Goal: Information Seeking & Learning: Learn about a topic

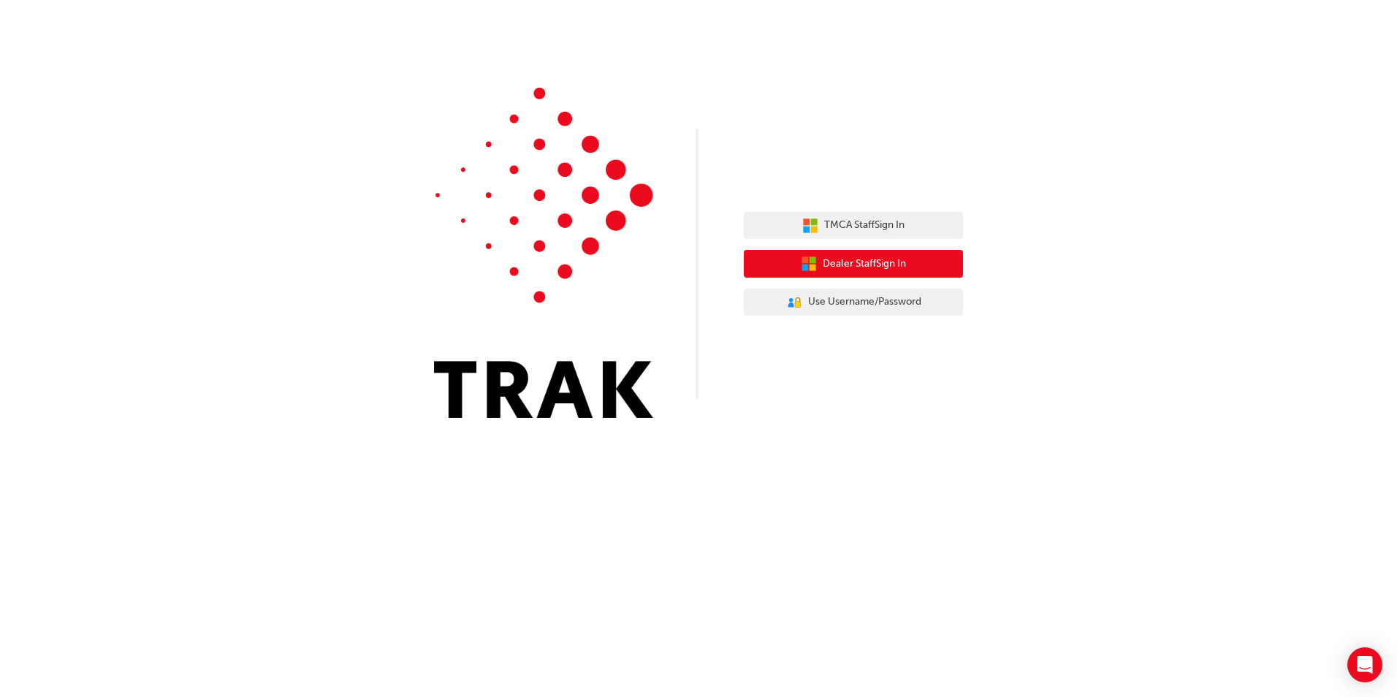
click at [925, 263] on button "Dealer Staff Sign In" at bounding box center [853, 264] width 219 height 28
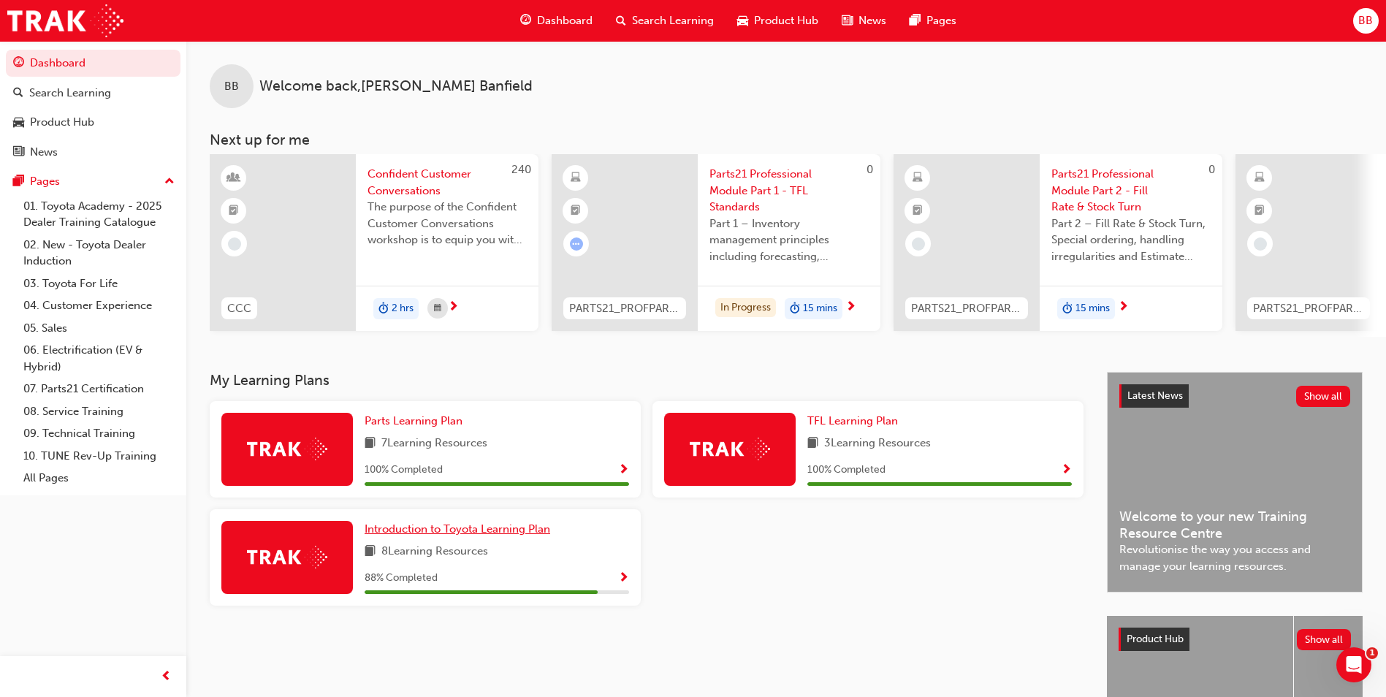
click at [508, 536] on span "Introduction to Toyota Learning Plan" at bounding box center [458, 529] width 186 height 13
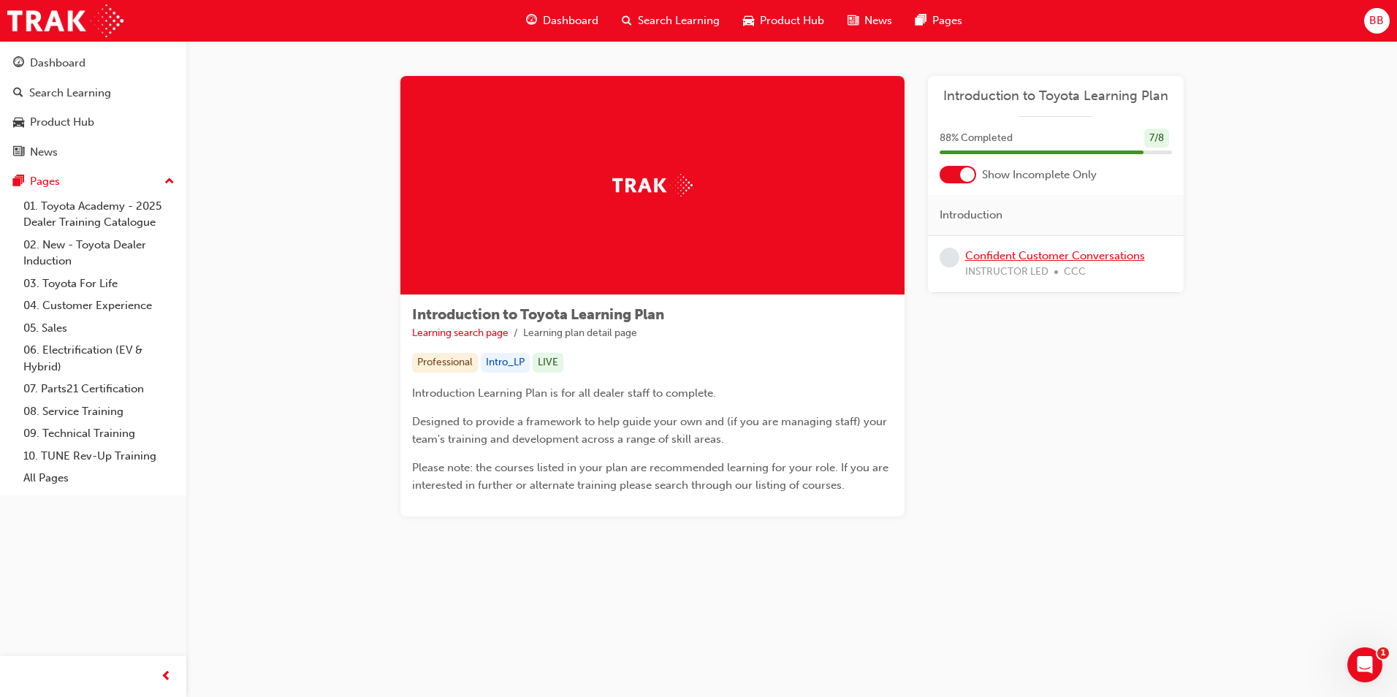
click at [1033, 257] on link "Confident Customer Conversations" at bounding box center [1055, 255] width 180 height 13
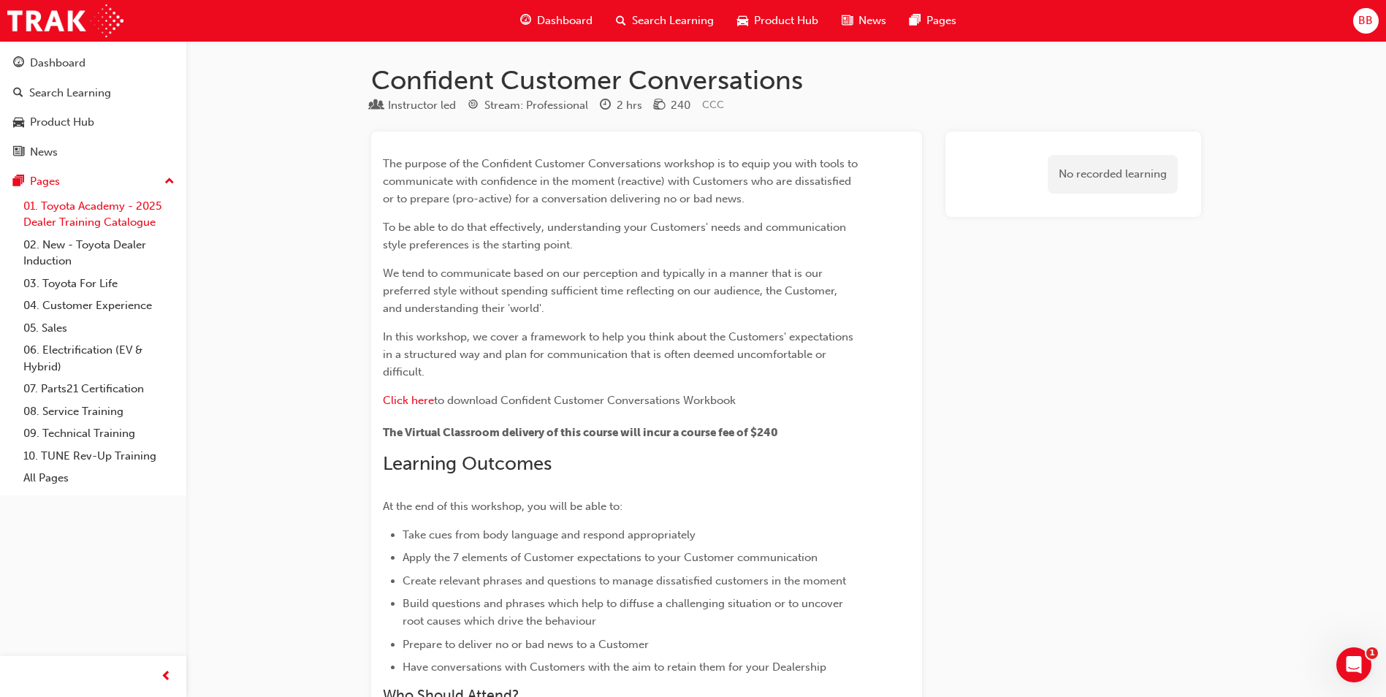
click at [128, 221] on link "01. Toyota Academy - 2025 Dealer Training Catalogue" at bounding box center [99, 214] width 163 height 39
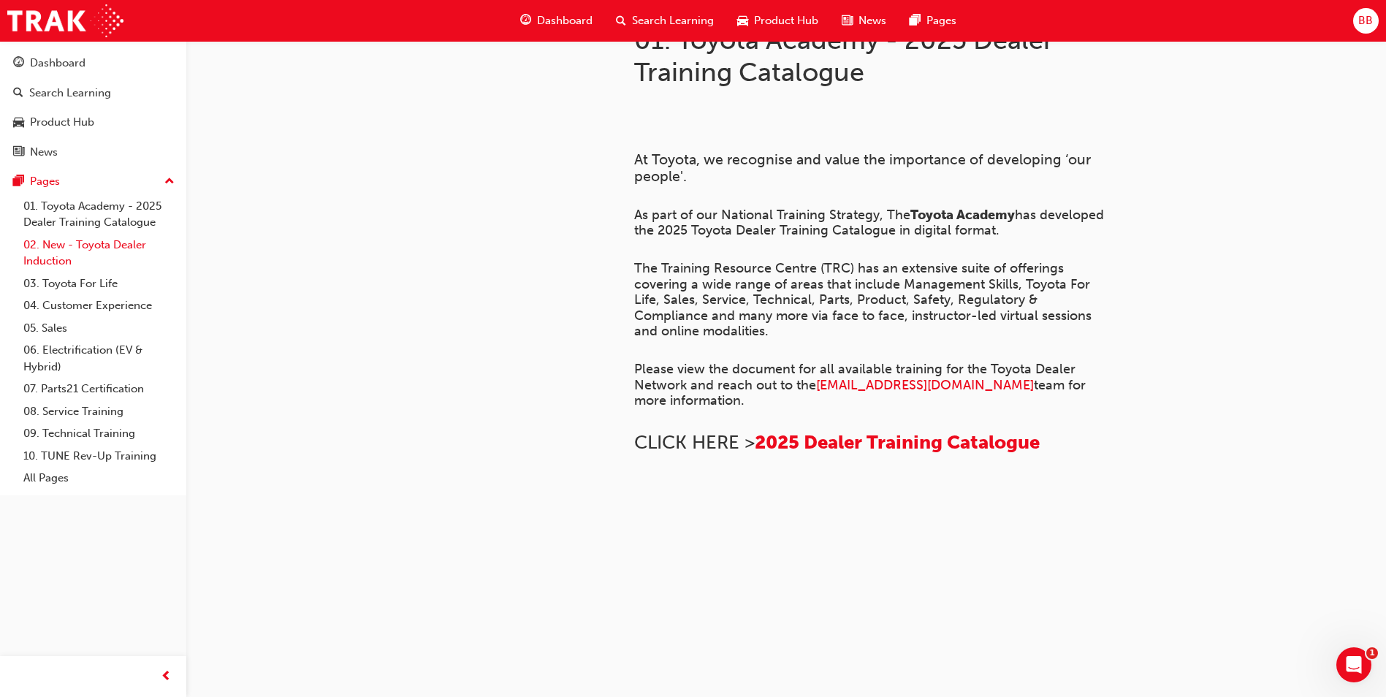
scroll to position [238, 0]
click at [96, 248] on link "02. New - Toyota Dealer Induction" at bounding box center [99, 253] width 163 height 39
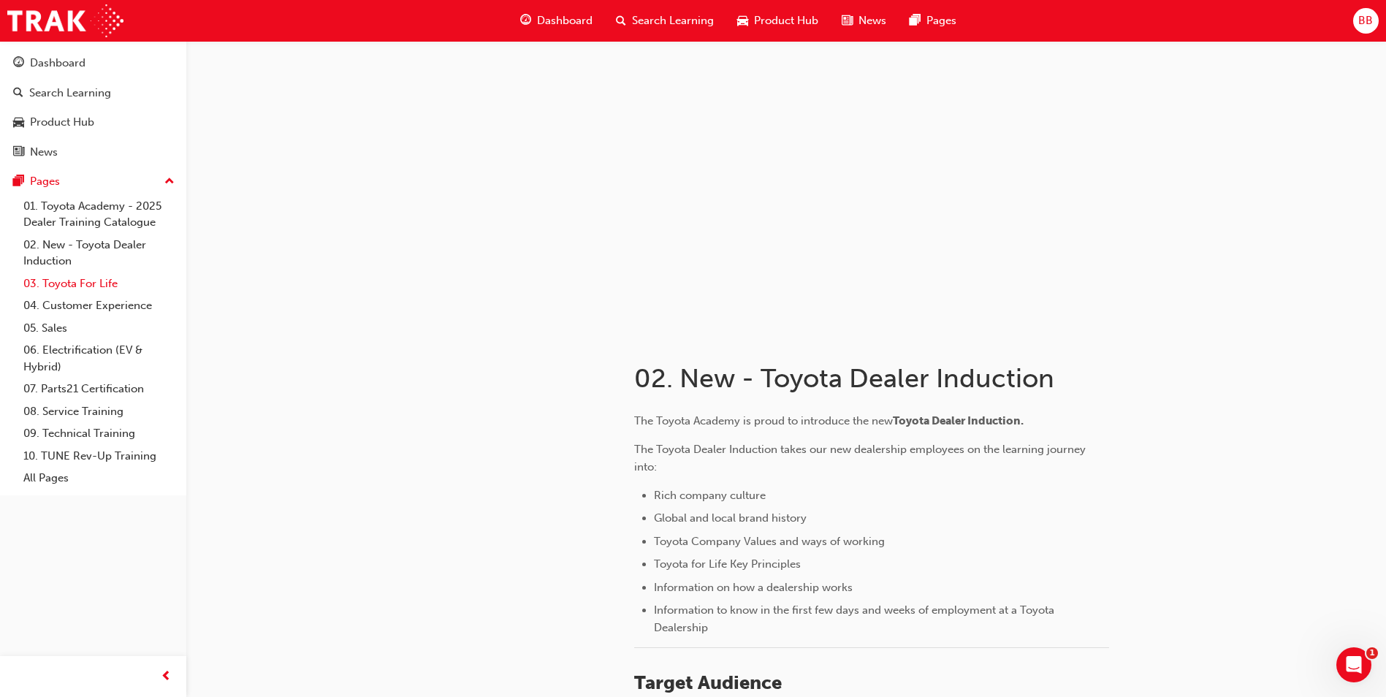
click at [90, 278] on link "03. Toyota For Life" at bounding box center [99, 284] width 163 height 23
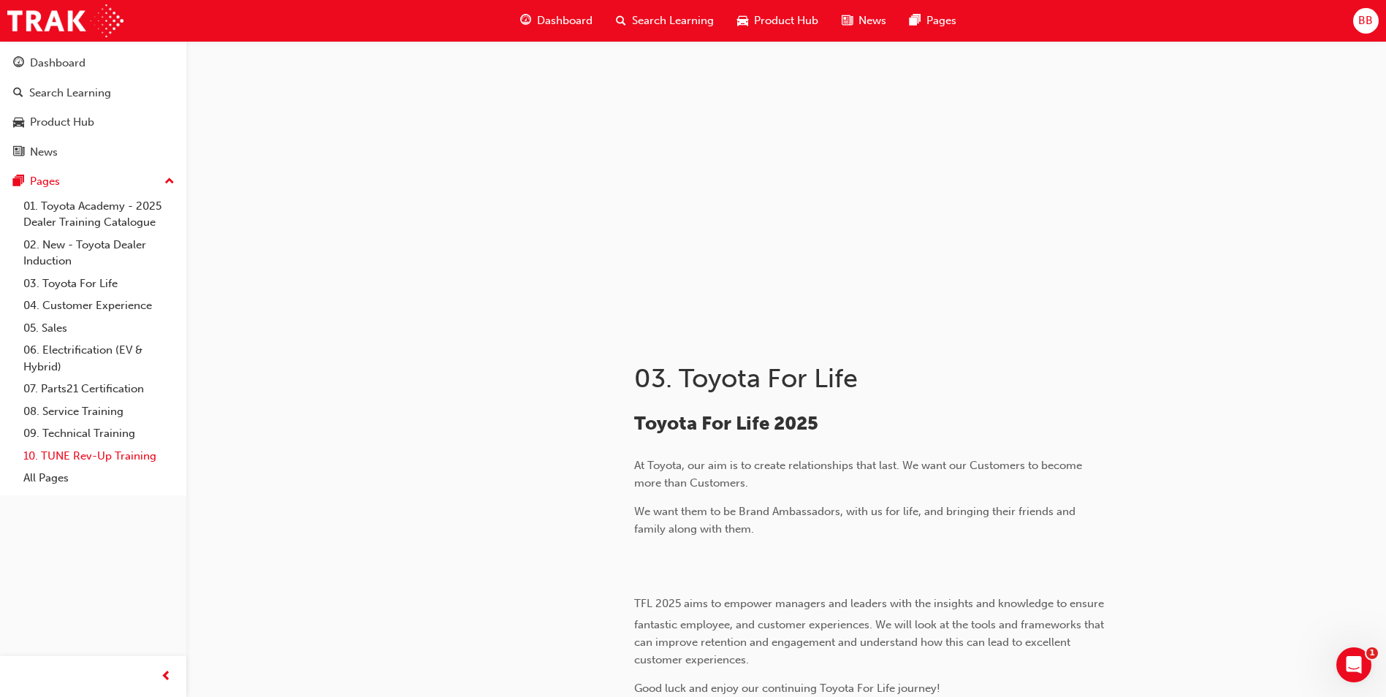
click at [90, 460] on link "10. TUNE Rev-Up Training" at bounding box center [99, 456] width 163 height 23
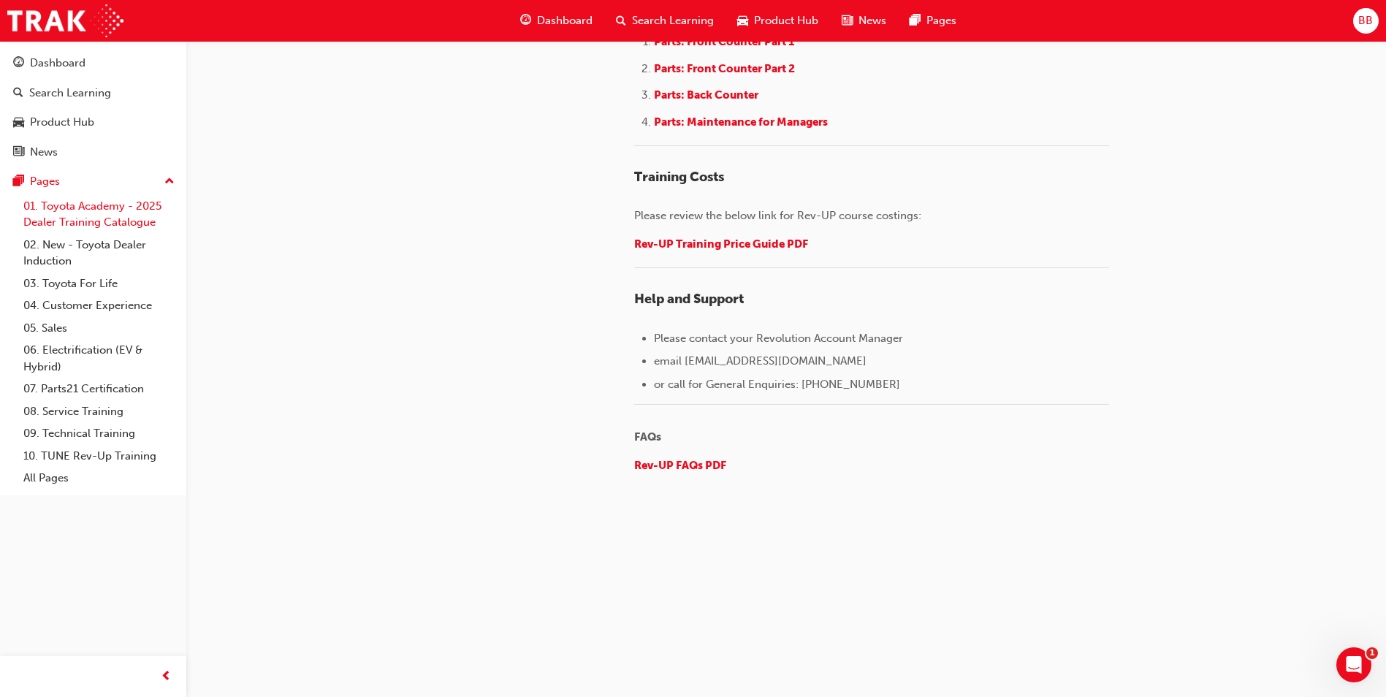
scroll to position [2224, 0]
click at [64, 66] on div "Dashboard" at bounding box center [58, 63] width 56 height 17
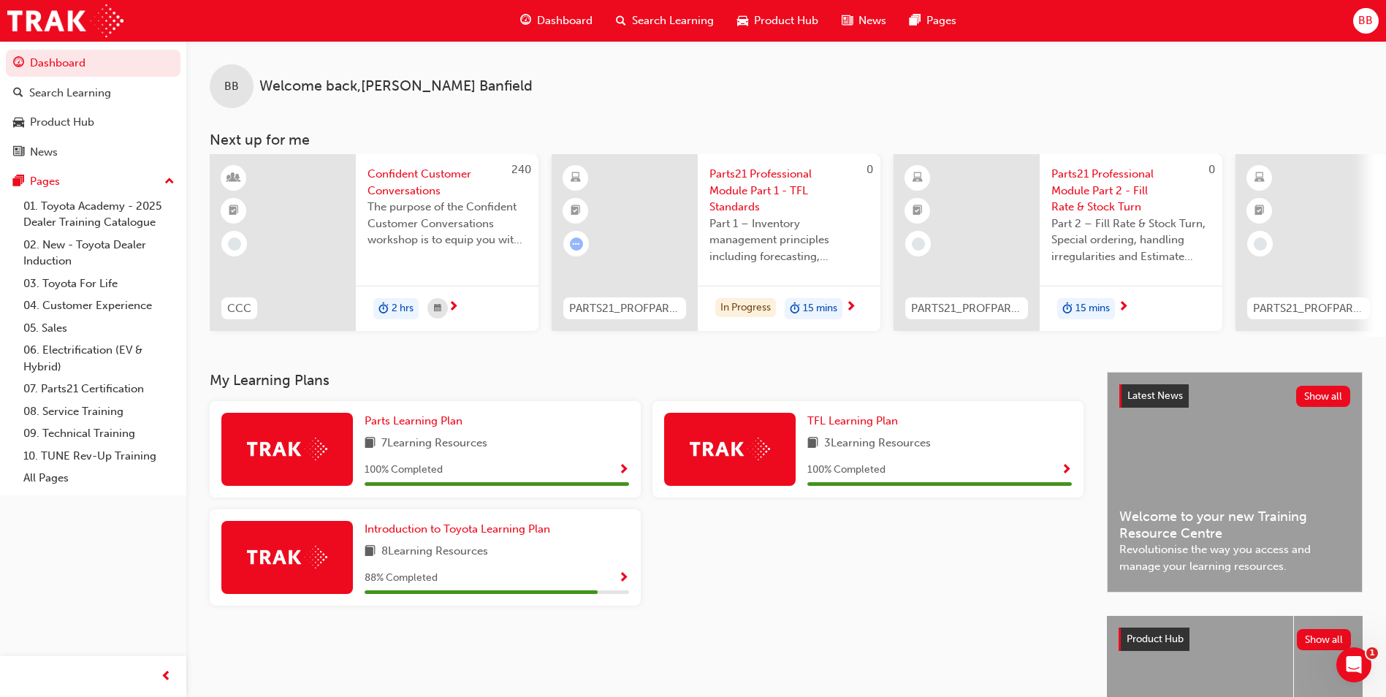
click at [437, 191] on span "Confident Customer Conversations" at bounding box center [447, 182] width 159 height 33
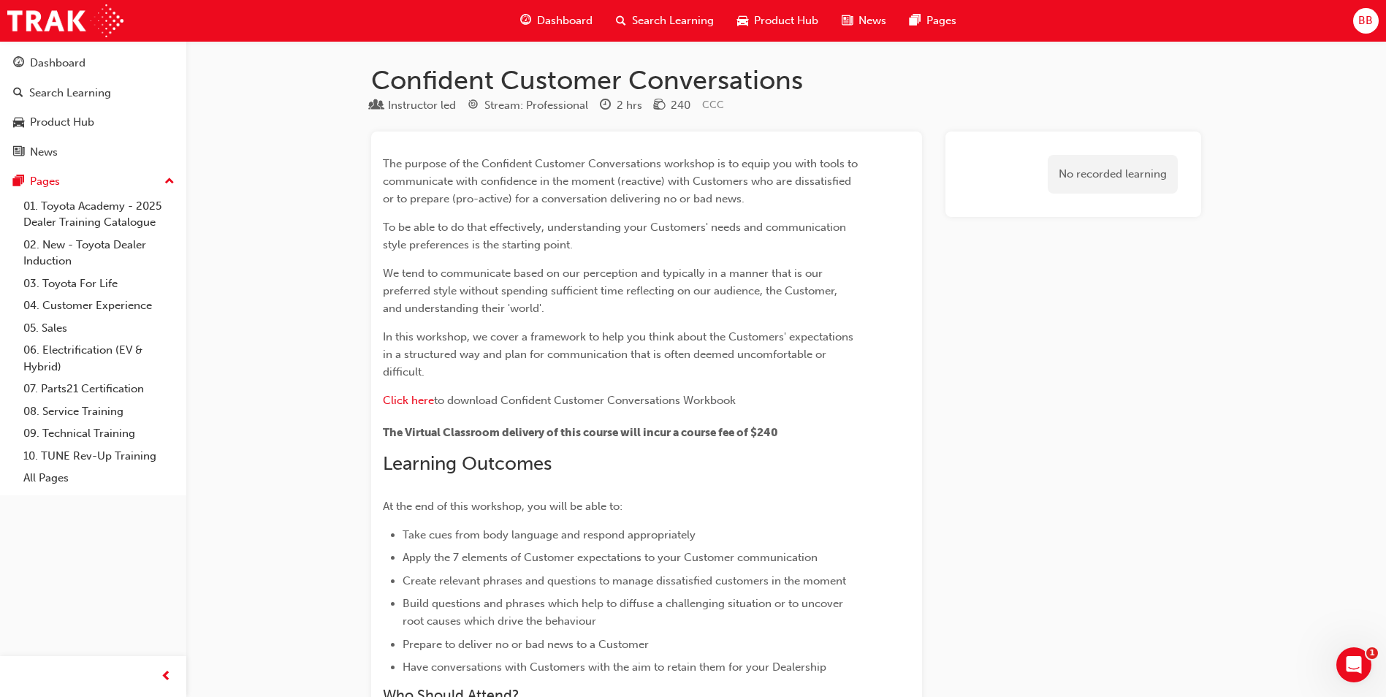
click at [569, 37] on div "Dashboard Search Learning Product Hub News Pages" at bounding box center [738, 21] width 471 height 42
click at [564, 19] on span "Dashboard" at bounding box center [565, 20] width 56 height 17
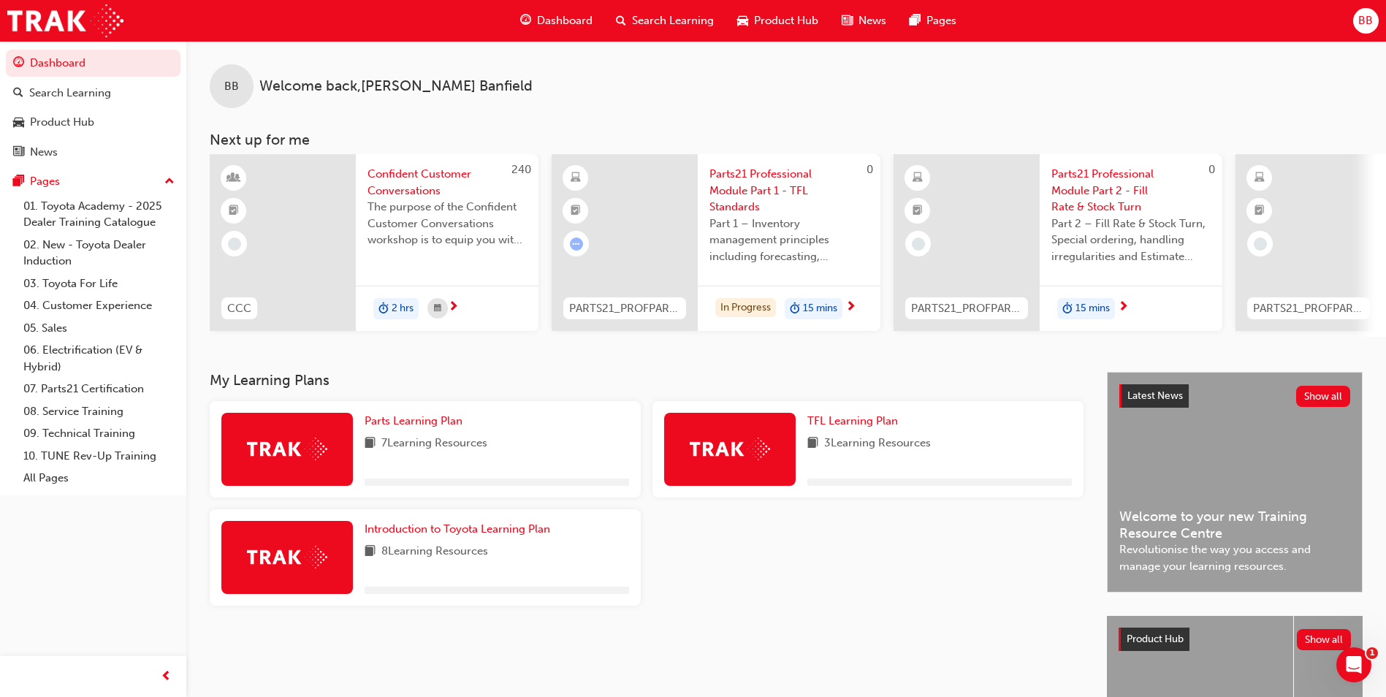
click at [789, 187] on span "Parts21 Professional Module Part 1 - TFL Standards" at bounding box center [789, 191] width 159 height 50
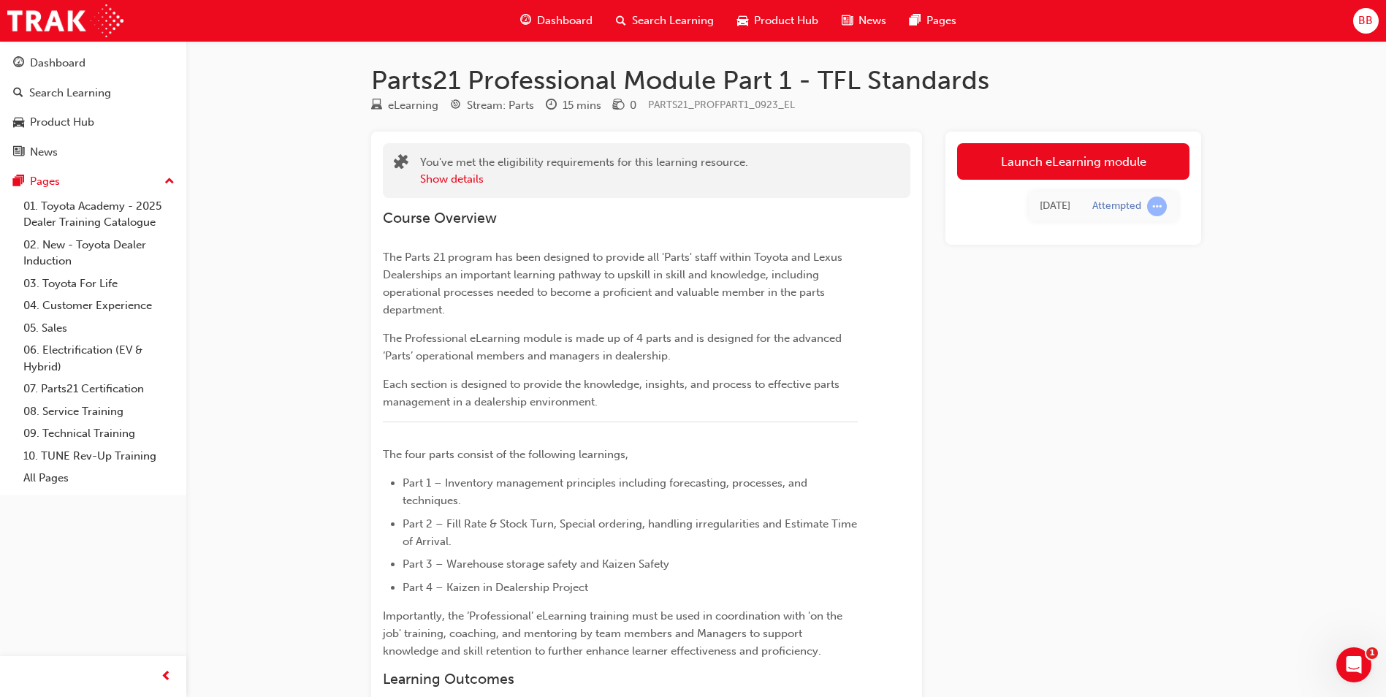
drag, startPoint x: 678, startPoint y: 139, endPoint x: 478, endPoint y: 374, distance: 309.0
click at [478, 374] on div "Course Overview The Parts 21 program has been designed to provide all 'Parts' s…" at bounding box center [620, 665] width 475 height 910
click at [1046, 145] on link "Launch eLearning module" at bounding box center [1073, 161] width 232 height 37
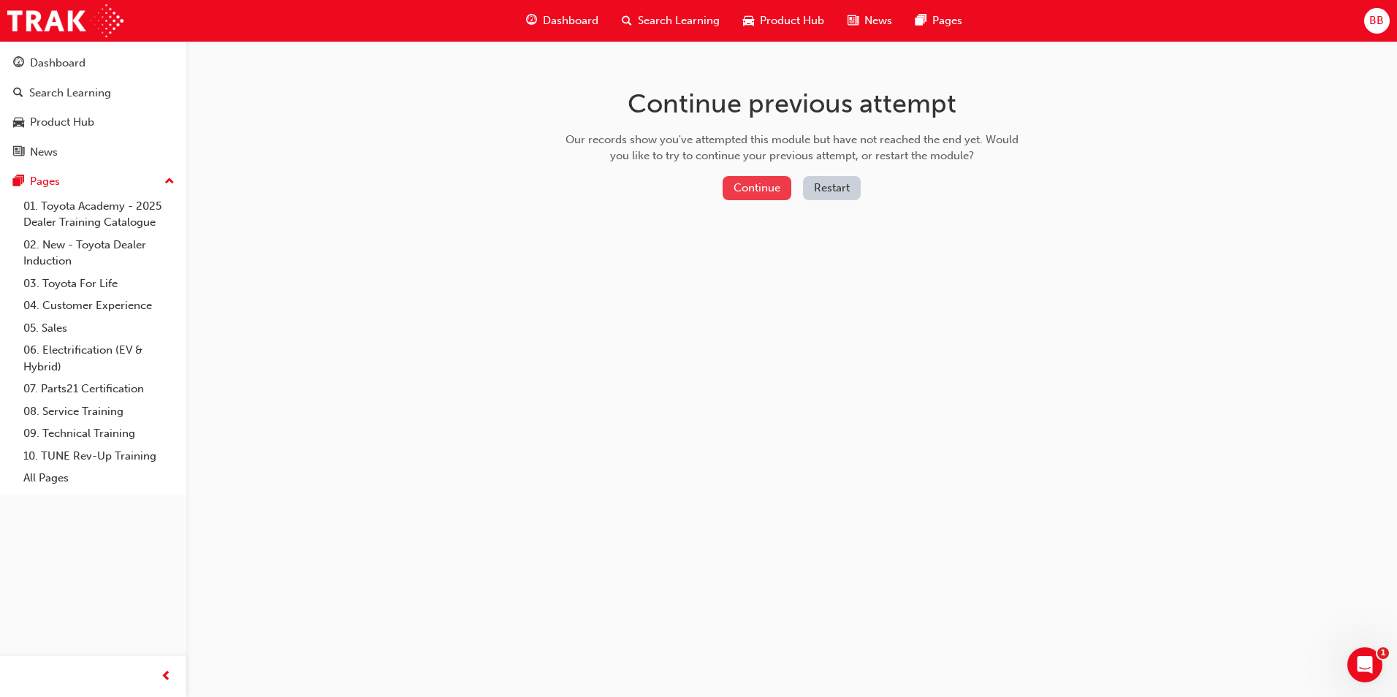
click at [781, 183] on button "Continue" at bounding box center [757, 188] width 69 height 24
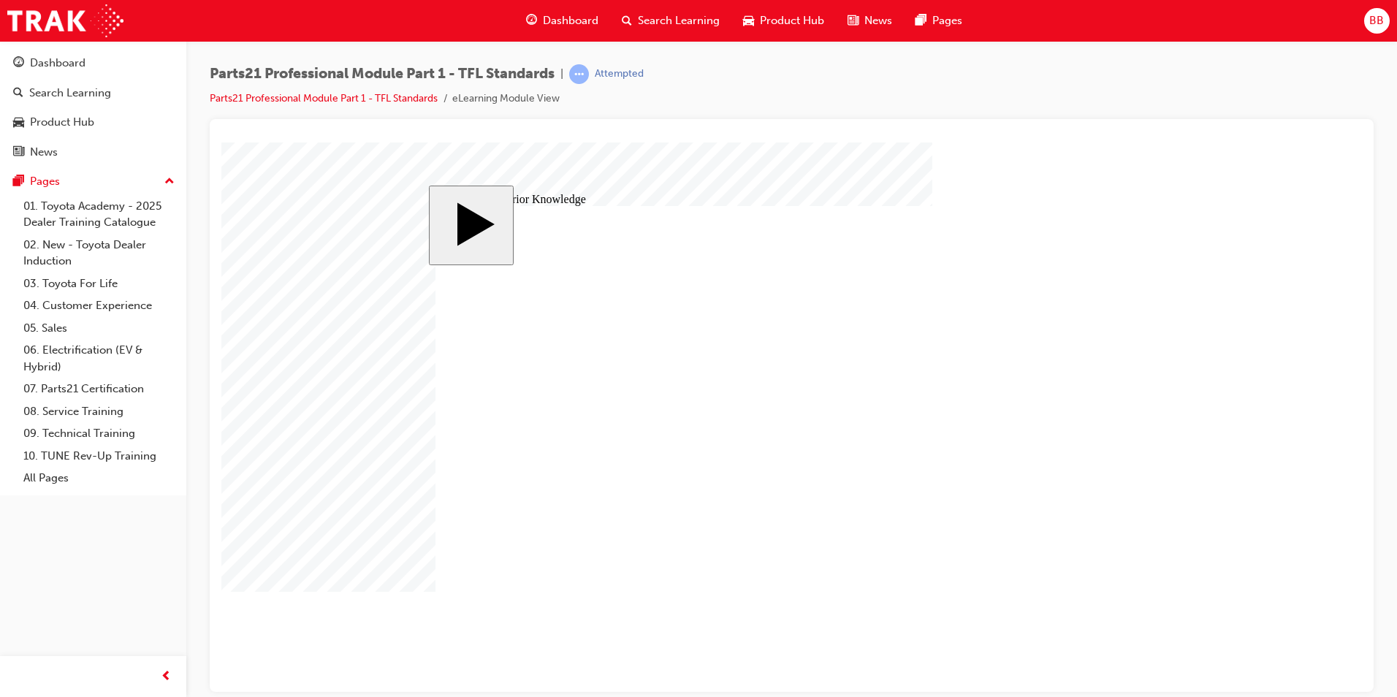
drag, startPoint x: 1108, startPoint y: 403, endPoint x: 1106, endPoint y: 414, distance: 11.2
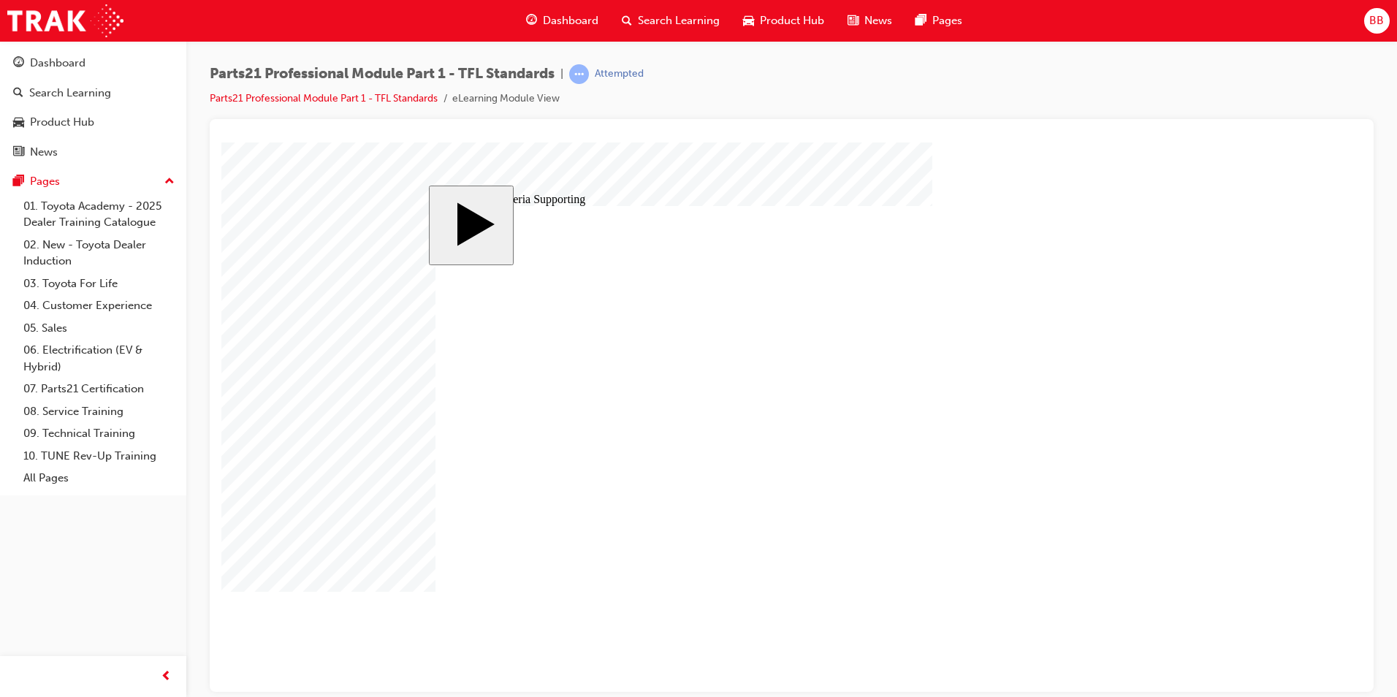
click at [221, 142] on image at bounding box center [221, 142] width 0 height 0
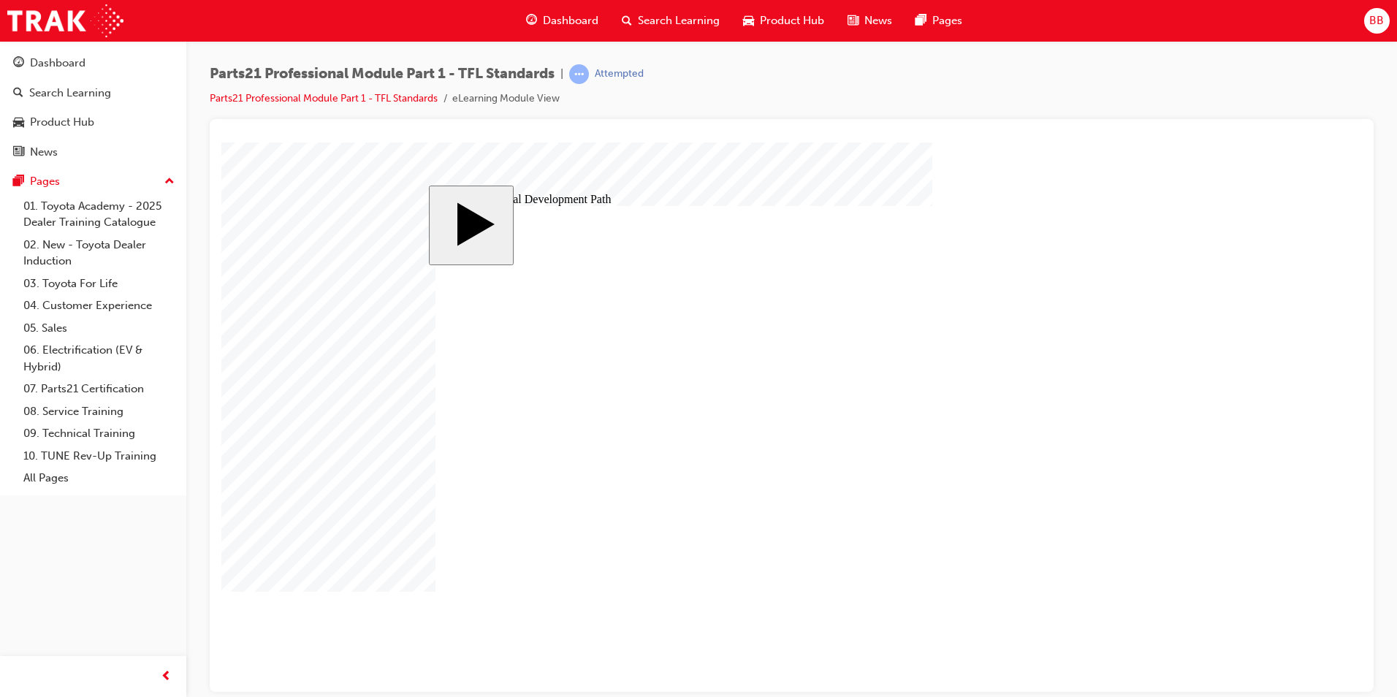
type input "6"
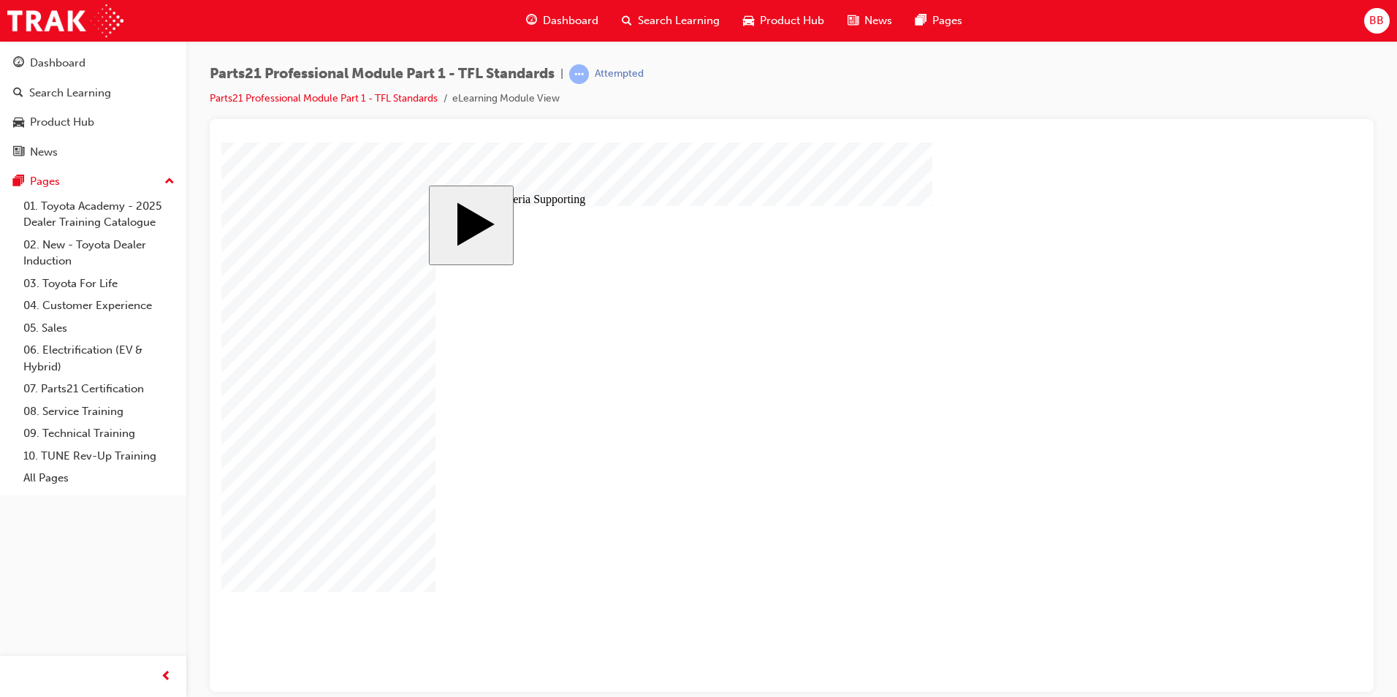
type input "1"
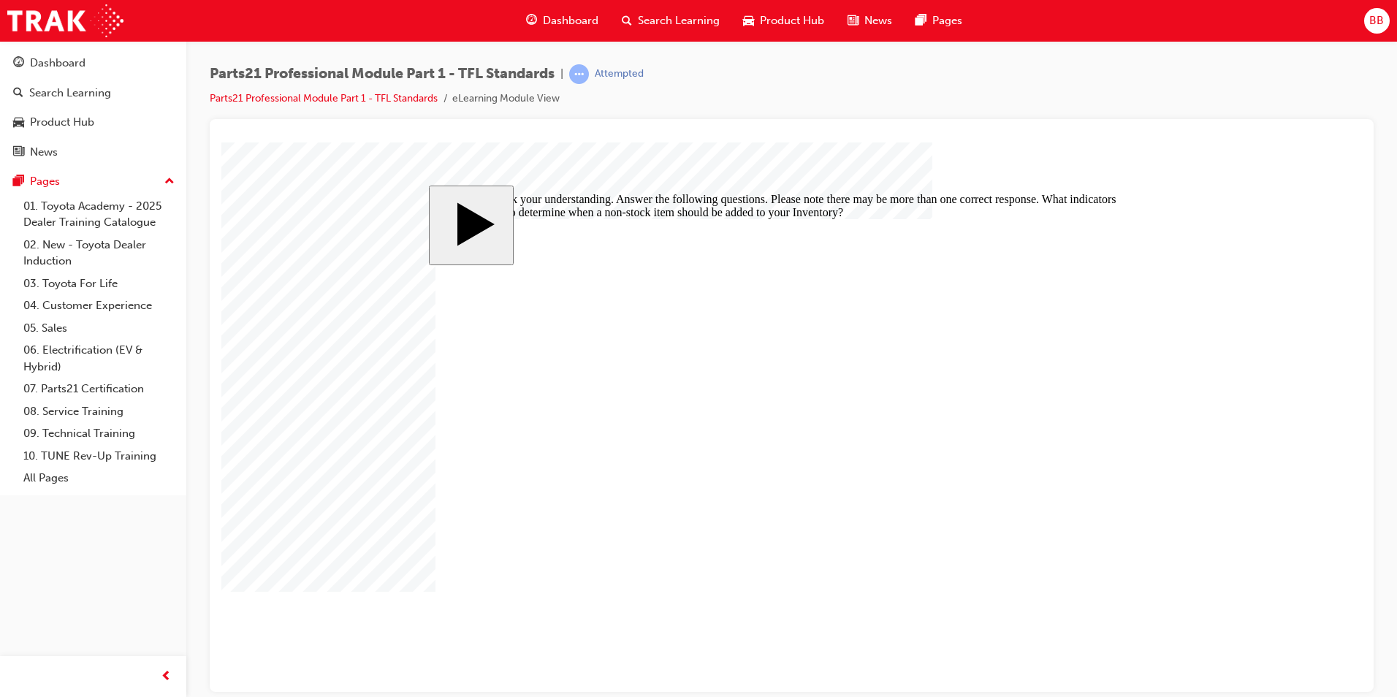
checkbox input "true"
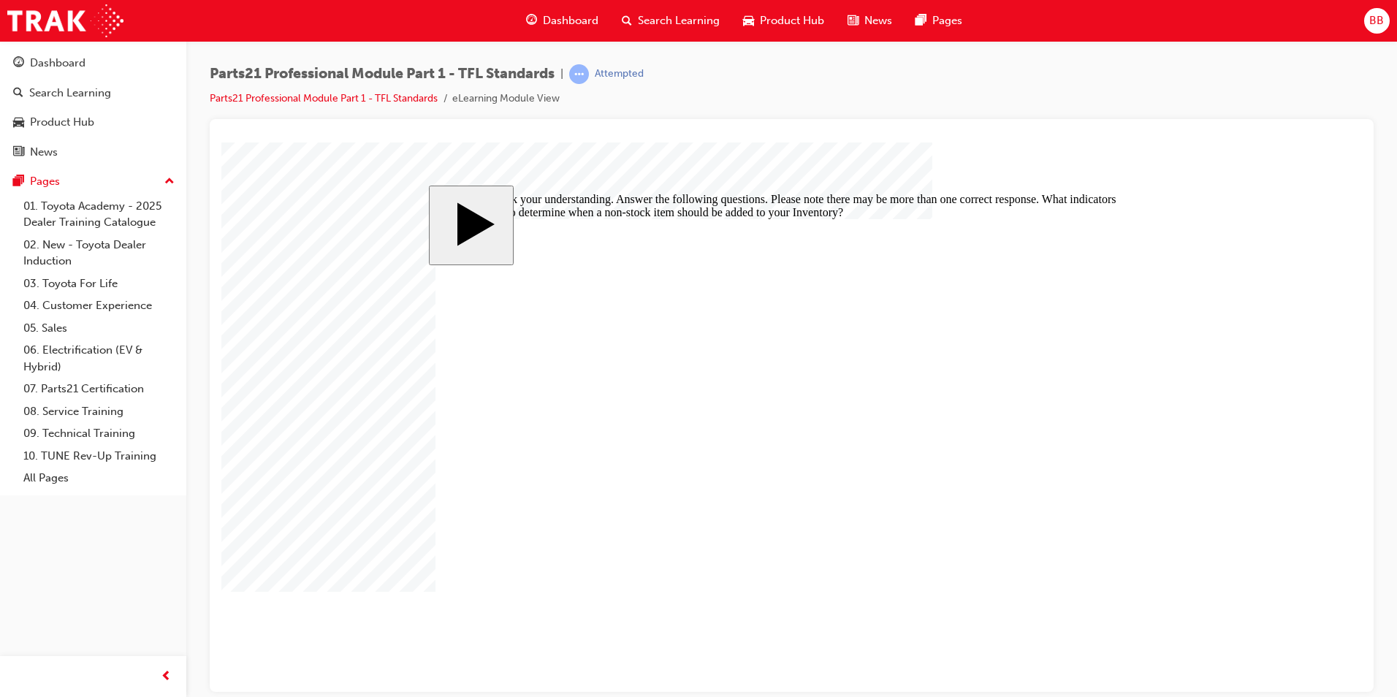
checkbox input "true"
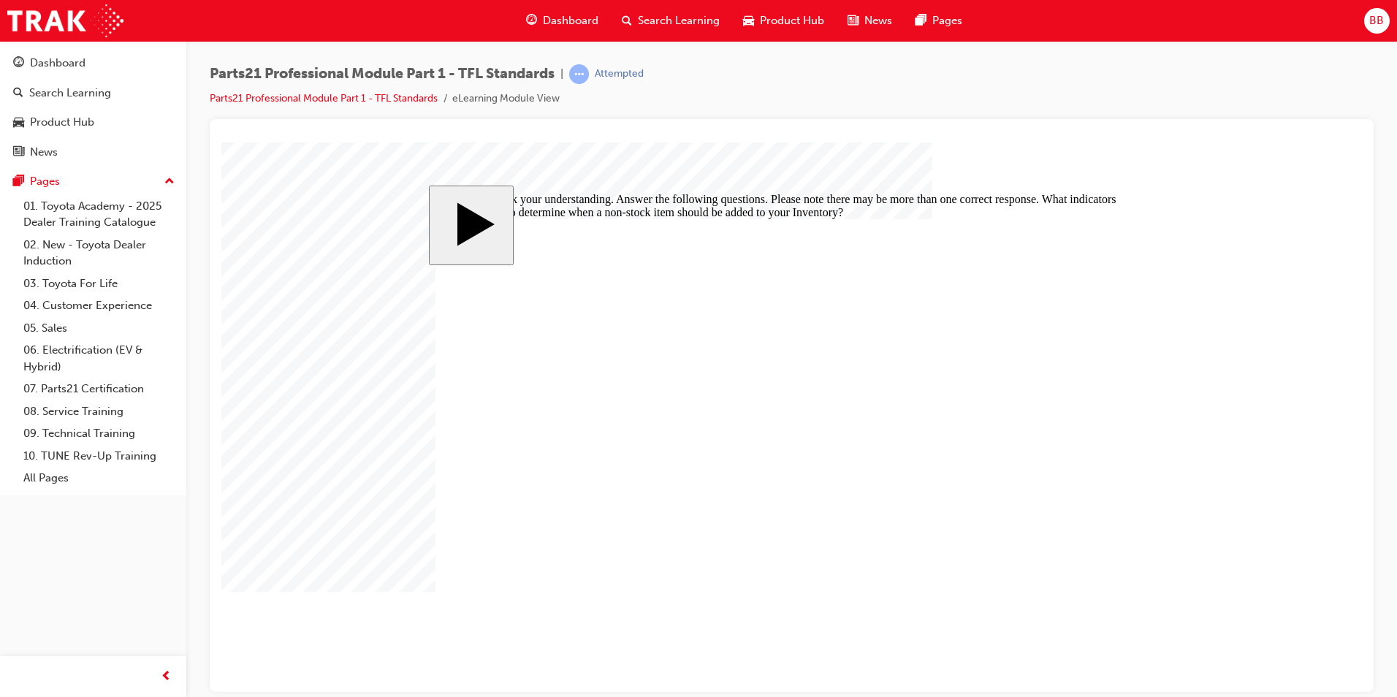
checkbox input "true"
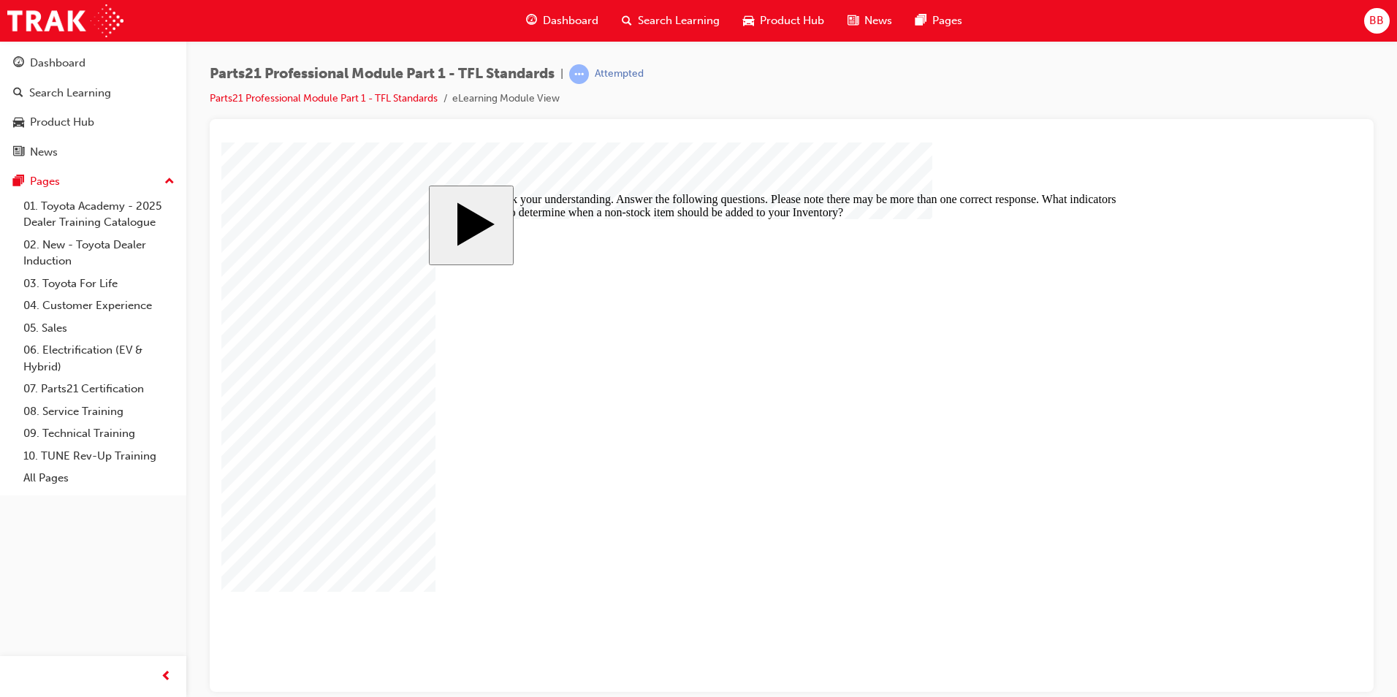
checkbox input "false"
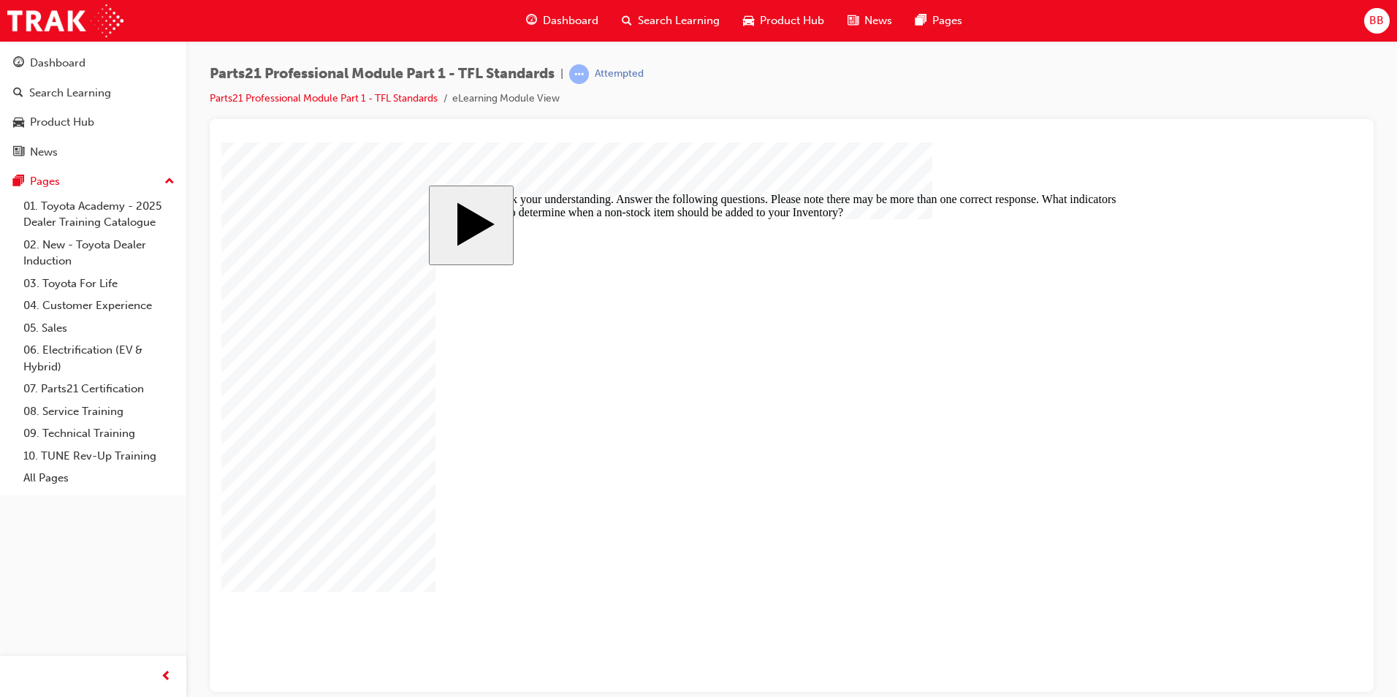
checkbox input "true"
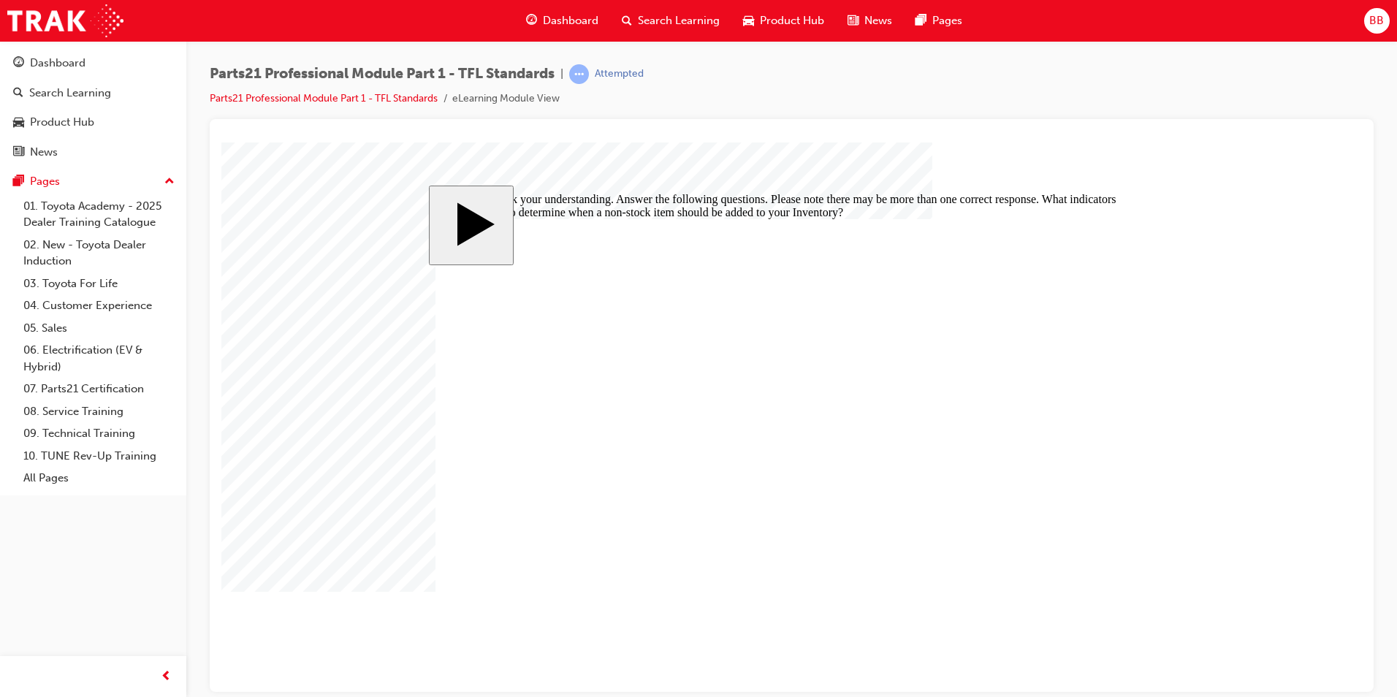
checkbox input "true"
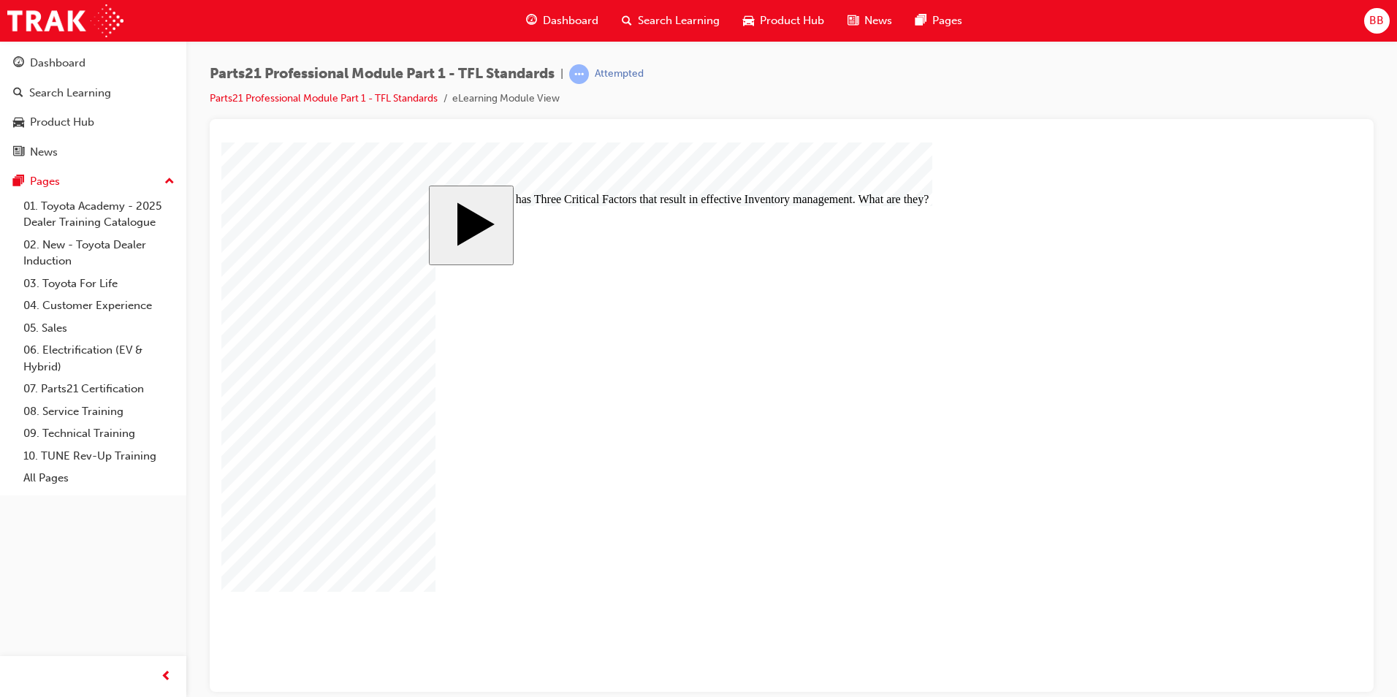
drag, startPoint x: 853, startPoint y: 487, endPoint x: 832, endPoint y: 396, distance: 92.9
drag, startPoint x: 870, startPoint y: 442, endPoint x: 851, endPoint y: 444, distance: 19.8
drag, startPoint x: 884, startPoint y: 486, endPoint x: 867, endPoint y: 487, distance: 16.9
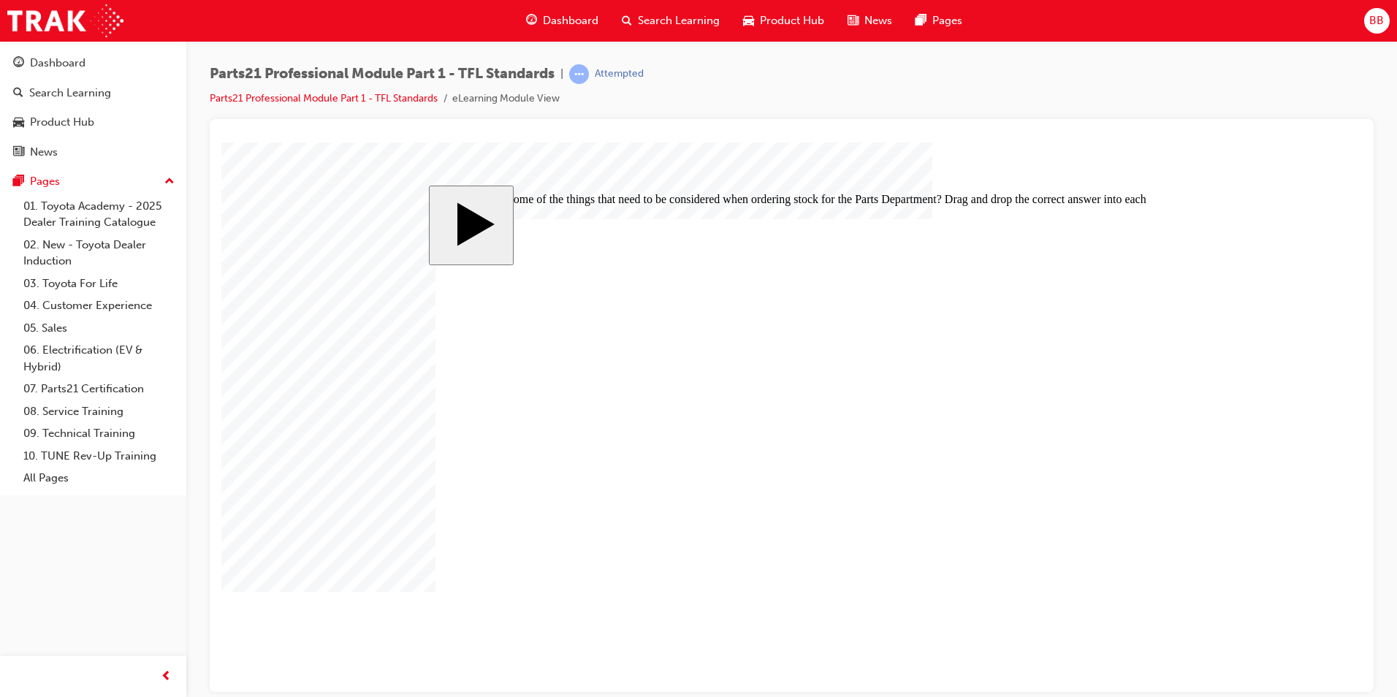
click at [1104, 652] on body "slide: What are some of the things that need to be considered when ordering sto…" at bounding box center [791, 417] width 1141 height 550
drag, startPoint x: 817, startPoint y: 473, endPoint x: 828, endPoint y: 423, distance: 50.9
drag, startPoint x: 825, startPoint y: 490, endPoint x: 820, endPoint y: 444, distance: 46.3
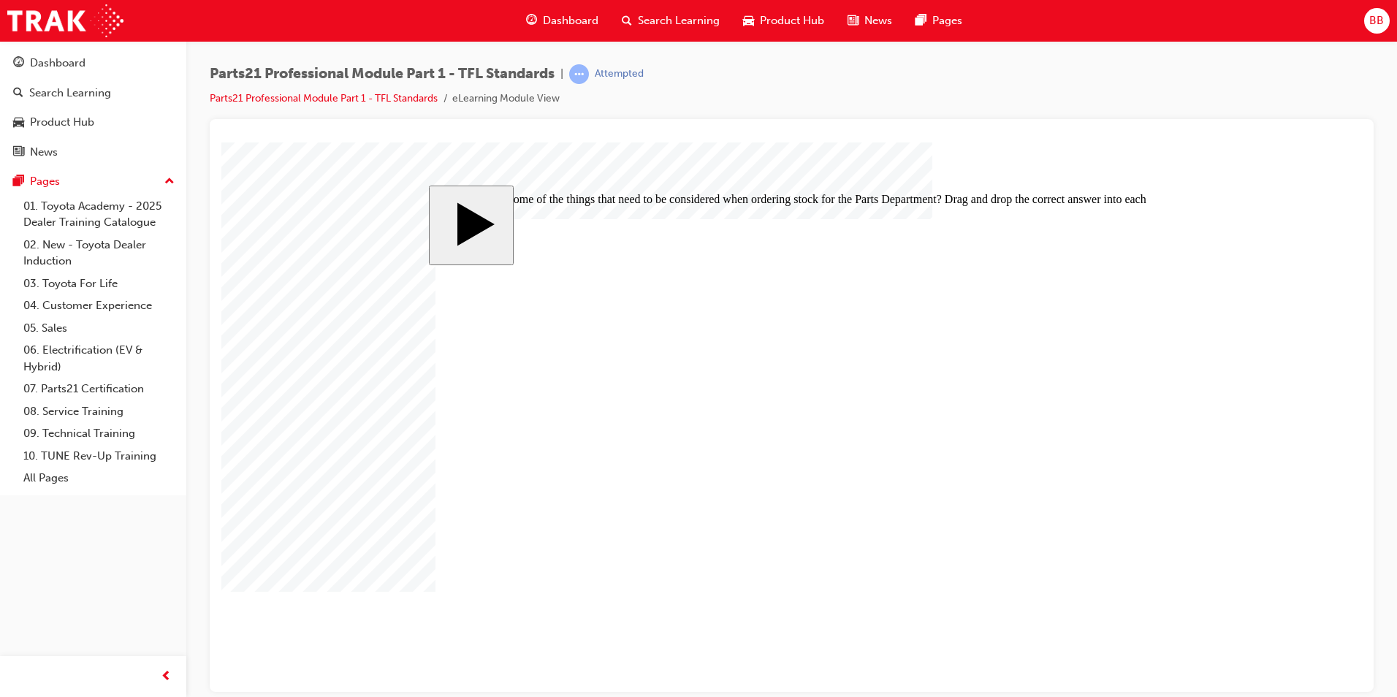
drag, startPoint x: 827, startPoint y: 481, endPoint x: 796, endPoint y: 479, distance: 30.7
drag, startPoint x: 827, startPoint y: 482, endPoint x: 827, endPoint y: 384, distance: 97.9
drag, startPoint x: 864, startPoint y: 489, endPoint x: 838, endPoint y: 441, distance: 54.0
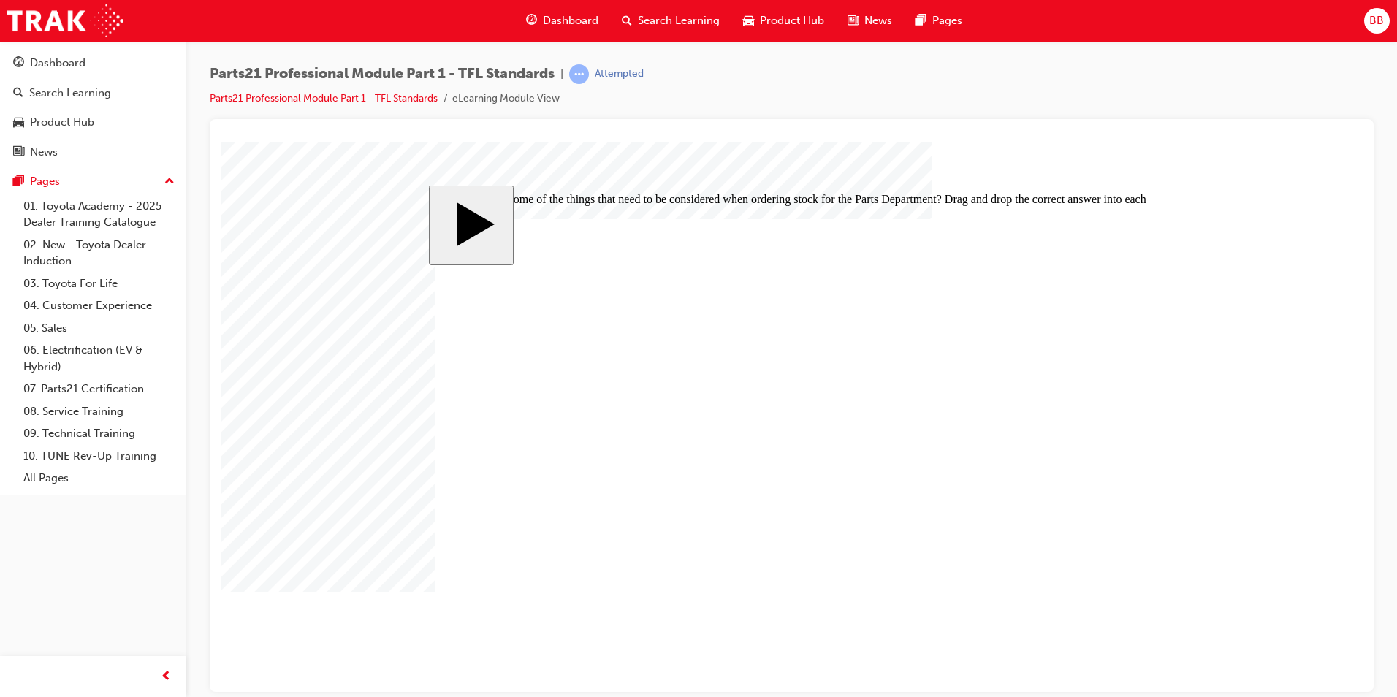
drag, startPoint x: 881, startPoint y: 476, endPoint x: 855, endPoint y: 476, distance: 25.6
drag, startPoint x: 878, startPoint y: 398, endPoint x: 854, endPoint y: 354, distance: 49.7
drag, startPoint x: 884, startPoint y: 440, endPoint x: 870, endPoint y: 440, distance: 13.9
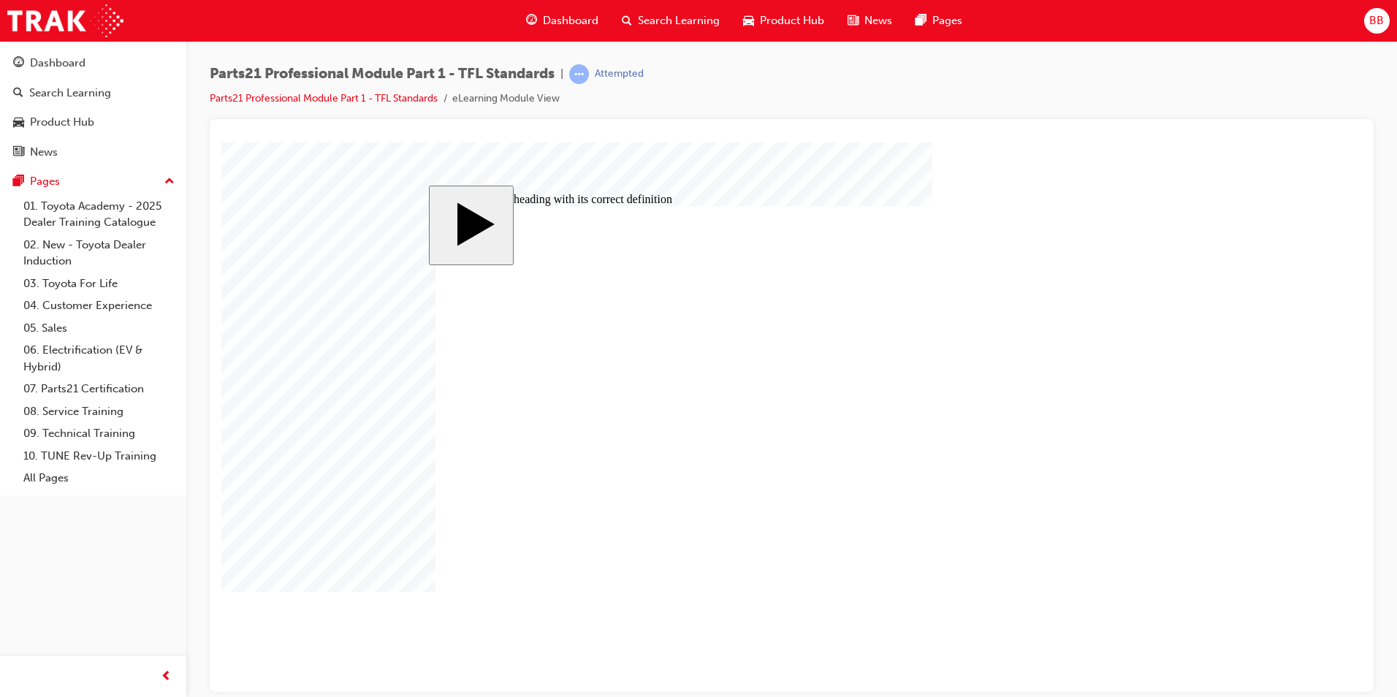
drag, startPoint x: 880, startPoint y: 395, endPoint x: 859, endPoint y: 395, distance: 21.2
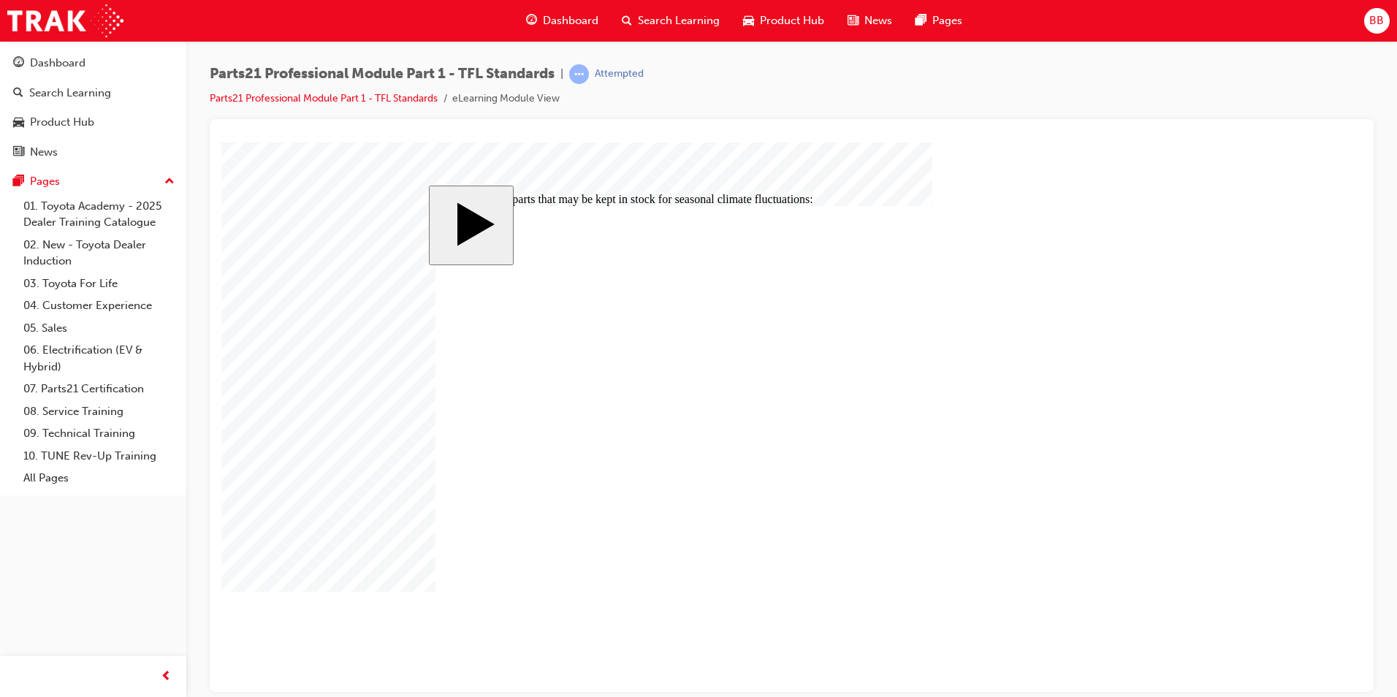
checkbox input "true"
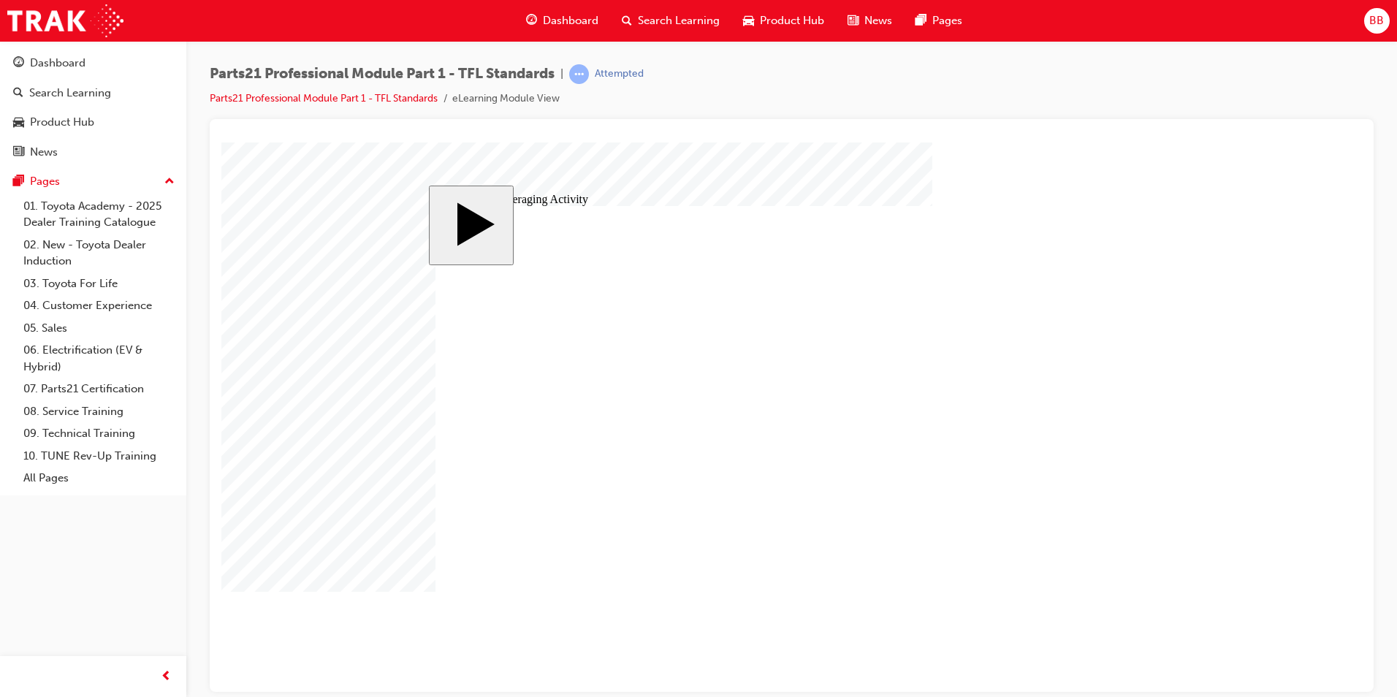
type input "5"
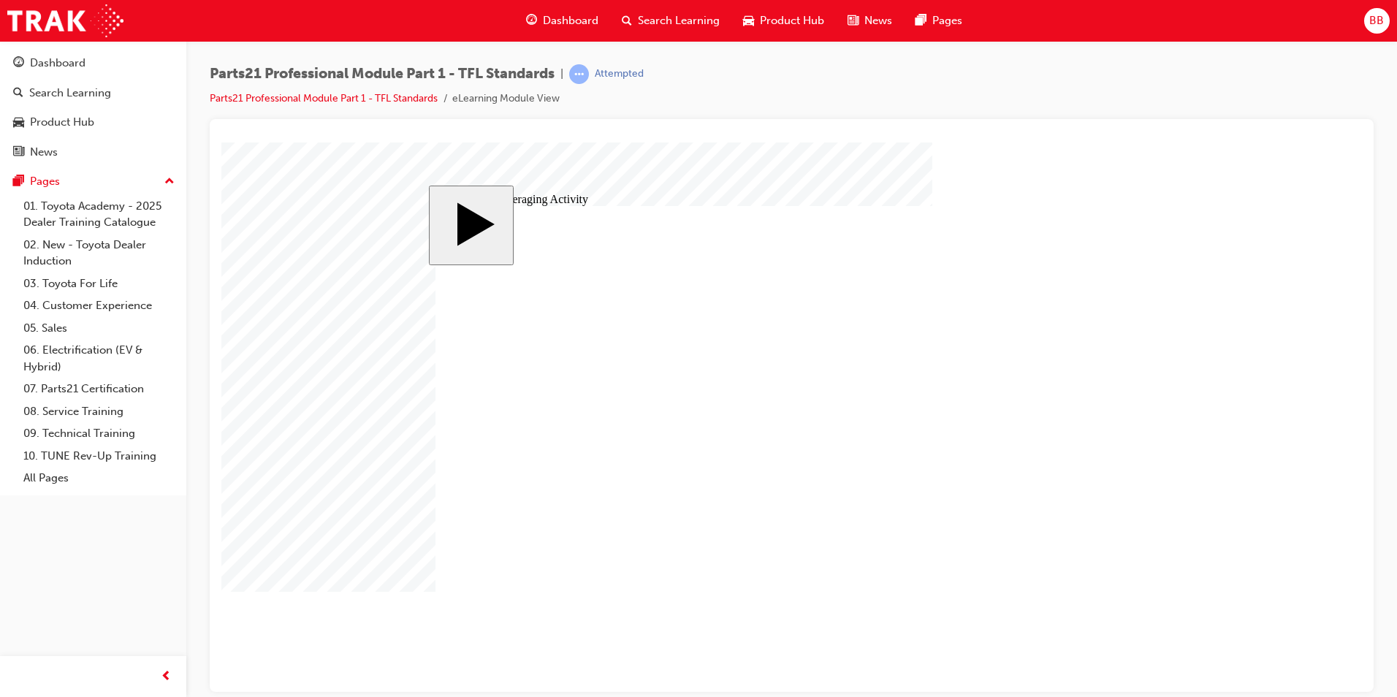
type input "3"
type input "30"
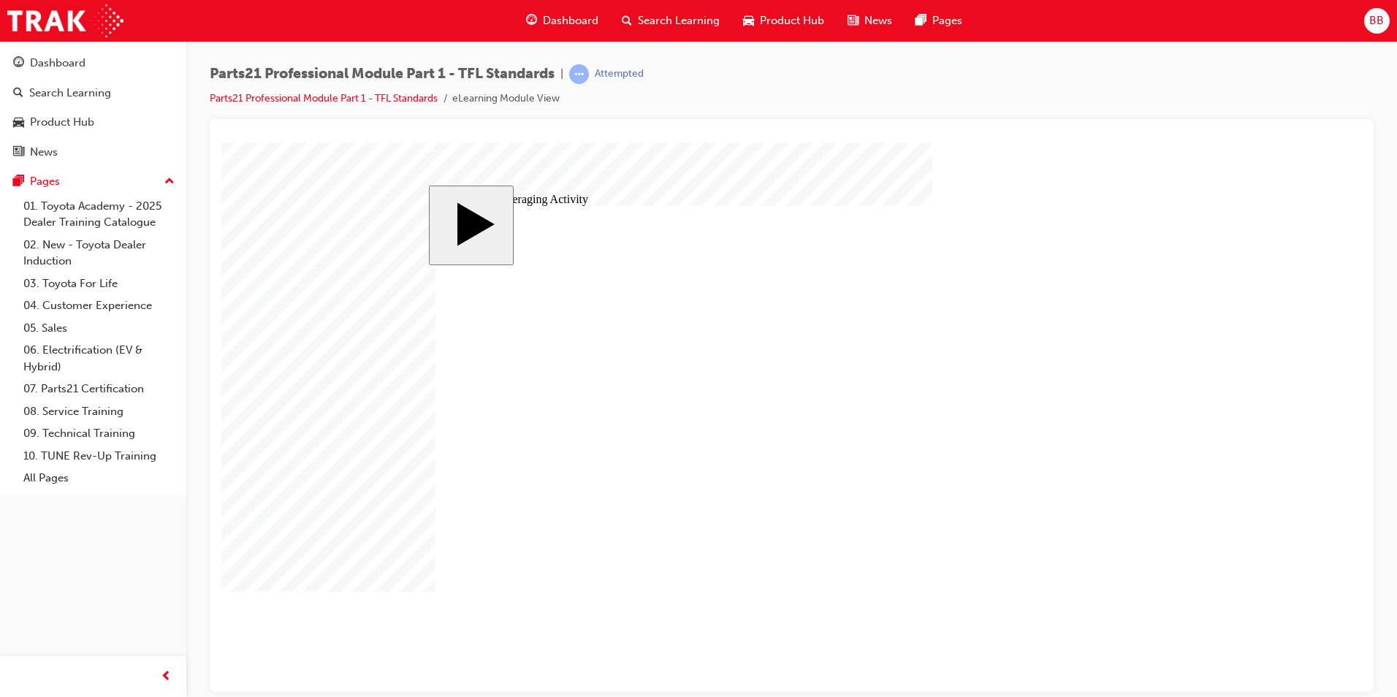
type input "30"
type input "6"
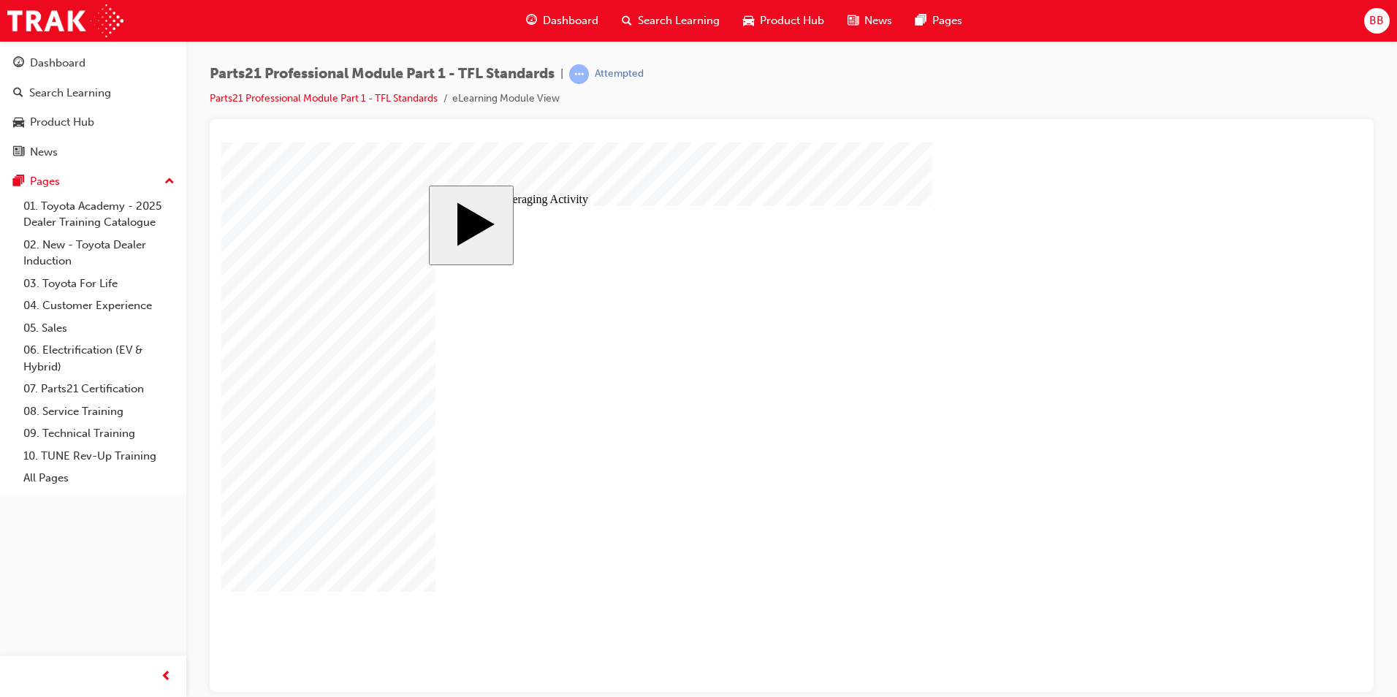
type input "5"
type input "30"
type input "6"
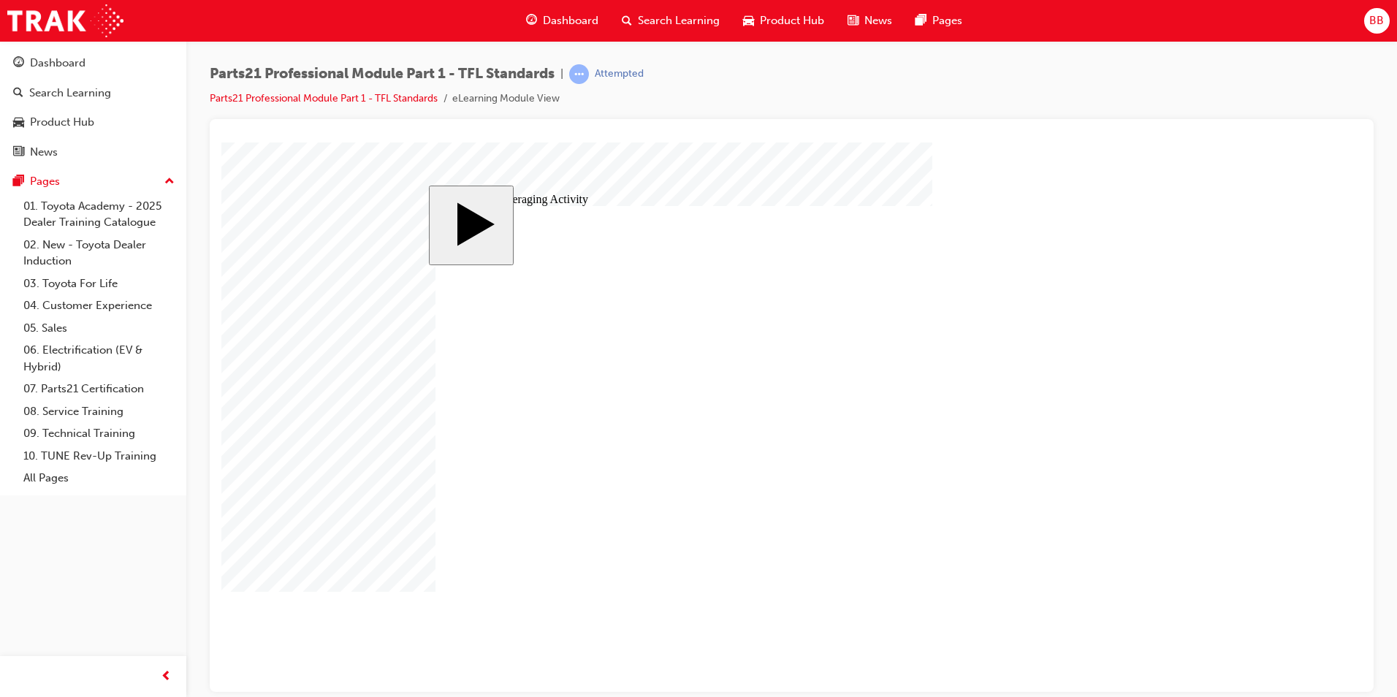
type input "5"
type input "30"
type input "6"
type input "5"
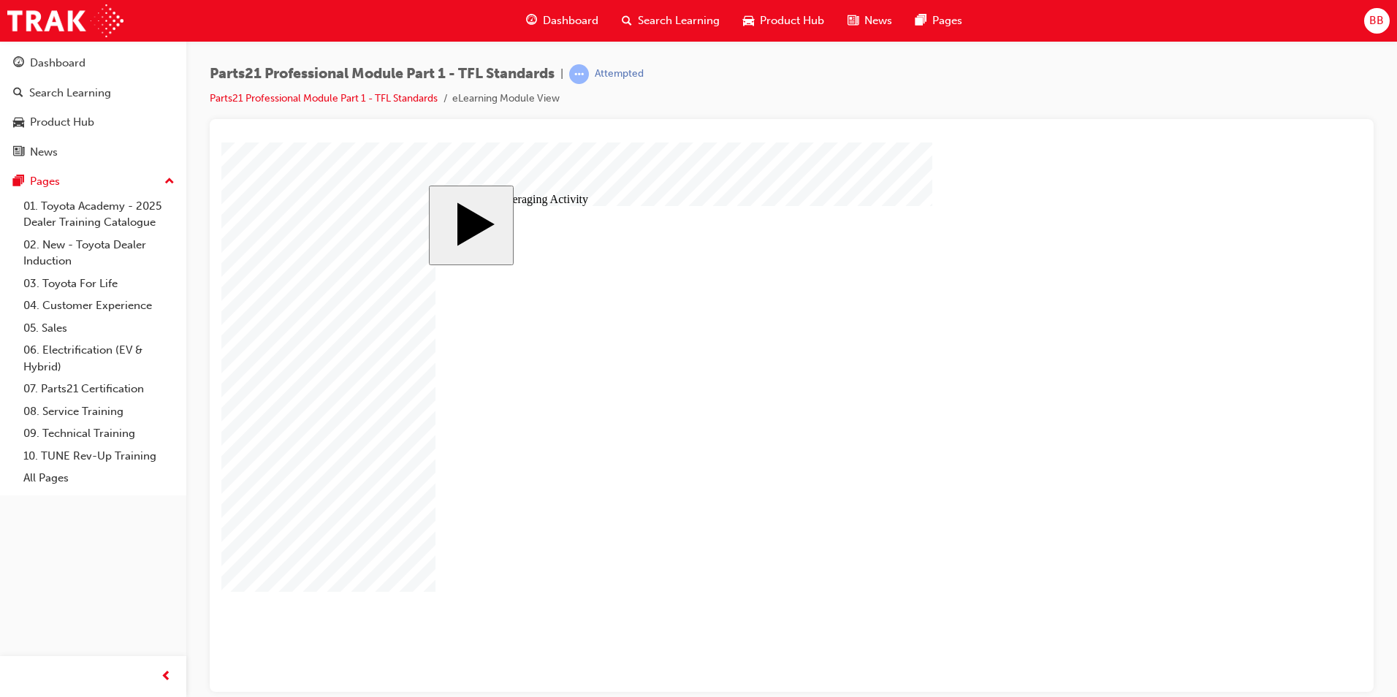
type input "30"
type input "6"
type input "5"
type input "30"
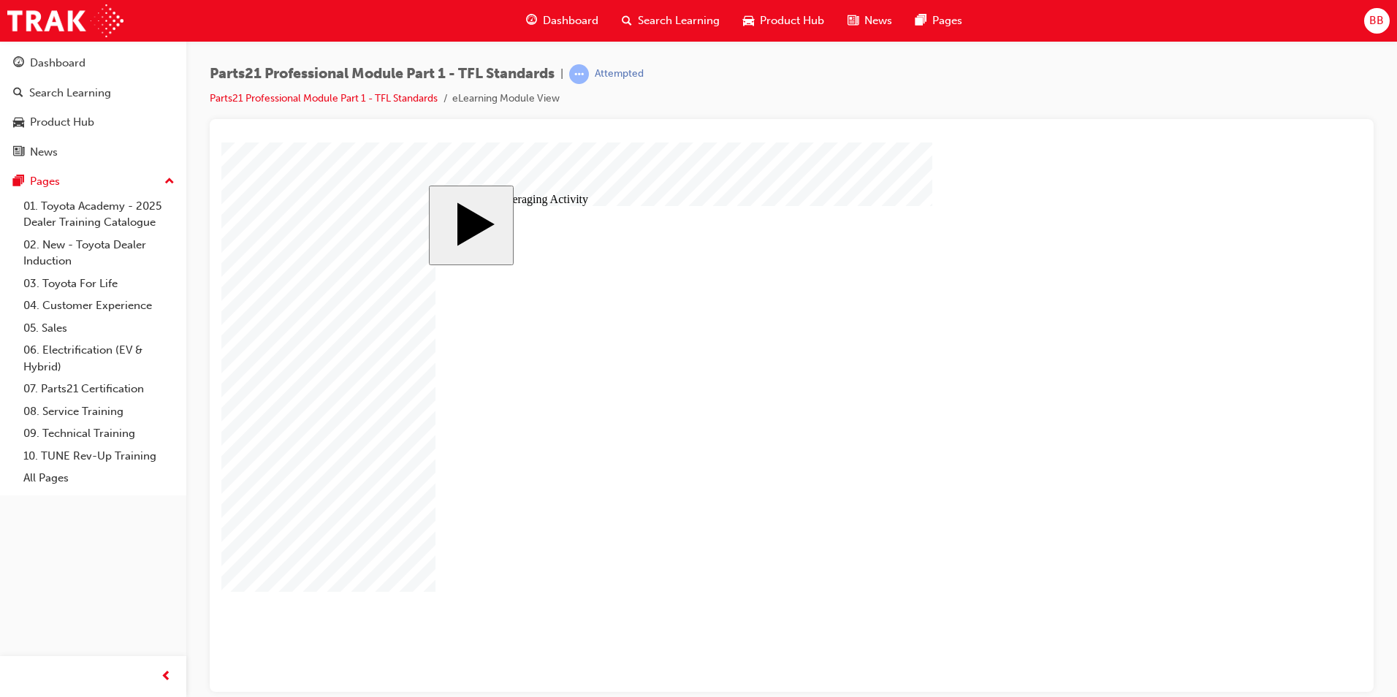
type input "6"
drag, startPoint x: 642, startPoint y: 438, endPoint x: 597, endPoint y: 435, distance: 45.4
type input "3"
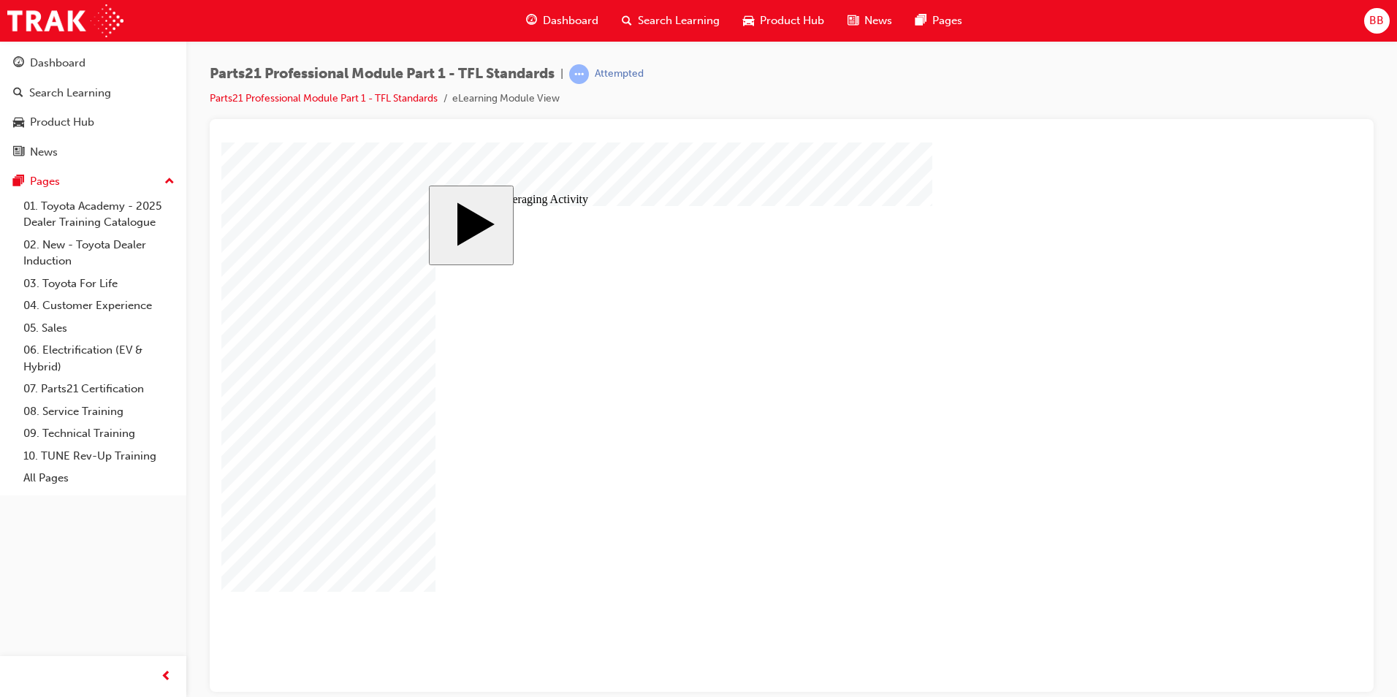
type input "30"
type input "6"
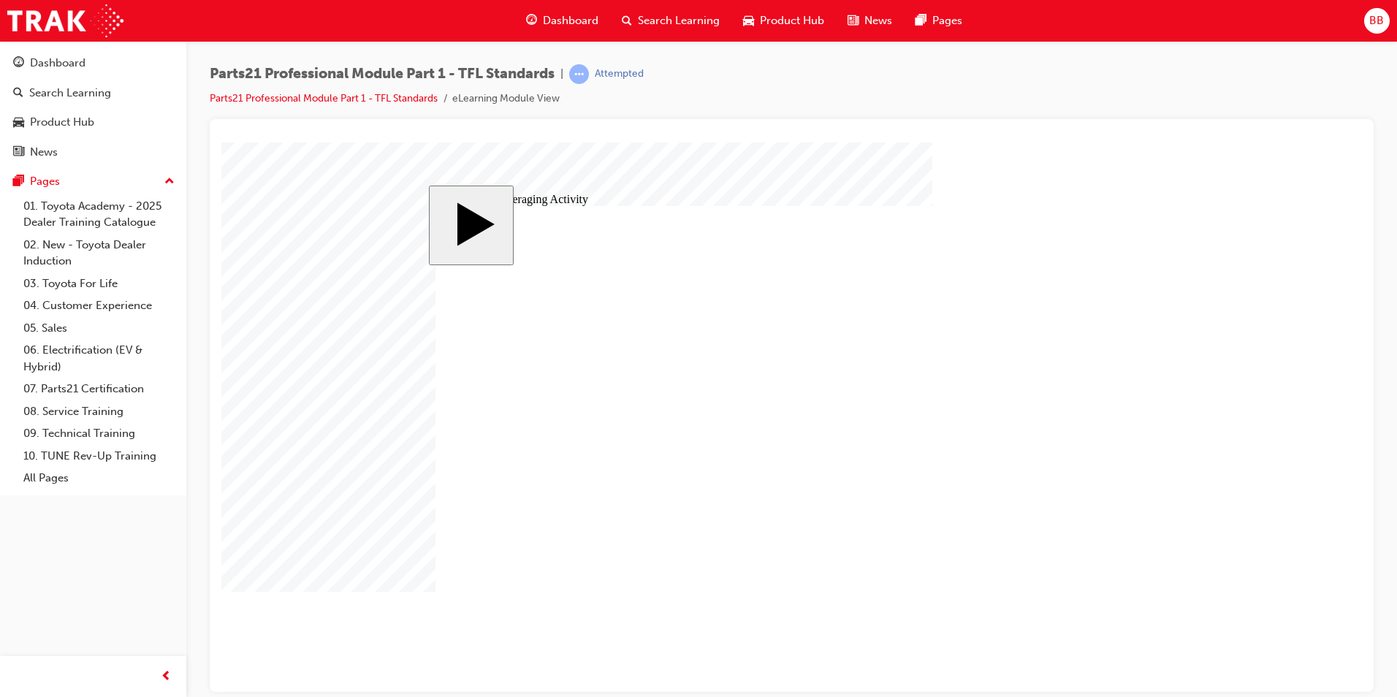
type input "30"
type input "6"
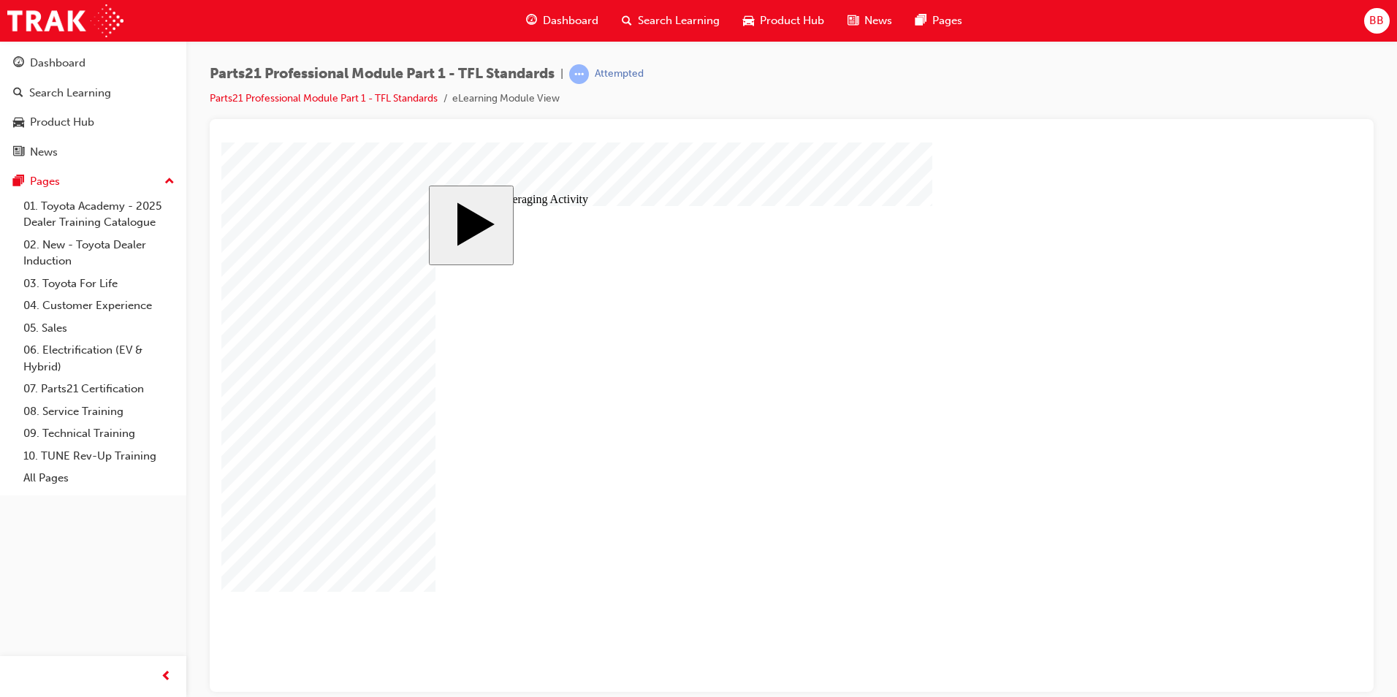
type input "30"
type input "6"
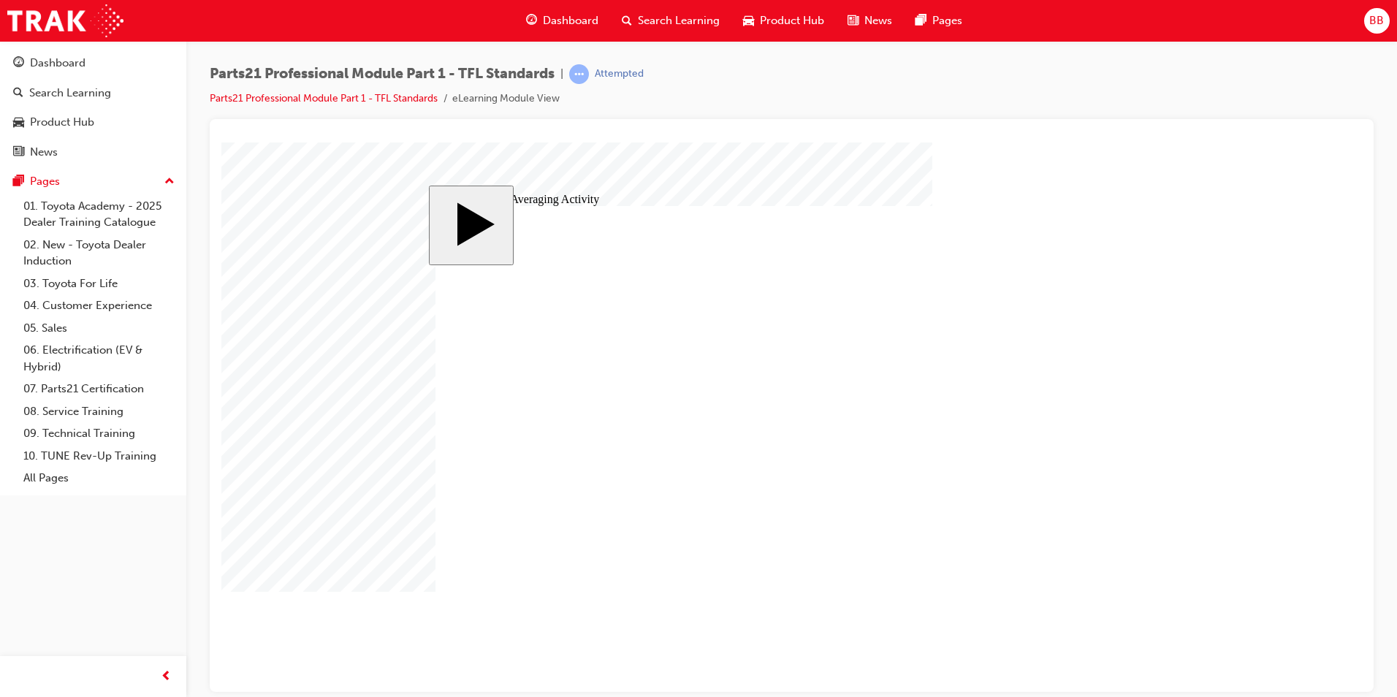
drag, startPoint x: 1042, startPoint y: 363, endPoint x: 628, endPoint y: 479, distance: 430.2
drag, startPoint x: 1051, startPoint y: 390, endPoint x: 864, endPoint y: 473, distance: 204.5
drag, startPoint x: 1049, startPoint y: 420, endPoint x: 1073, endPoint y: 463, distance: 49.4
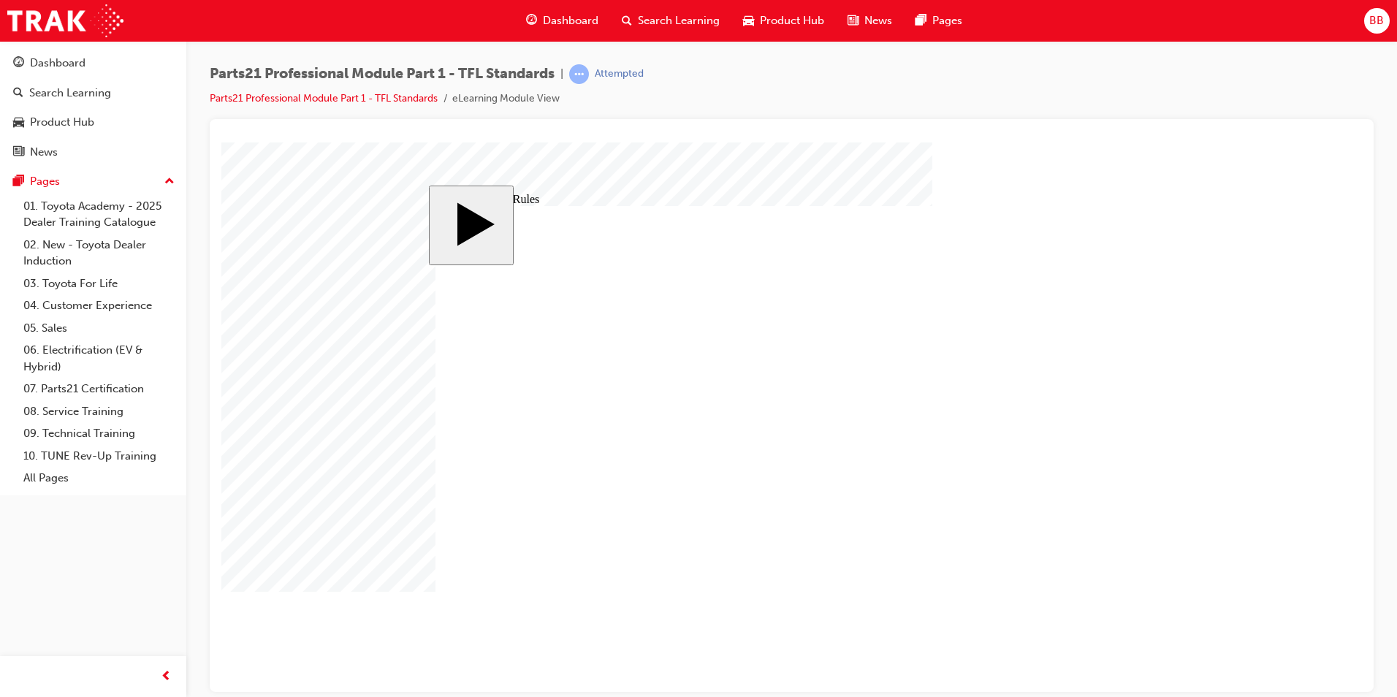
type input "9"
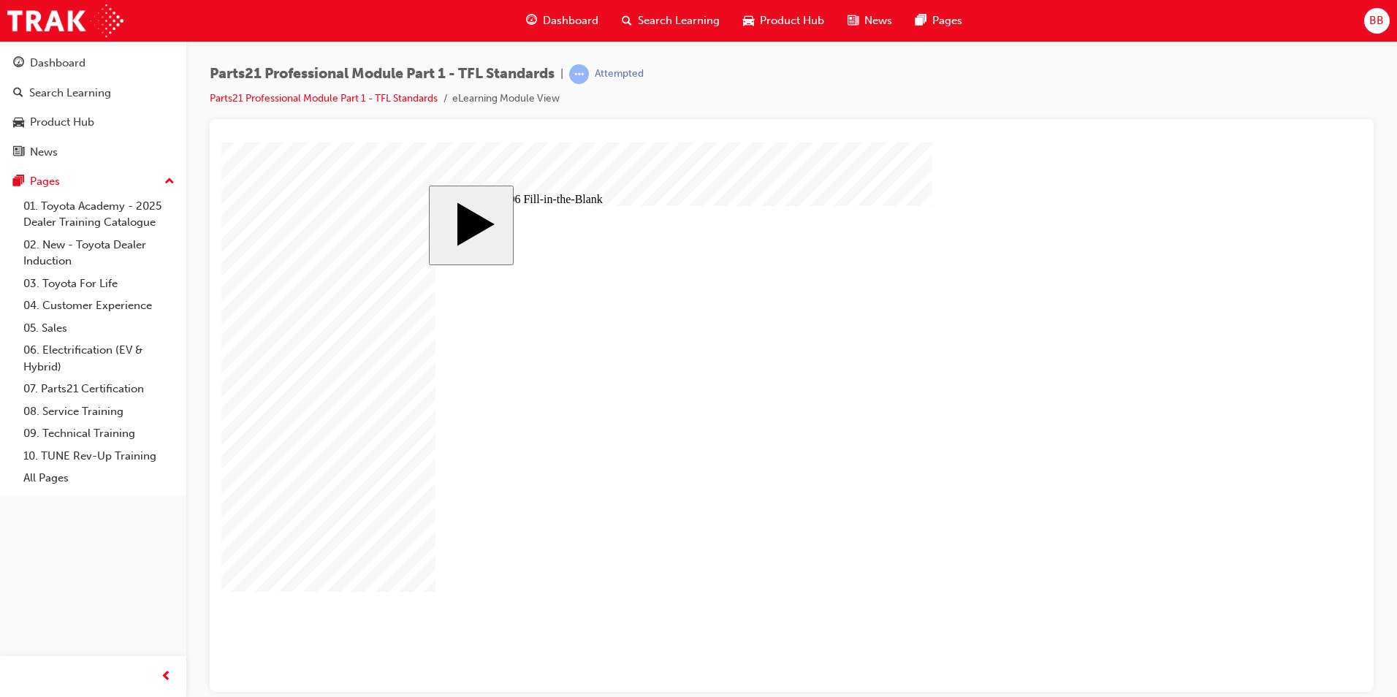
drag, startPoint x: 573, startPoint y: 490, endPoint x: 601, endPoint y: 492, distance: 27.9
type input "1"
type input "17"
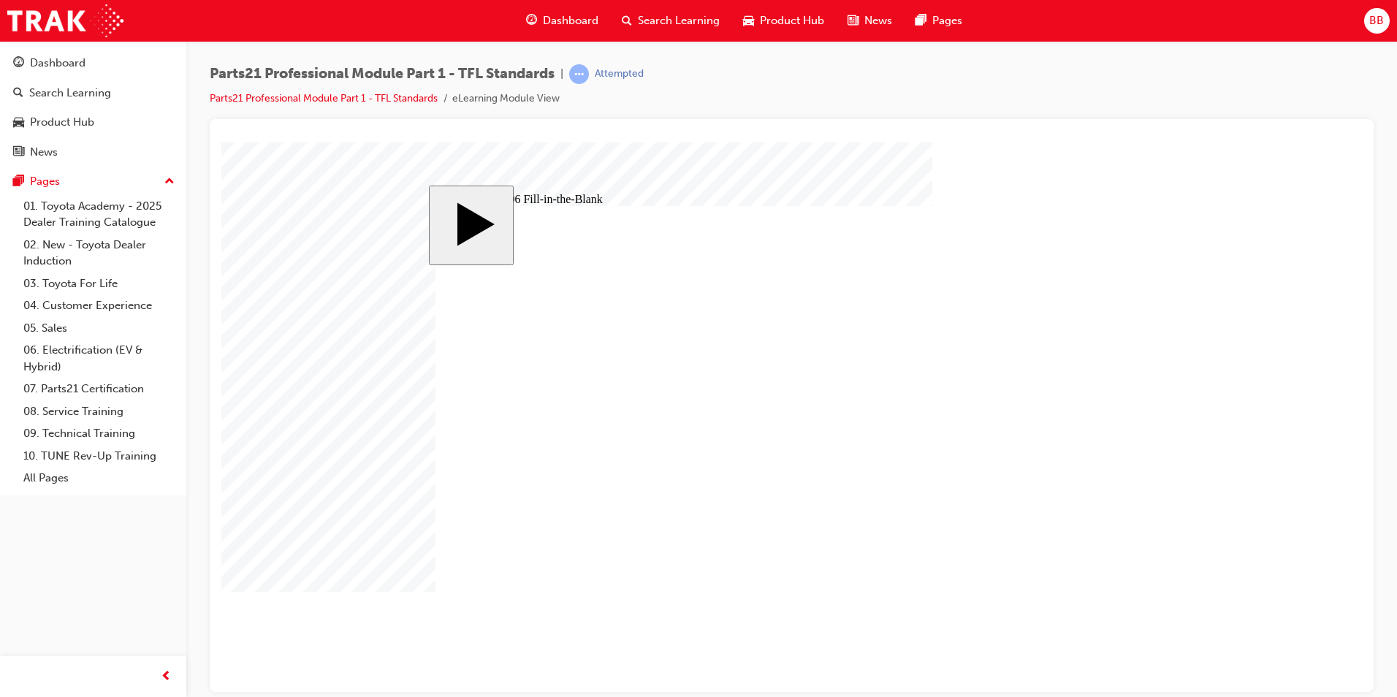
type input "17"
type input "171"
type input "1718"
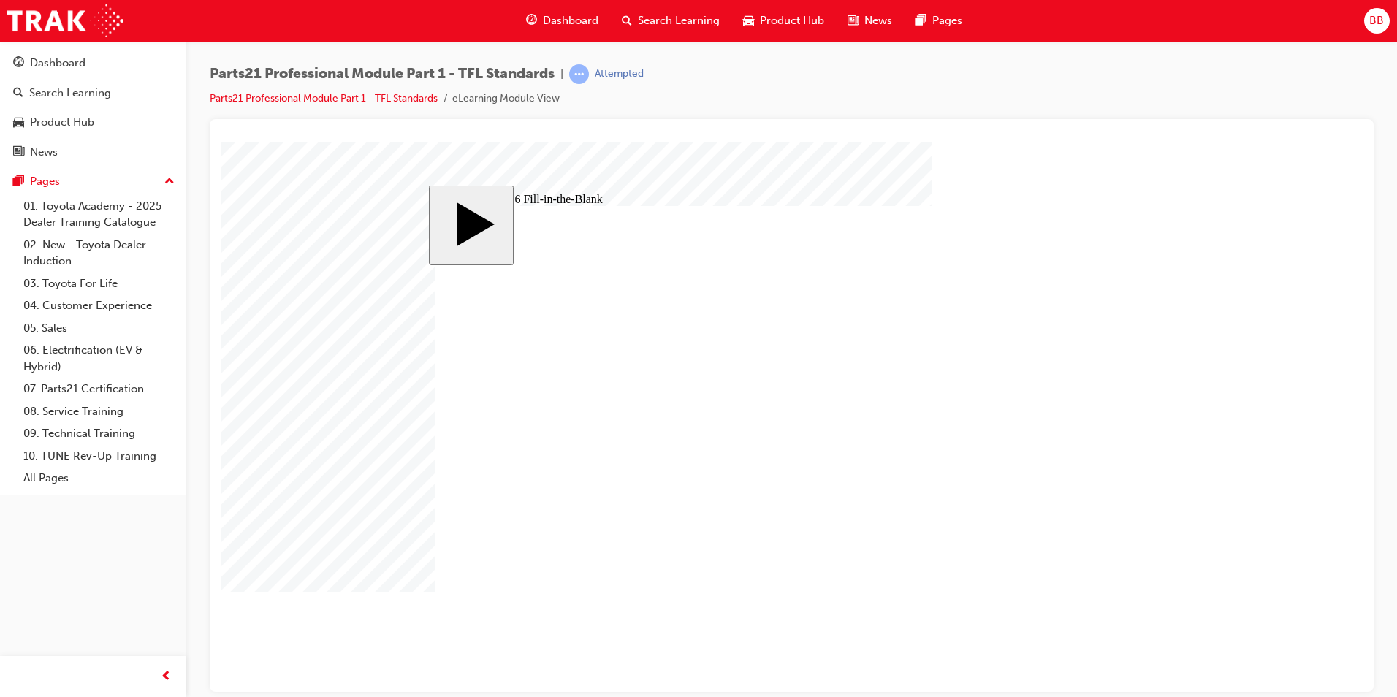
type input "171"
type input "17"
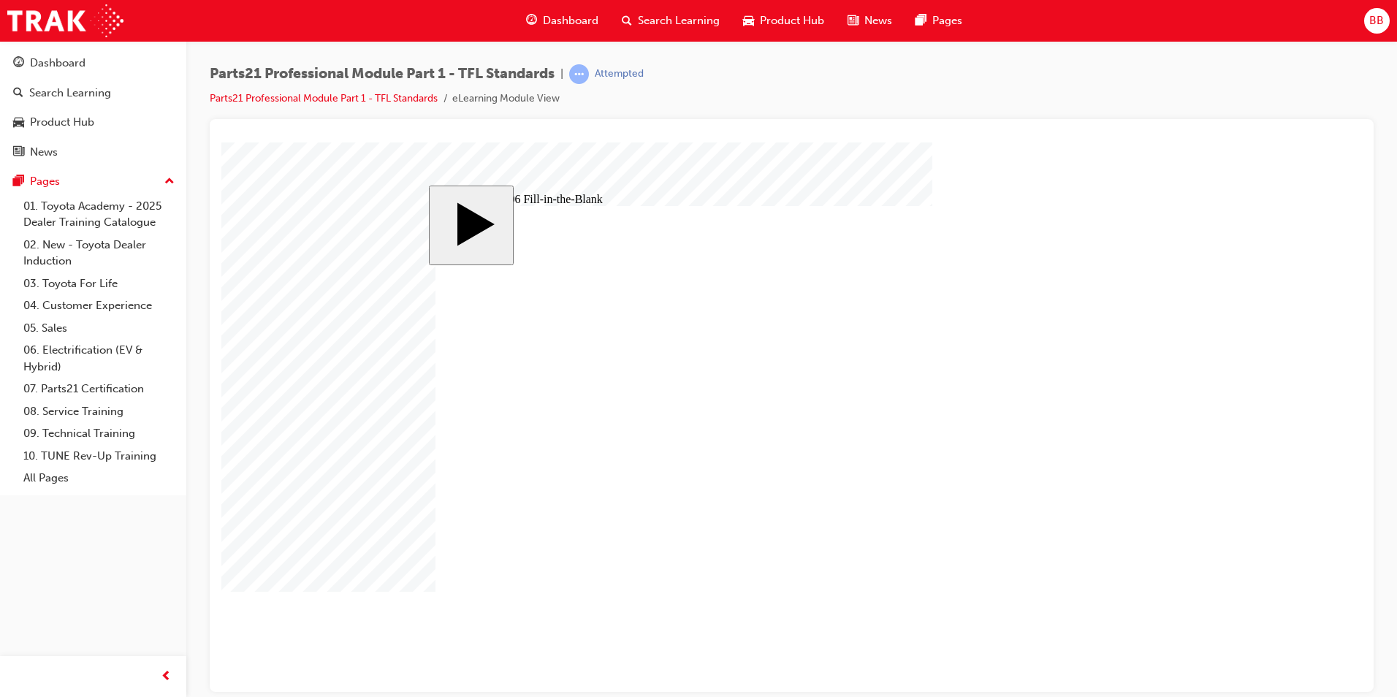
type input "1"
type input "18"
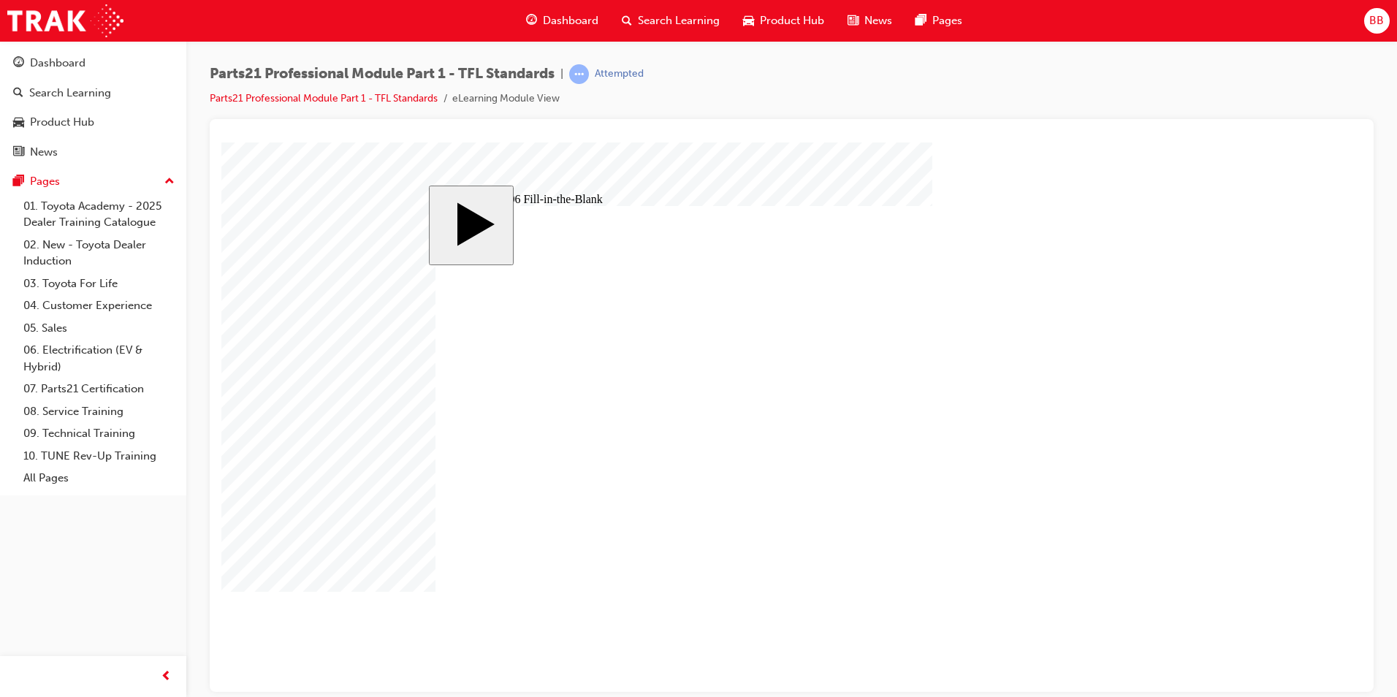
type input "1"
type input "14"
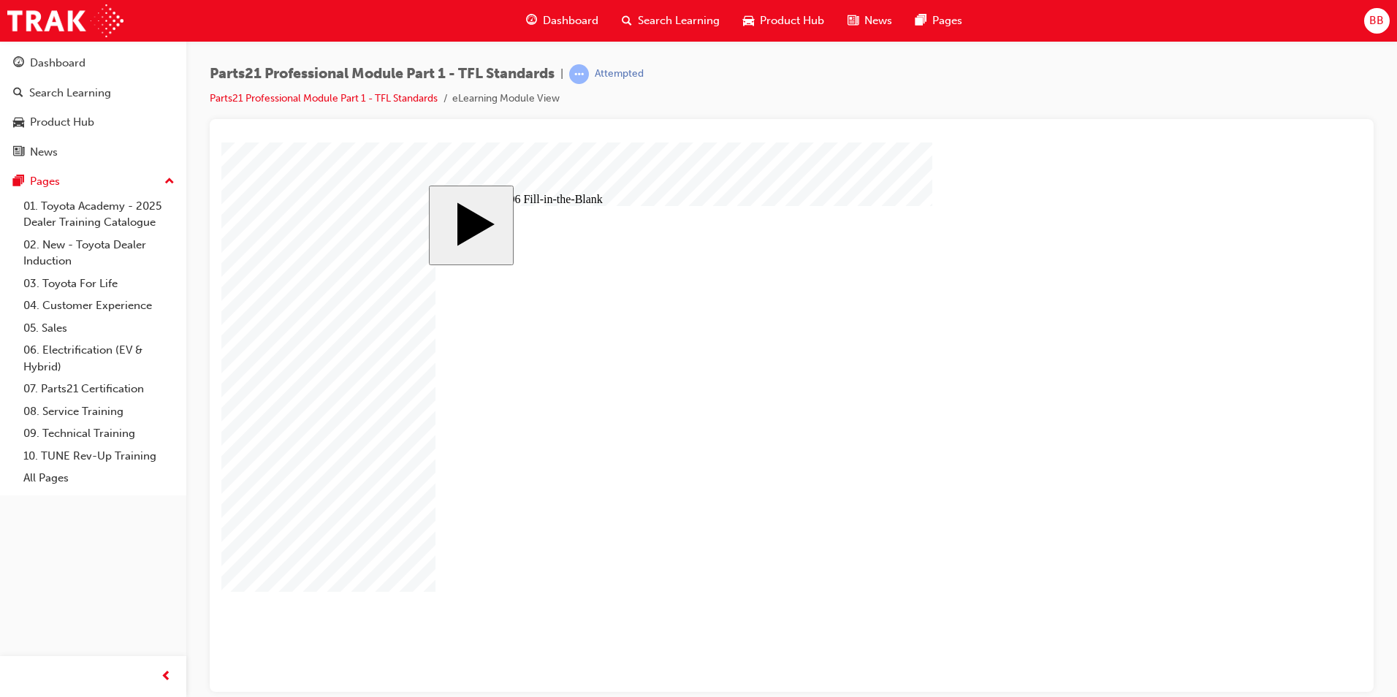
type input "1"
type input "12"
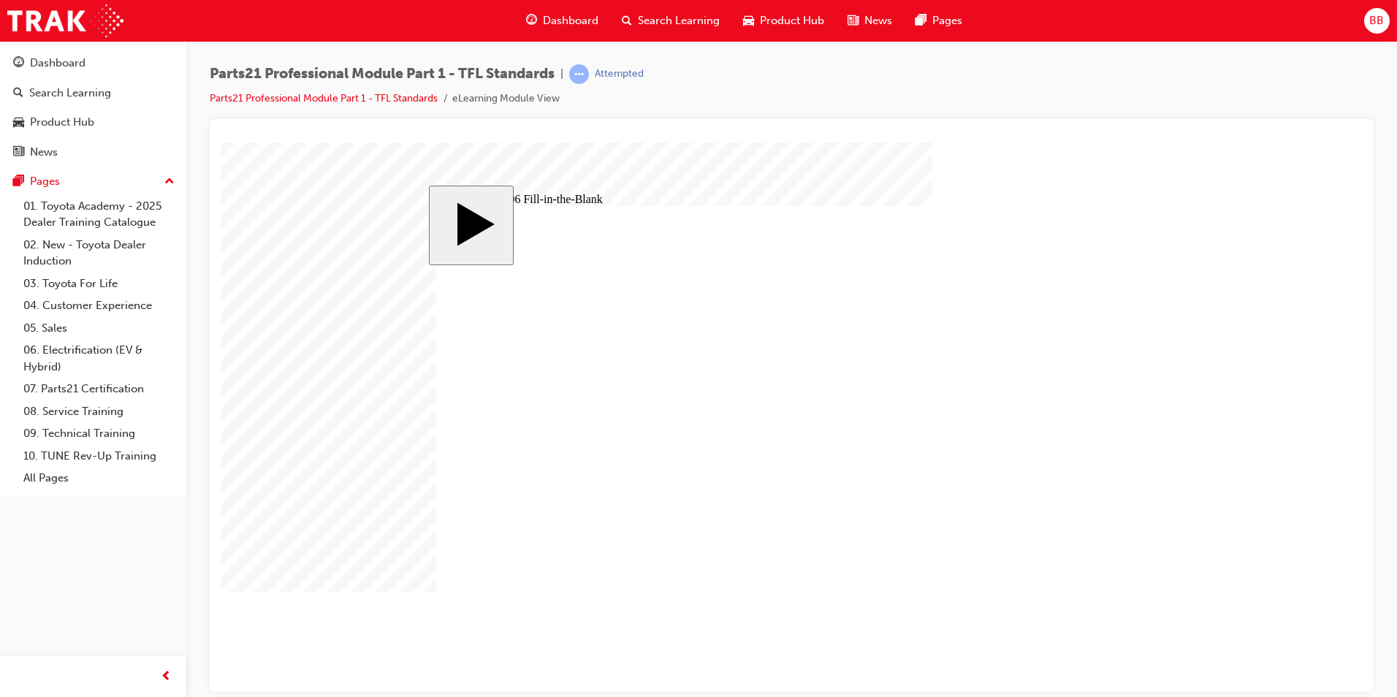
type input "1"
type input "13"
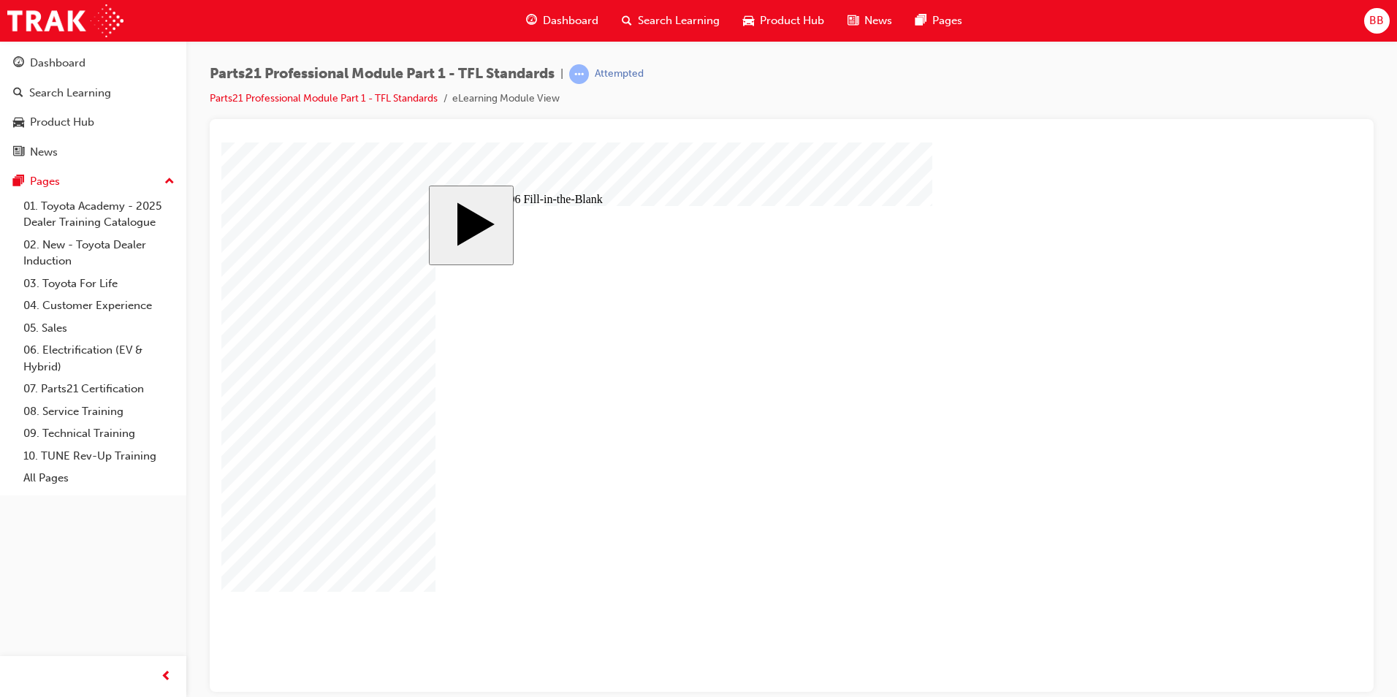
type input "8"
type input "83"
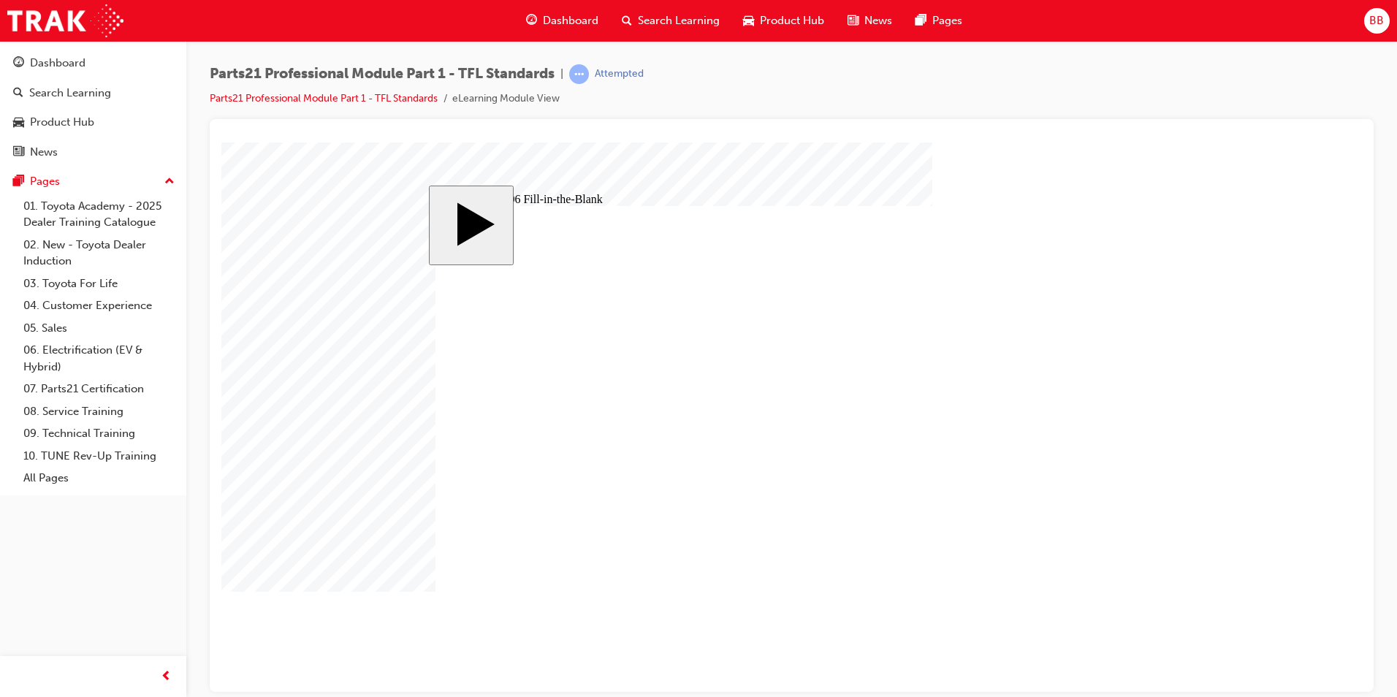
type input "8"
type input "83"
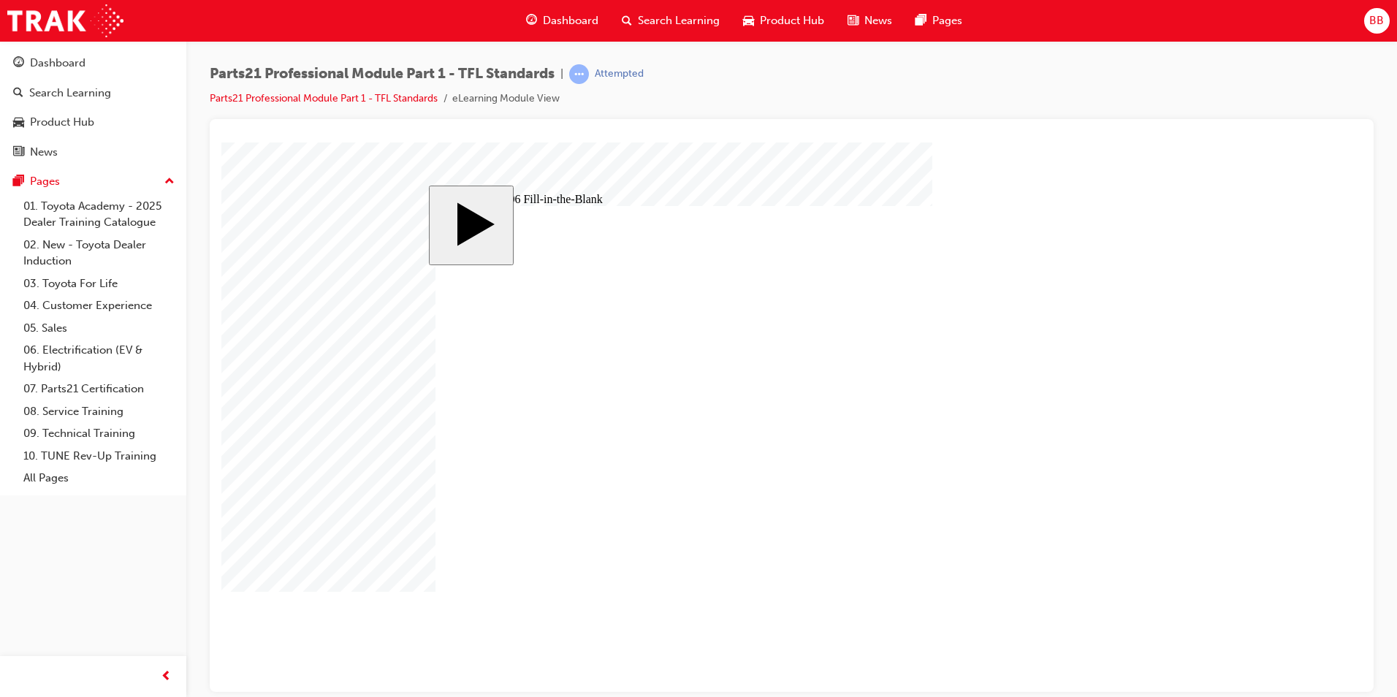
type input "83"
type input "6"
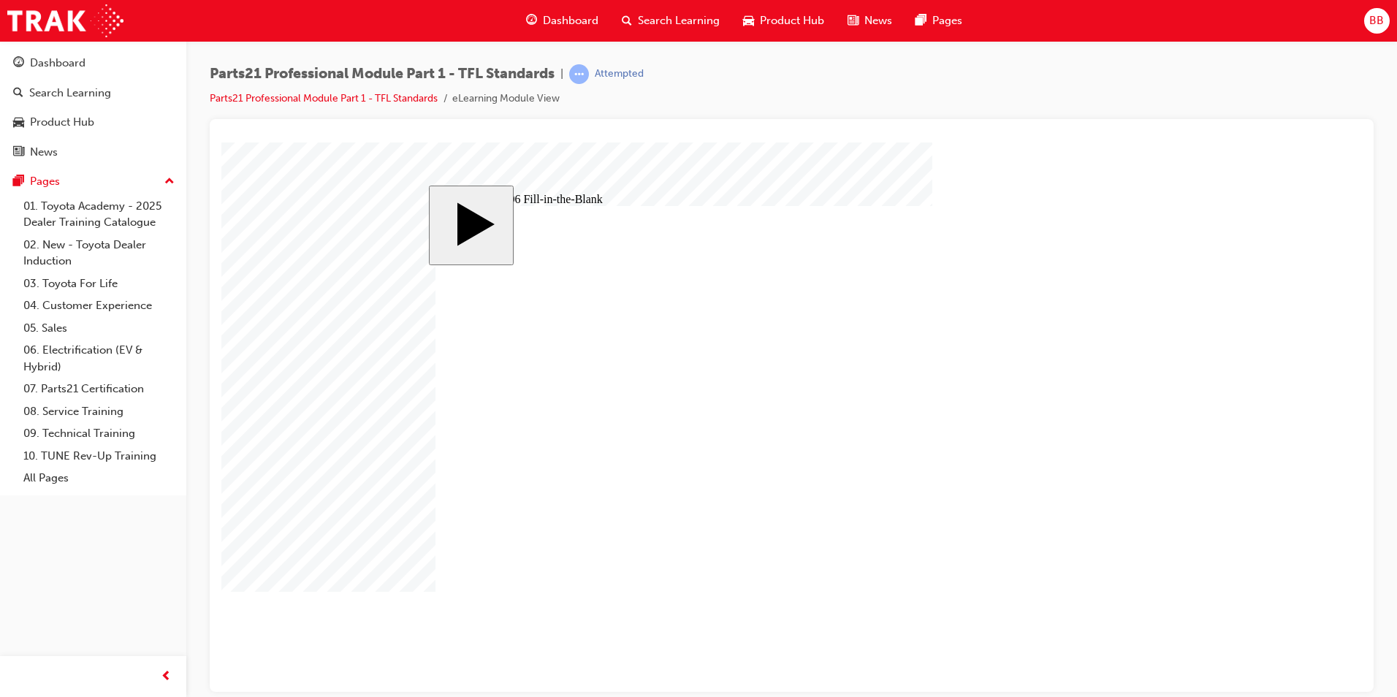
drag, startPoint x: 661, startPoint y: 534, endPoint x: 680, endPoint y: 539, distance: 19.9
type input "1"
type input "14"
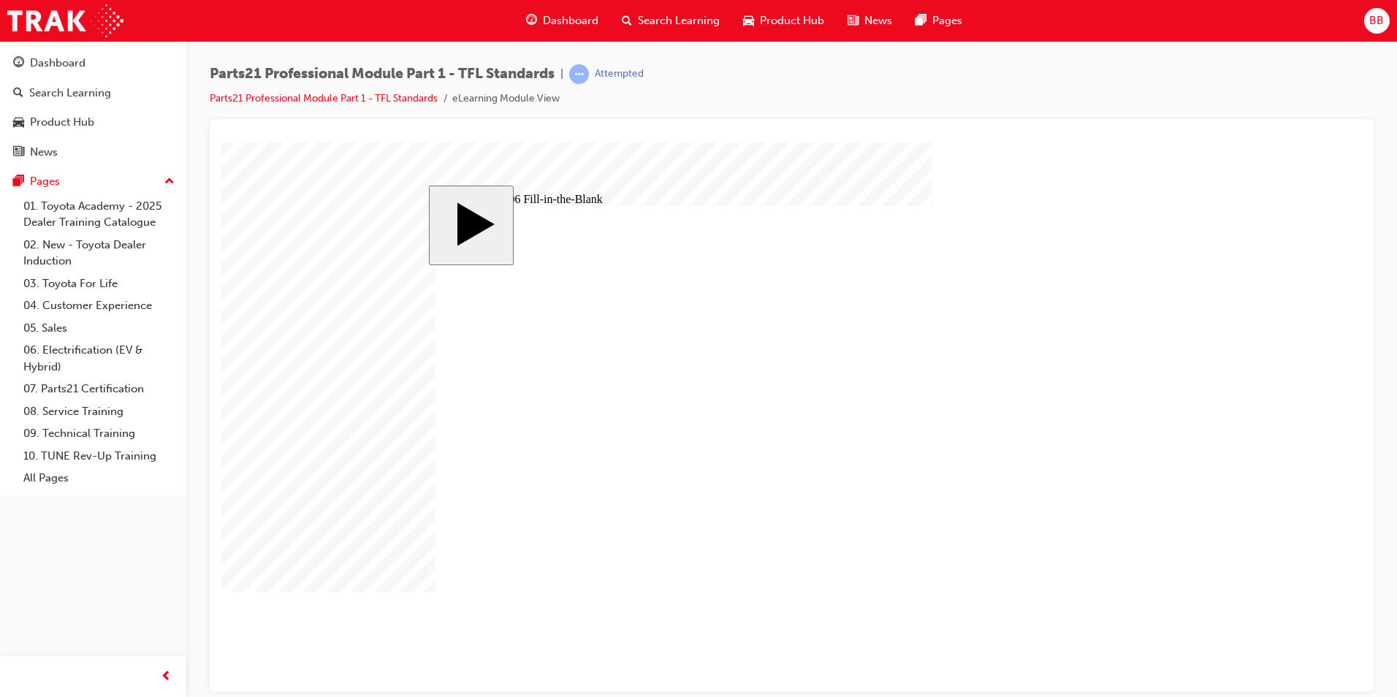
type input "14"
type input "9"
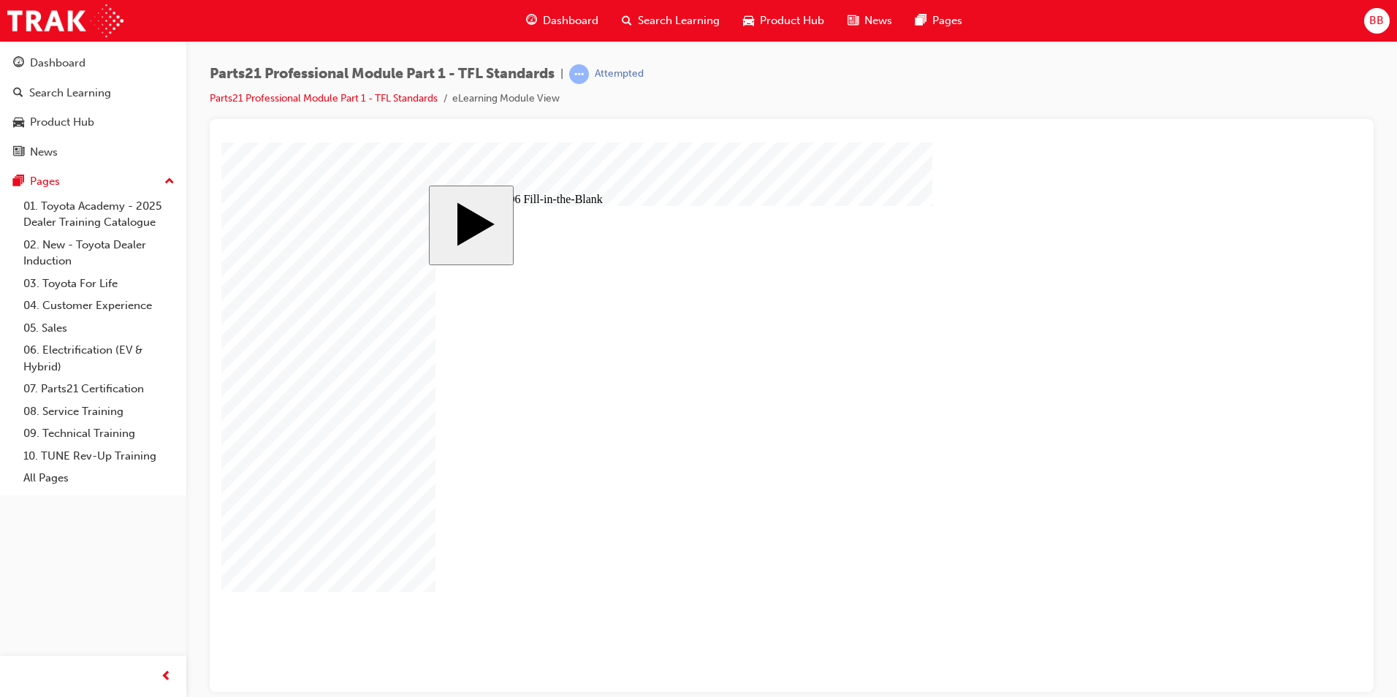
type input "17"
type input "18"
type input "14"
type input "12"
type input "13"
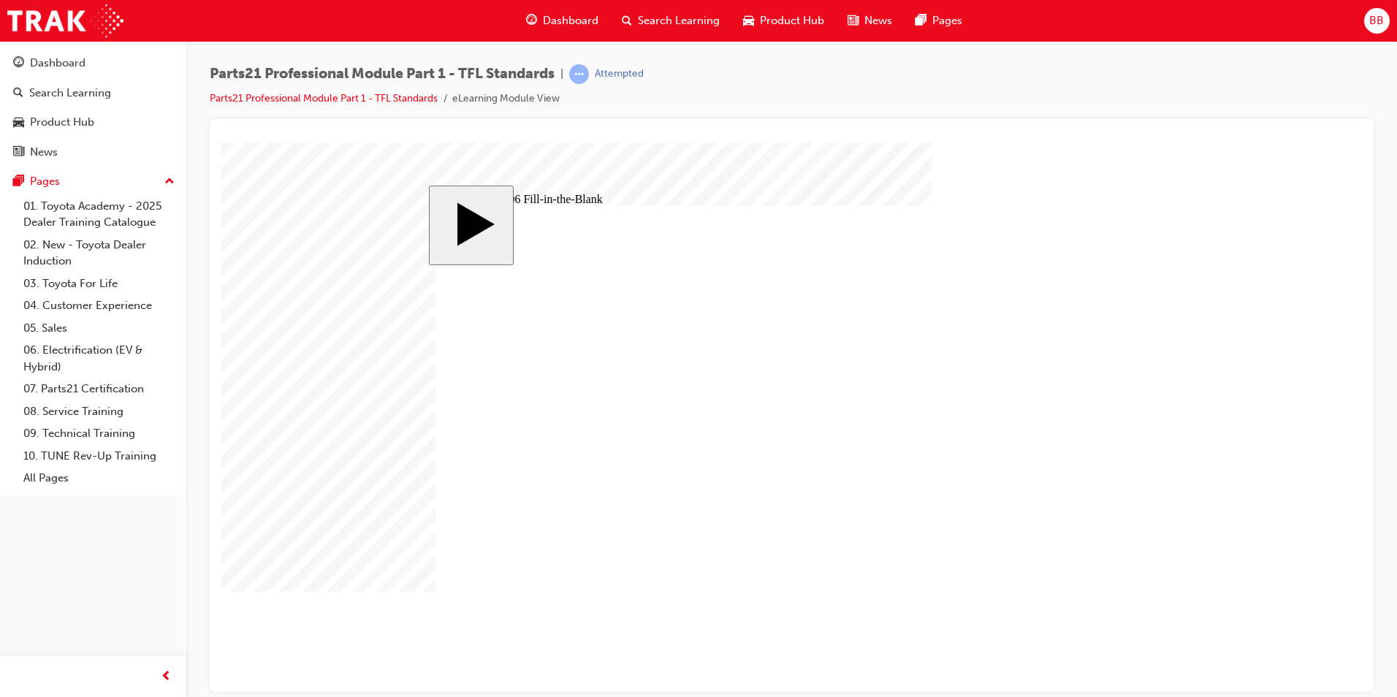
type input "83"
type input "6"
type input "14"
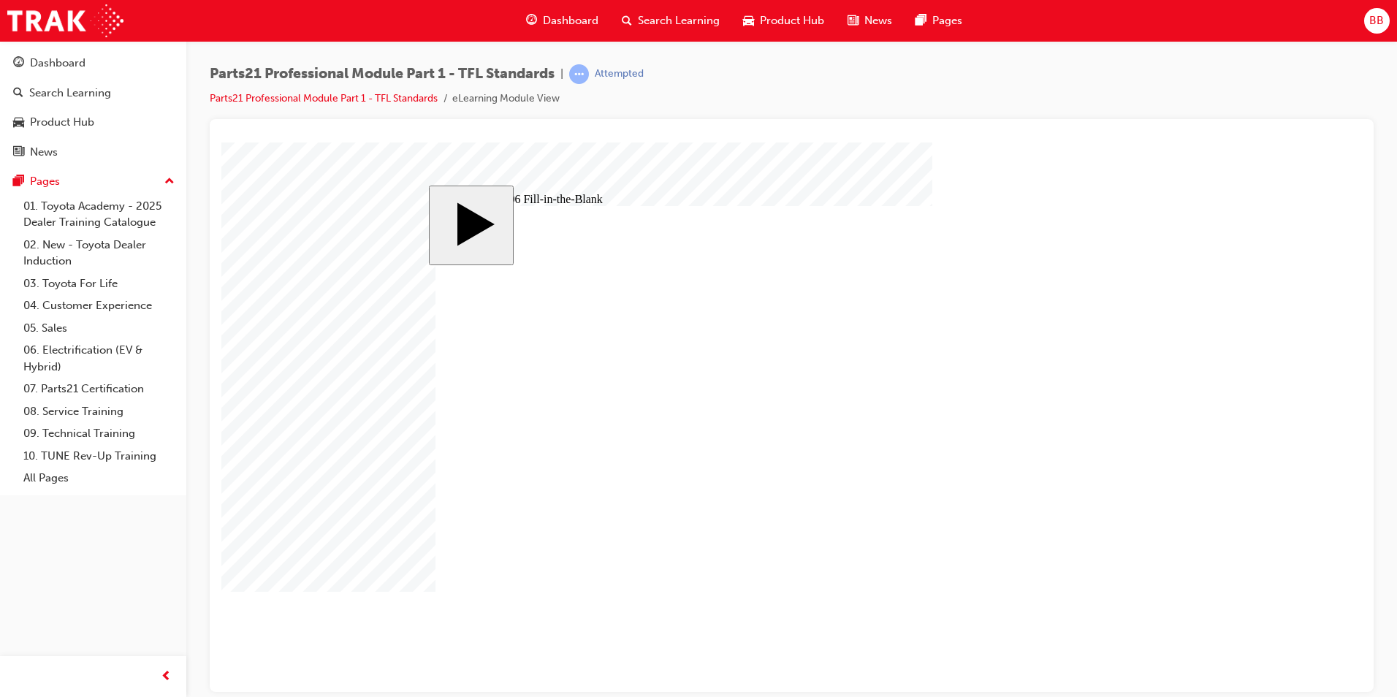
drag, startPoint x: 792, startPoint y: 448, endPoint x: 783, endPoint y: 462, distance: 16.4
type input "9"
type input "17"
type input "18"
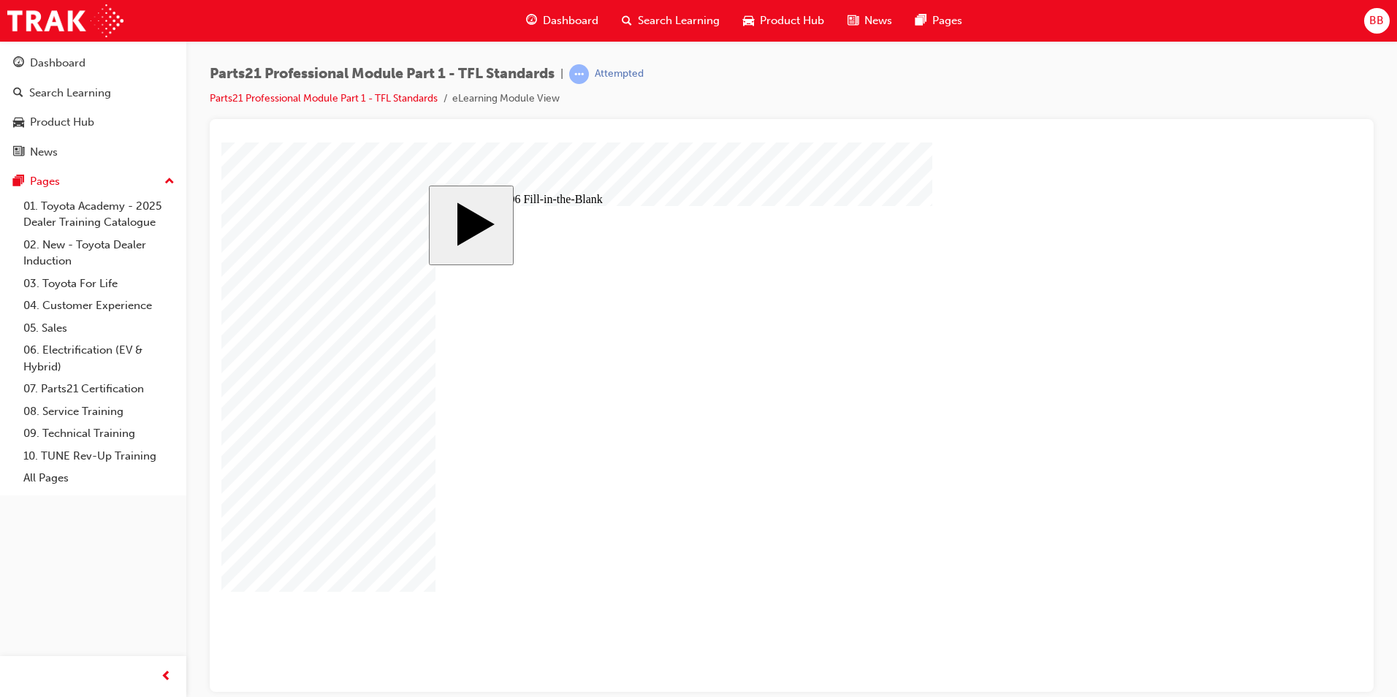
type input "14"
type input "12"
type input "13"
type input "83"
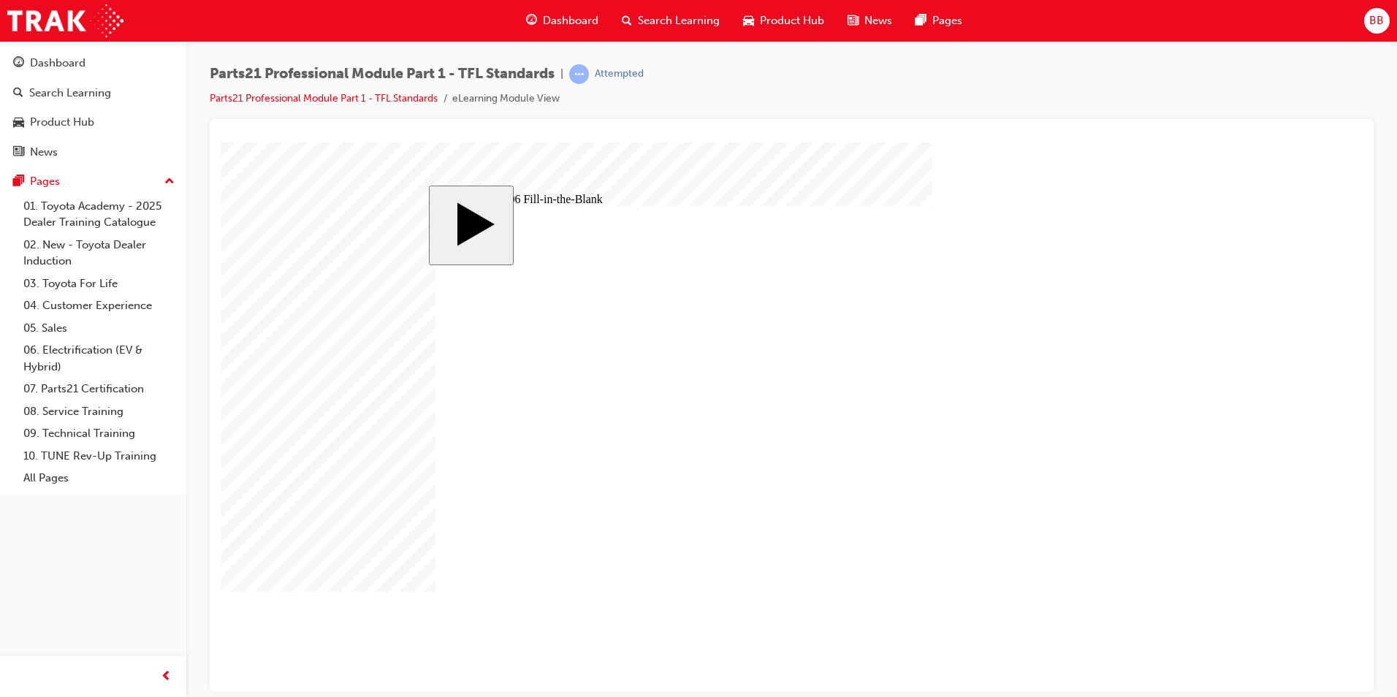
type input "6"
type input "1"
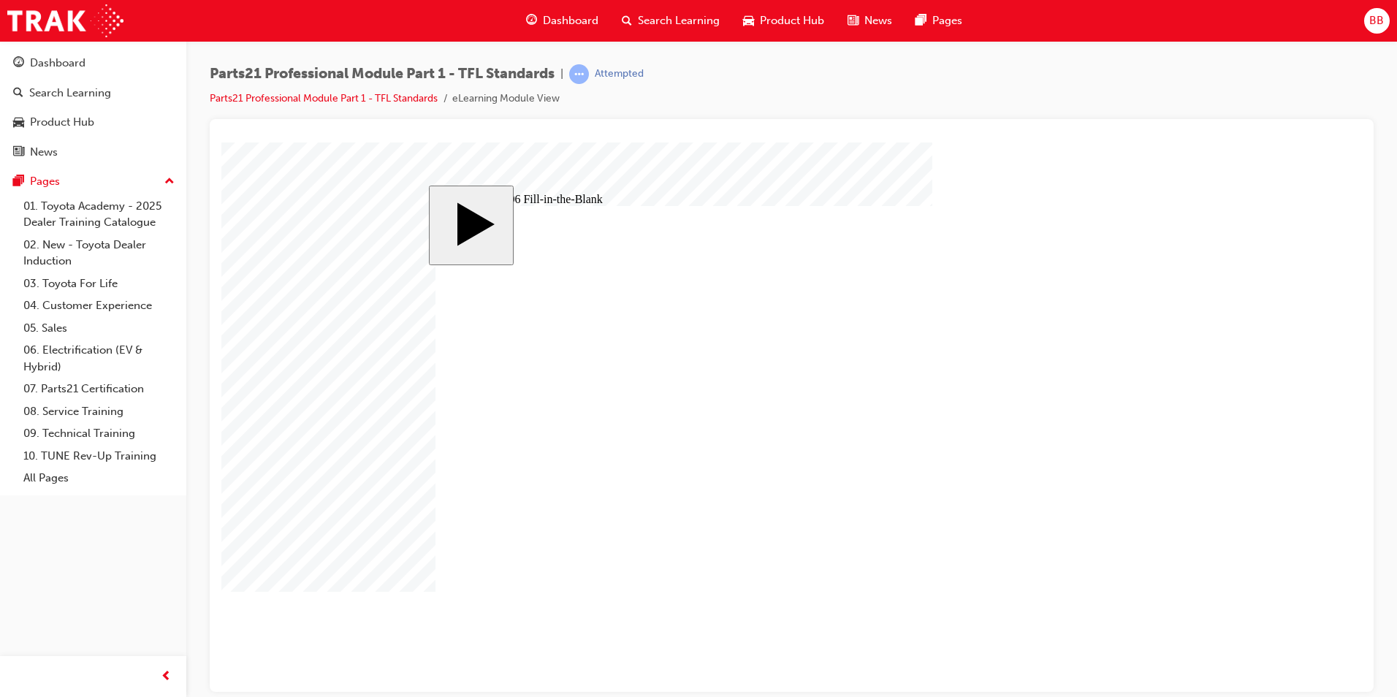
type input "1"
type input "13"
type input "13."
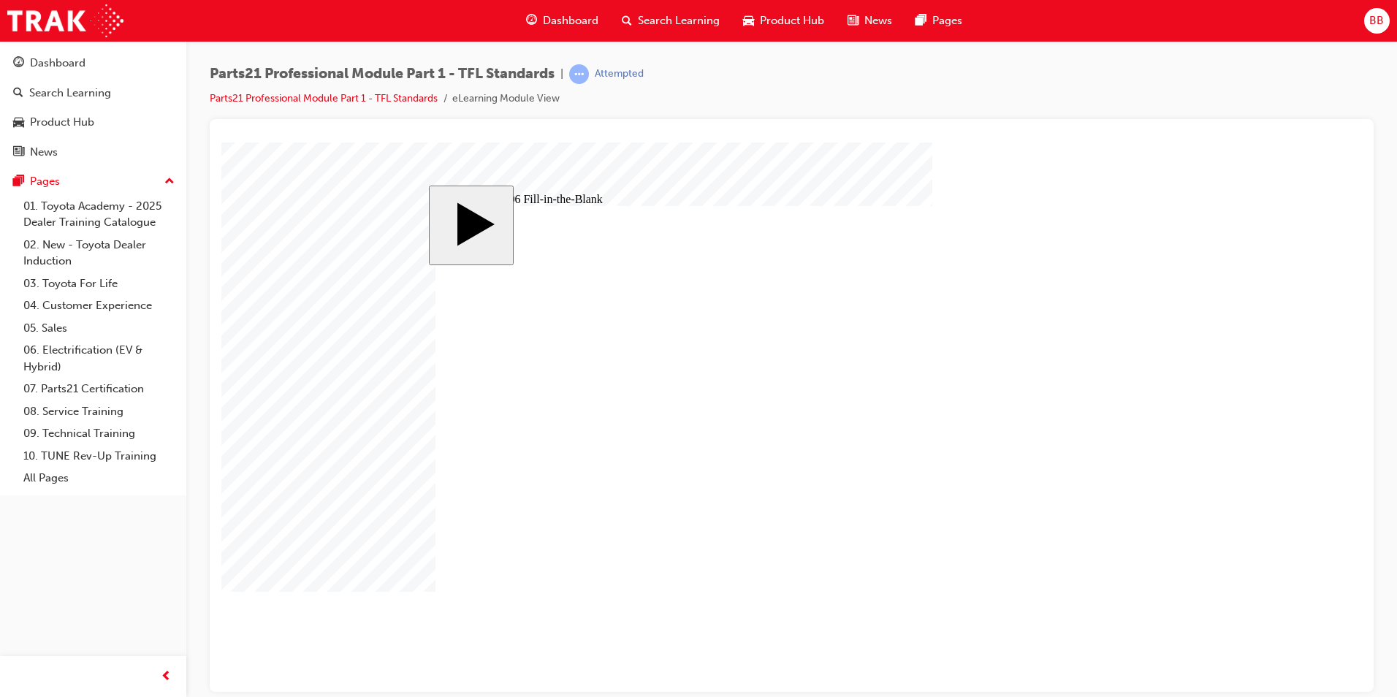
type input "13.8"
type input "9"
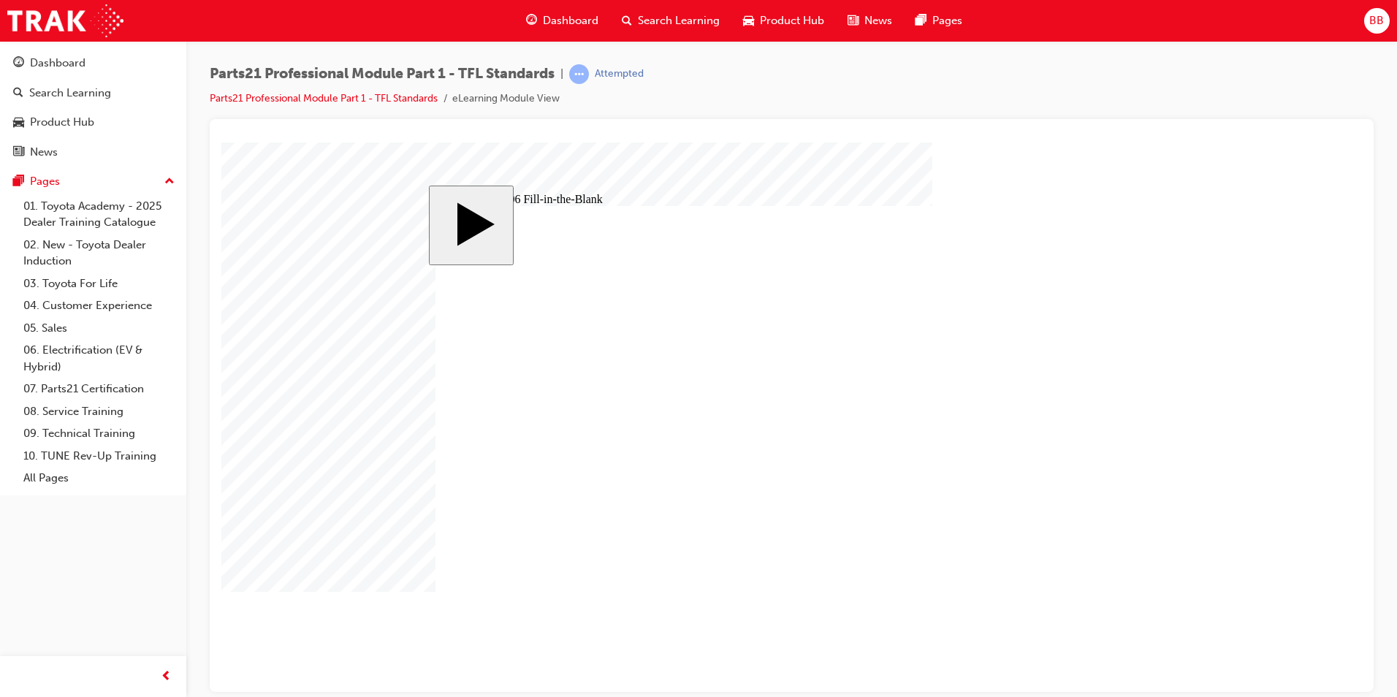
type input "17"
type input "18"
type input "14"
type input "12"
type input "13"
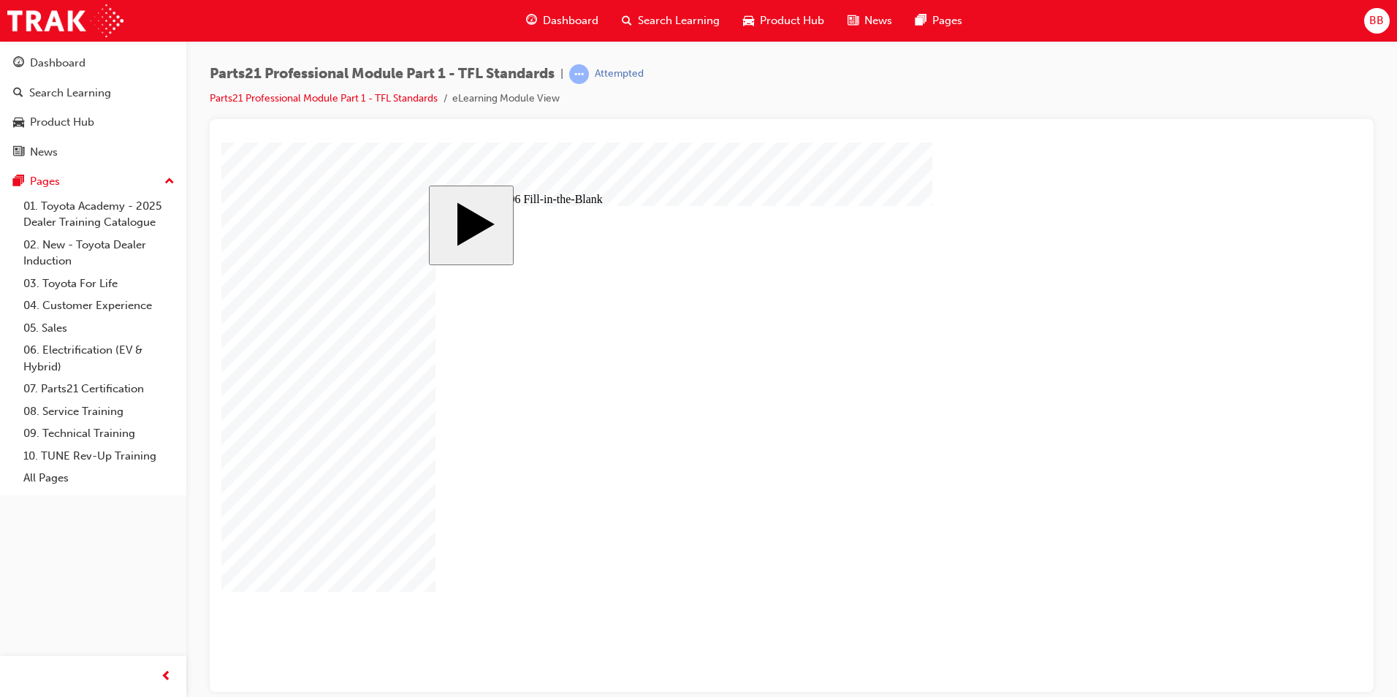
type input "83"
type input "6"
type input "13.8"
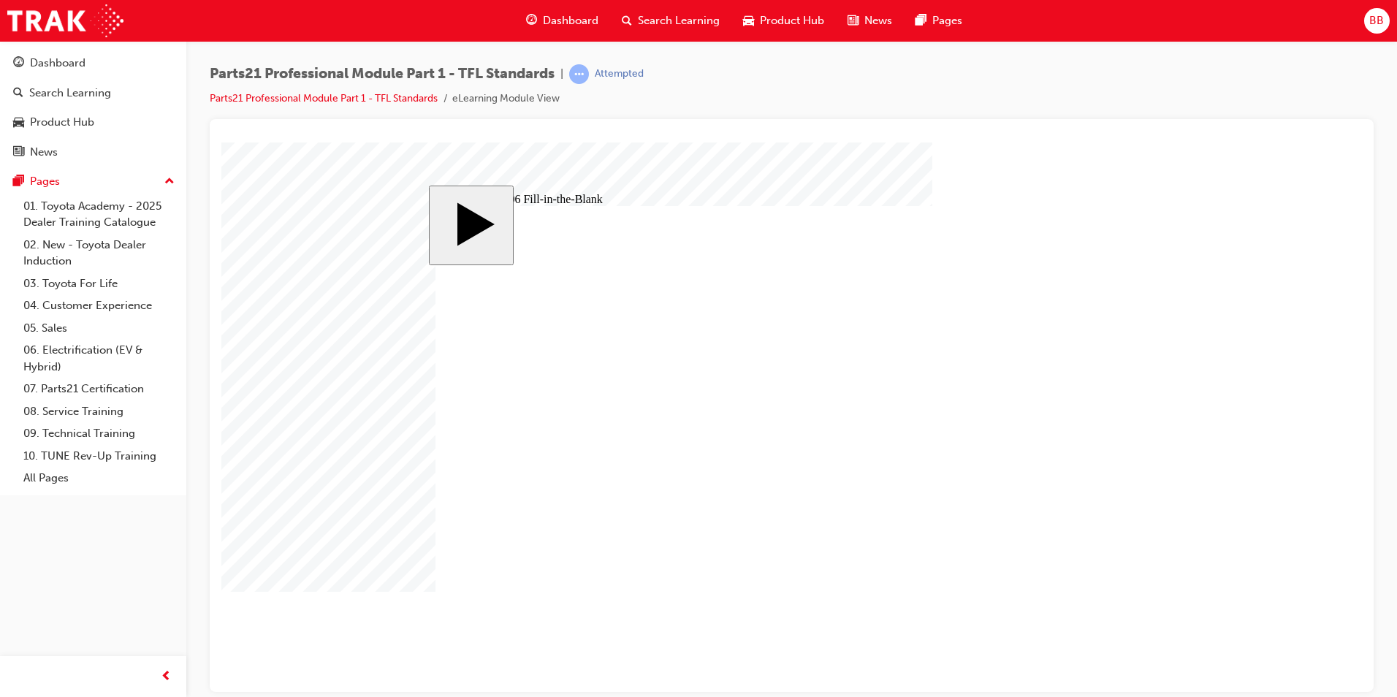
type input "9"
type input "17"
type input "18"
type input "14"
type input "12"
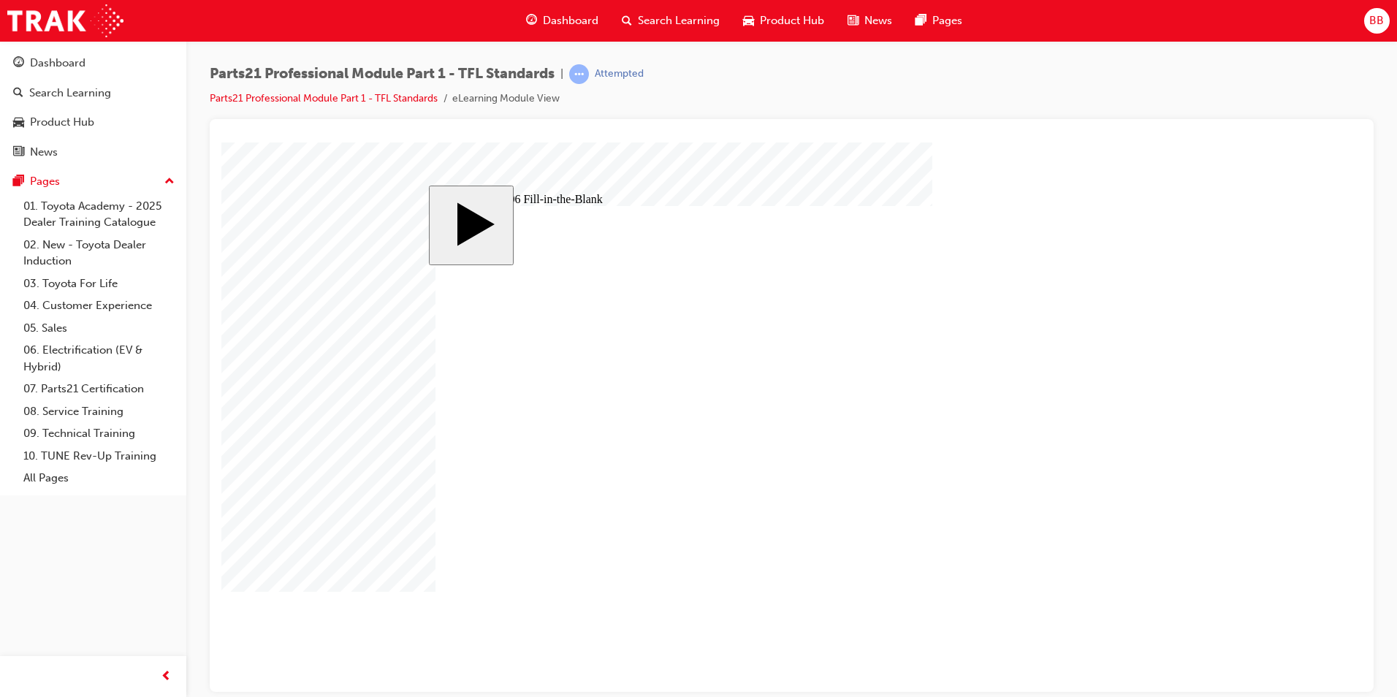
type input "13"
type input "83"
type input "6"
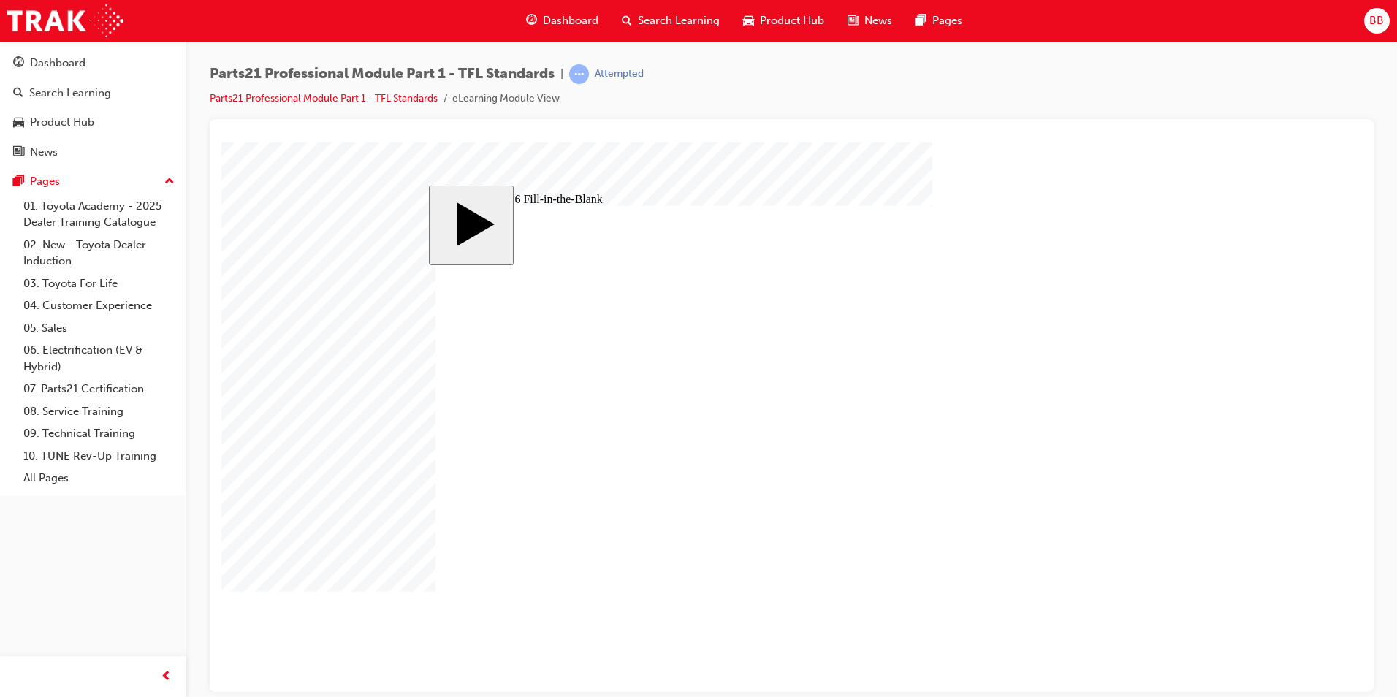
type input "13.83"
click at [1161, 594] on body "slide: Question 06 Fill-in-the-Blank Rectangle 1 Rectangle 2 Incorrect. Try aga…" at bounding box center [791, 417] width 1141 height 550
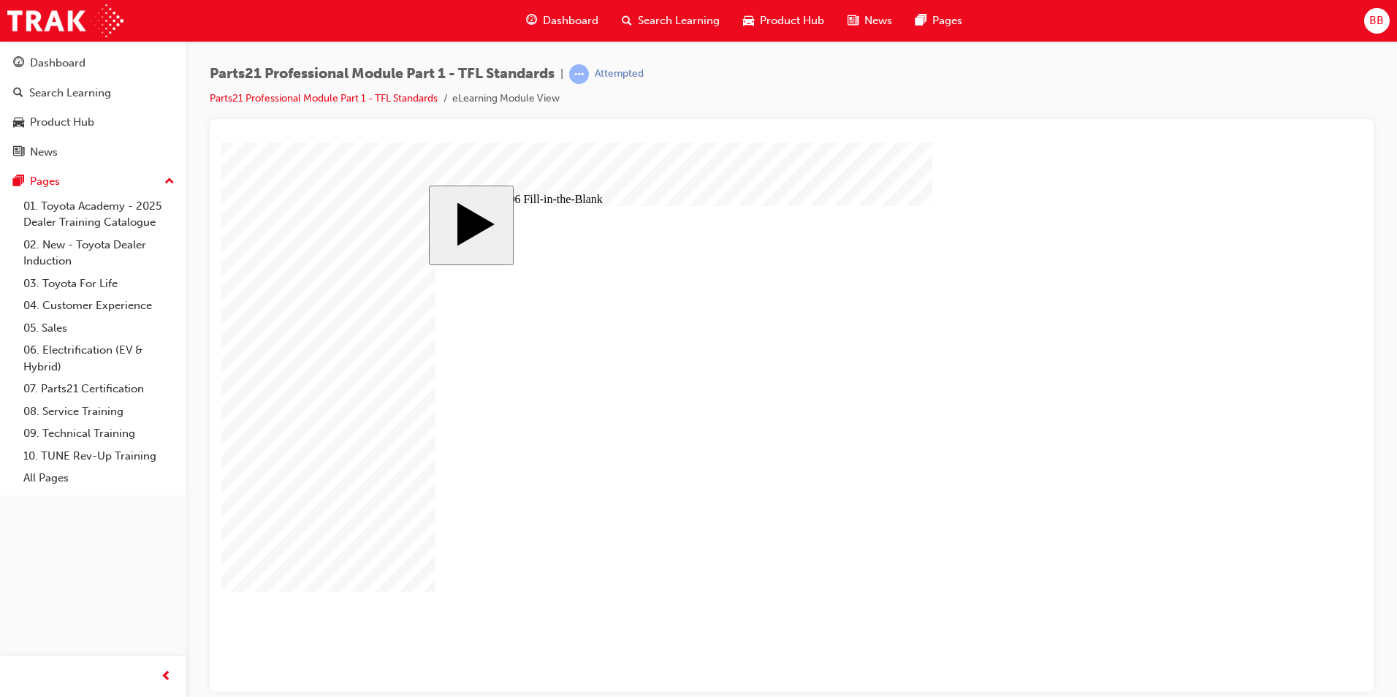
type input "9"
type input "17"
type input "18"
type input "14"
type input "12"
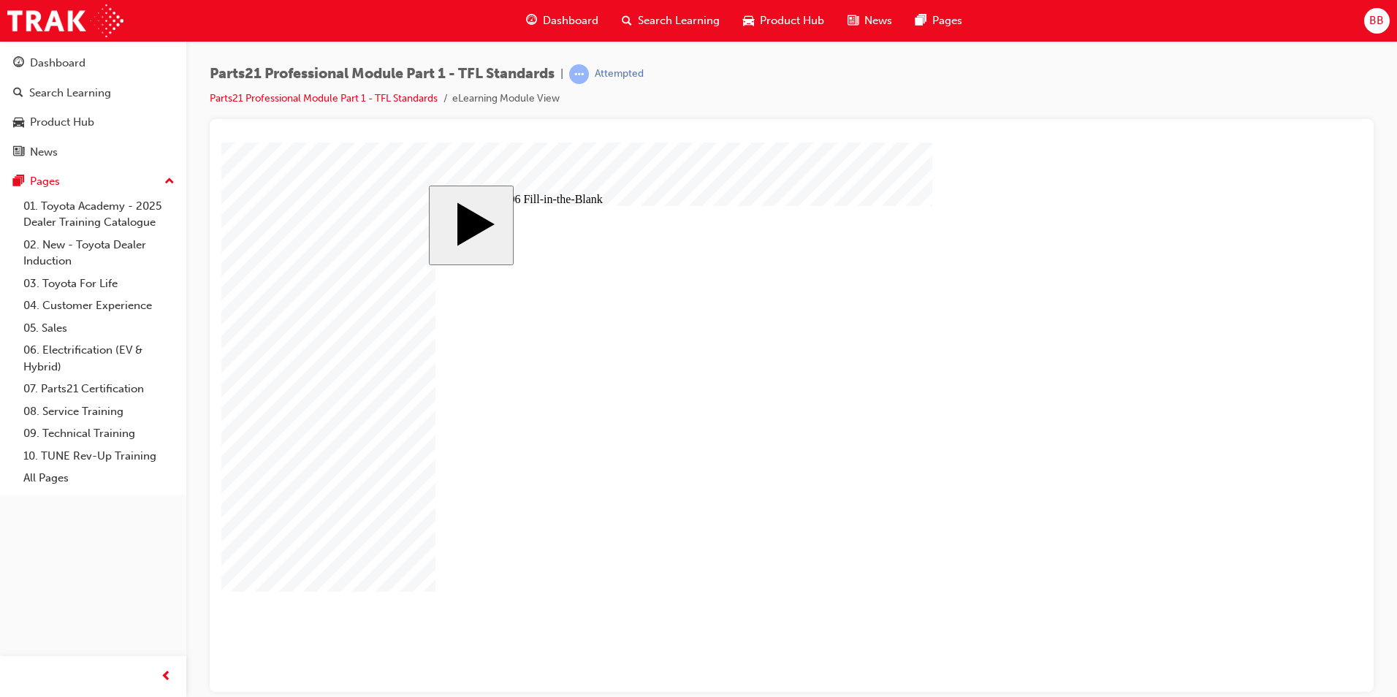
type input "13"
type input "83"
type input "6"
type input "13.83"
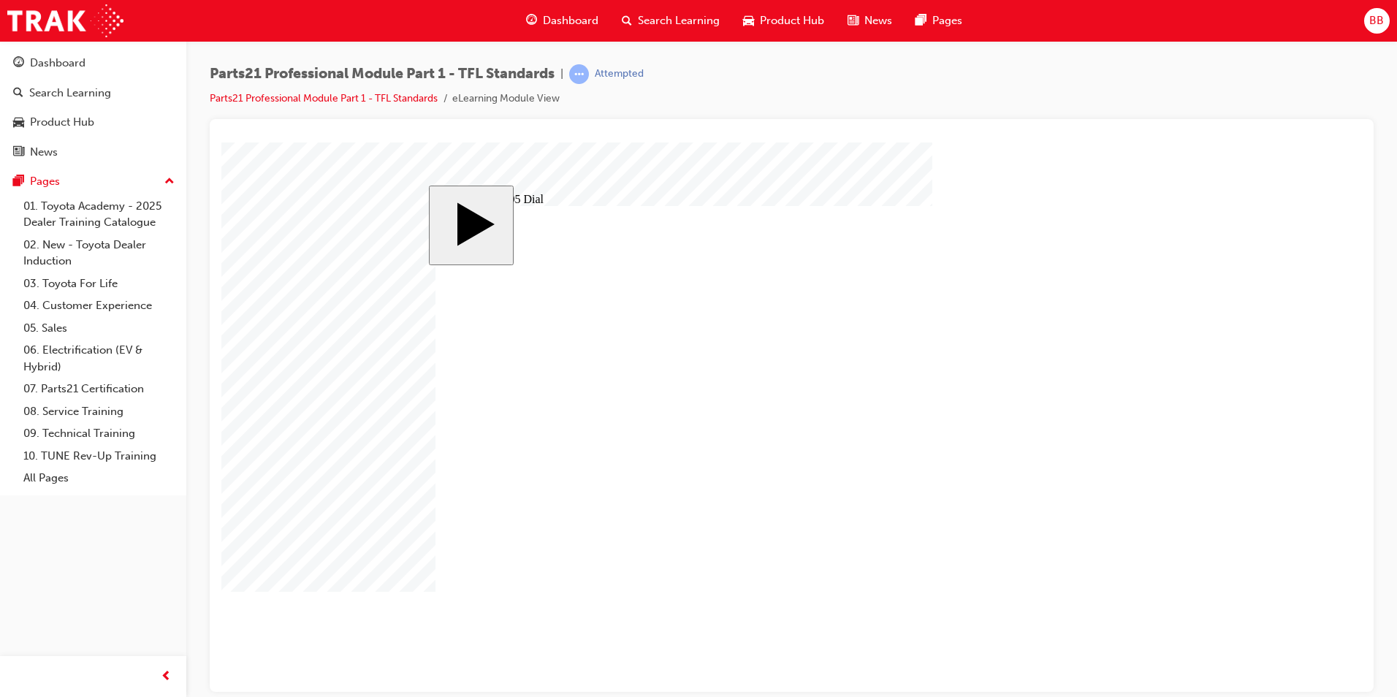
type input "14"
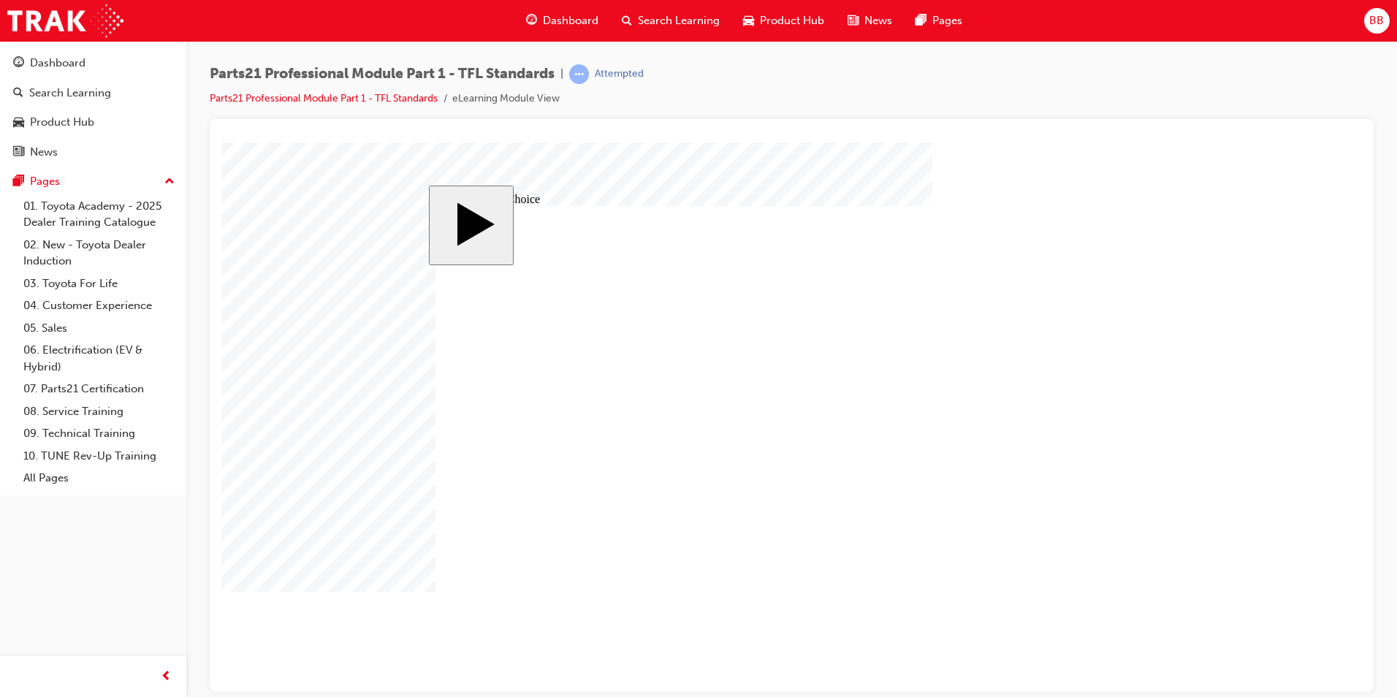
radio input "true"
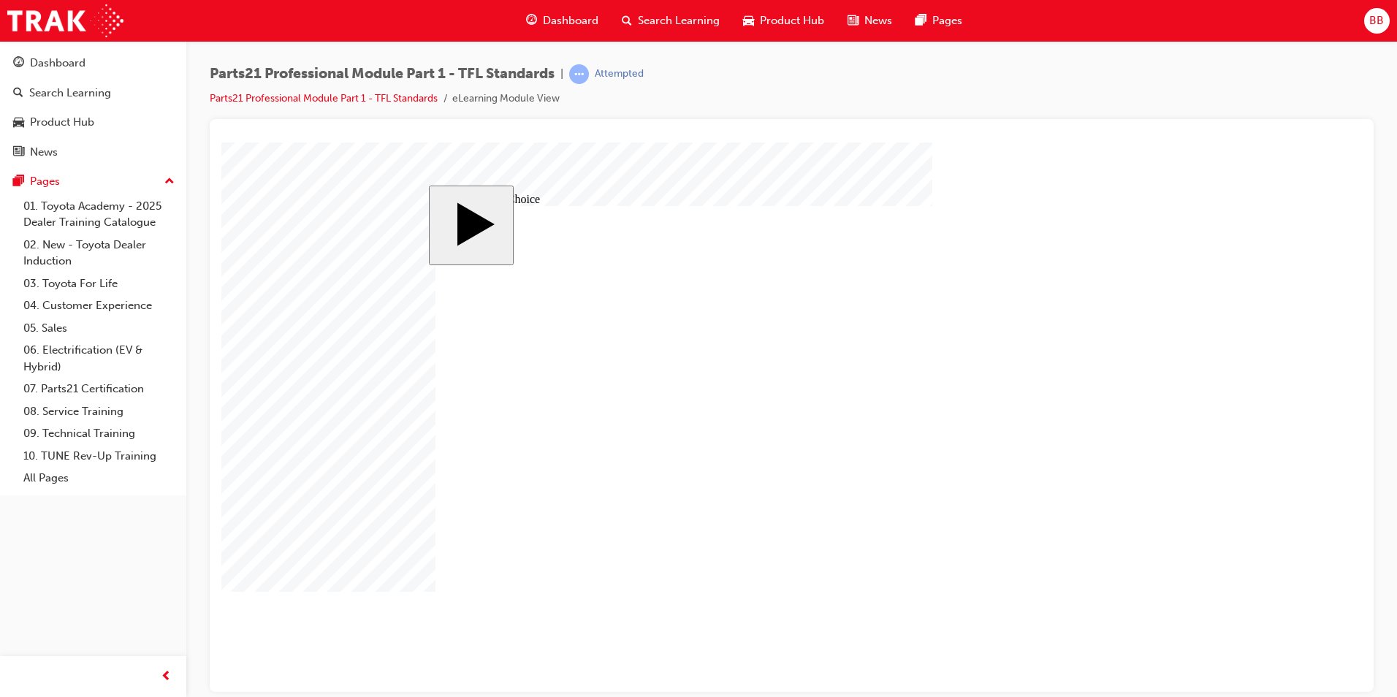
radio input "false"
radio input "true"
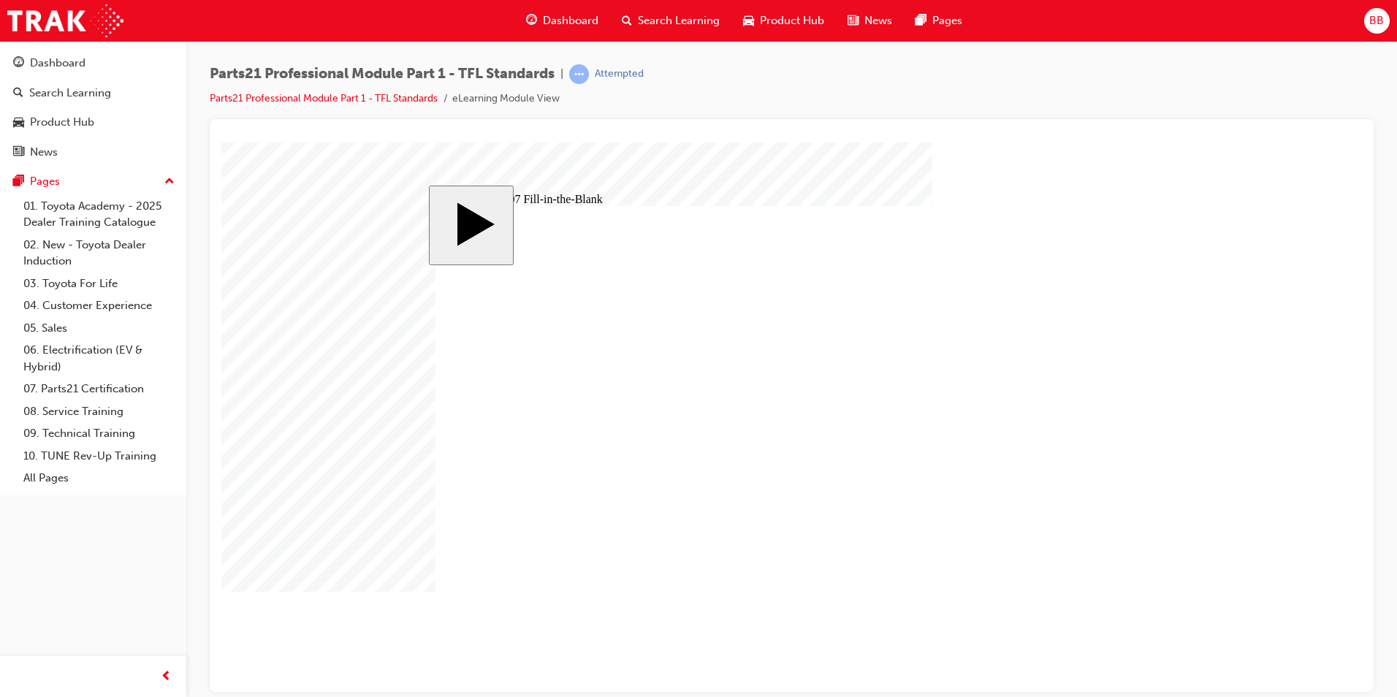
type input "8"
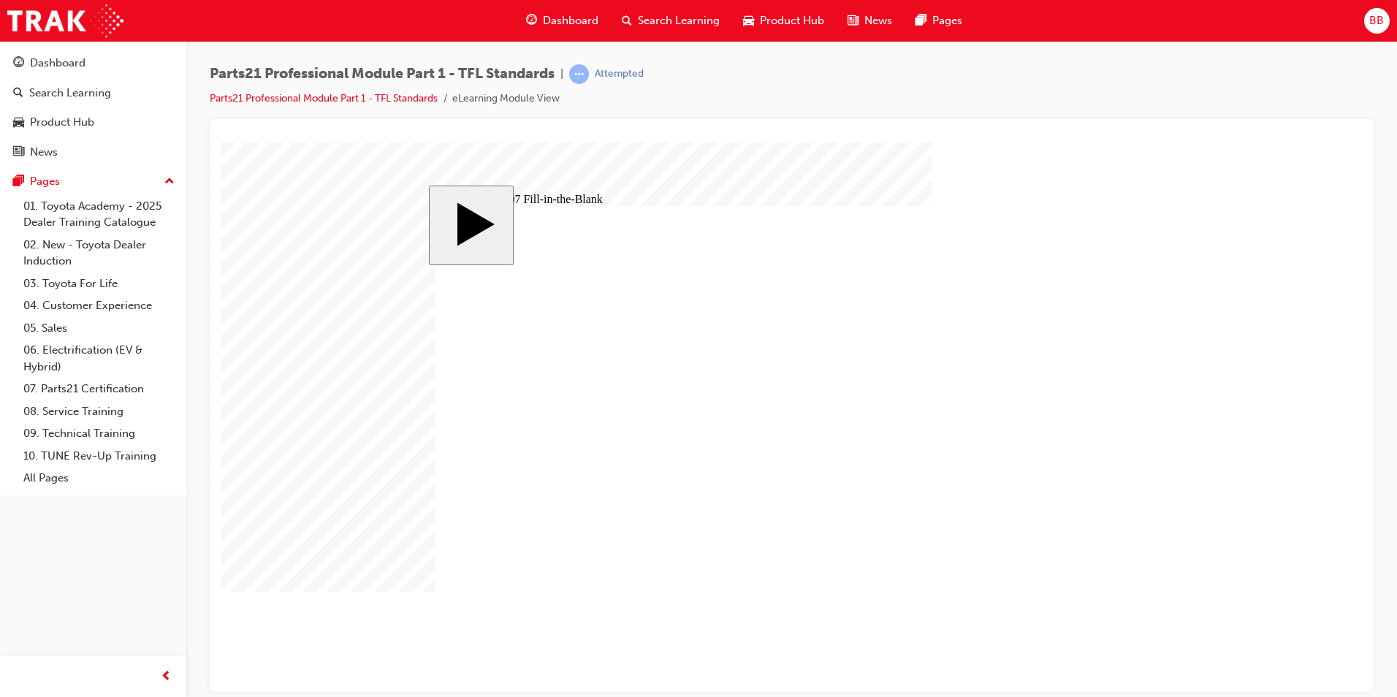
type input "9"
type input "6"
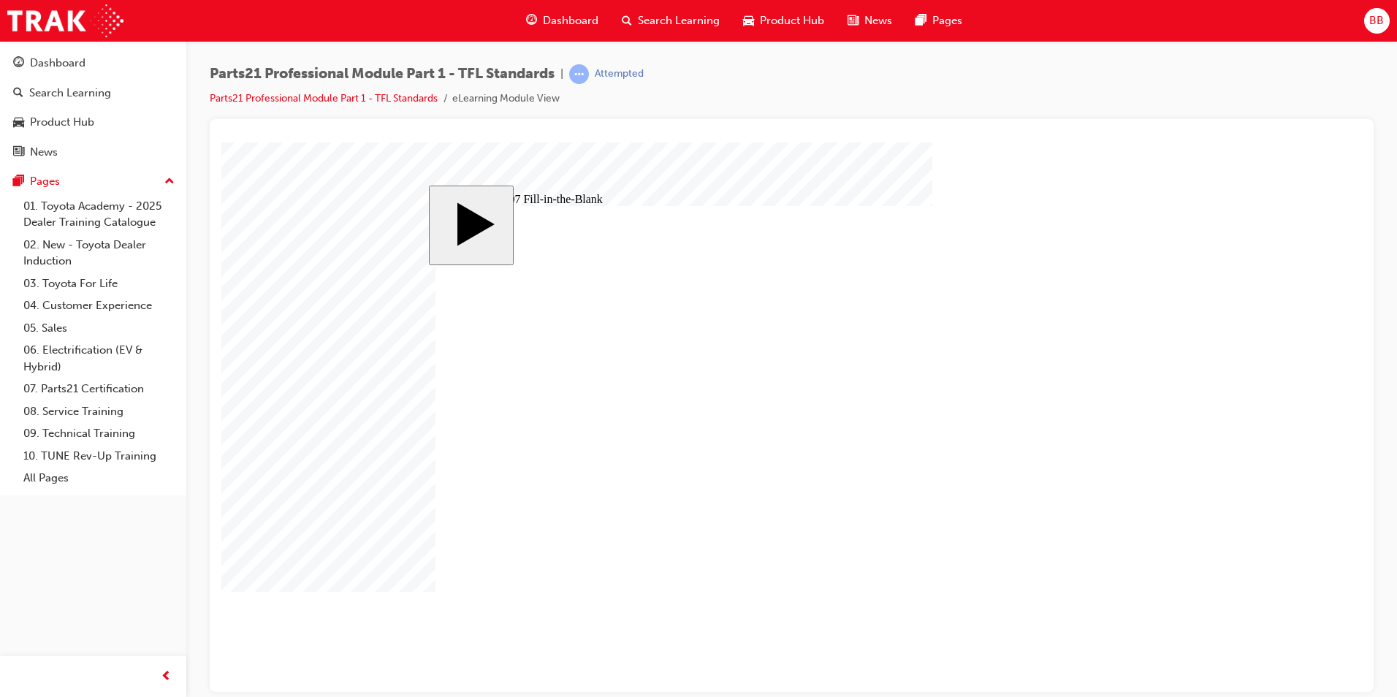
type input "6"
type input "8"
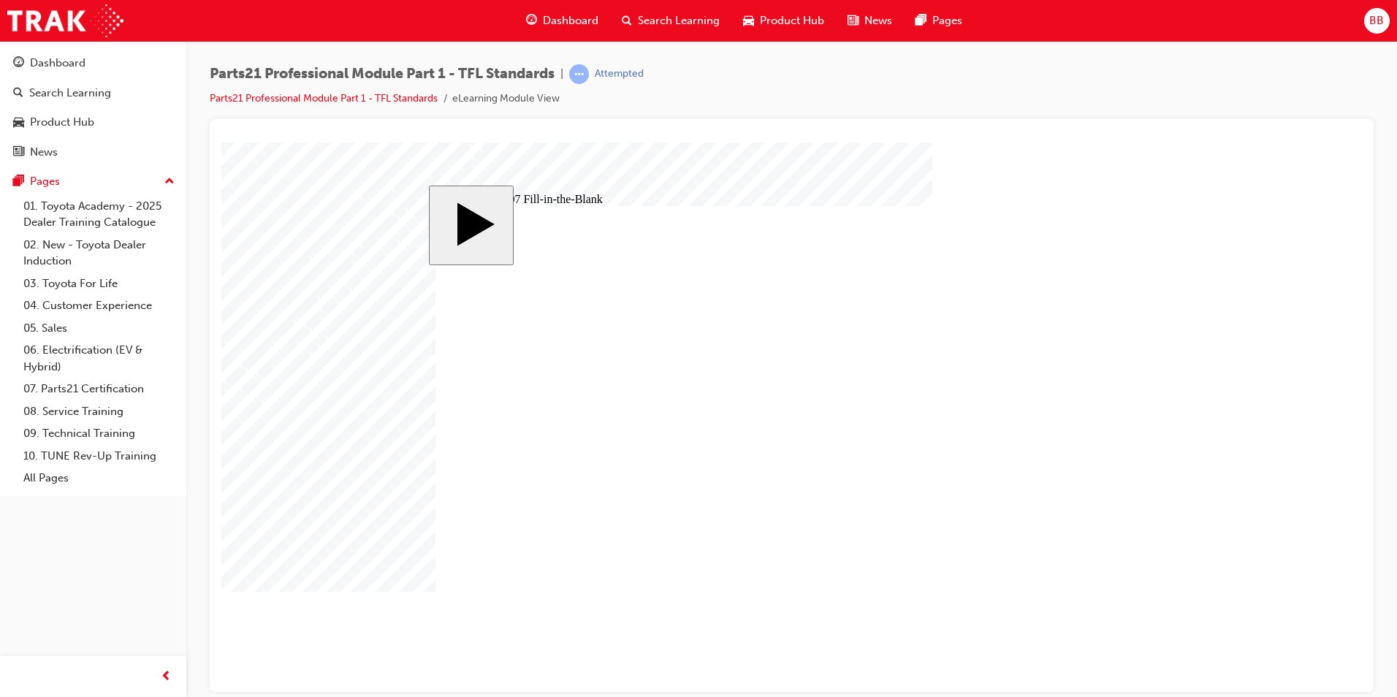
type input "8"
type input "9"
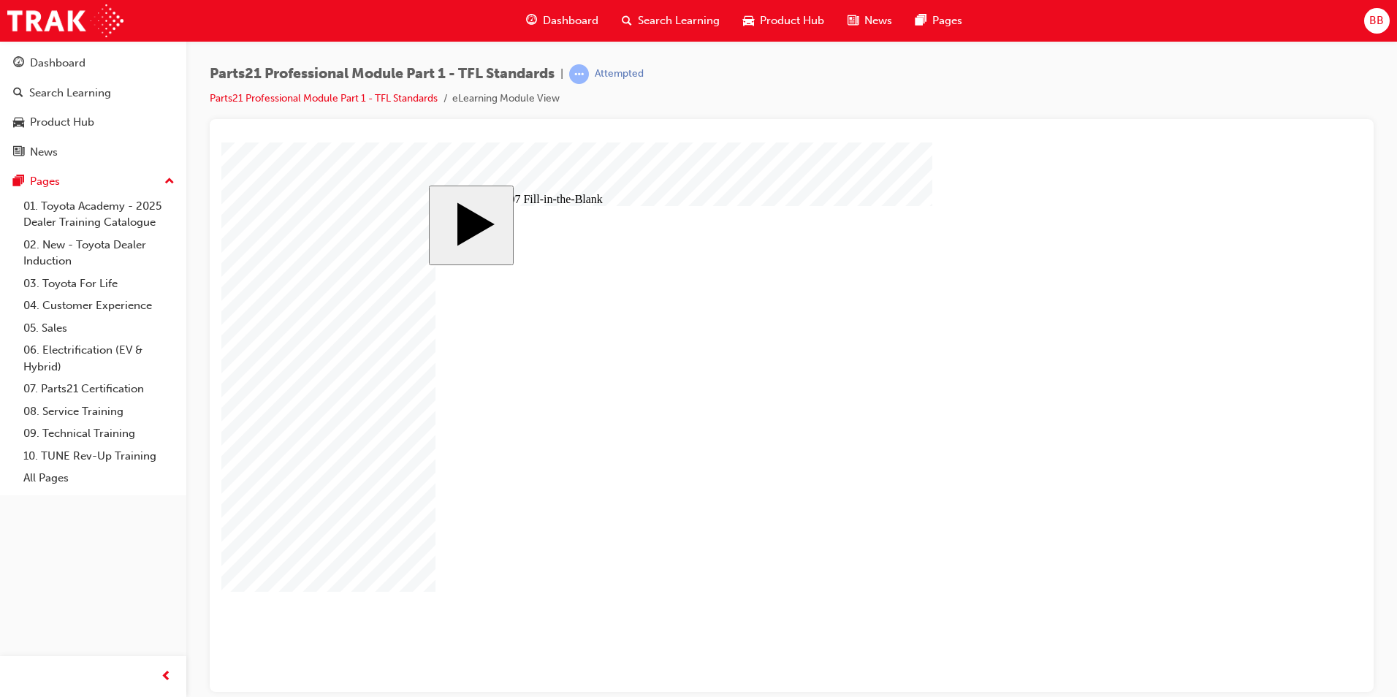
type input "3"
type input "31"
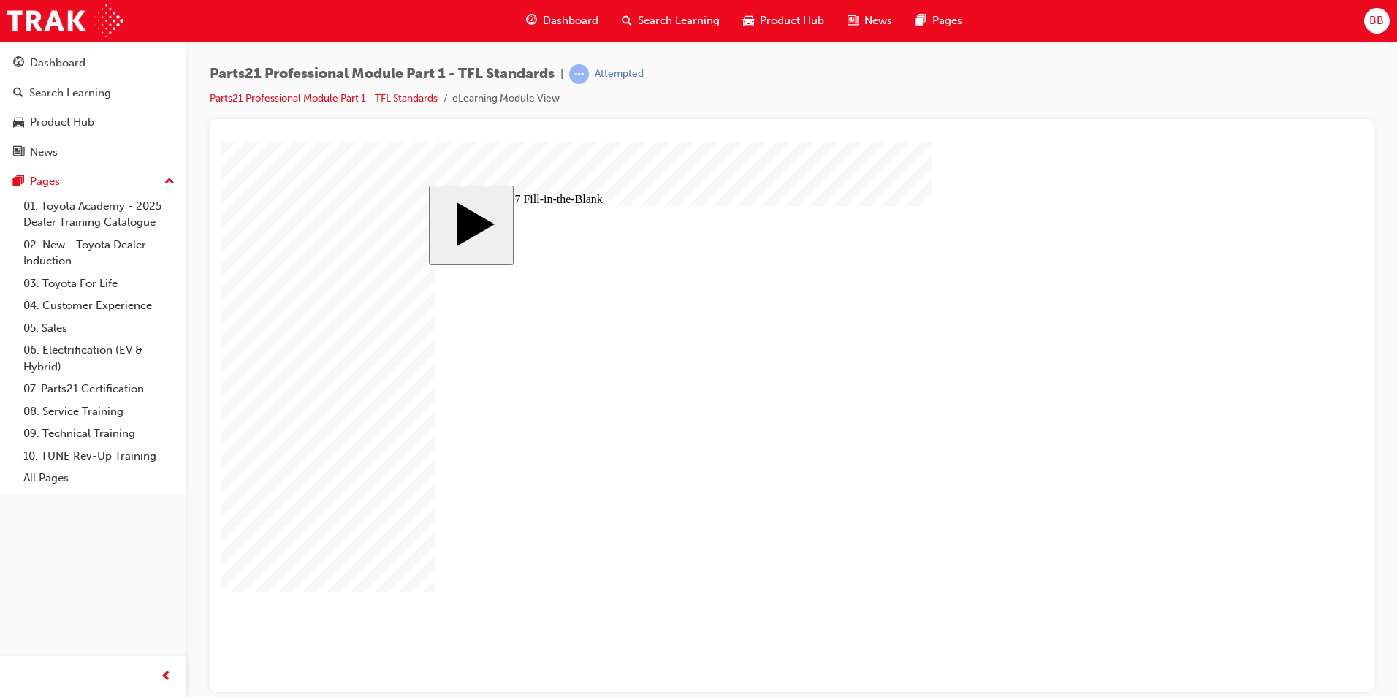
type input "31"
type input "3"
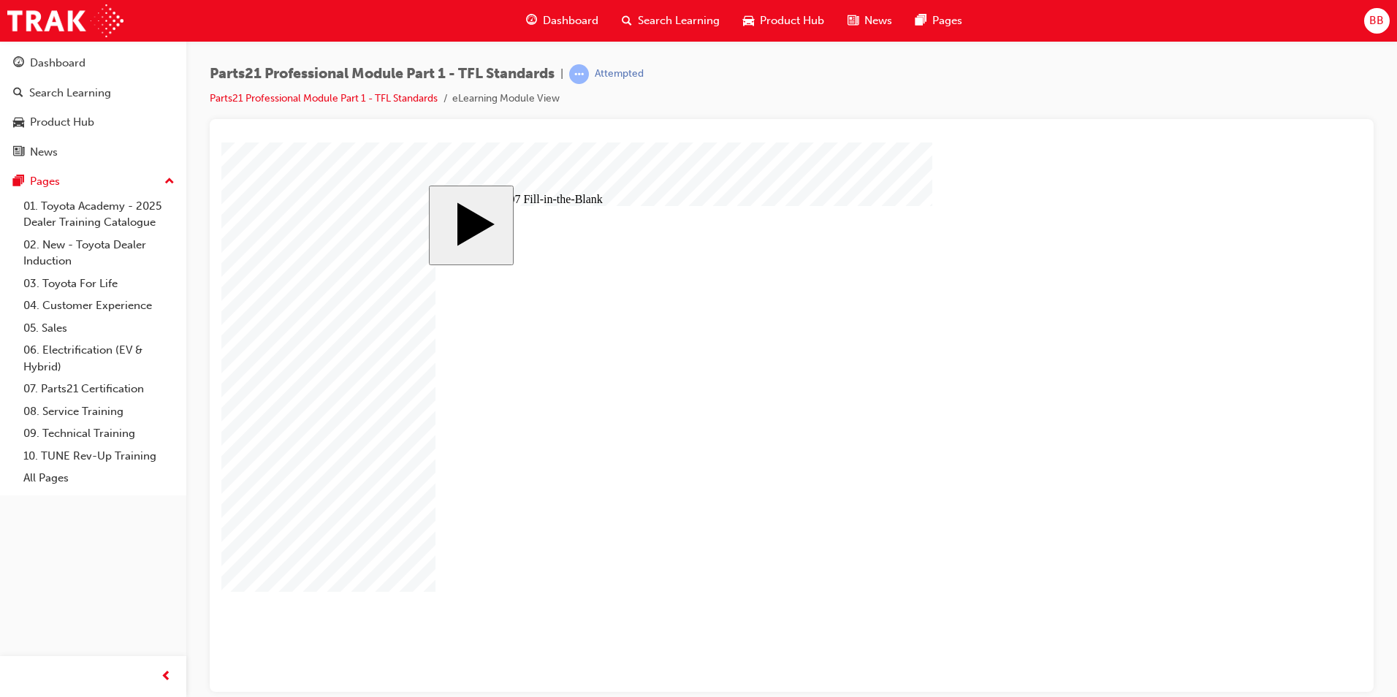
type input "31"
type input "4"
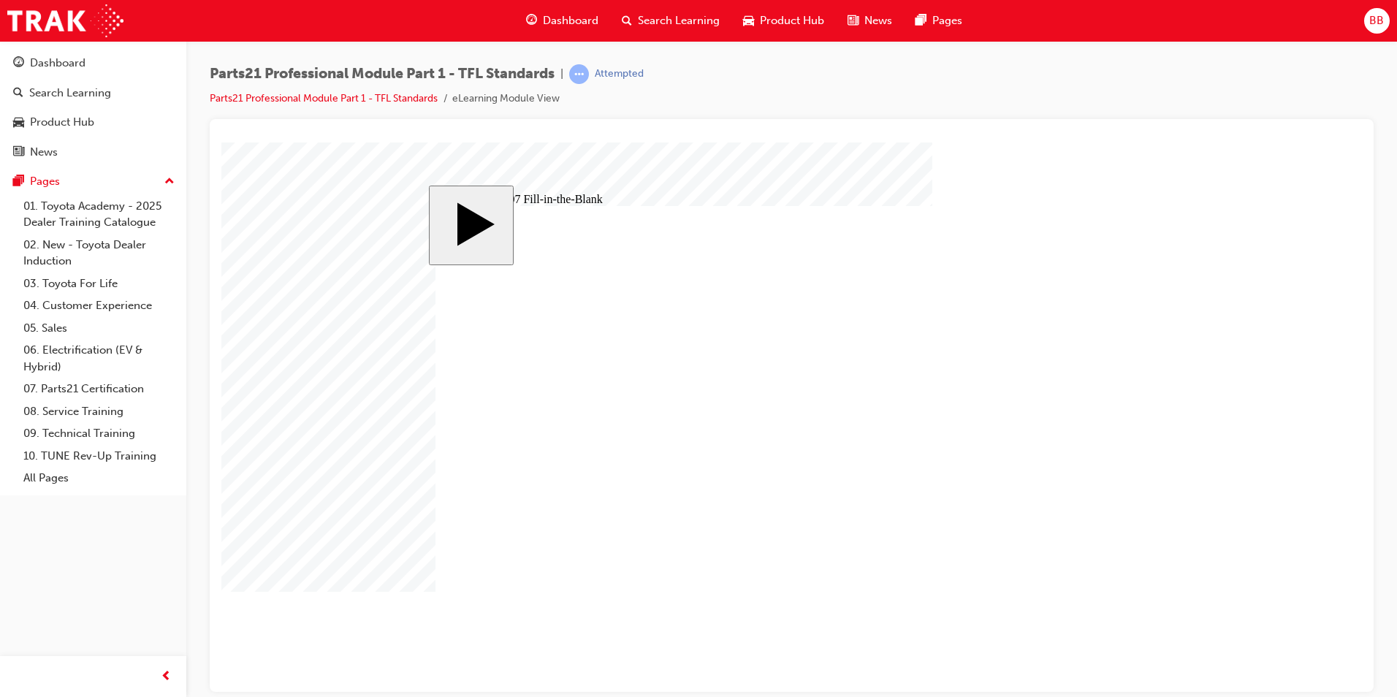
type input "4"
drag, startPoint x: 577, startPoint y: 520, endPoint x: 1033, endPoint y: 417, distance: 467.4
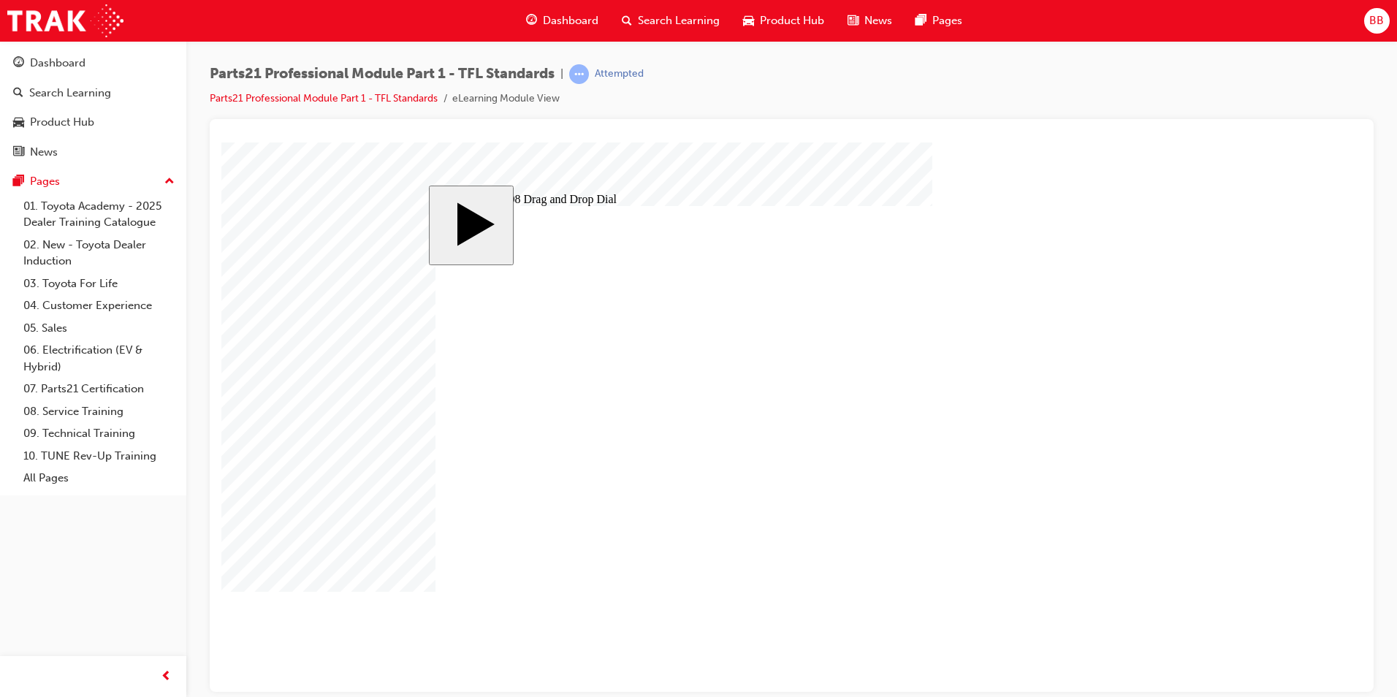
drag, startPoint x: 832, startPoint y: 532, endPoint x: 1023, endPoint y: 445, distance: 210.3
drag, startPoint x: 724, startPoint y: 517, endPoint x: 1013, endPoint y: 474, distance: 292.7
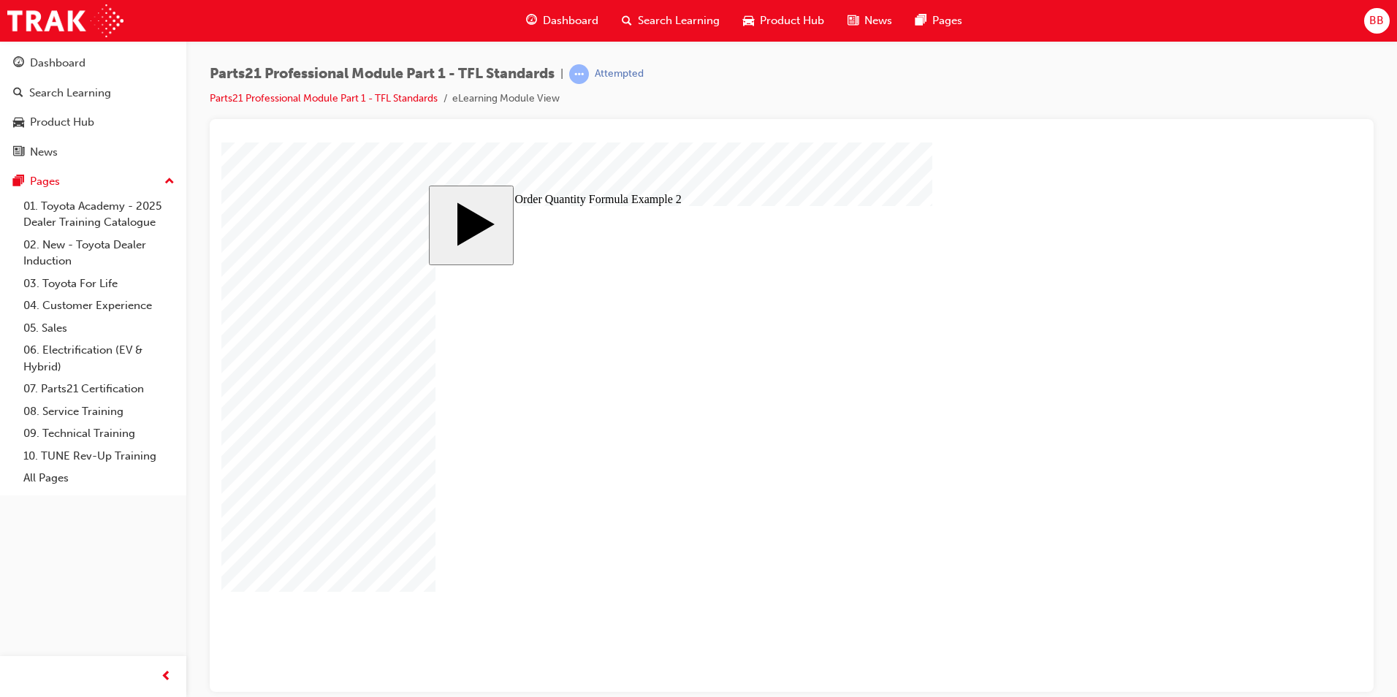
click at [403, 442] on body "slide: Suggested Order Quantity Formula Example 2 Rectangle 1 CLOSE Select the …" at bounding box center [791, 417] width 1141 height 550
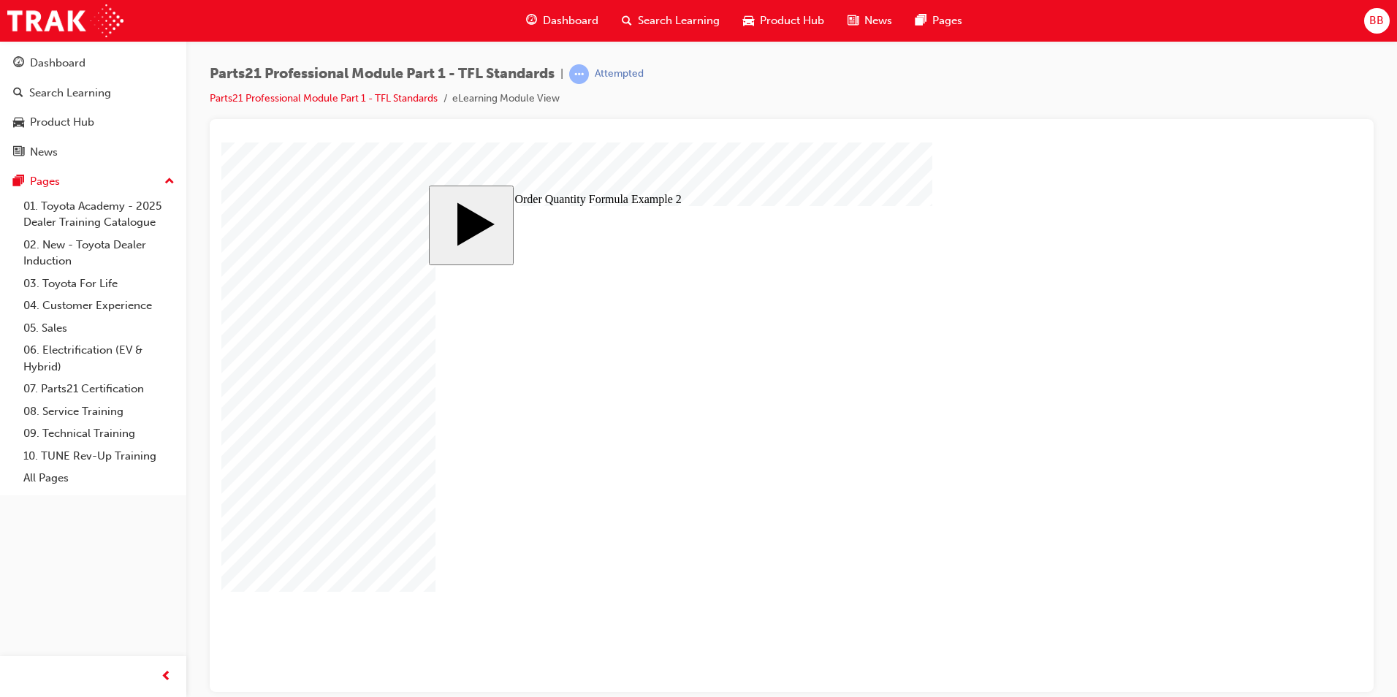
drag, startPoint x: 492, startPoint y: 526, endPoint x: 690, endPoint y: 531, distance: 198.1
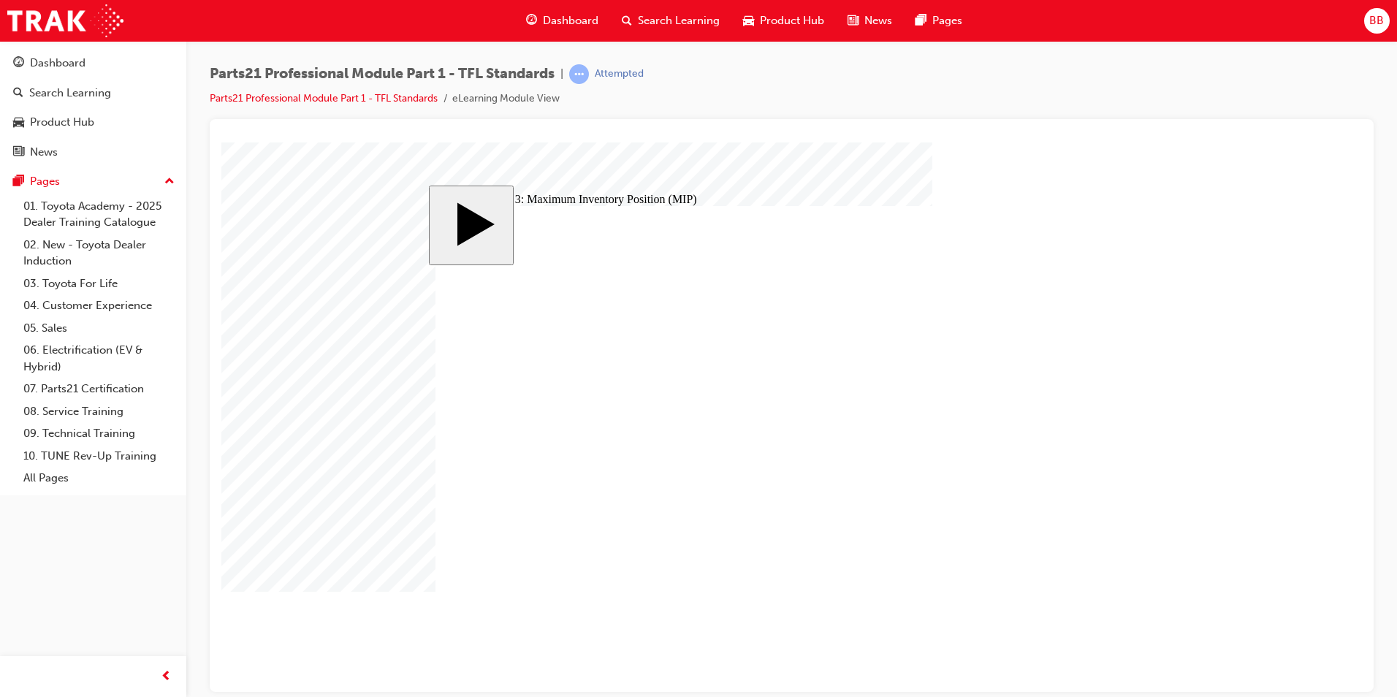
drag, startPoint x: 745, startPoint y: 367, endPoint x: 753, endPoint y: 365, distance: 8.3
drag, startPoint x: 649, startPoint y: 498, endPoint x: 693, endPoint y: 498, distance: 43.9
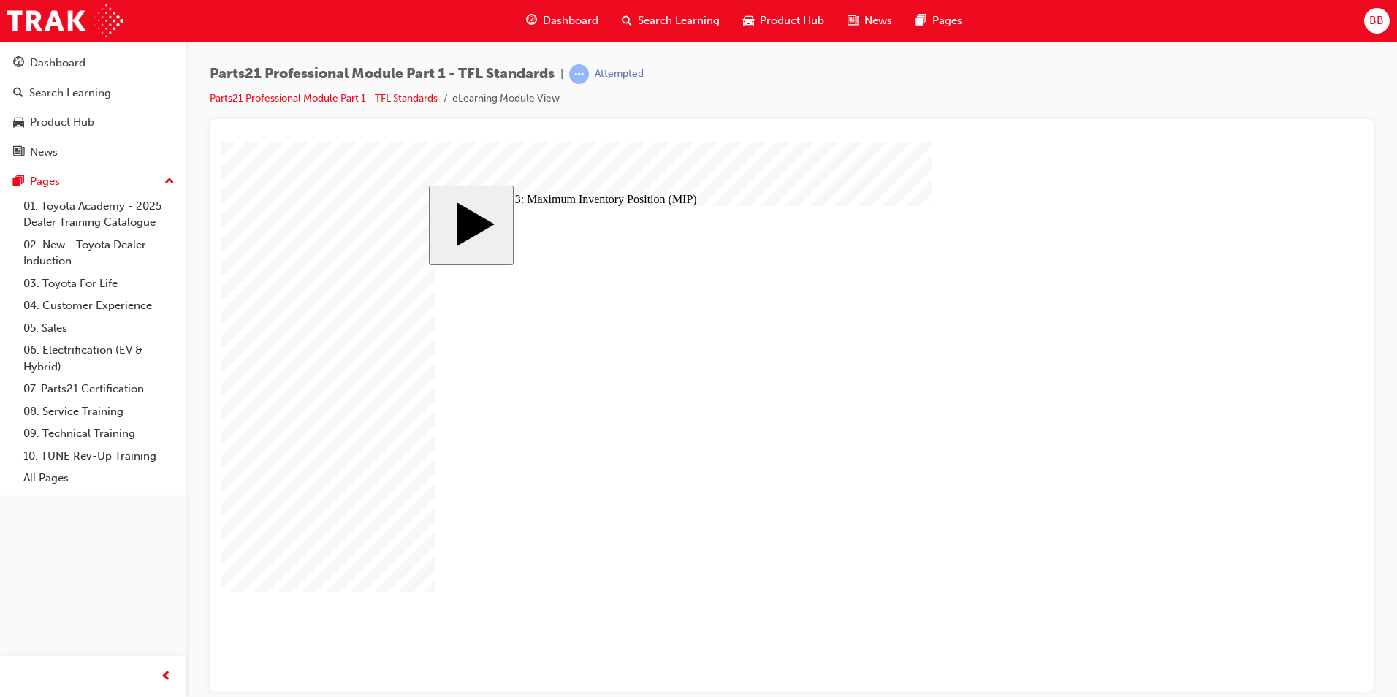
drag, startPoint x: 648, startPoint y: 452, endPoint x: 665, endPoint y: 440, distance: 21.5
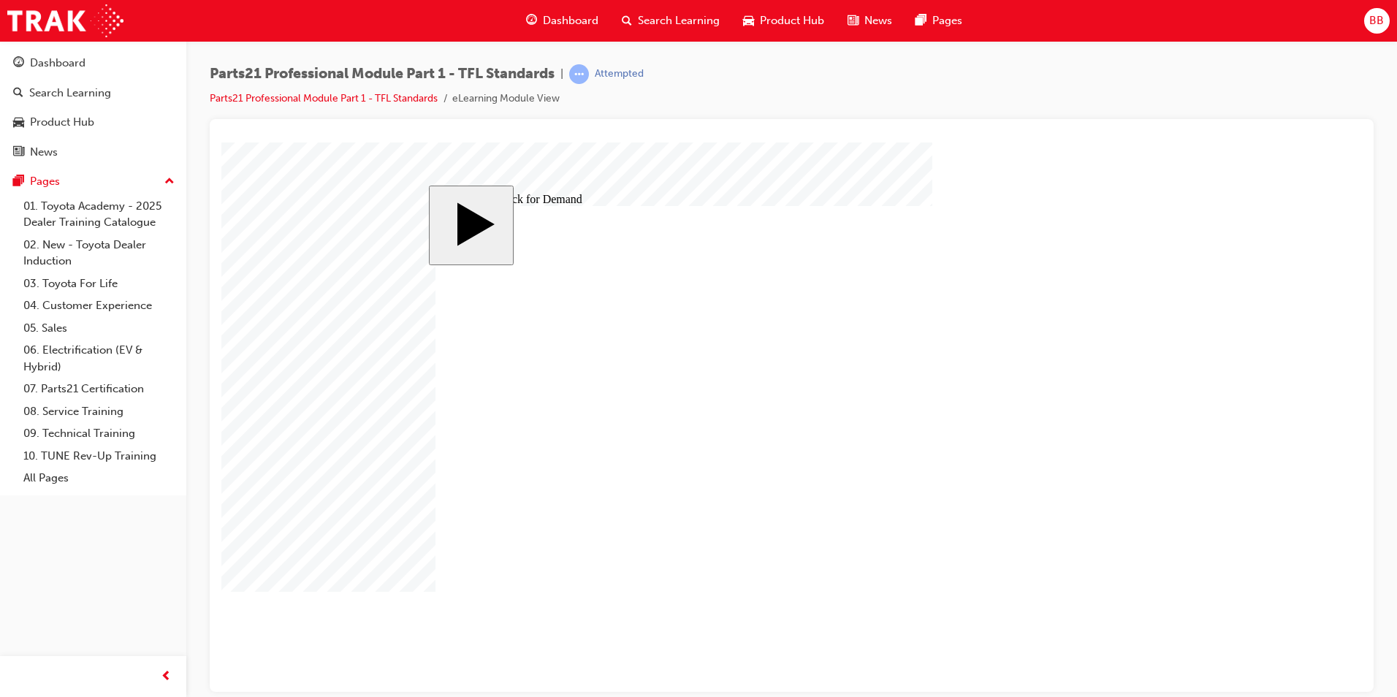
drag, startPoint x: 508, startPoint y: 499, endPoint x: 511, endPoint y: 523, distance: 24.3
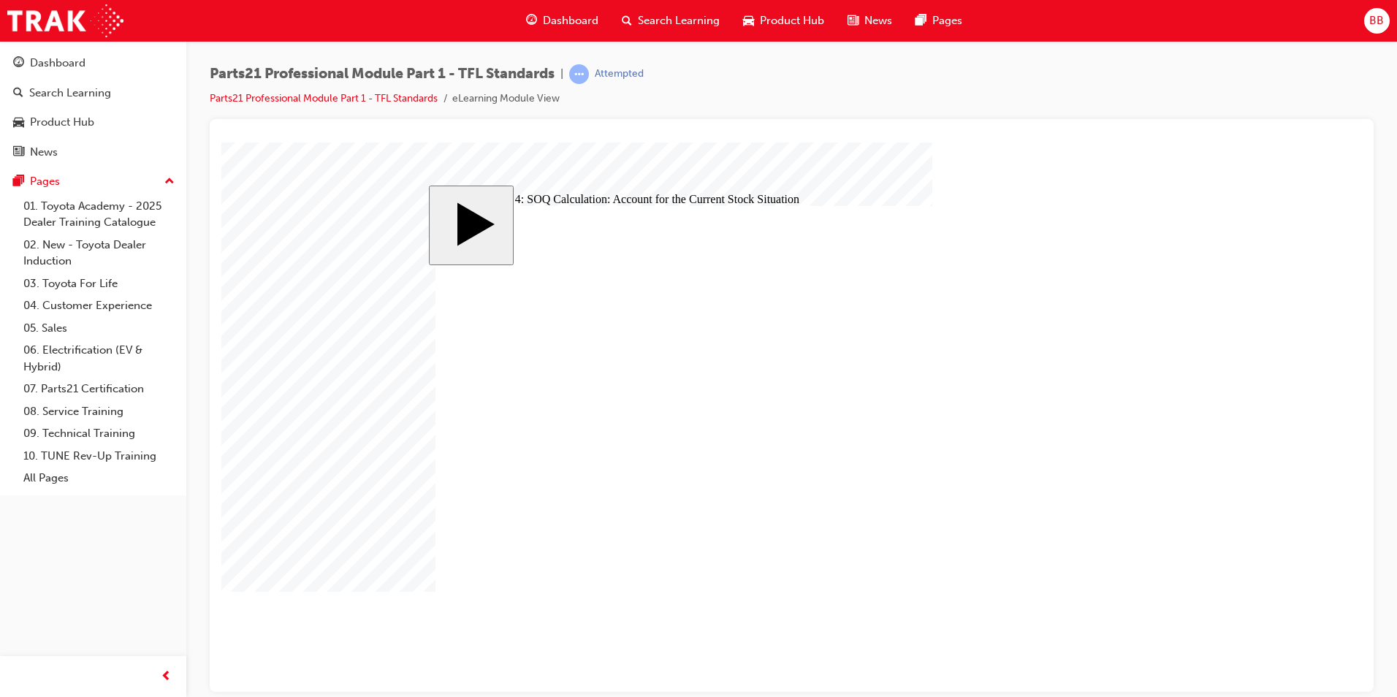
type input "0"
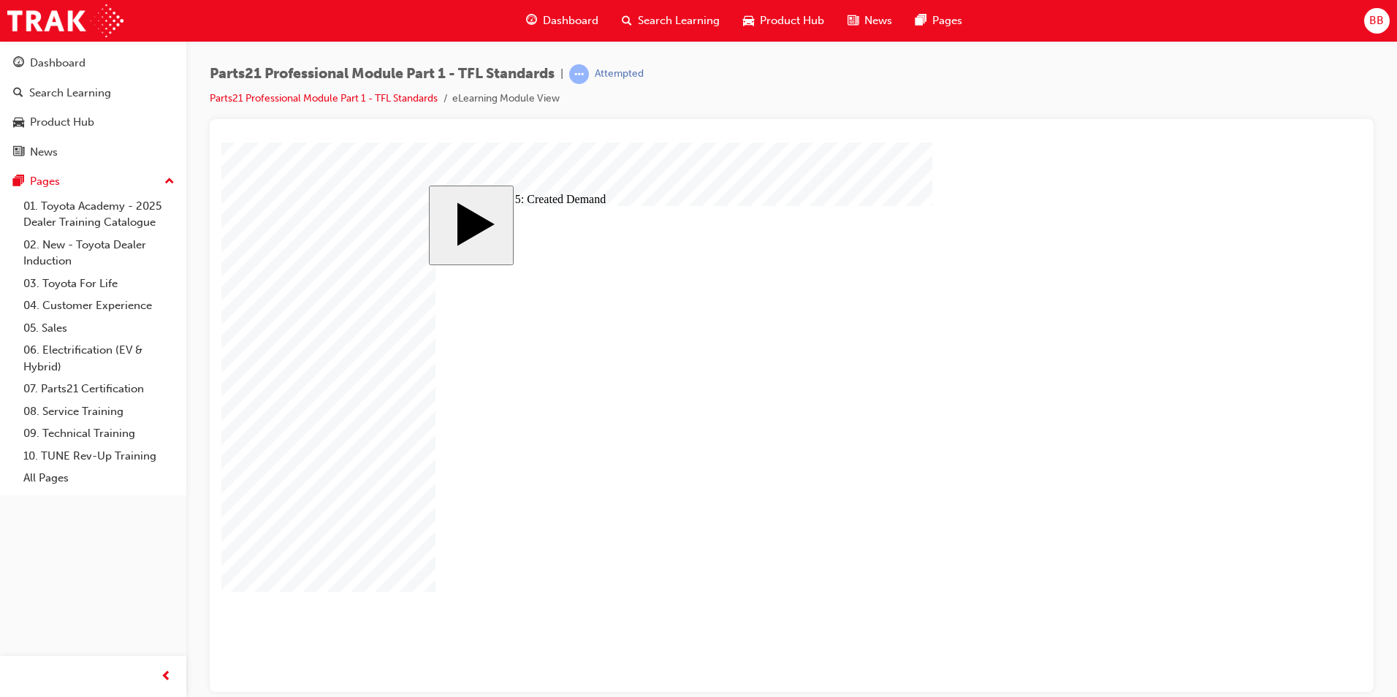
checkbox input "true"
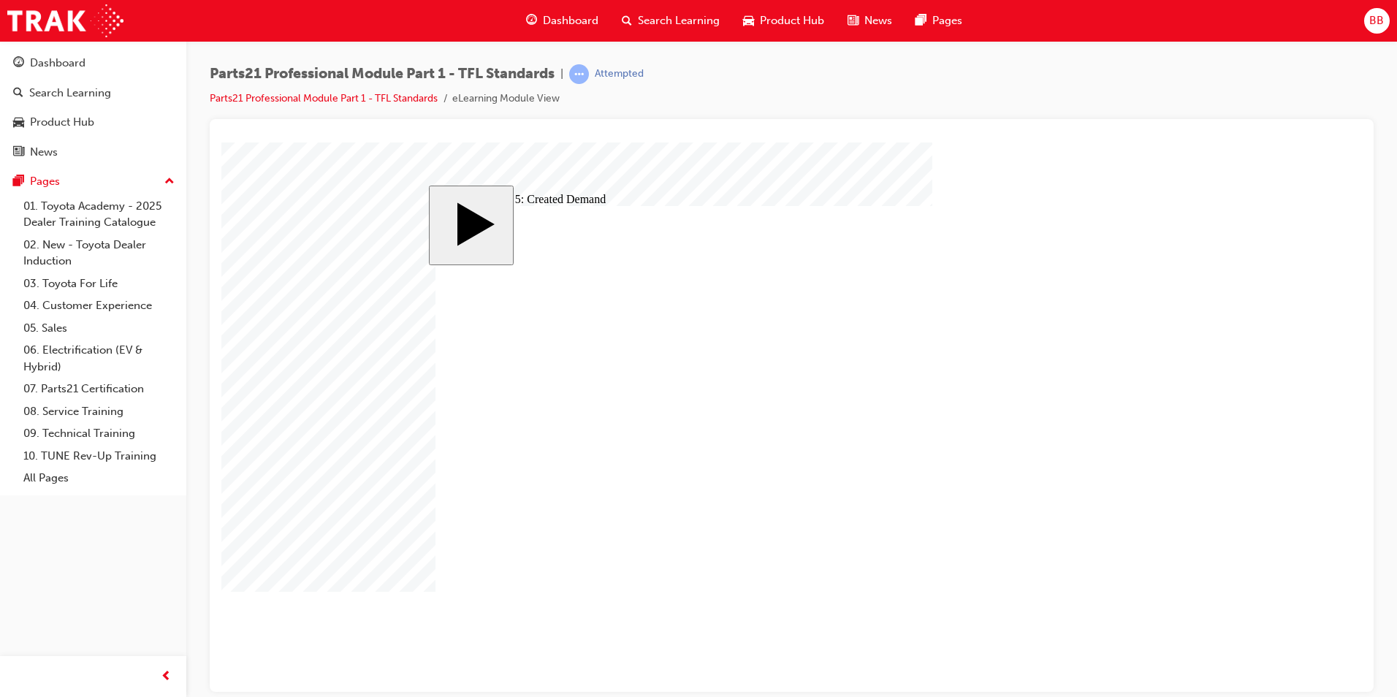
checkbox input "true"
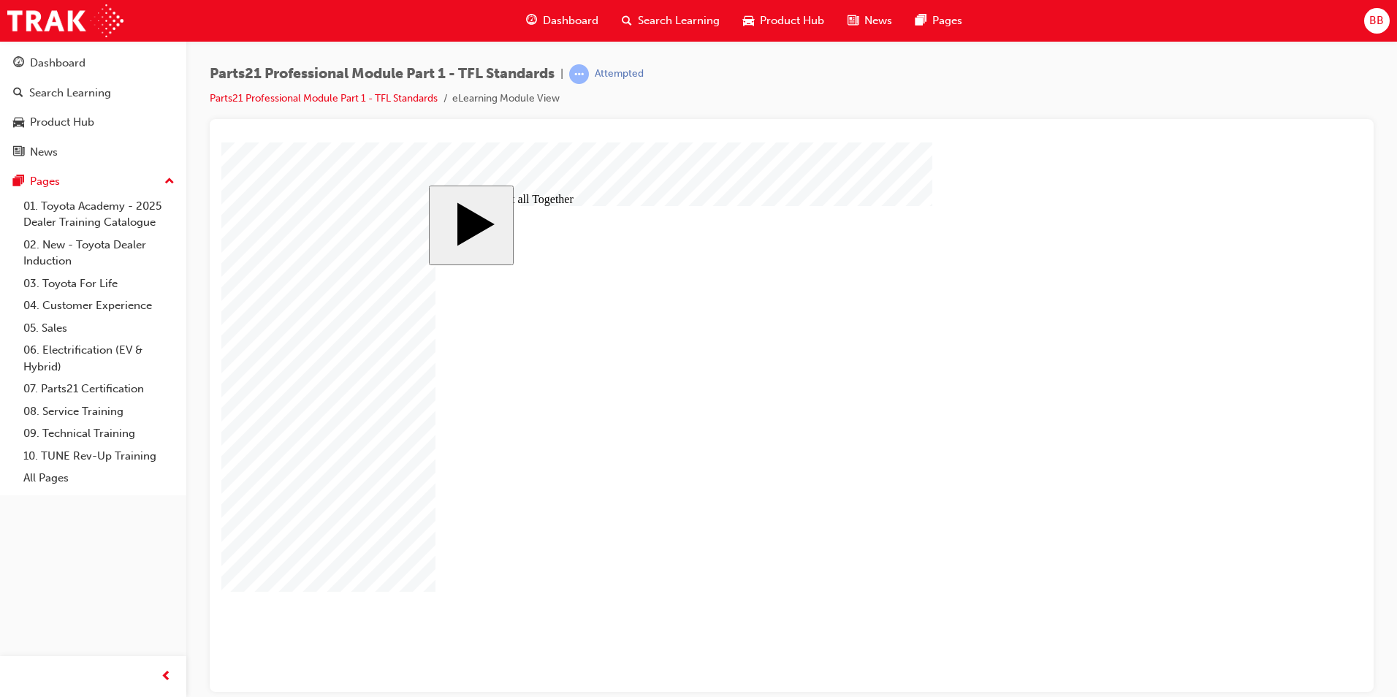
drag, startPoint x: 1031, startPoint y: 317, endPoint x: 1031, endPoint y: 344, distance: 26.3
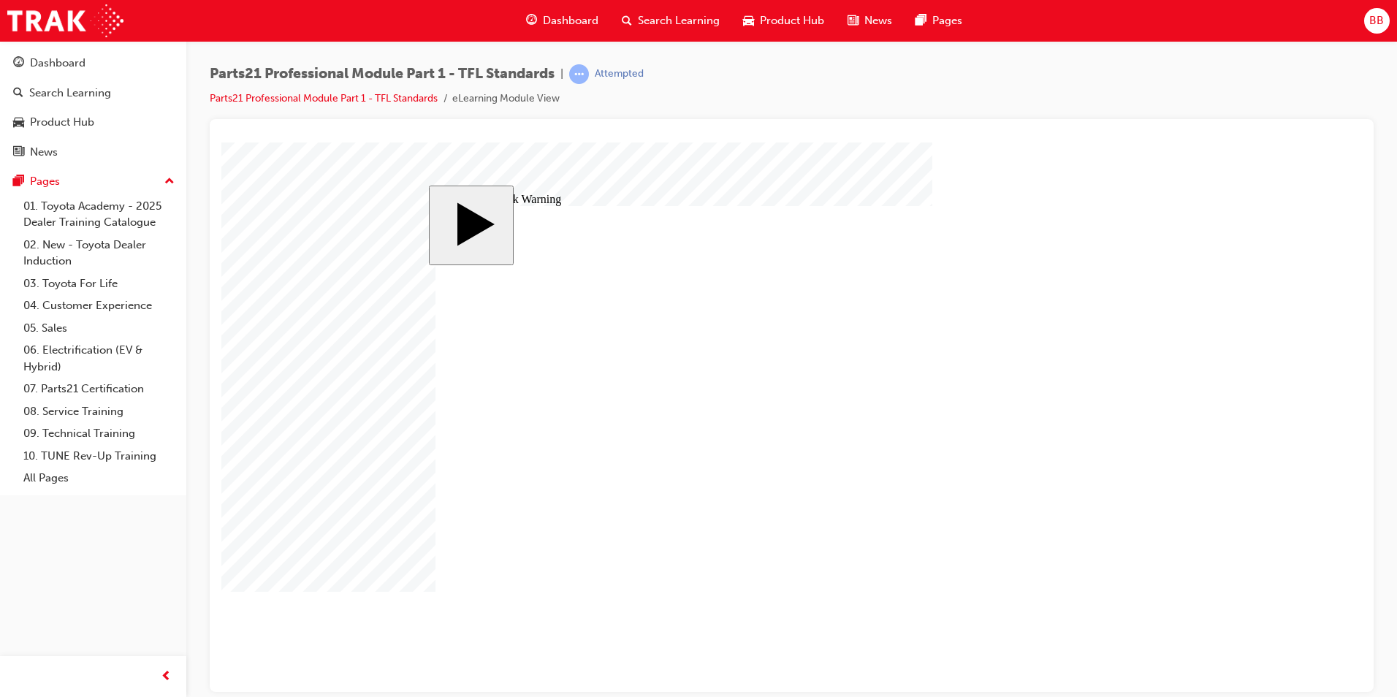
drag, startPoint x: 520, startPoint y: 377, endPoint x: 633, endPoint y: 397, distance: 114.3
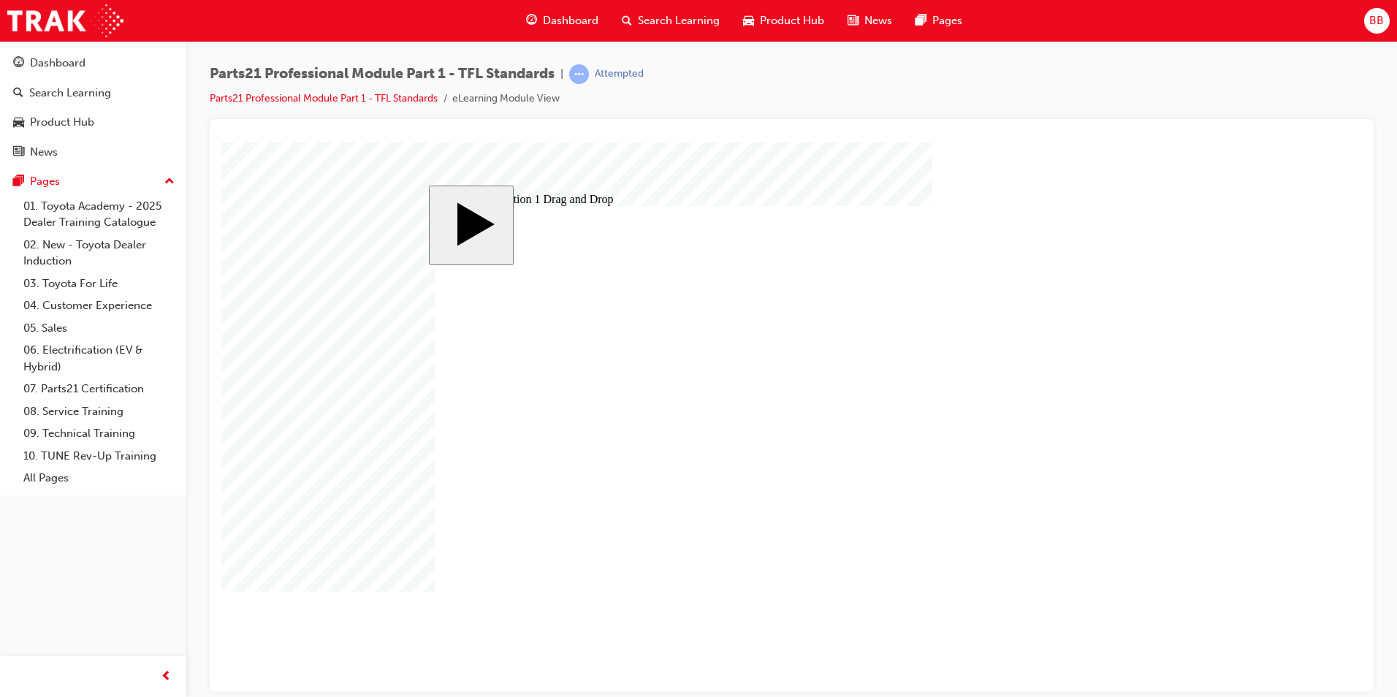
drag, startPoint x: 504, startPoint y: 375, endPoint x: 610, endPoint y: 388, distance: 107.5
drag, startPoint x: 938, startPoint y: 396, endPoint x: 707, endPoint y: 377, distance: 231.0
drag, startPoint x: 904, startPoint y: 422, endPoint x: 664, endPoint y: 402, distance: 241.3
drag, startPoint x: 871, startPoint y: 466, endPoint x: 605, endPoint y: 422, distance: 269.6
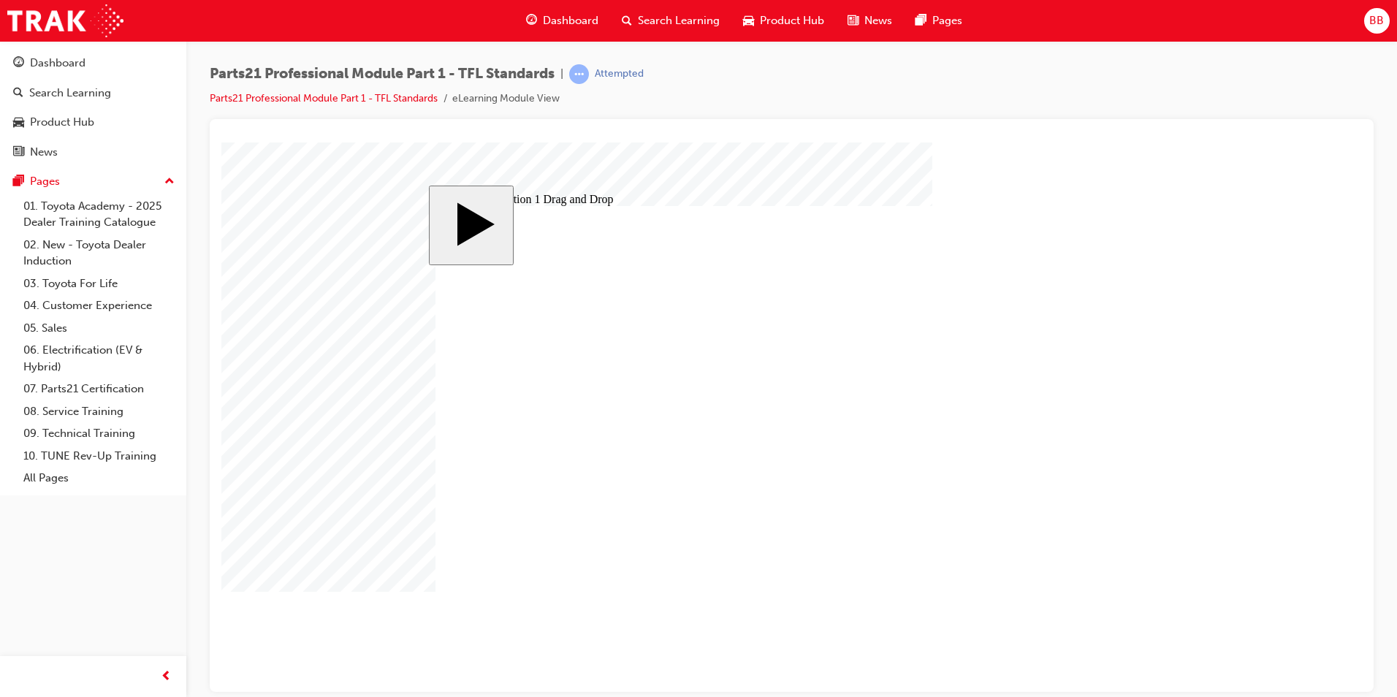
drag, startPoint x: 862, startPoint y: 568, endPoint x: 630, endPoint y: 517, distance: 237.3
drag, startPoint x: 870, startPoint y: 520, endPoint x: 638, endPoint y: 566, distance: 236.9
drag, startPoint x: 892, startPoint y: 437, endPoint x: 684, endPoint y: 466, distance: 210.3
drag, startPoint x: 887, startPoint y: 498, endPoint x: 642, endPoint y: 550, distance: 249.7
drag, startPoint x: 878, startPoint y: 544, endPoint x: 625, endPoint y: 495, distance: 257.6
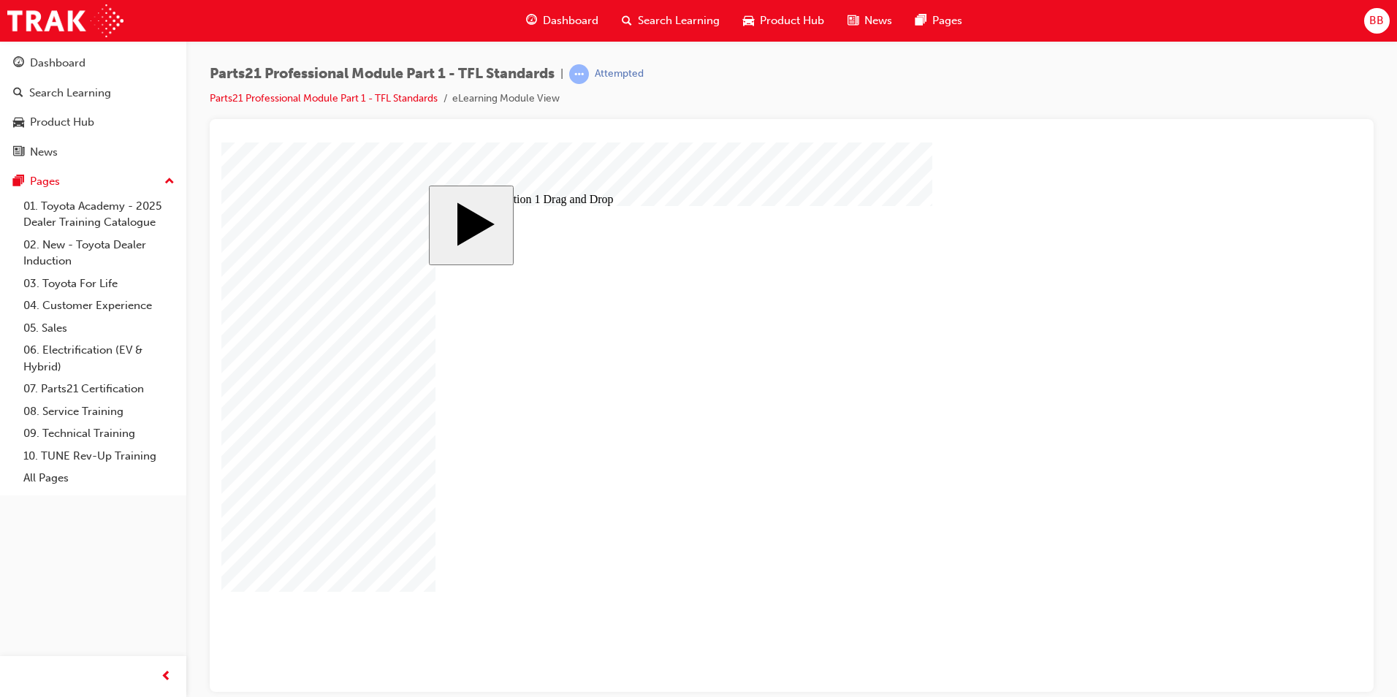
drag, startPoint x: 845, startPoint y: 381, endPoint x: 612, endPoint y: 460, distance: 245.7
drag, startPoint x: 644, startPoint y: 438, endPoint x: 630, endPoint y: 341, distance: 98.2
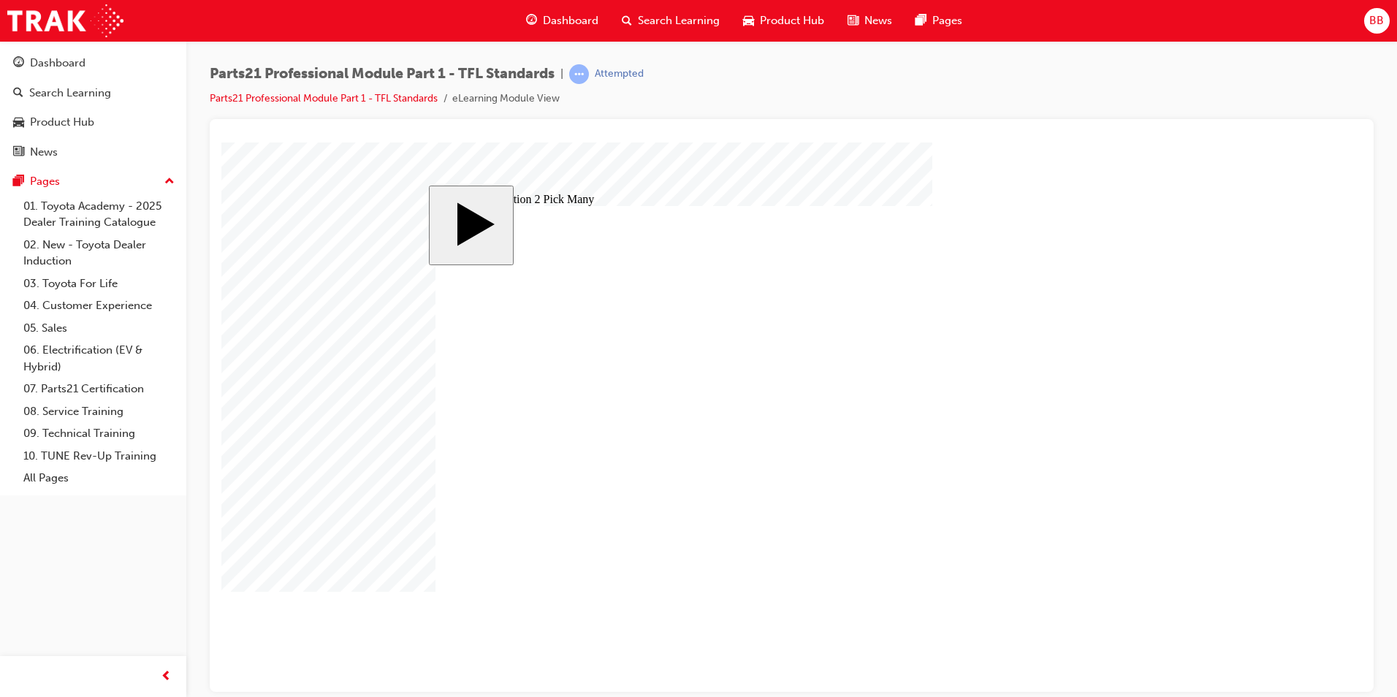
checkbox input "true"
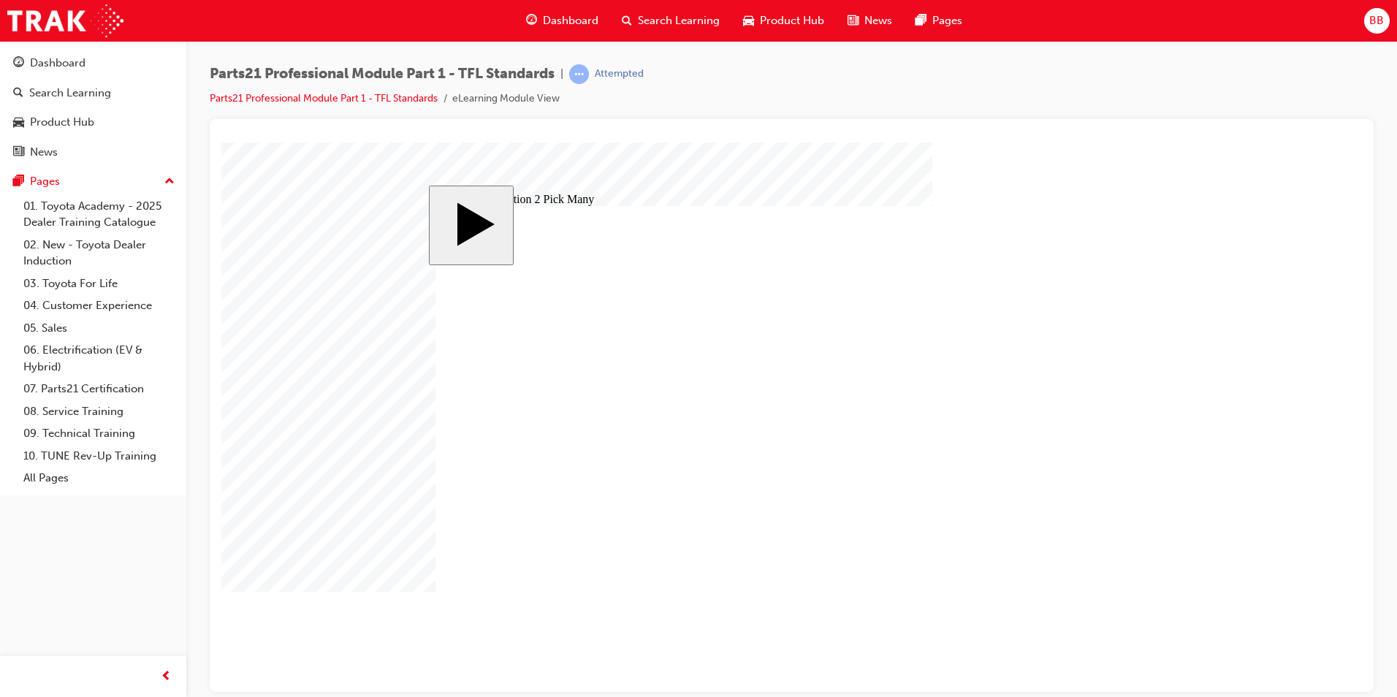
checkbox input "true"
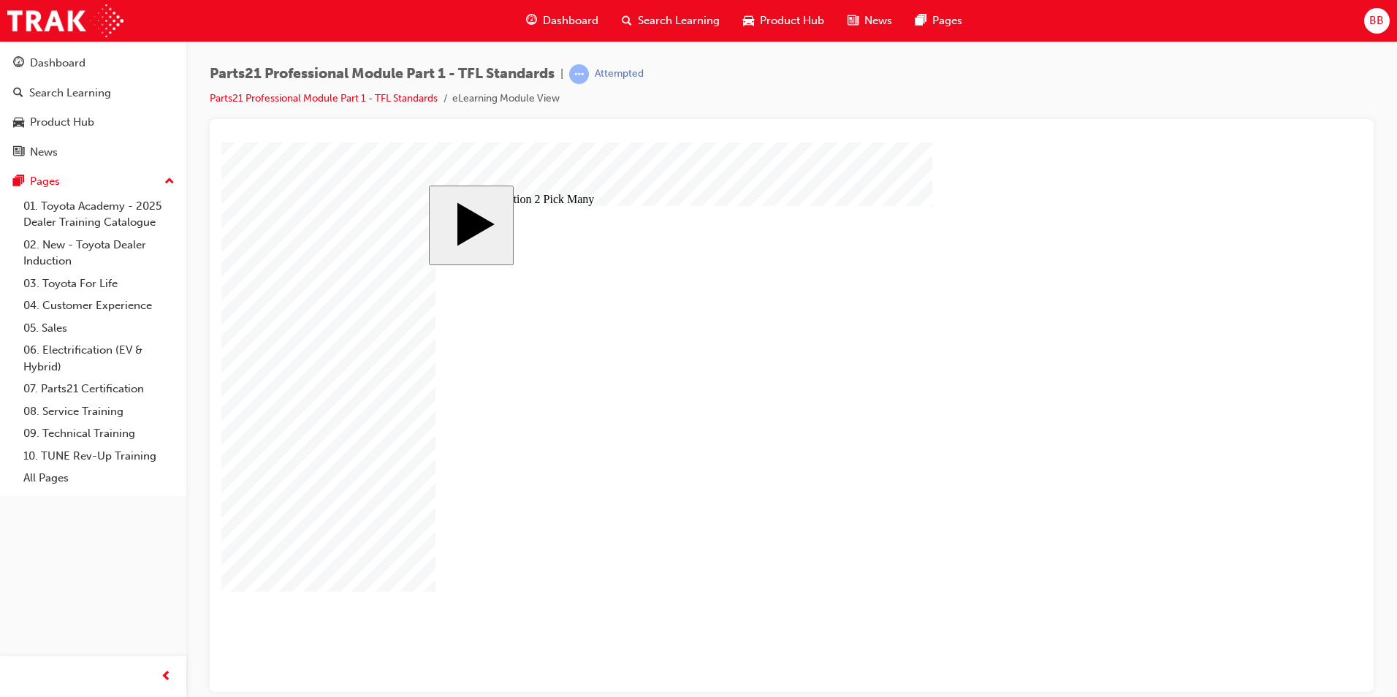
checkbox input "false"
checkbox input "true"
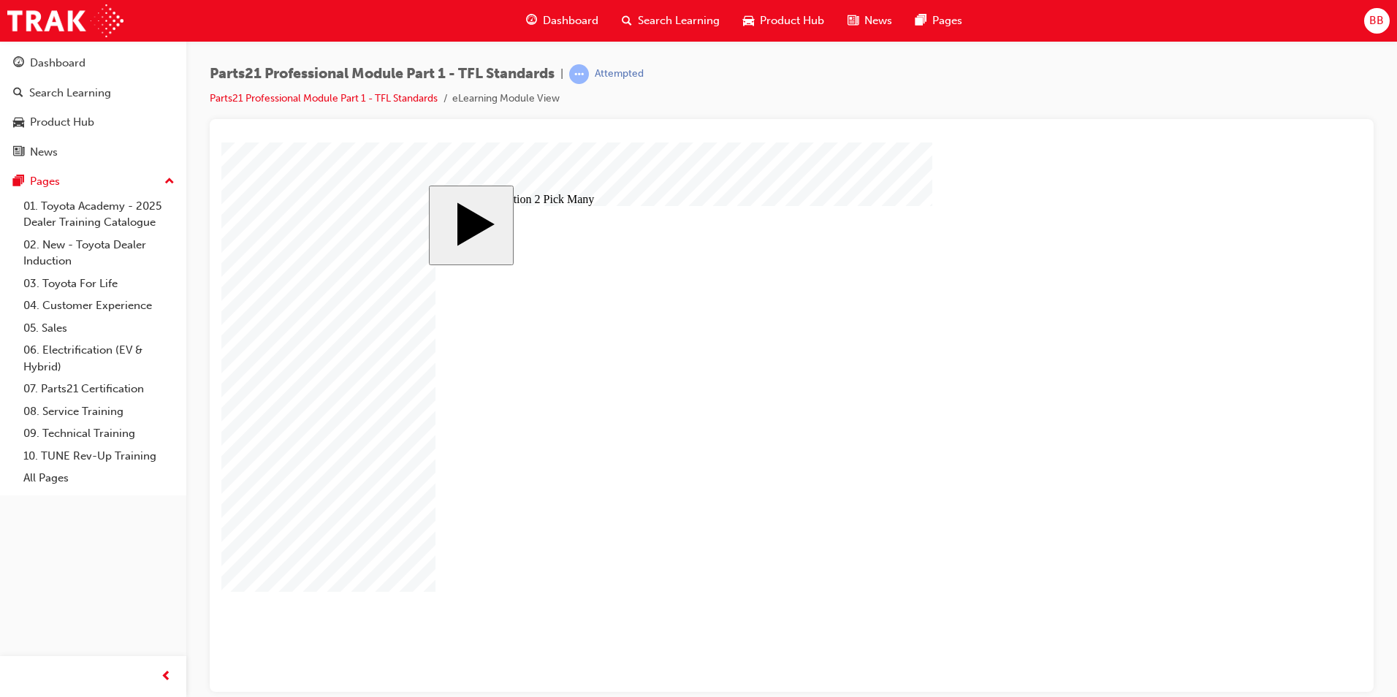
checkbox input "true"
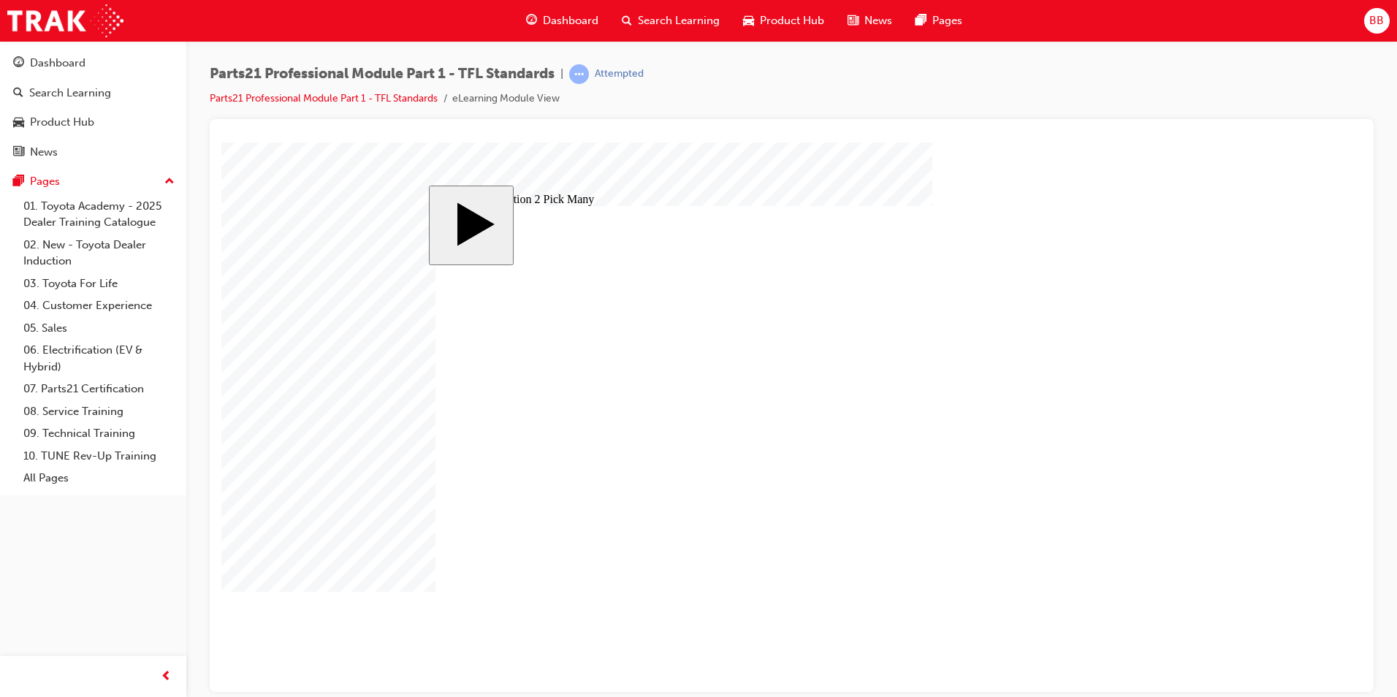
checkbox input "false"
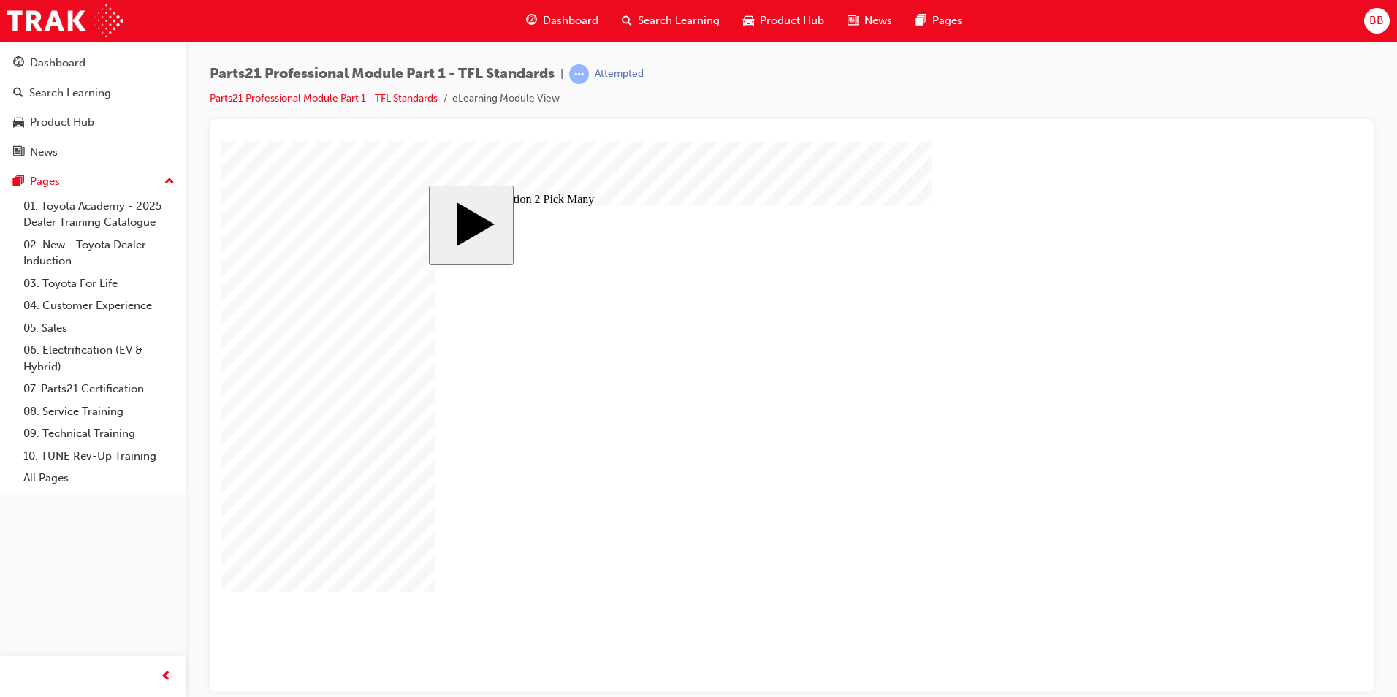
checkbox input "false"
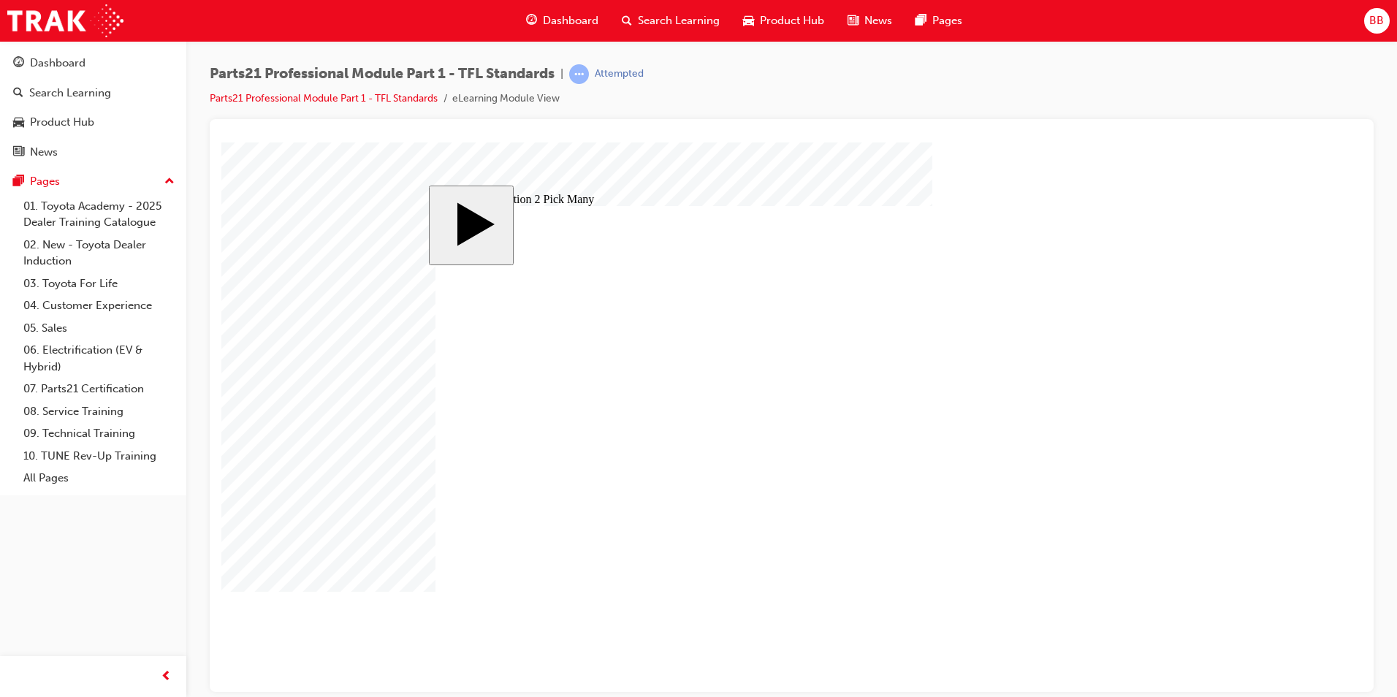
checkbox input "false"
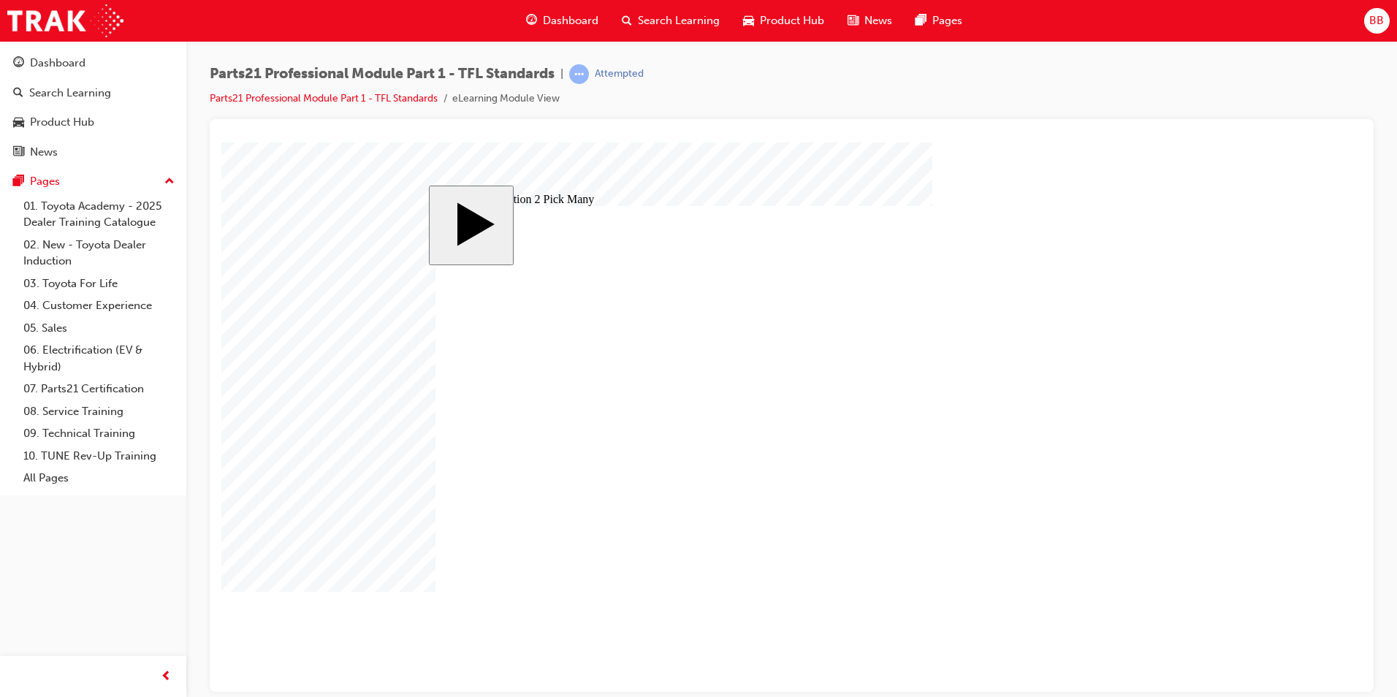
checkbox input "false"
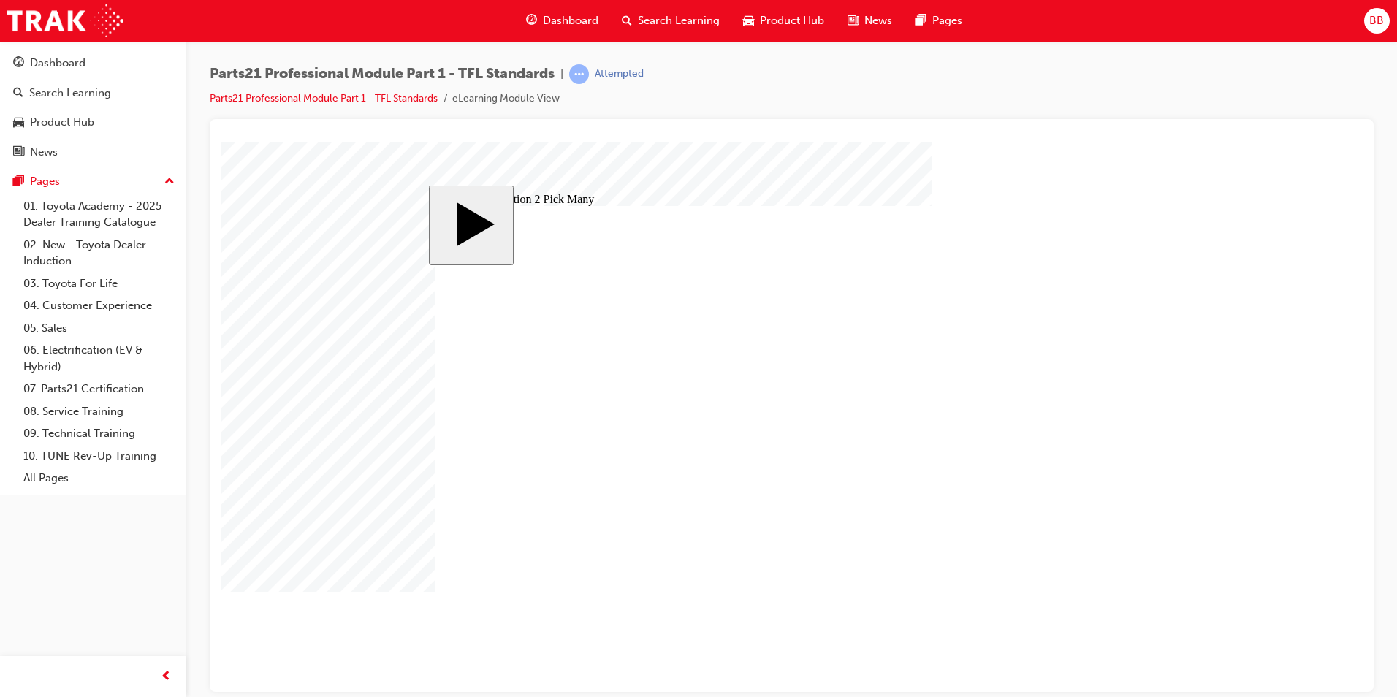
checkbox input "false"
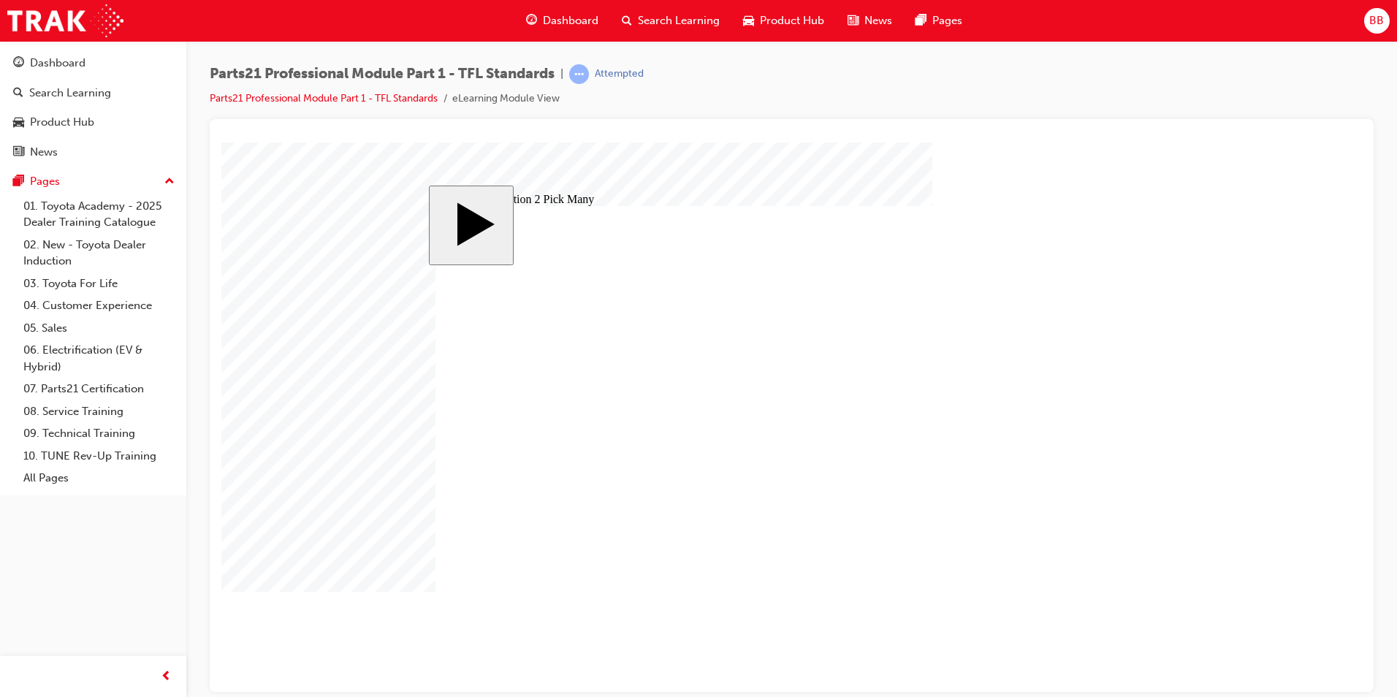
checkbox input "true"
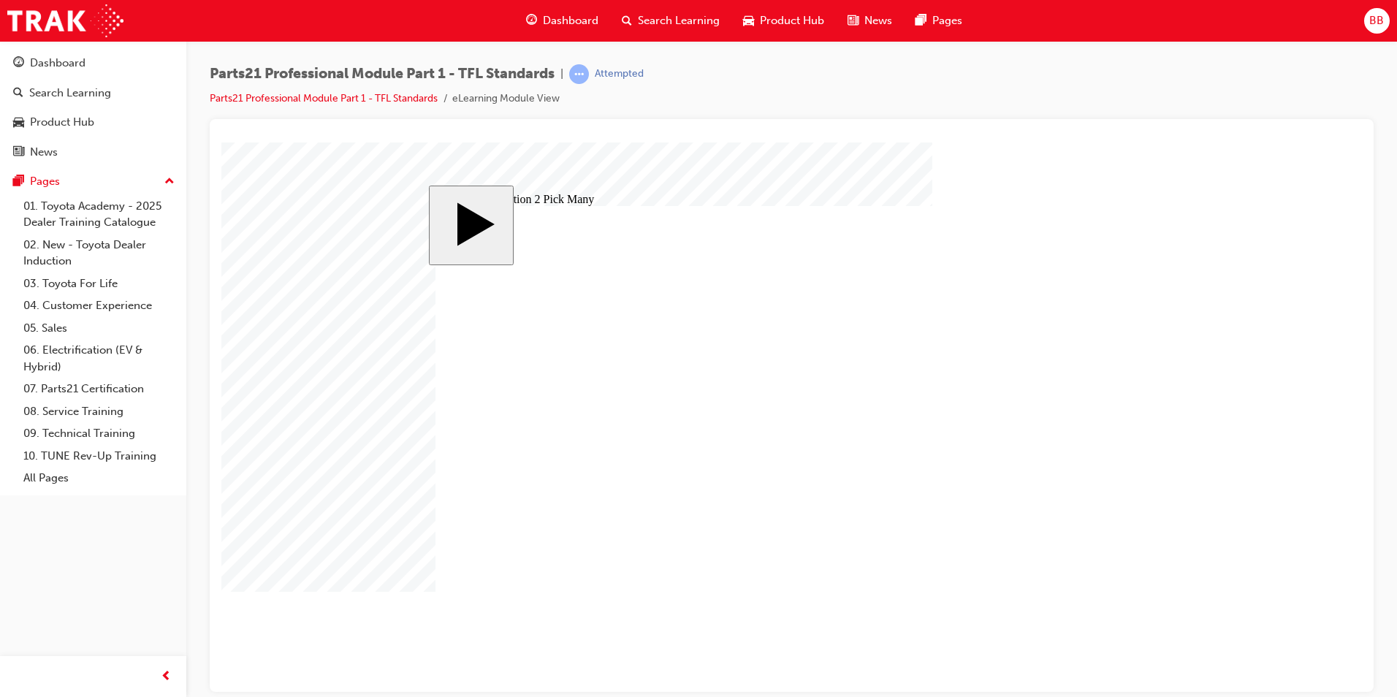
checkbox input "false"
checkbox input "true"
drag, startPoint x: 1092, startPoint y: 629, endPoint x: 1085, endPoint y: 618, distance: 12.8
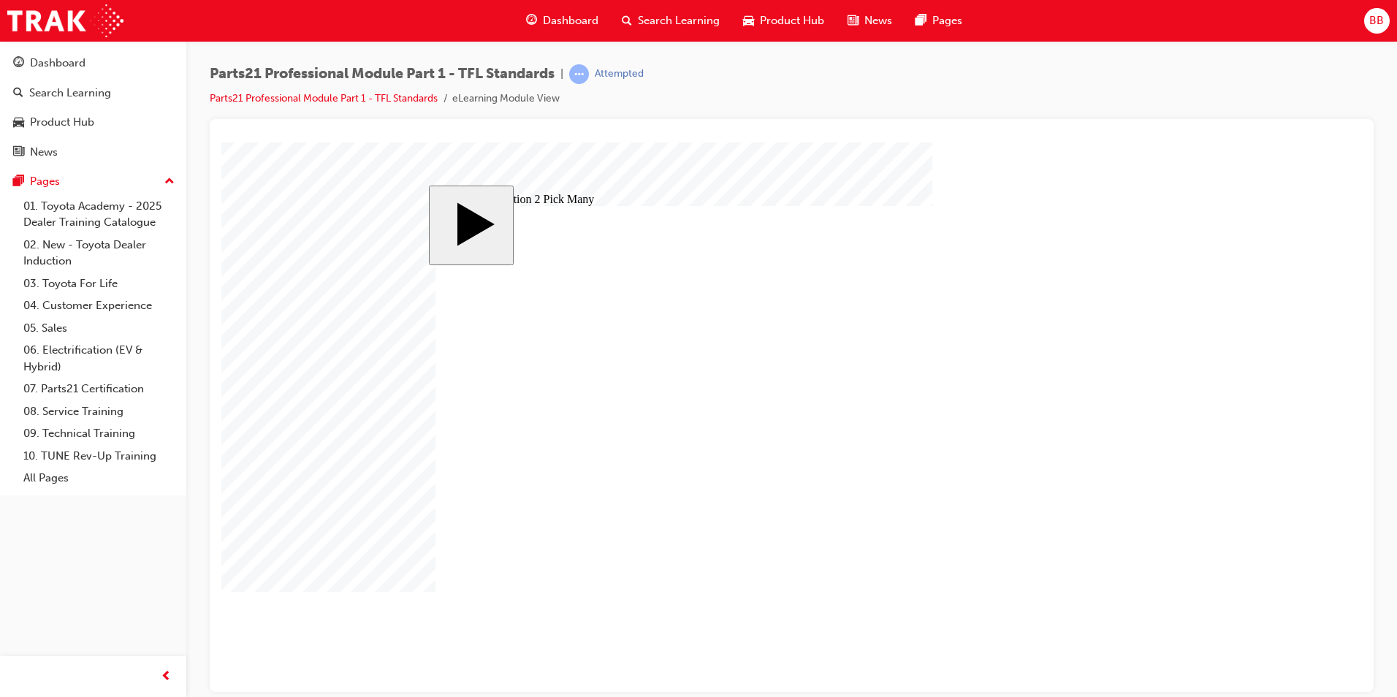
checkbox input "false"
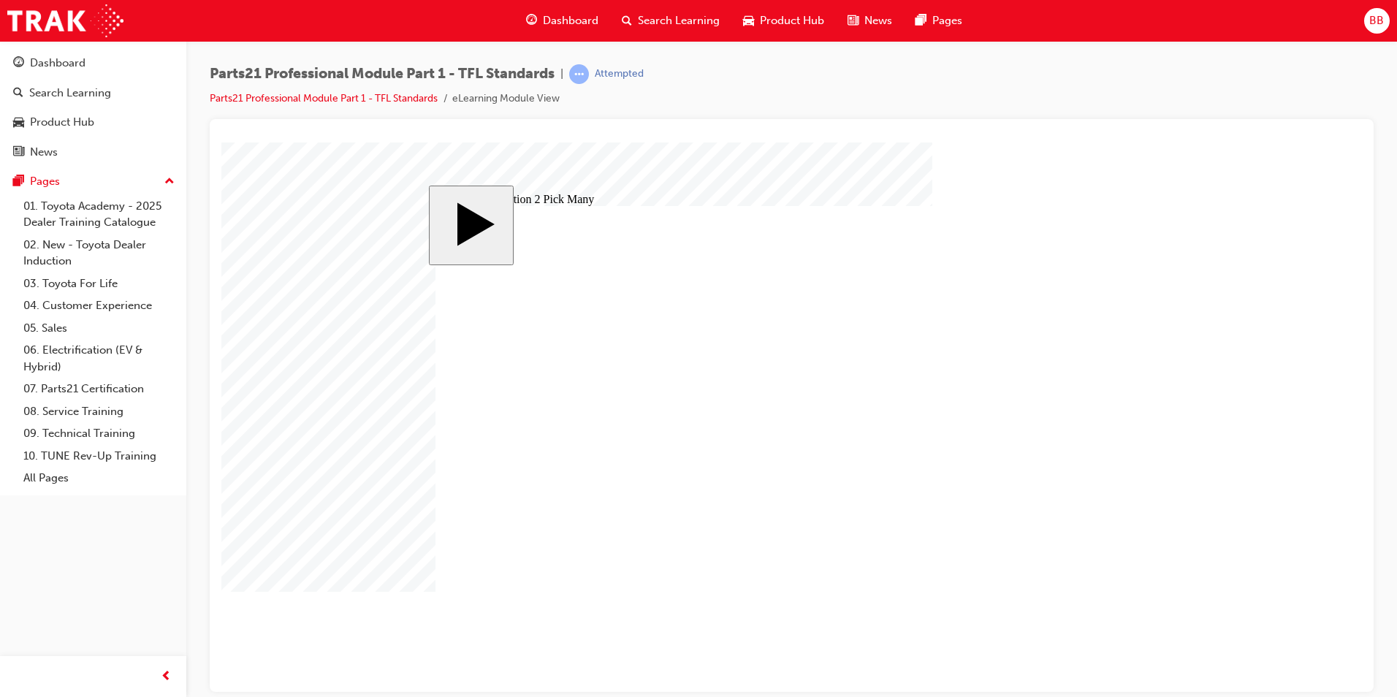
checkbox input "false"
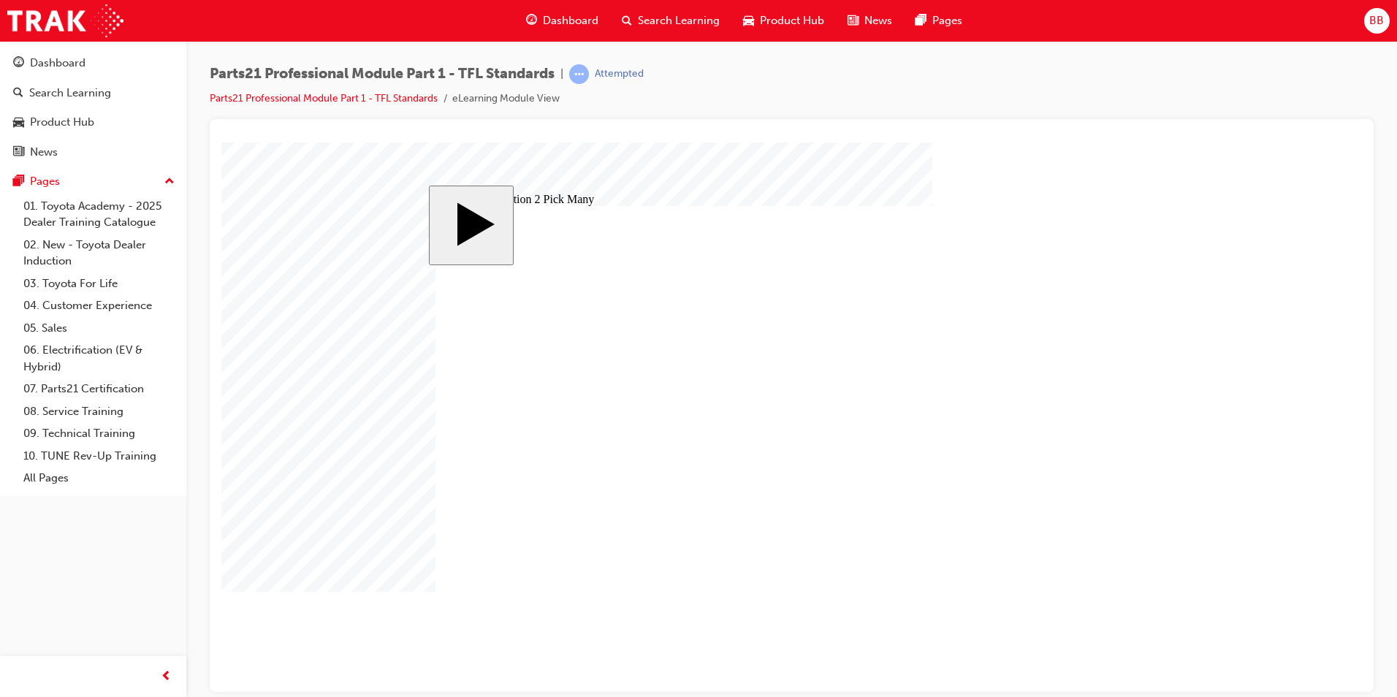
checkbox input "false"
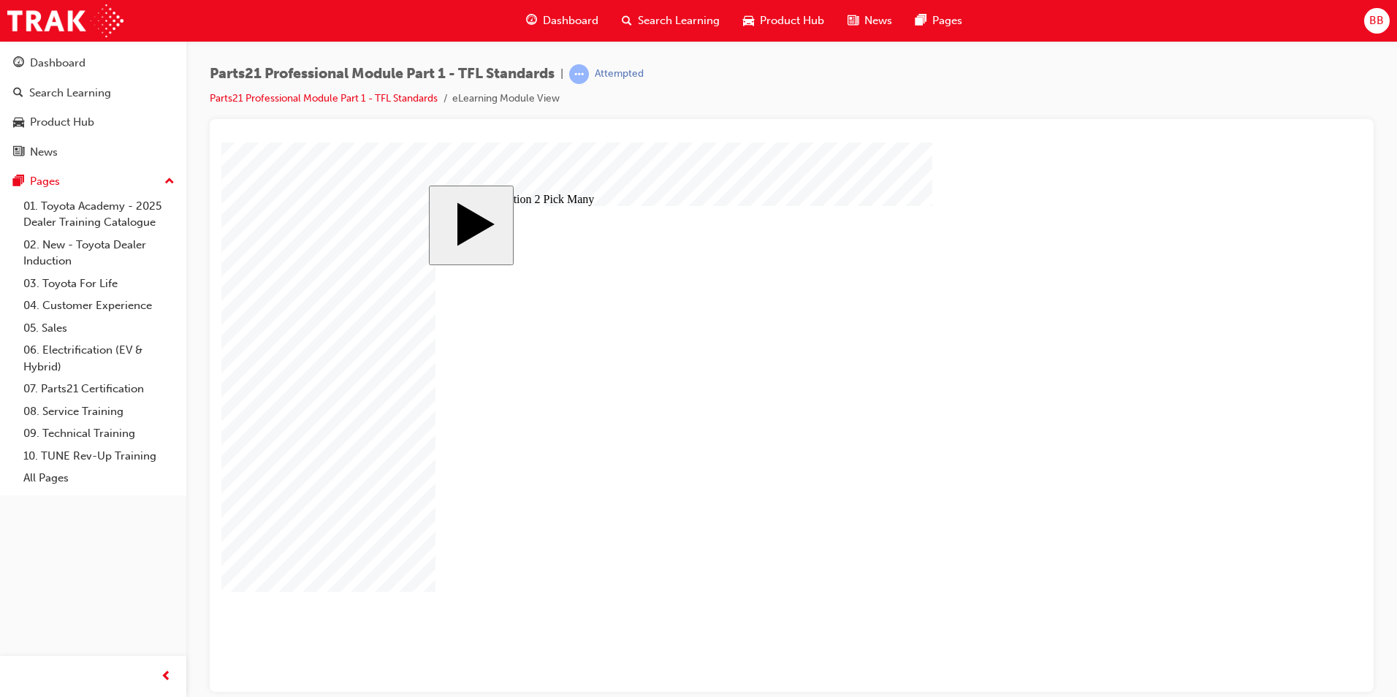
checkbox input "false"
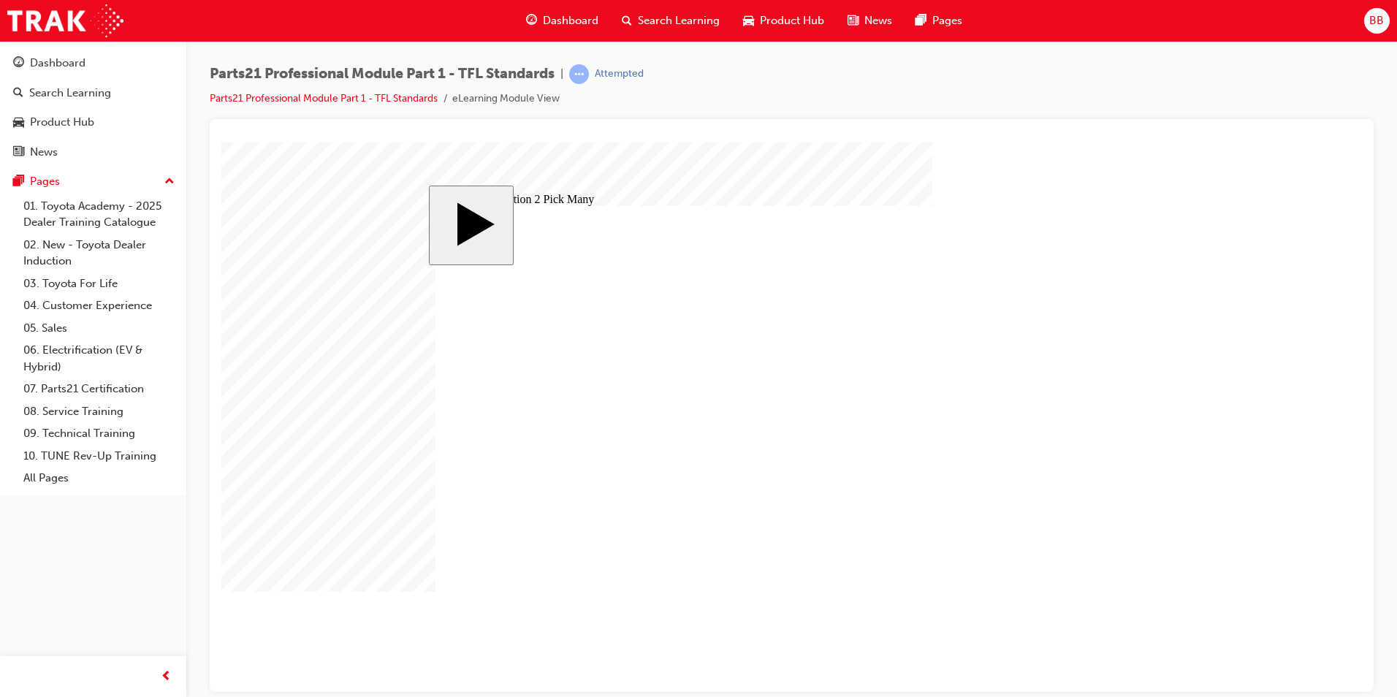
drag, startPoint x: 968, startPoint y: 503, endPoint x: 948, endPoint y: 496, distance: 21.0
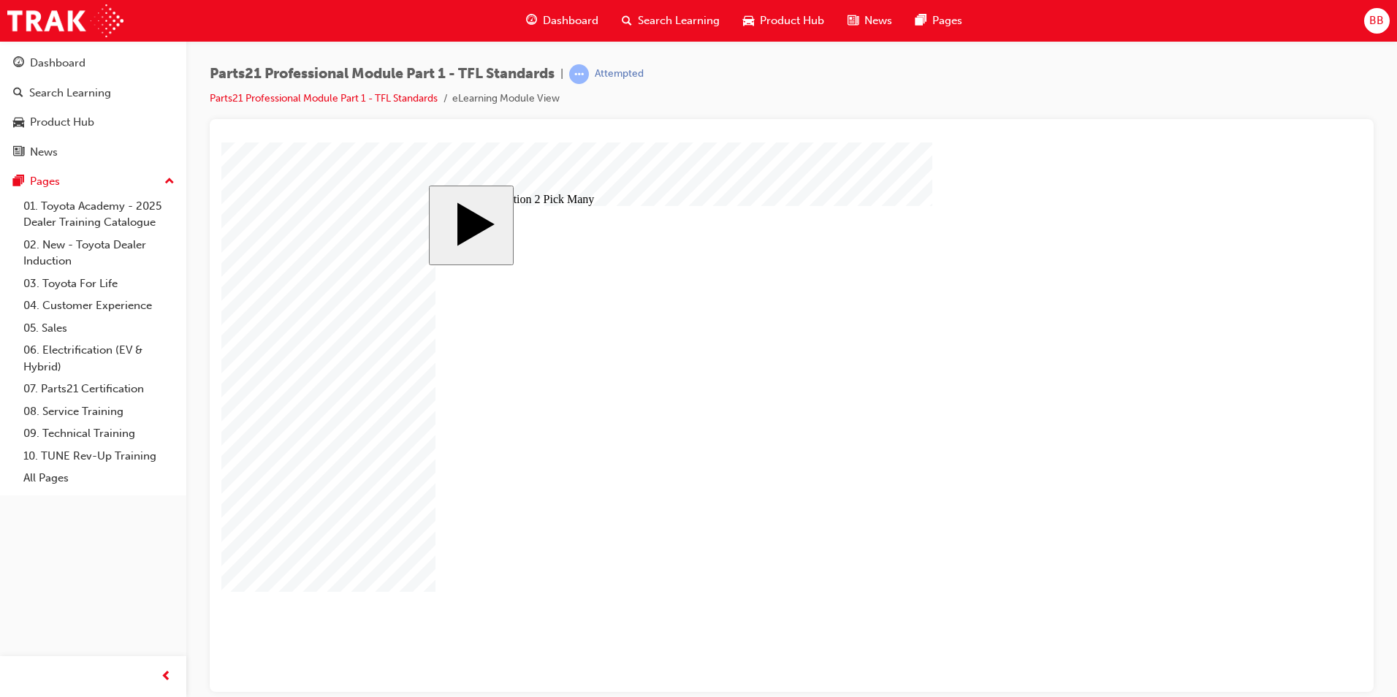
checkbox input "true"
drag, startPoint x: 937, startPoint y: 521, endPoint x: 966, endPoint y: 547, distance: 38.8
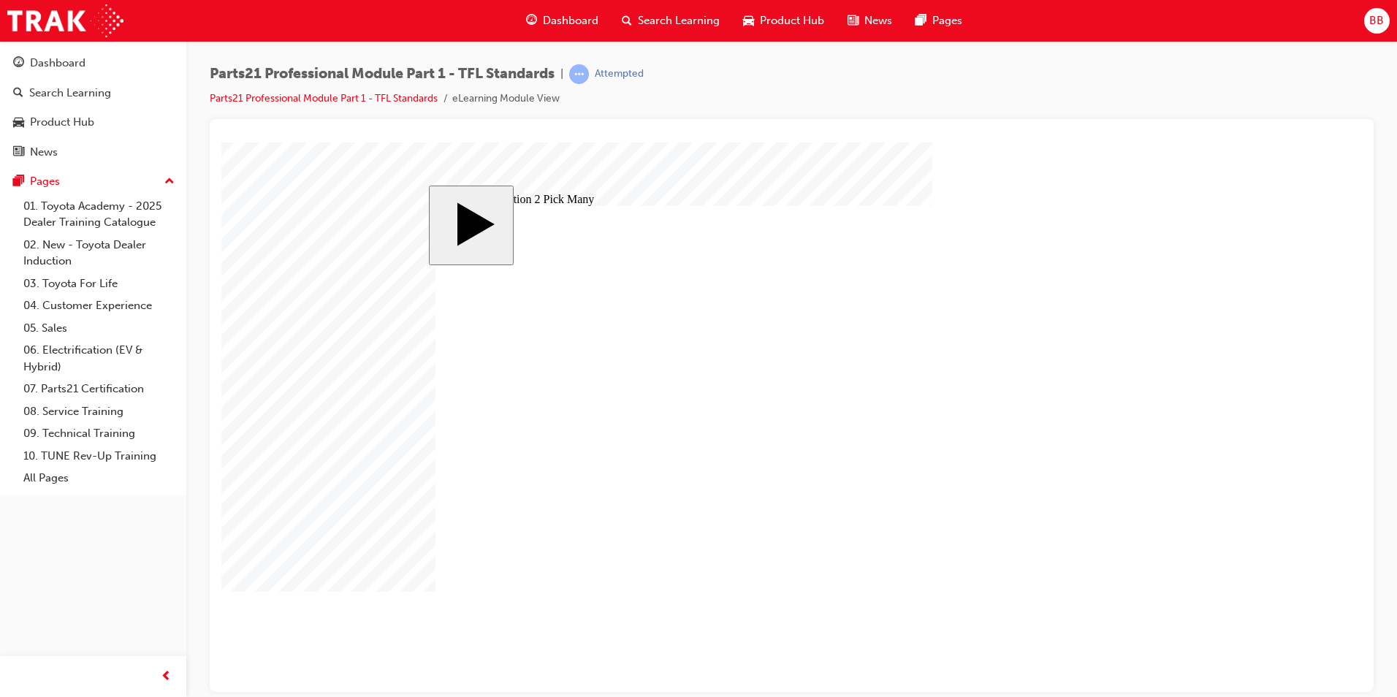
checkbox input "false"
drag, startPoint x: 835, startPoint y: 506, endPoint x: 792, endPoint y: 504, distance: 43.9
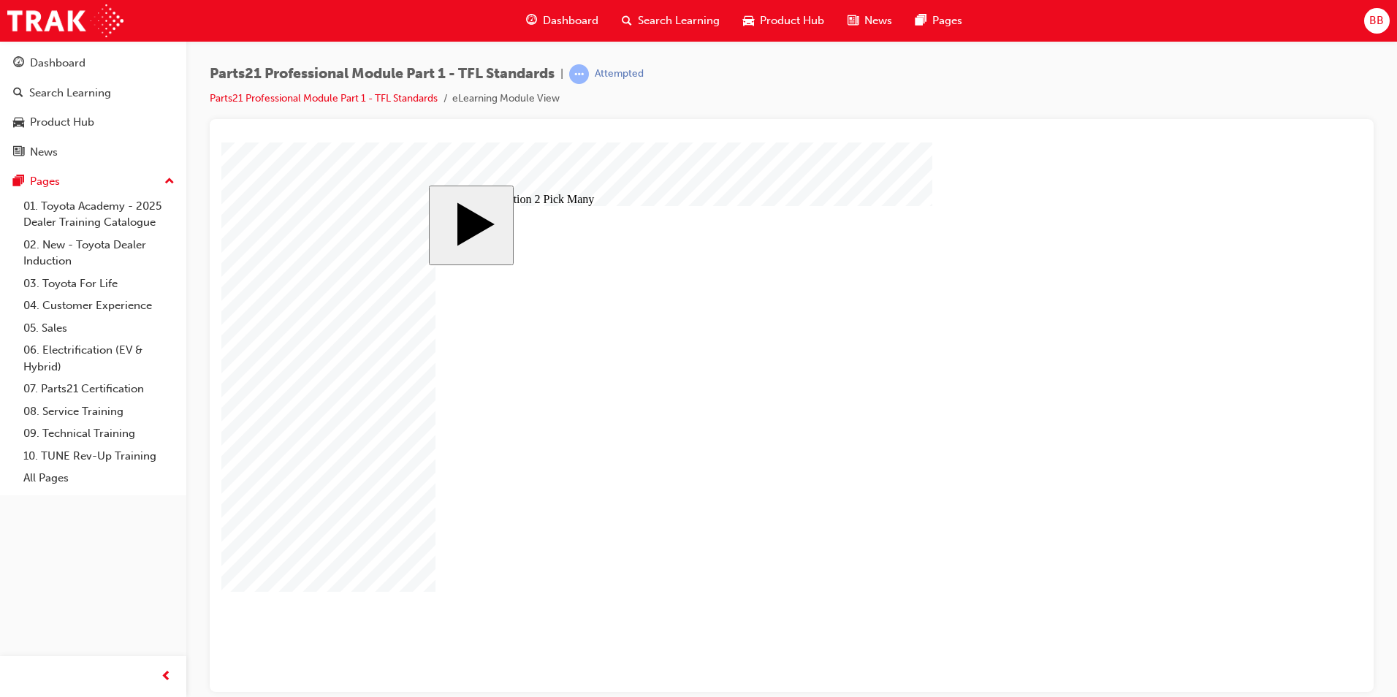
checkbox input "false"
checkbox input "true"
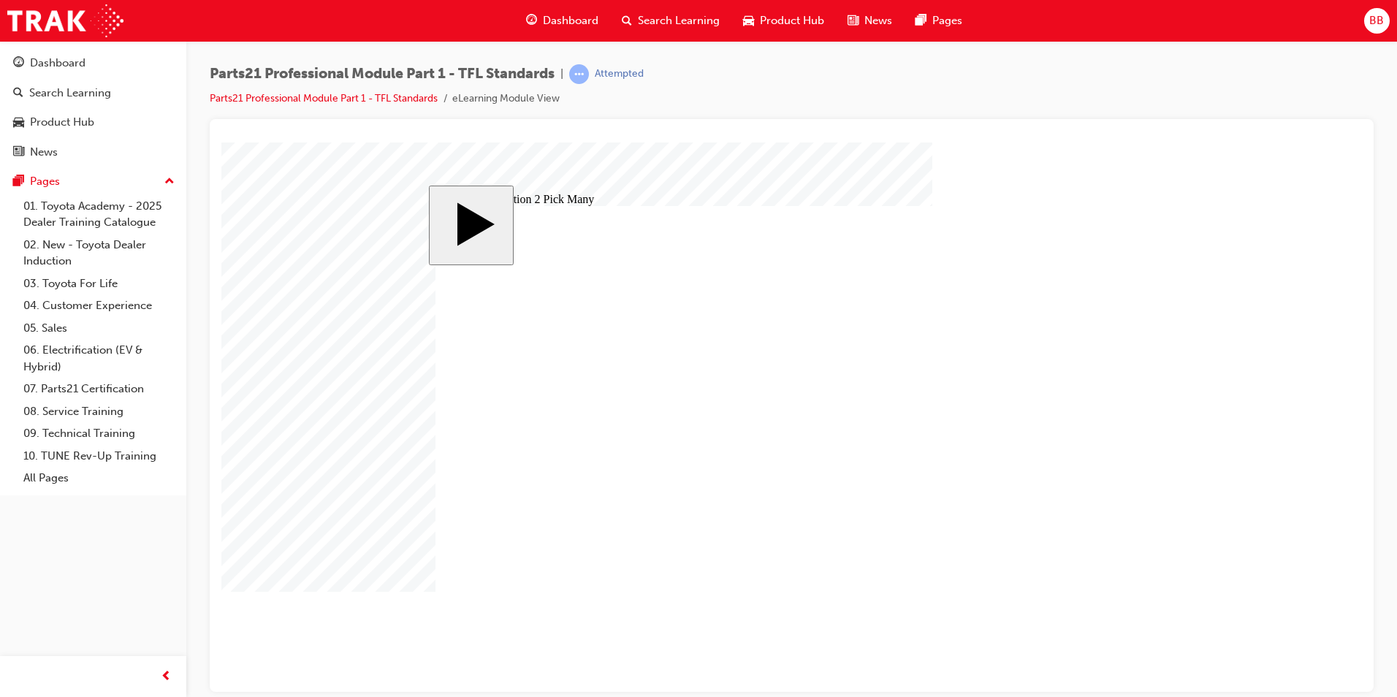
drag, startPoint x: 643, startPoint y: 518, endPoint x: 662, endPoint y: 517, distance: 19.1
checkbox input "true"
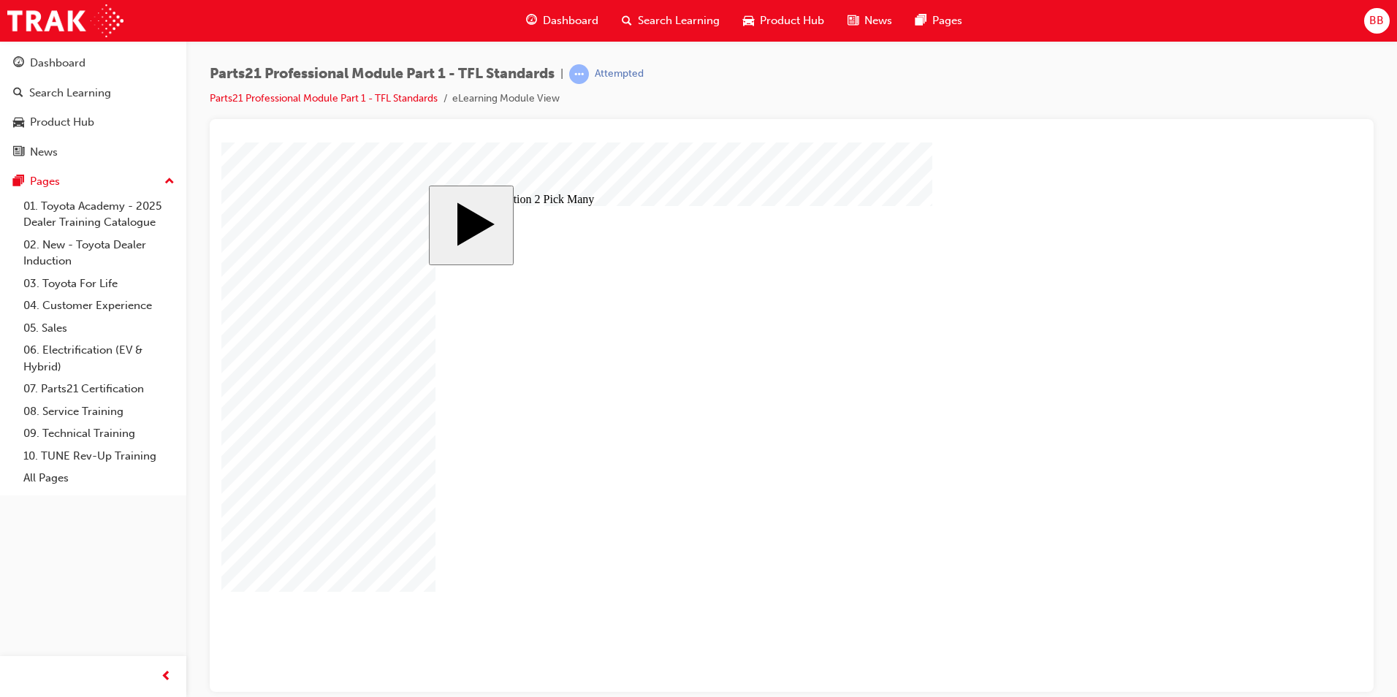
drag, startPoint x: 742, startPoint y: 515, endPoint x: 868, endPoint y: 556, distance: 132.2
checkbox input "false"
drag, startPoint x: 1127, startPoint y: 618, endPoint x: 1101, endPoint y: 612, distance: 26.4
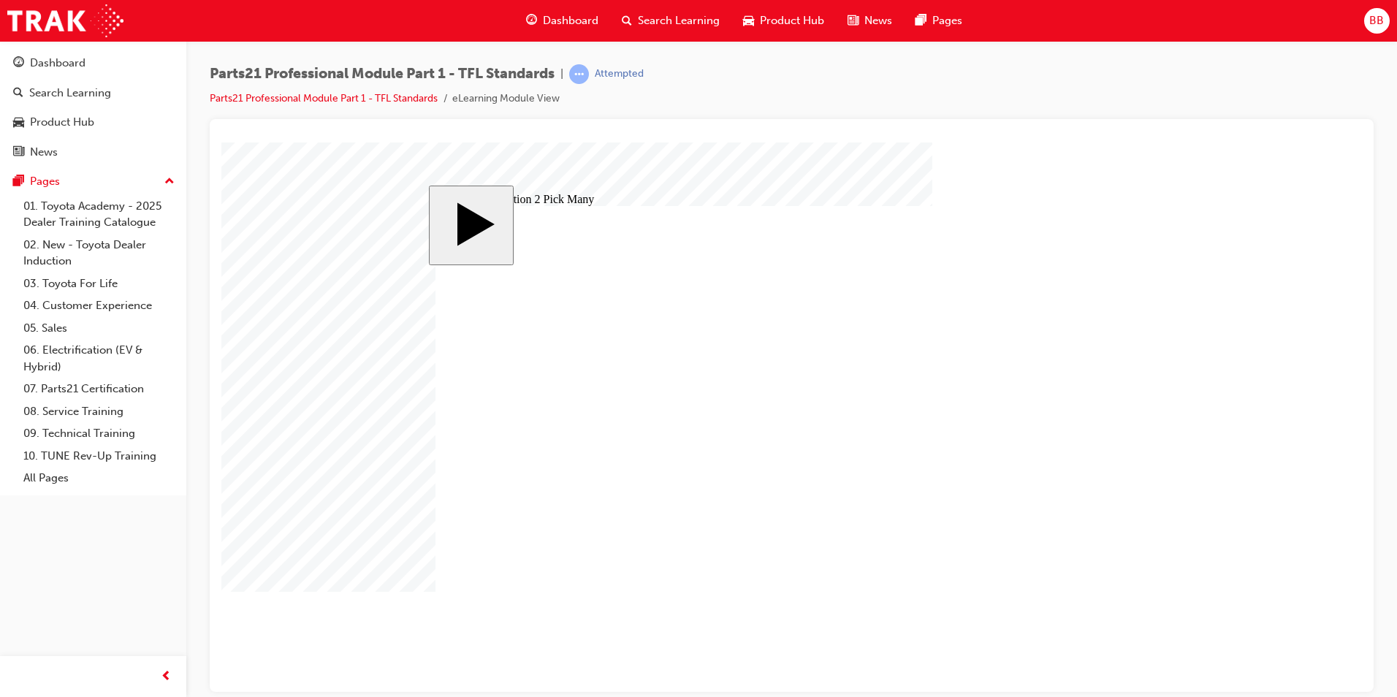
checkbox input "false"
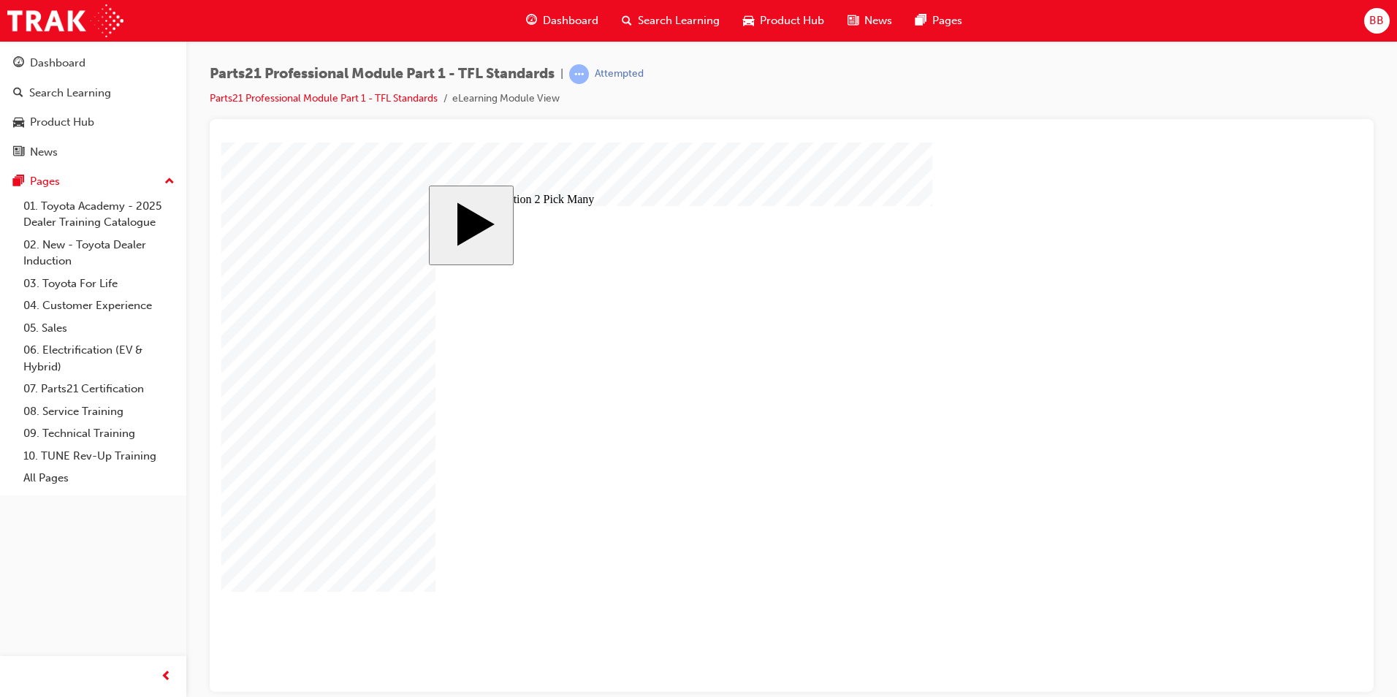
checkbox input "false"
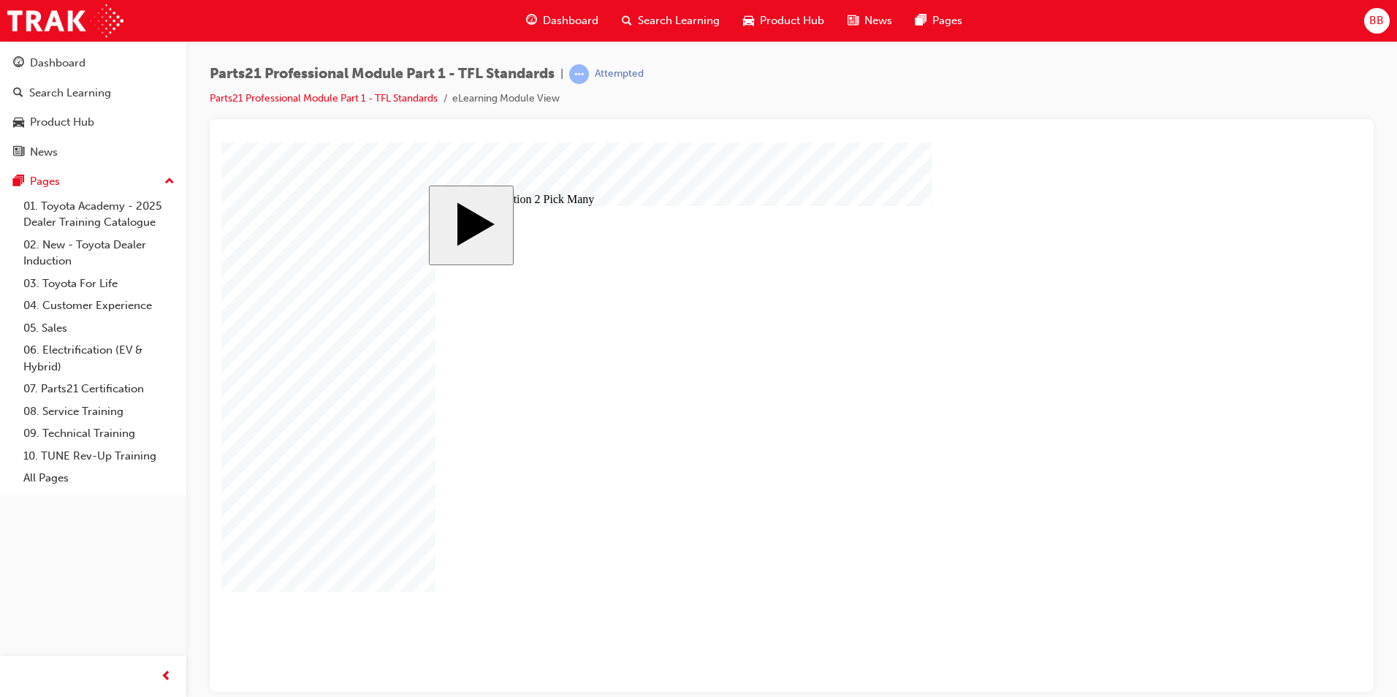
checkbox input "false"
checkbox input "true"
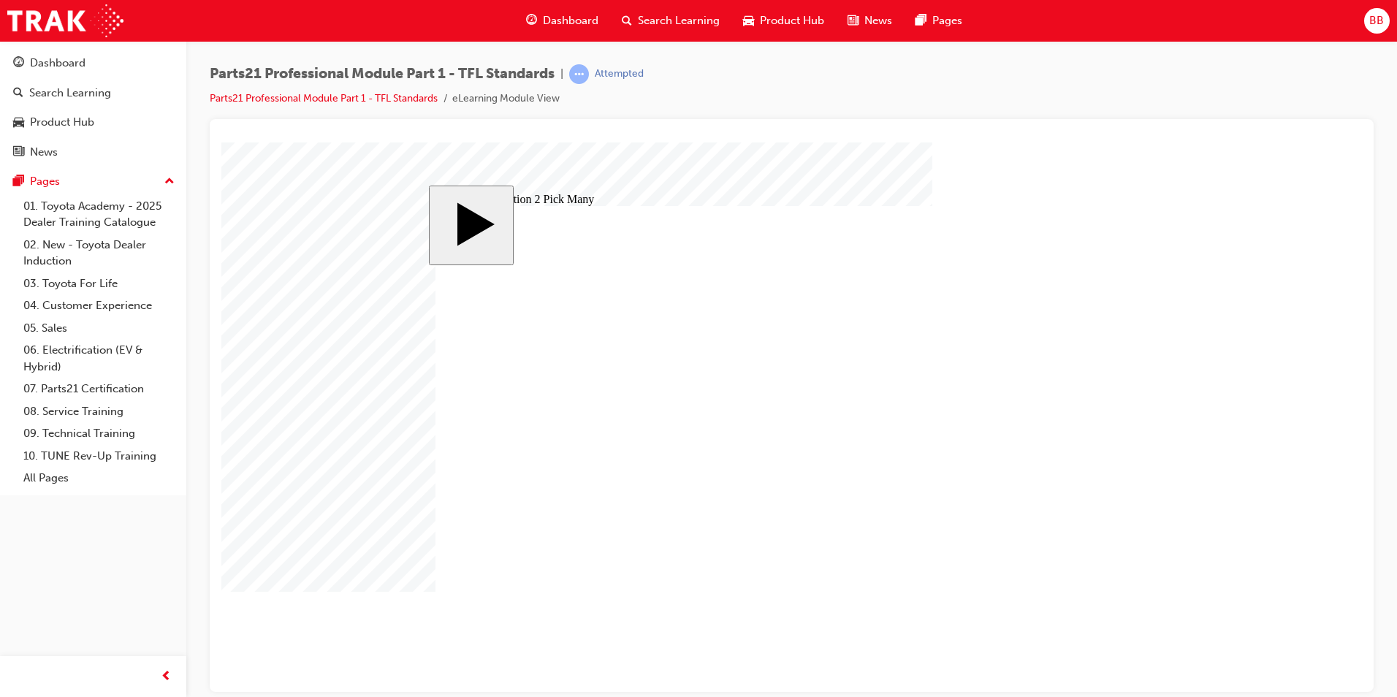
checkbox input "true"
drag, startPoint x: 1090, startPoint y: 604, endPoint x: 942, endPoint y: 477, distance: 194.4
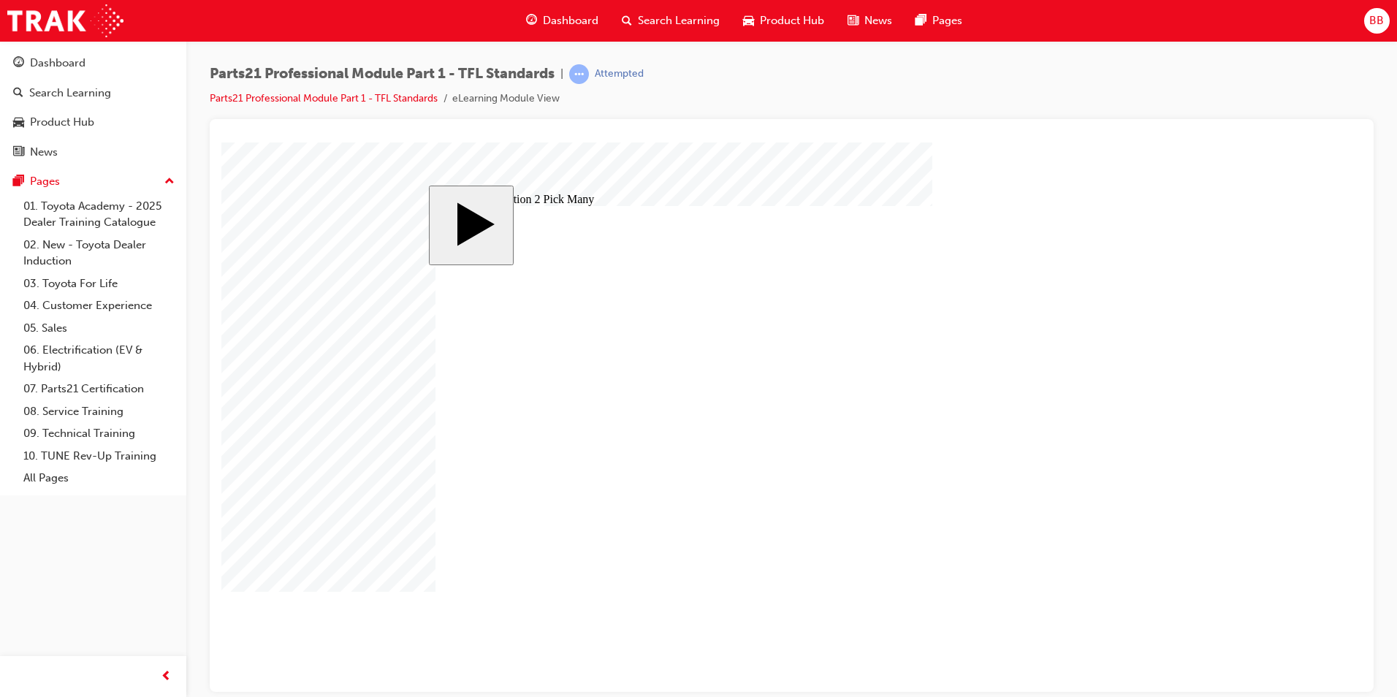
checkbox input "false"
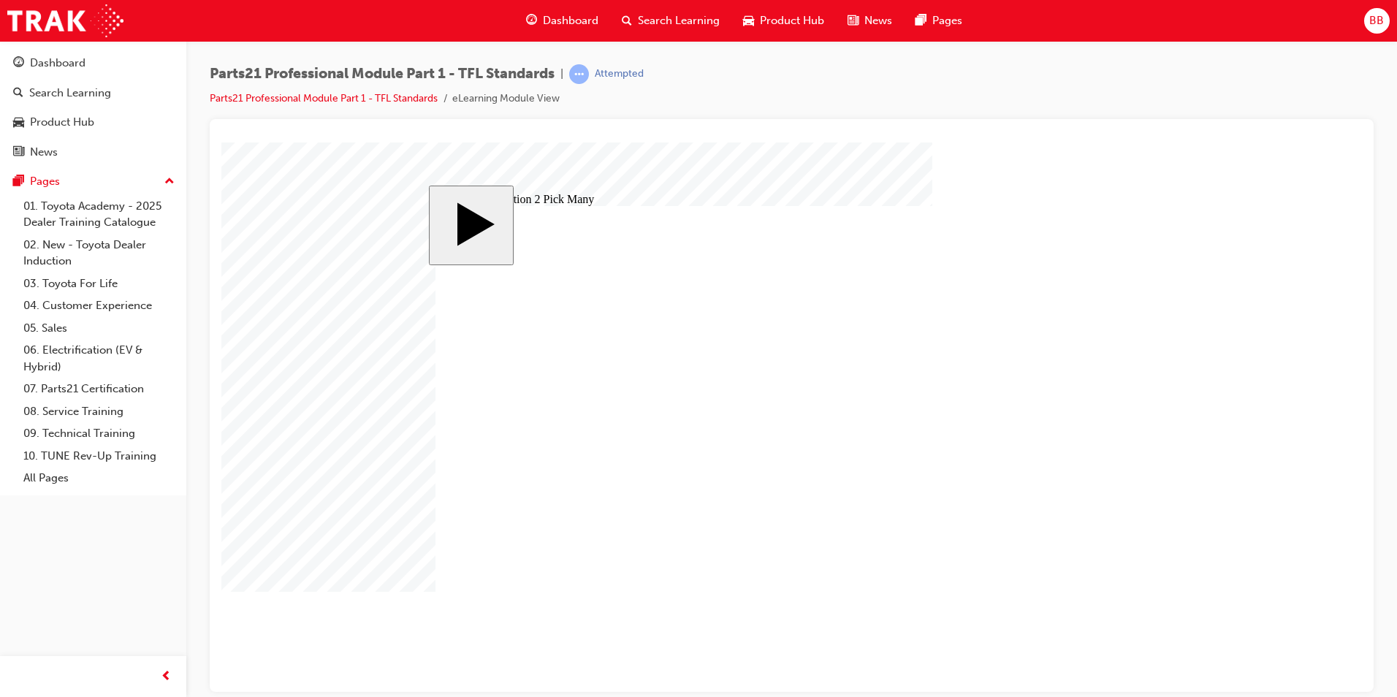
checkbox input "false"
checkbox input "true"
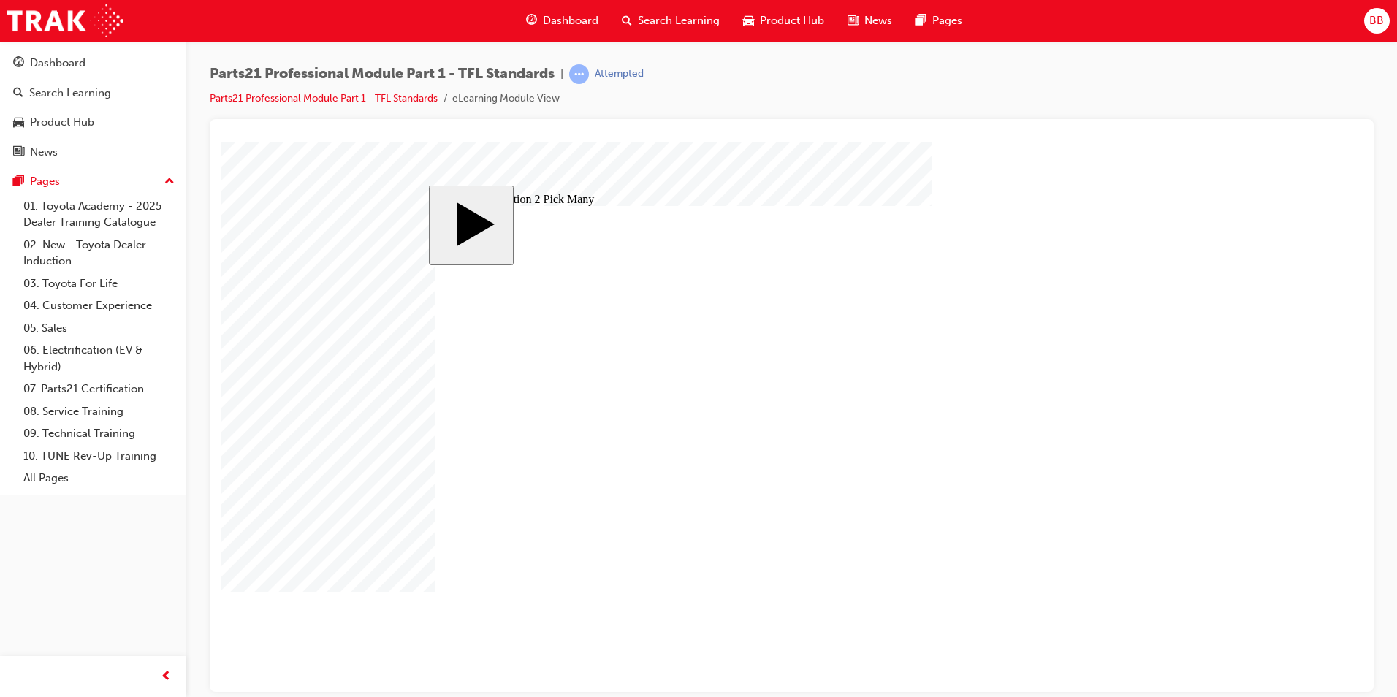
checkbox input "false"
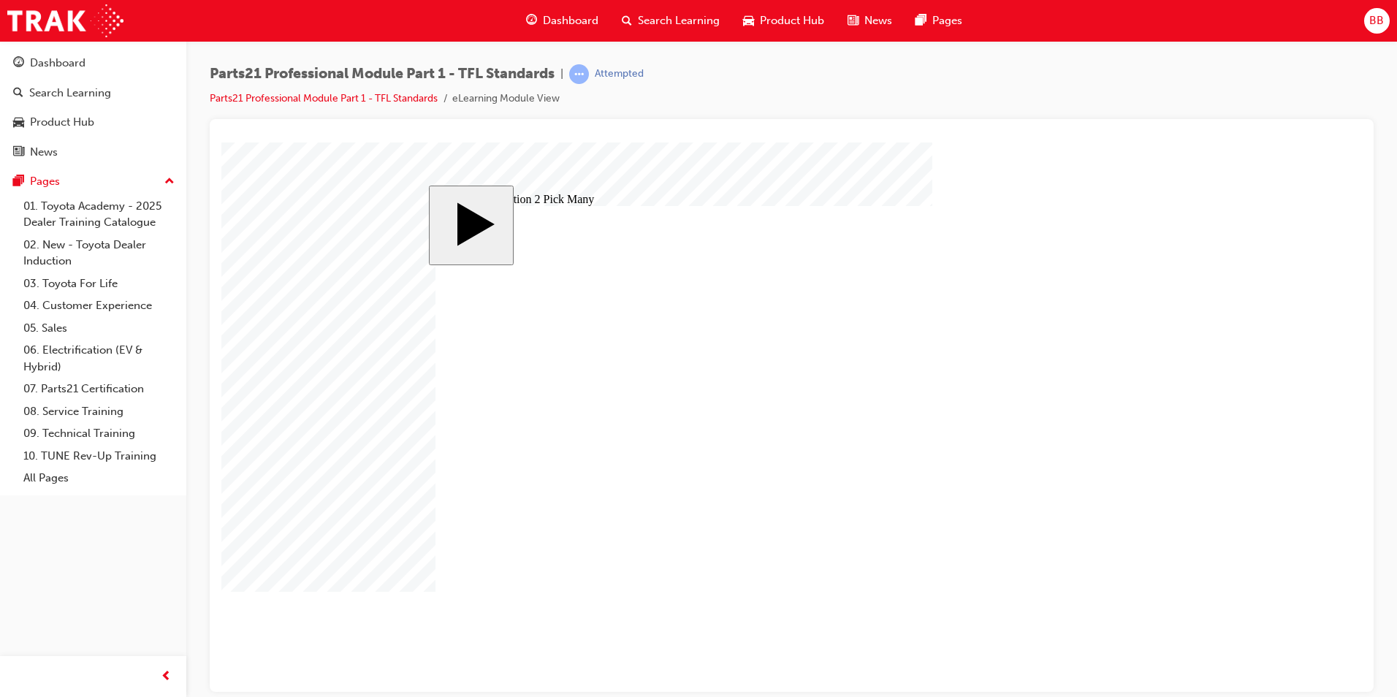
checkbox input "false"
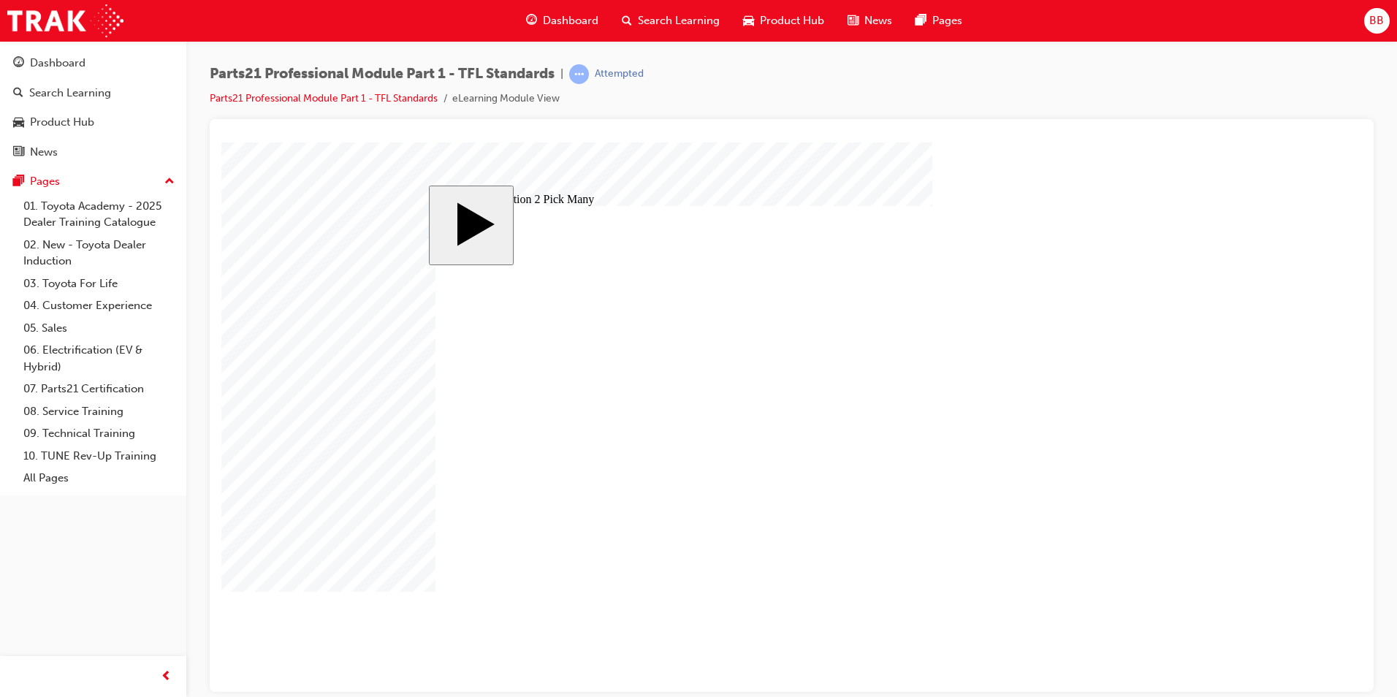
checkbox input "false"
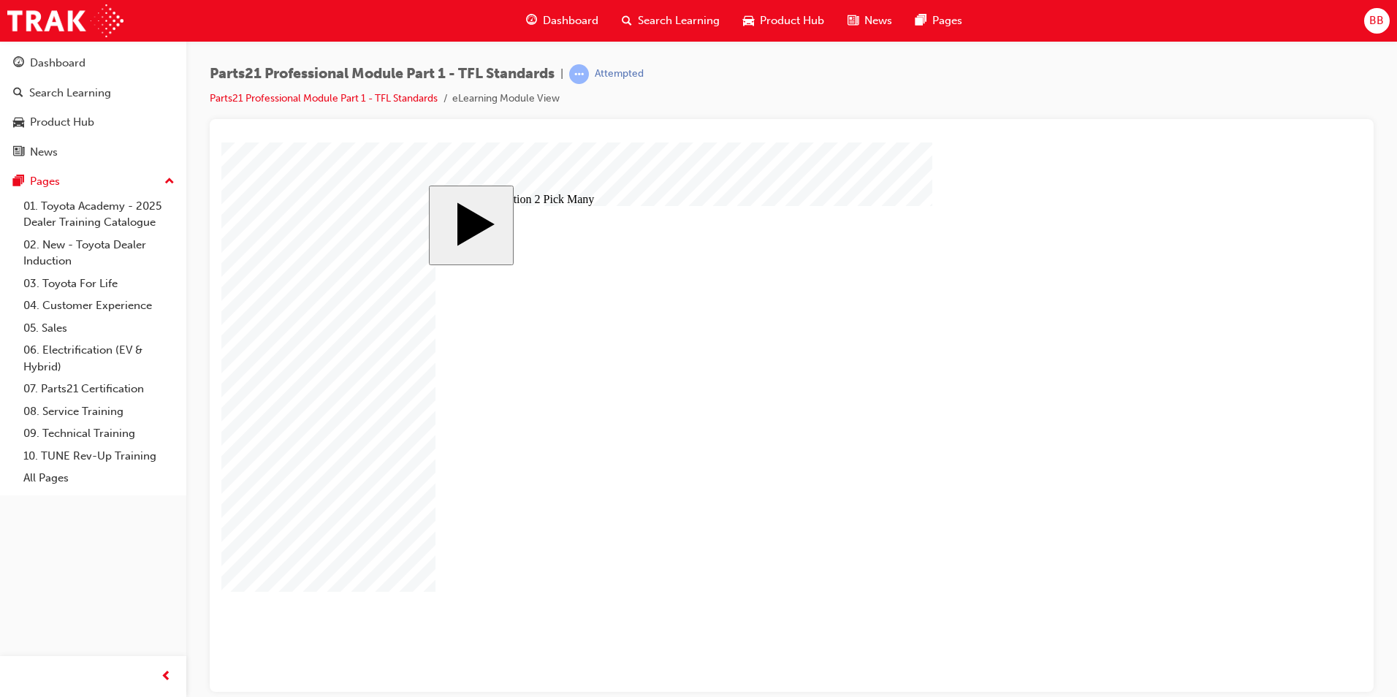
checkbox input "false"
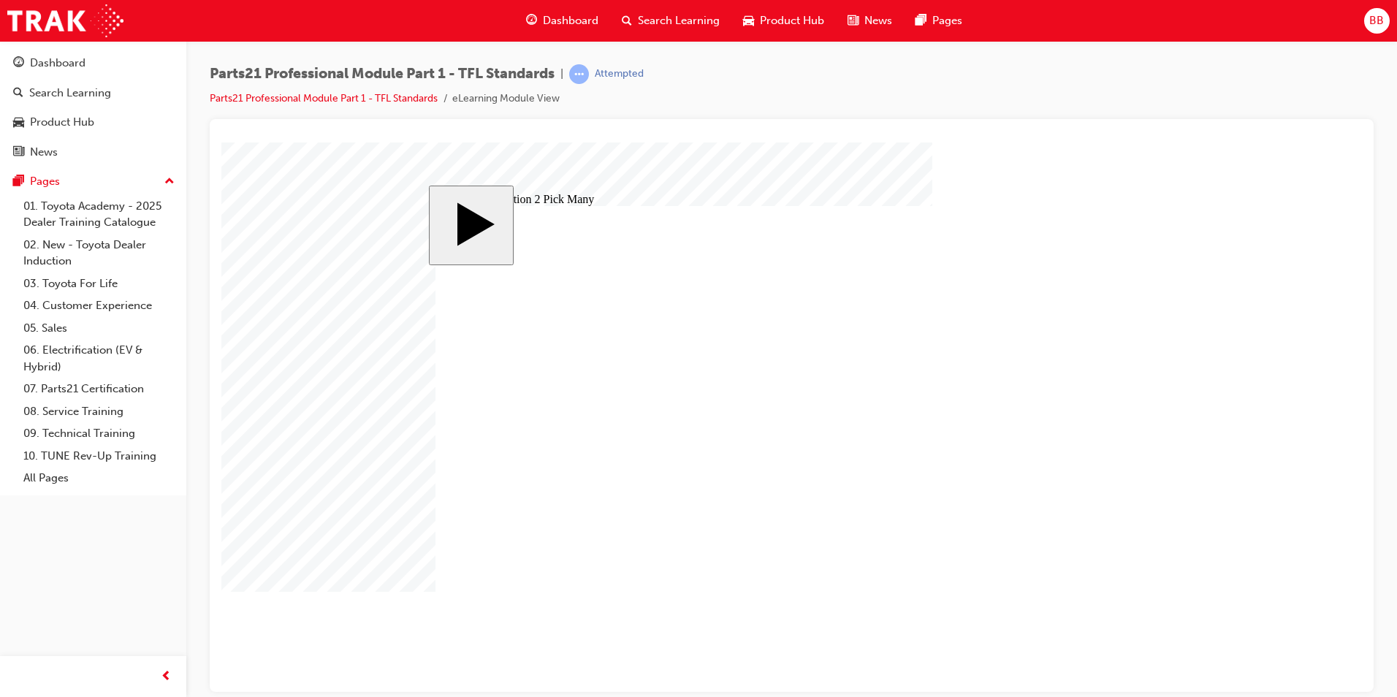
checkbox input "true"
checkbox input "false"
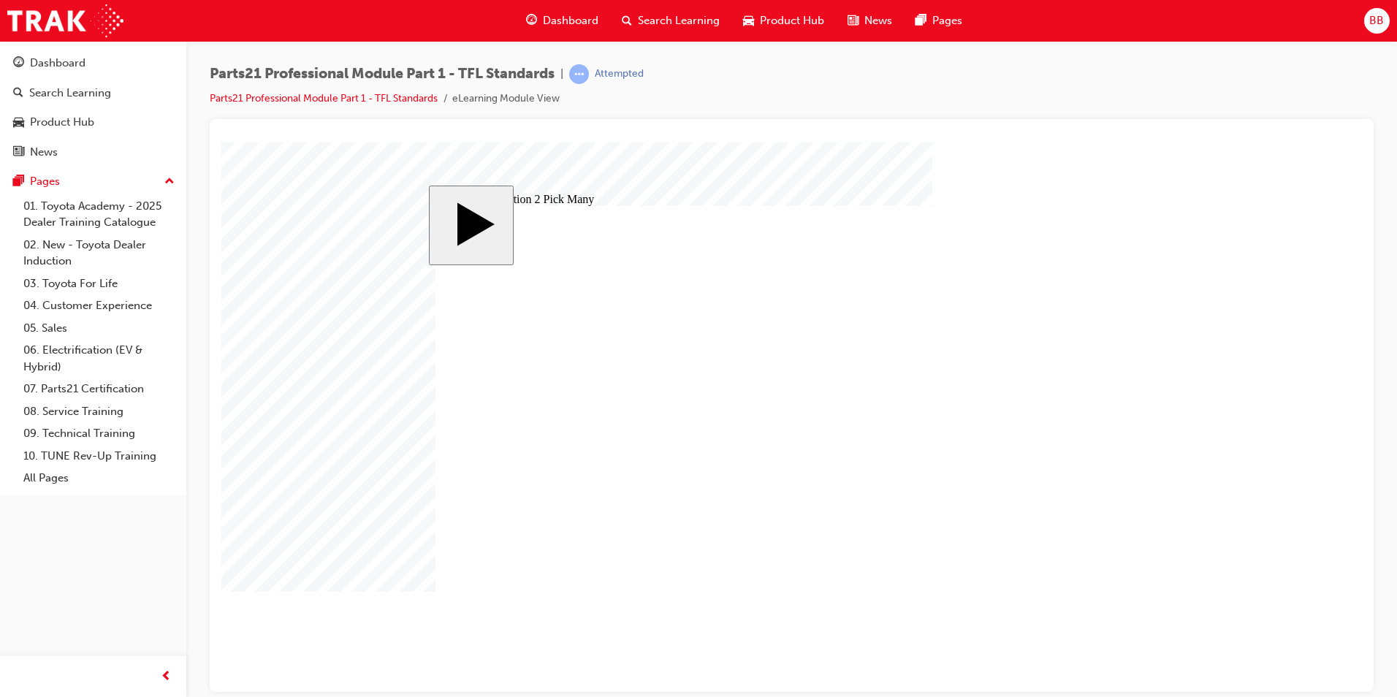
drag, startPoint x: 645, startPoint y: 522, endPoint x: 1027, endPoint y: 563, distance: 383.7
checkbox input "true"
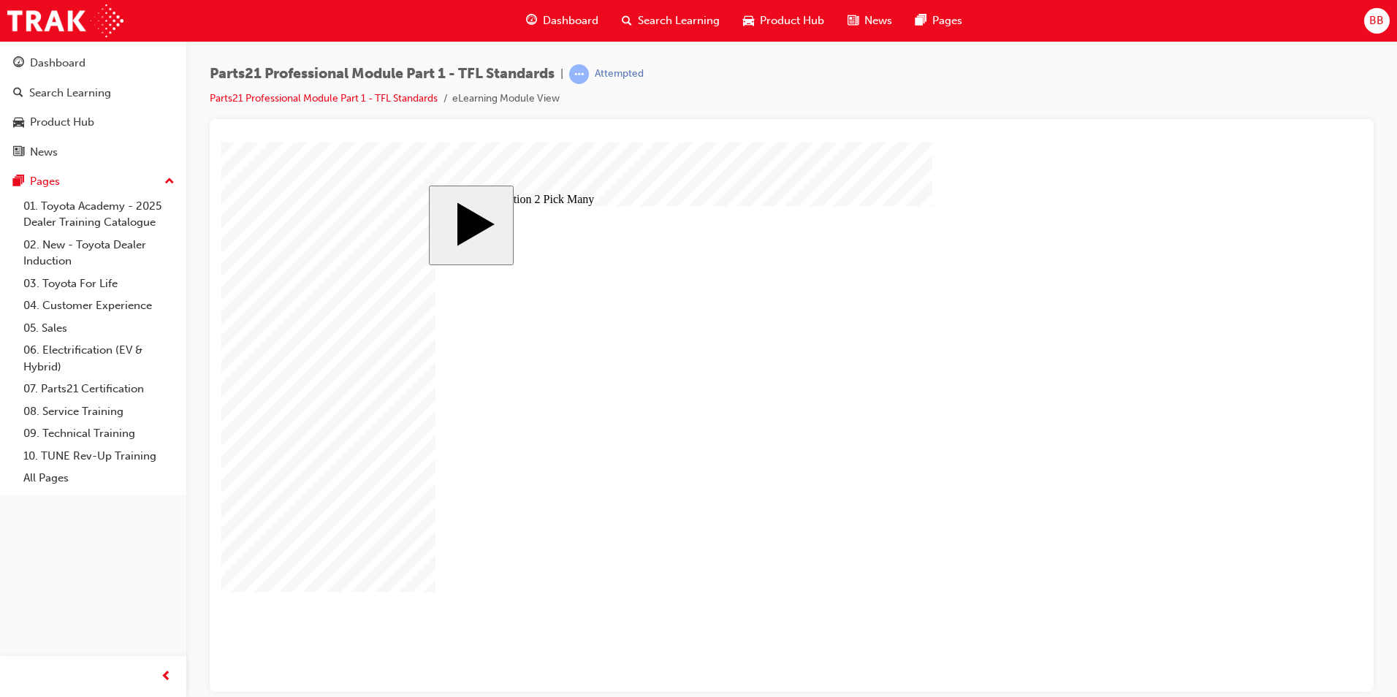
checkbox input "true"
checkbox input "false"
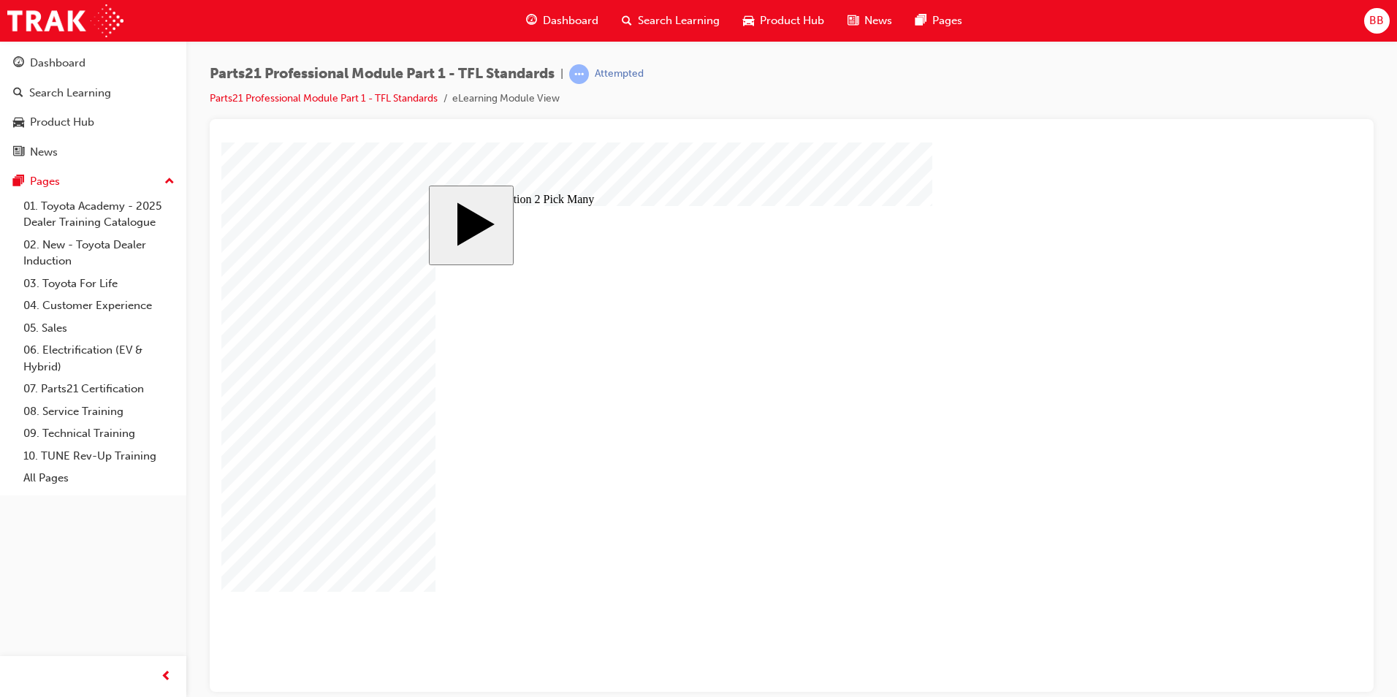
checkbox input "false"
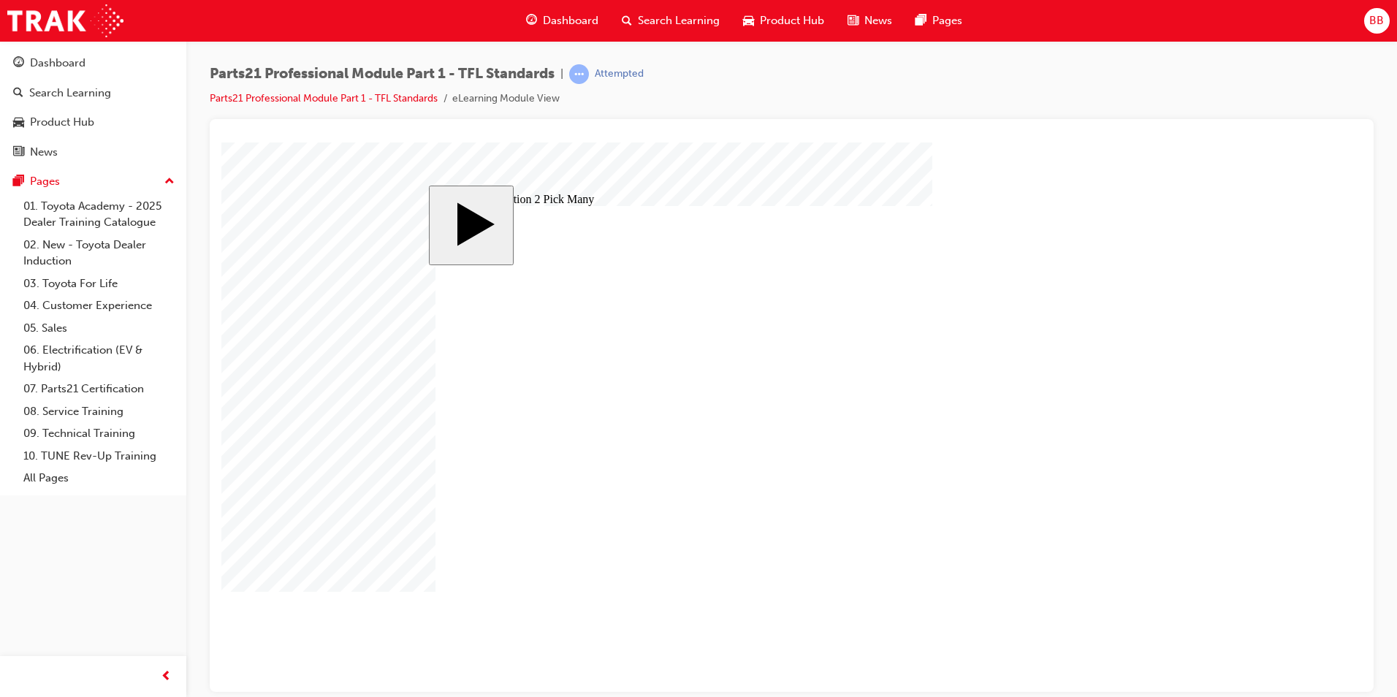
checkbox input "false"
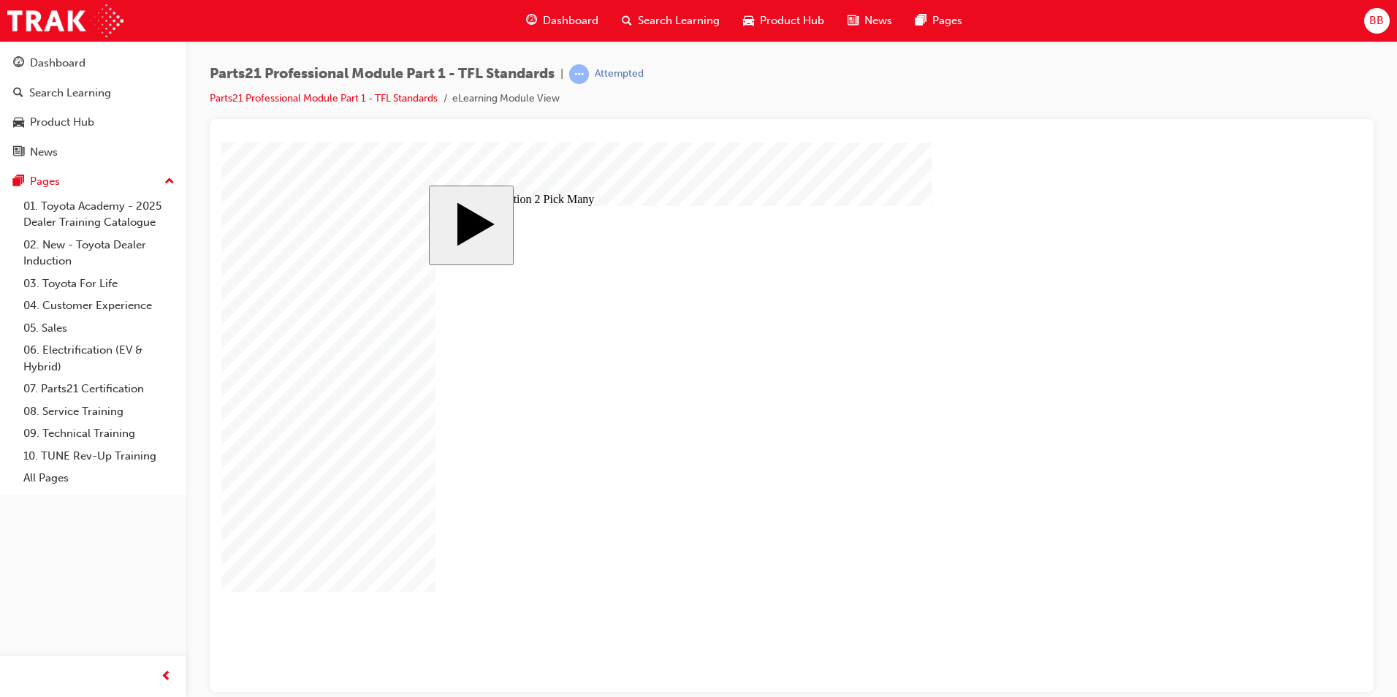
checkbox input "false"
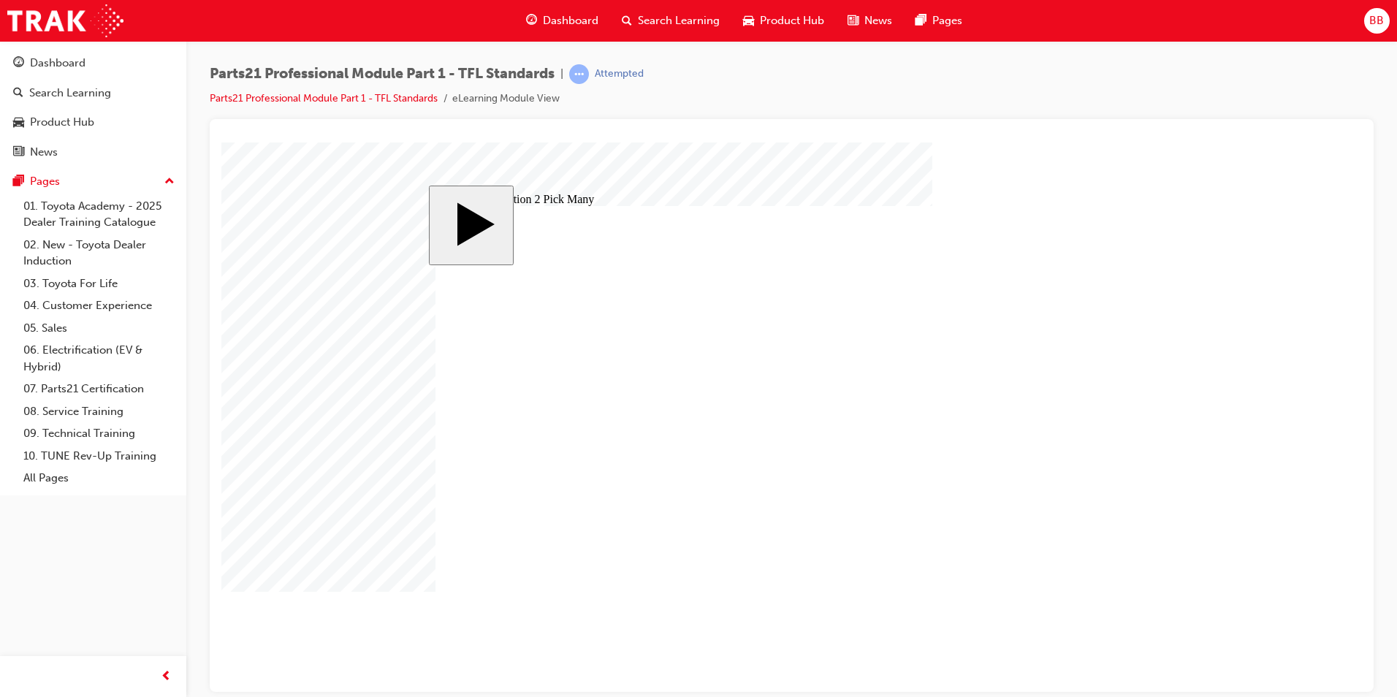
checkbox input "true"
checkbox input "false"
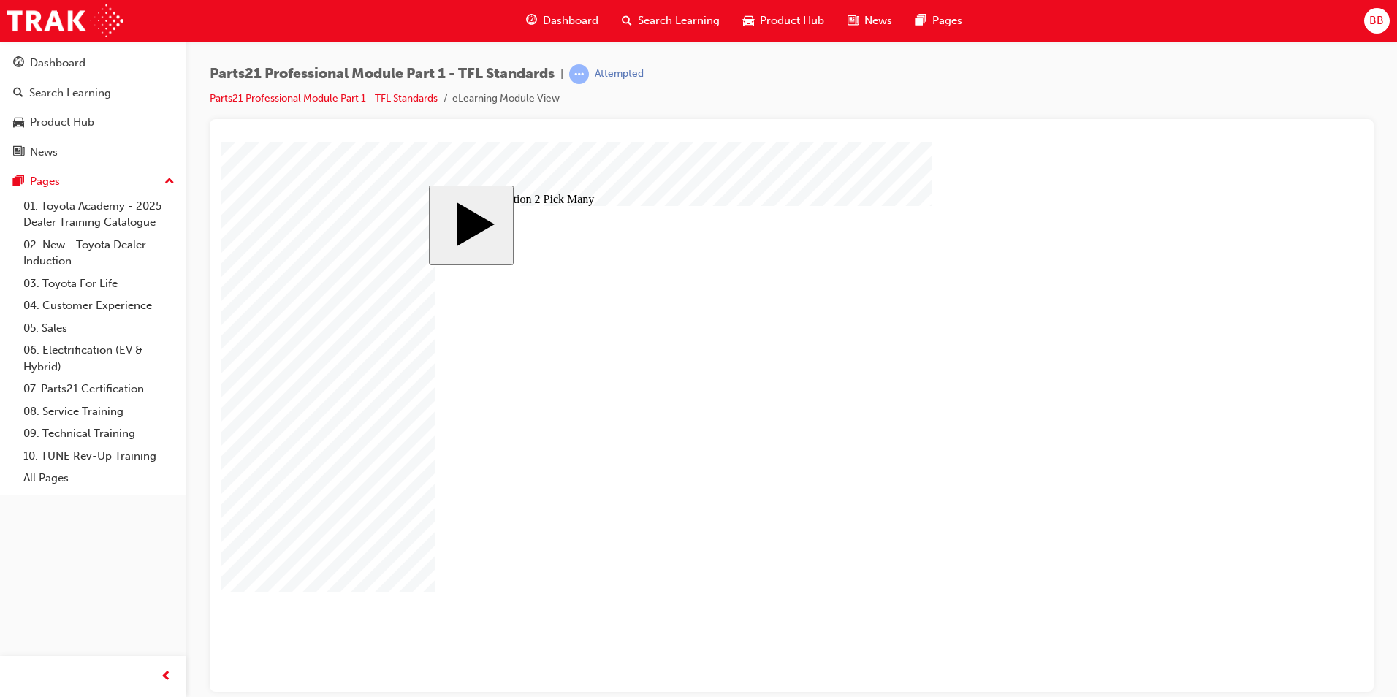
checkbox input "false"
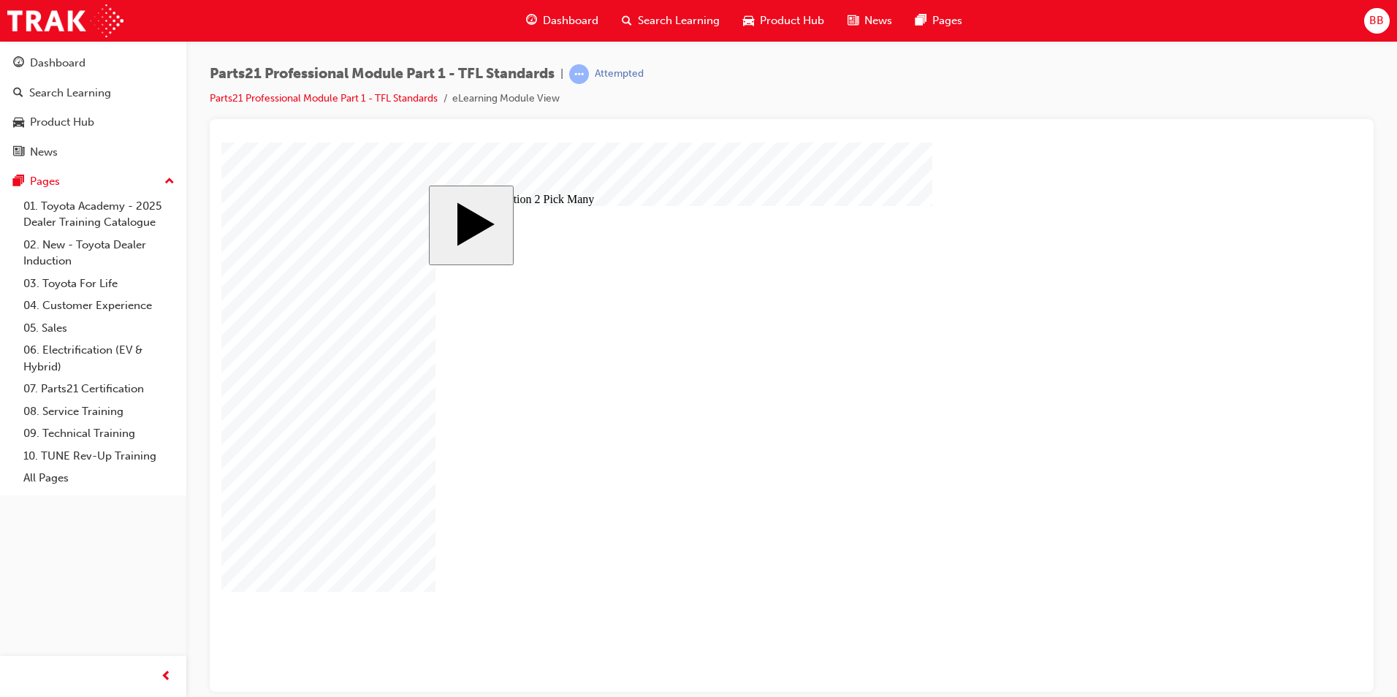
checkbox input "false"
checkbox input "true"
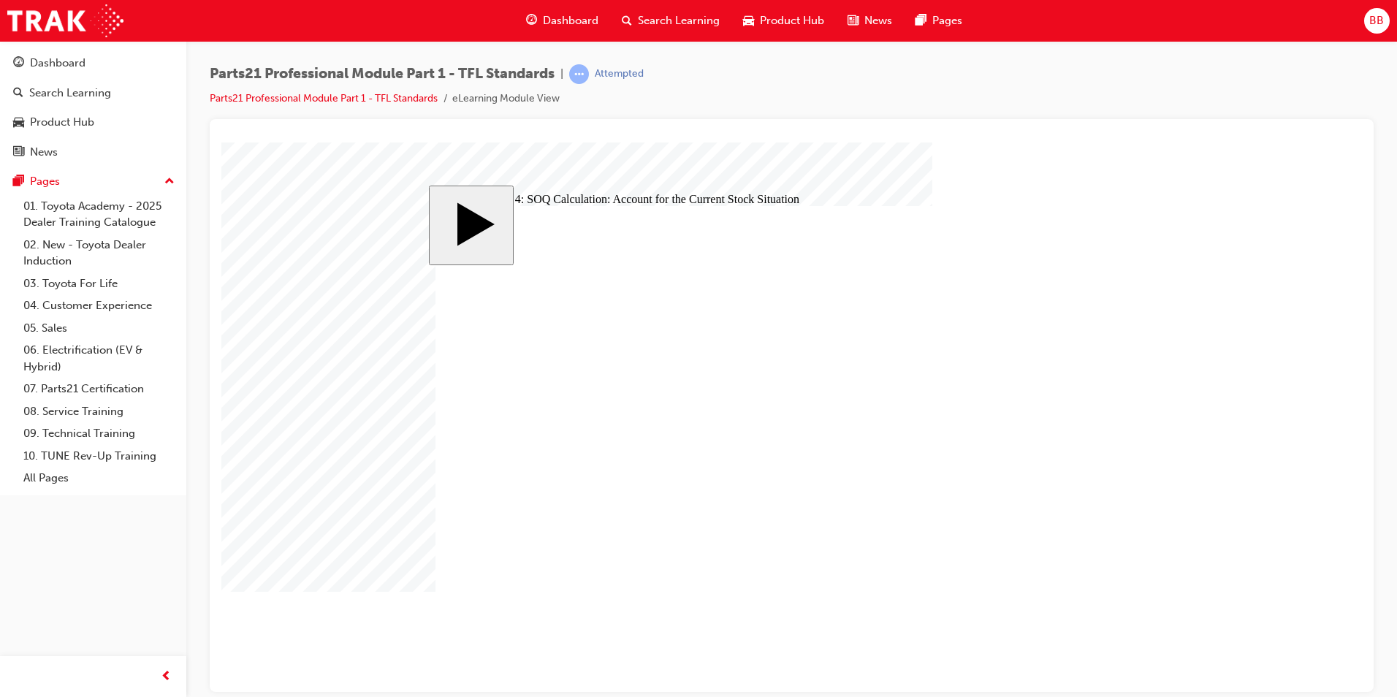
checkbox input "true"
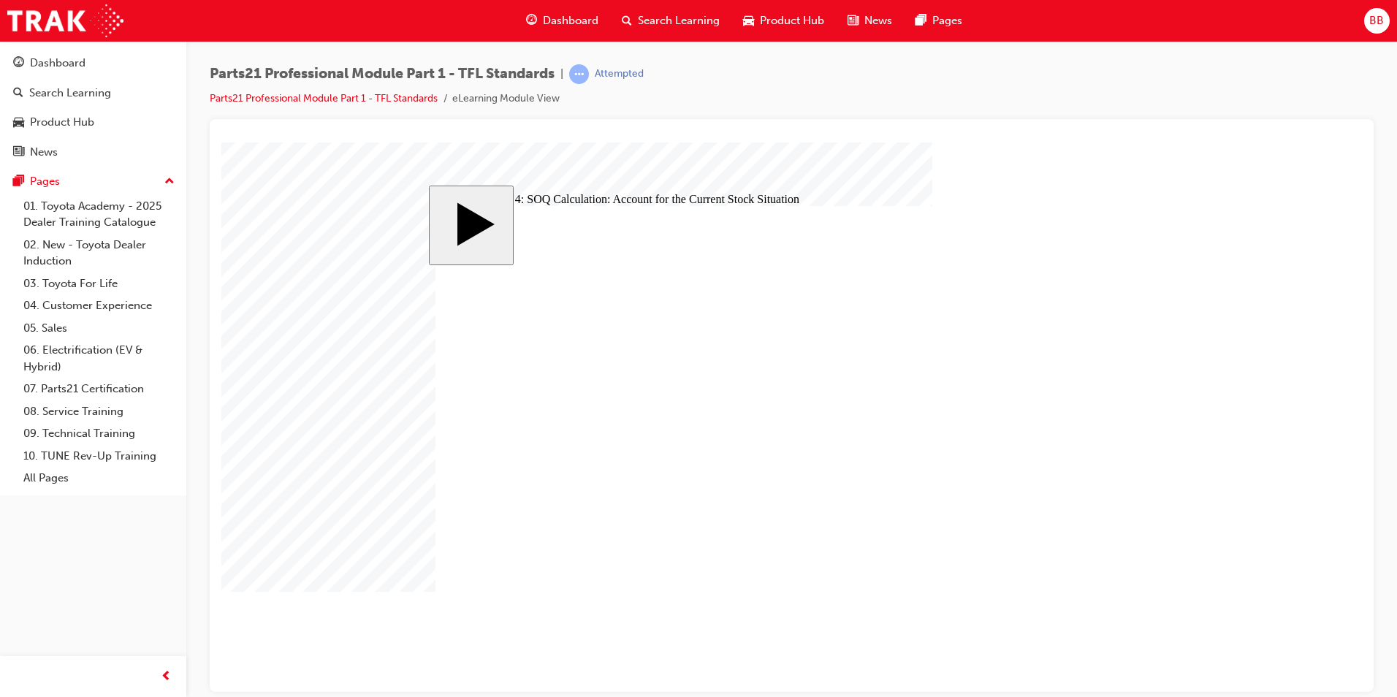
checkbox input "true"
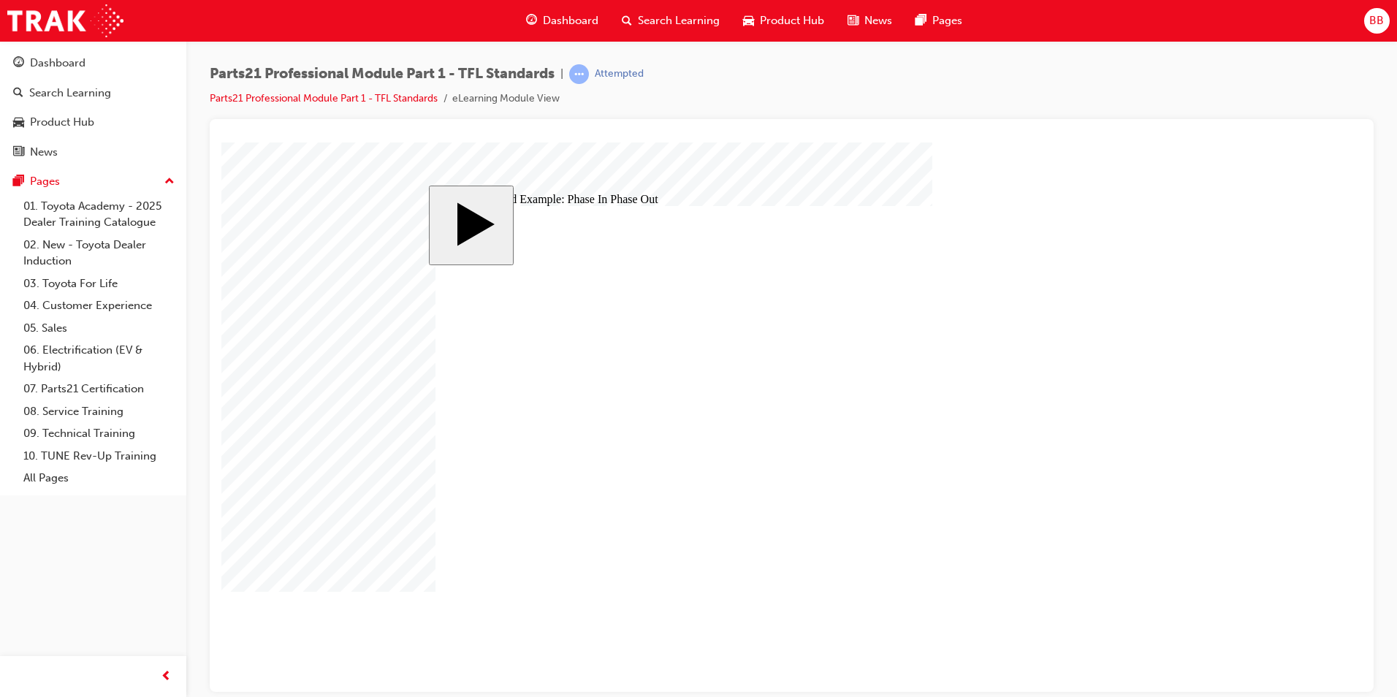
type input "8"
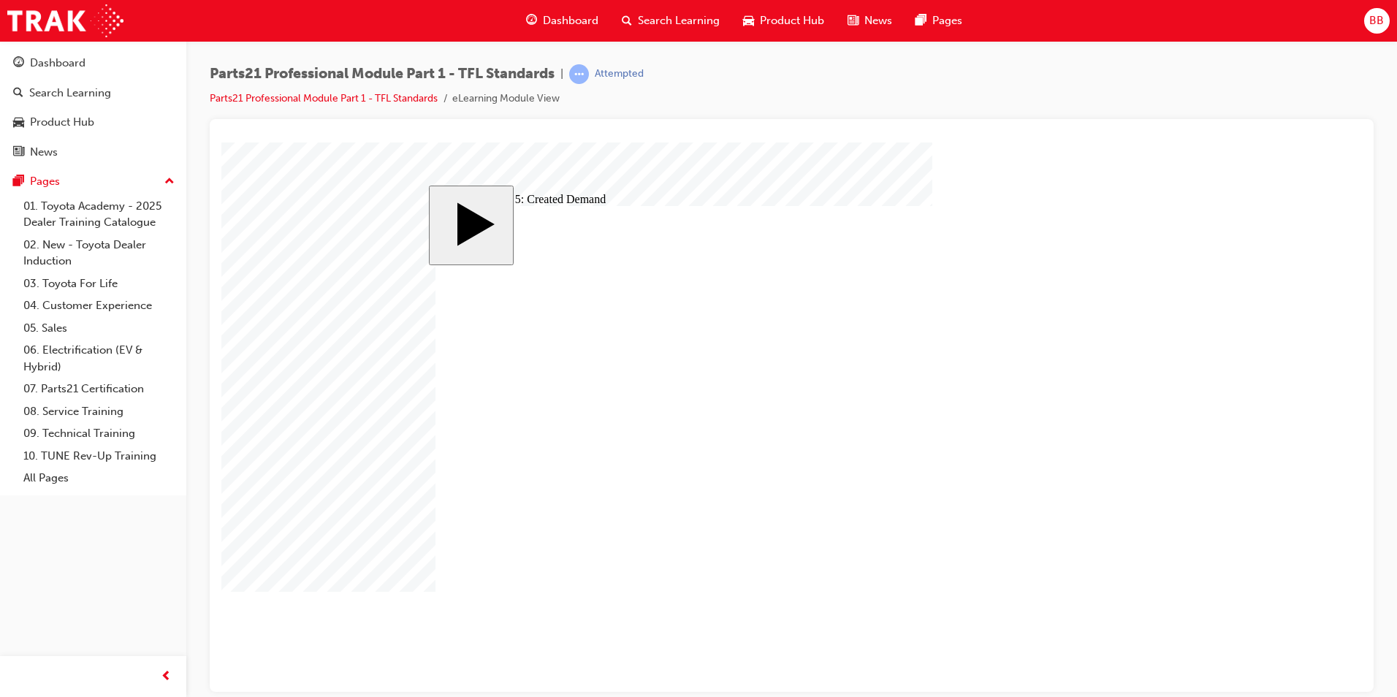
checkbox input "true"
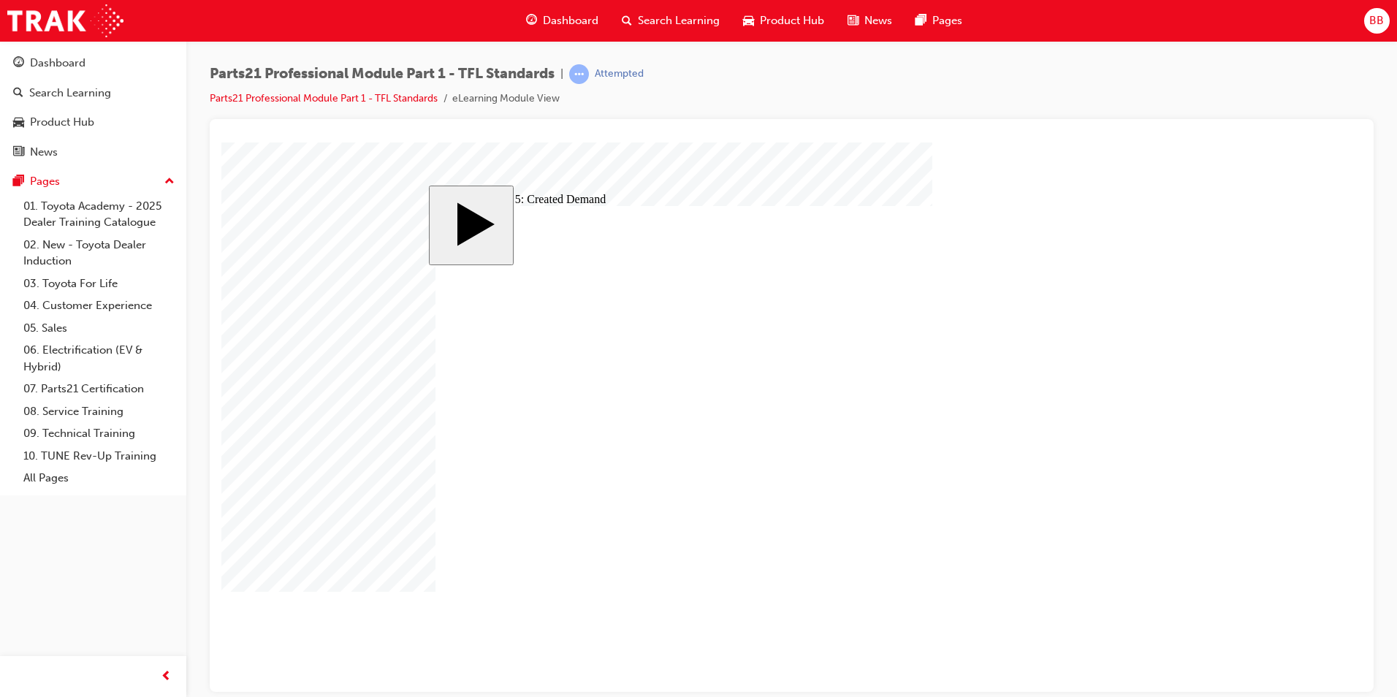
checkbox input "true"
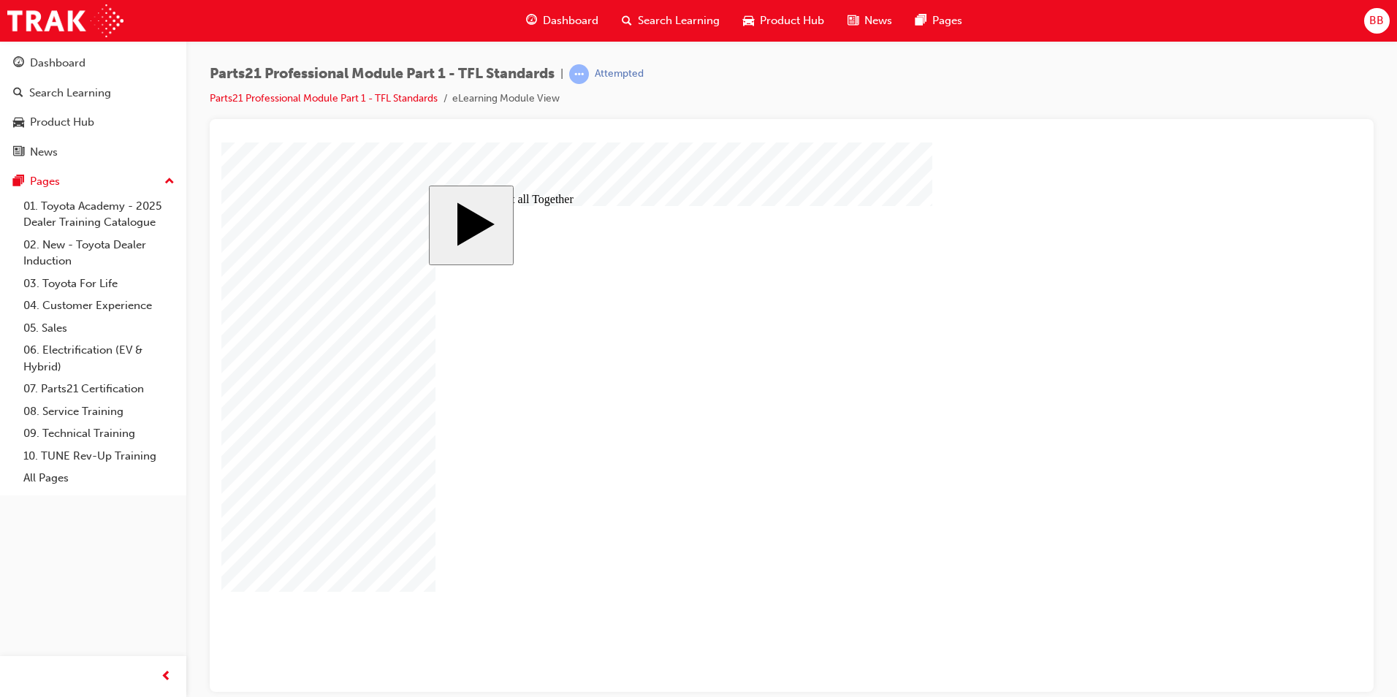
drag, startPoint x: 845, startPoint y: 597, endPoint x: 771, endPoint y: 569, distance: 79.1
drag, startPoint x: 705, startPoint y: 550, endPoint x: 936, endPoint y: 325, distance: 323.0
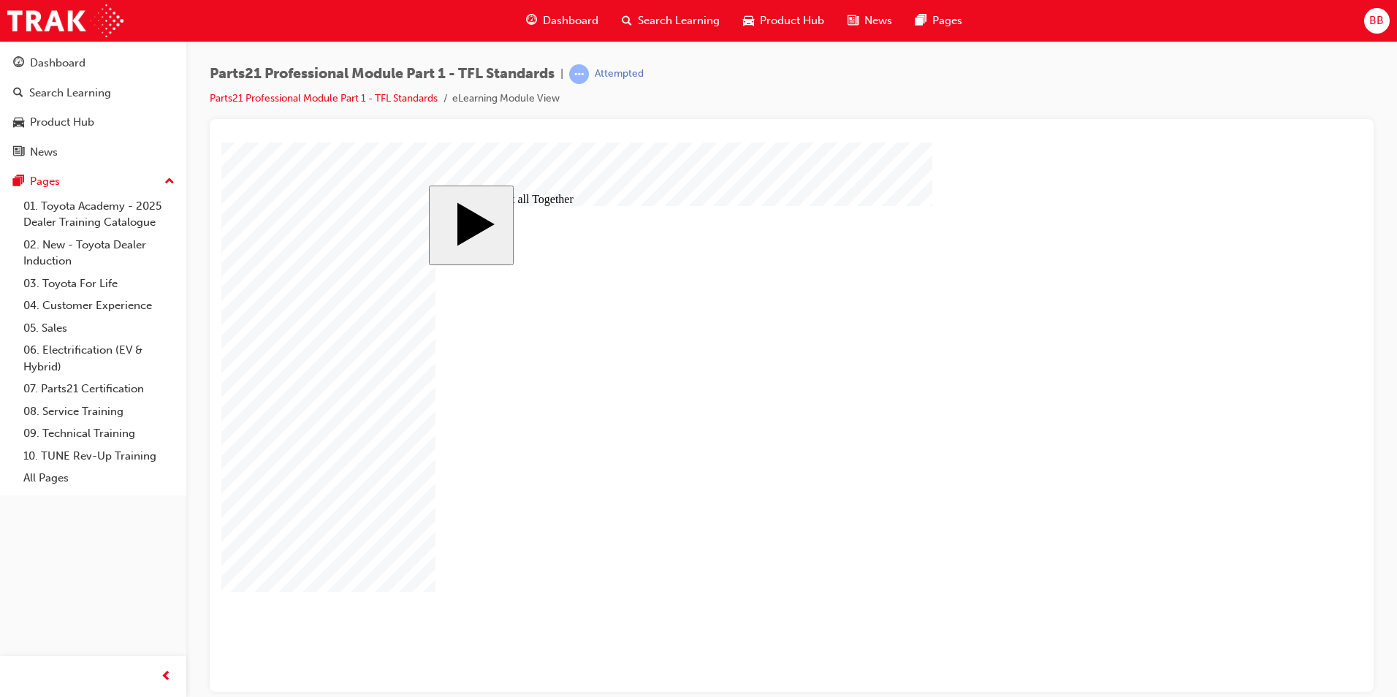
drag, startPoint x: 1003, startPoint y: 318, endPoint x: 1005, endPoint y: 325, distance: 7.5
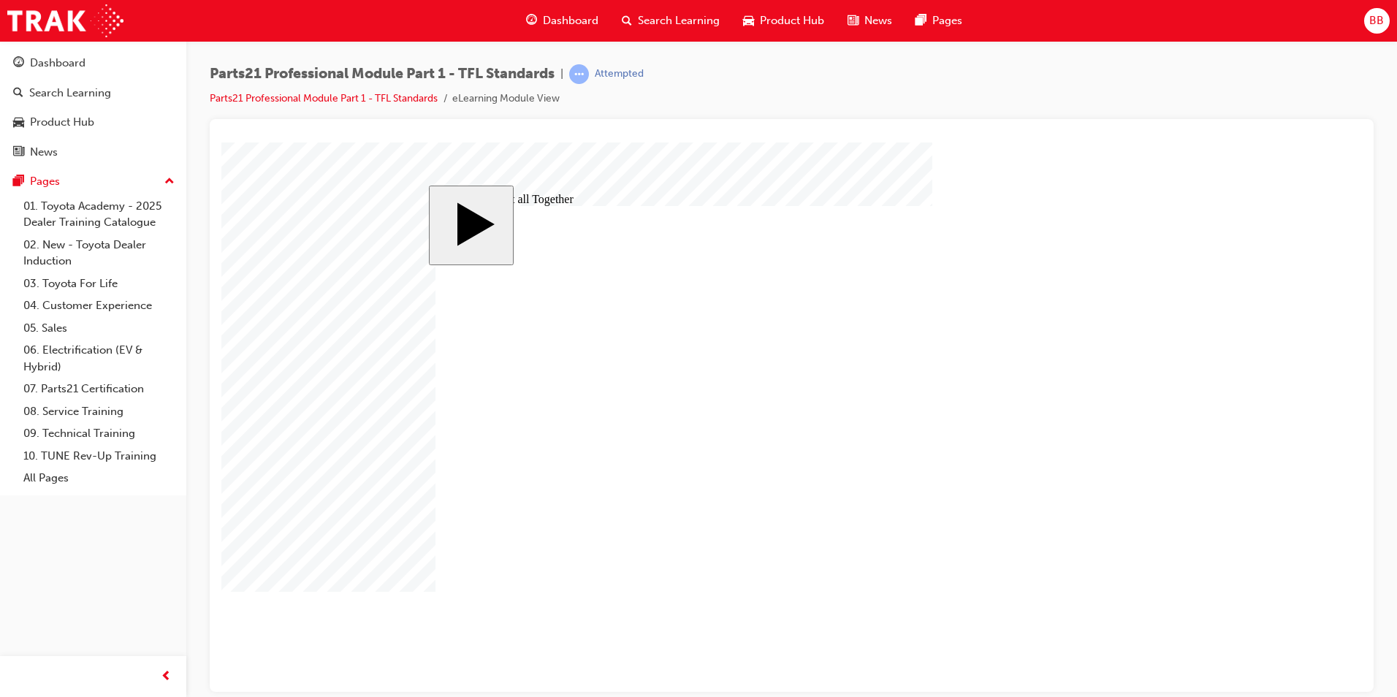
drag, startPoint x: 918, startPoint y: 398, endPoint x: 744, endPoint y: 403, distance: 174.0
drag, startPoint x: 874, startPoint y: 425, endPoint x: 756, endPoint y: 412, distance: 119.1
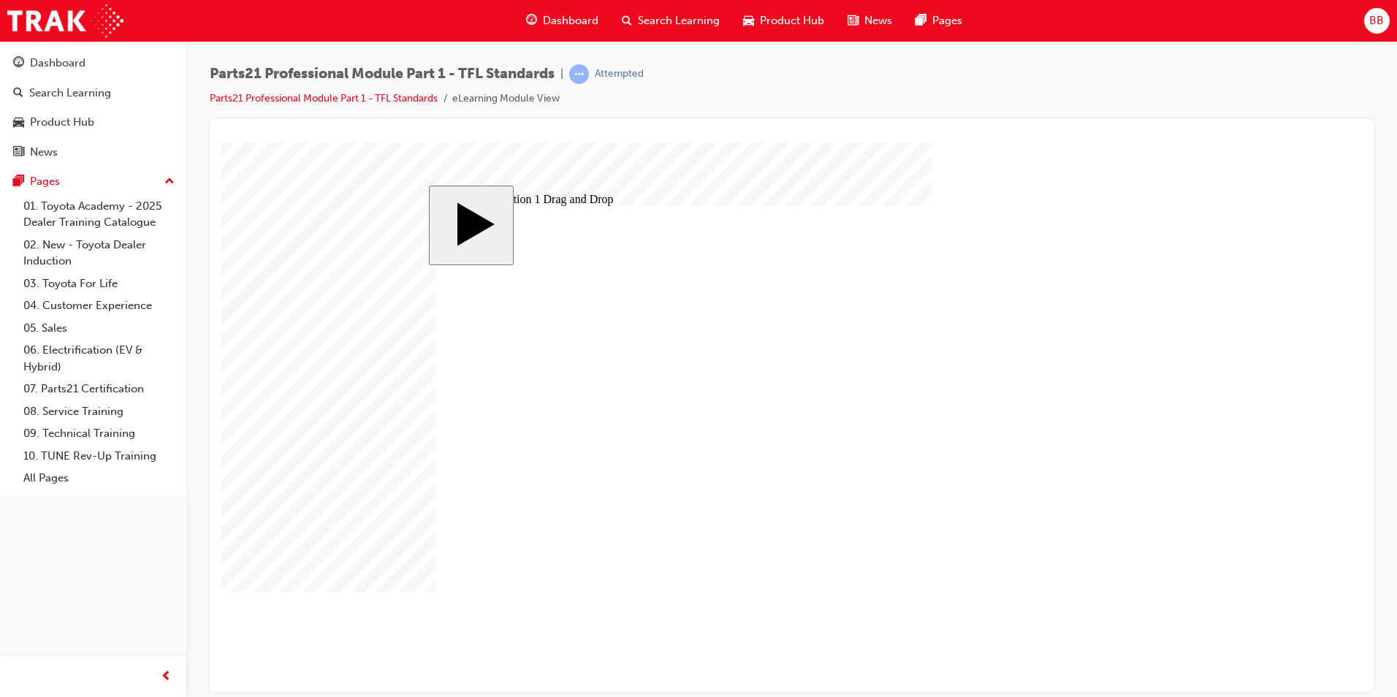
drag, startPoint x: 889, startPoint y: 368, endPoint x: 716, endPoint y: 441, distance: 187.7
drag, startPoint x: 841, startPoint y: 468, endPoint x: 691, endPoint y: 426, distance: 155.5
drag, startPoint x: 870, startPoint y: 496, endPoint x: 636, endPoint y: 547, distance: 240.0
drag, startPoint x: 841, startPoint y: 564, endPoint x: 633, endPoint y: 515, distance: 214.0
drag, startPoint x: 844, startPoint y: 542, endPoint x: 634, endPoint y: 498, distance: 214.3
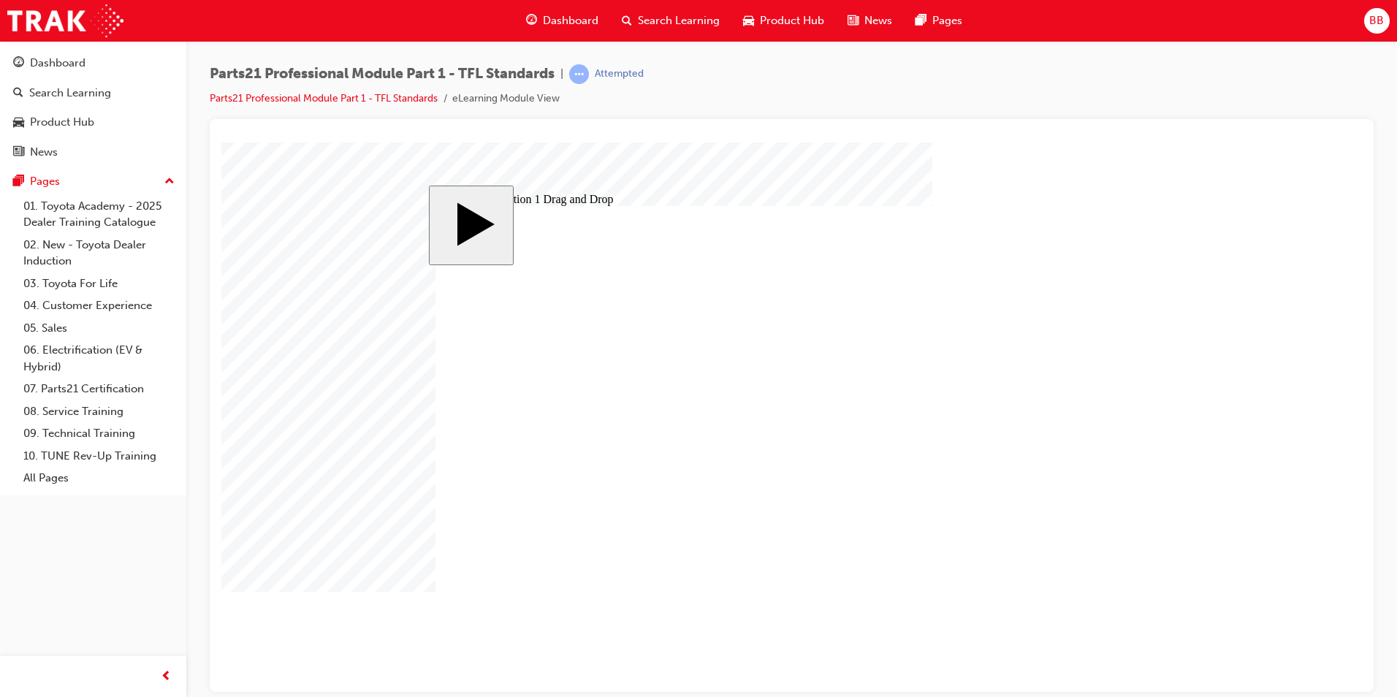
drag, startPoint x: 853, startPoint y: 442, endPoint x: 652, endPoint y: 466, distance: 202.4
drag, startPoint x: 821, startPoint y: 539, endPoint x: 648, endPoint y: 563, distance: 175.6
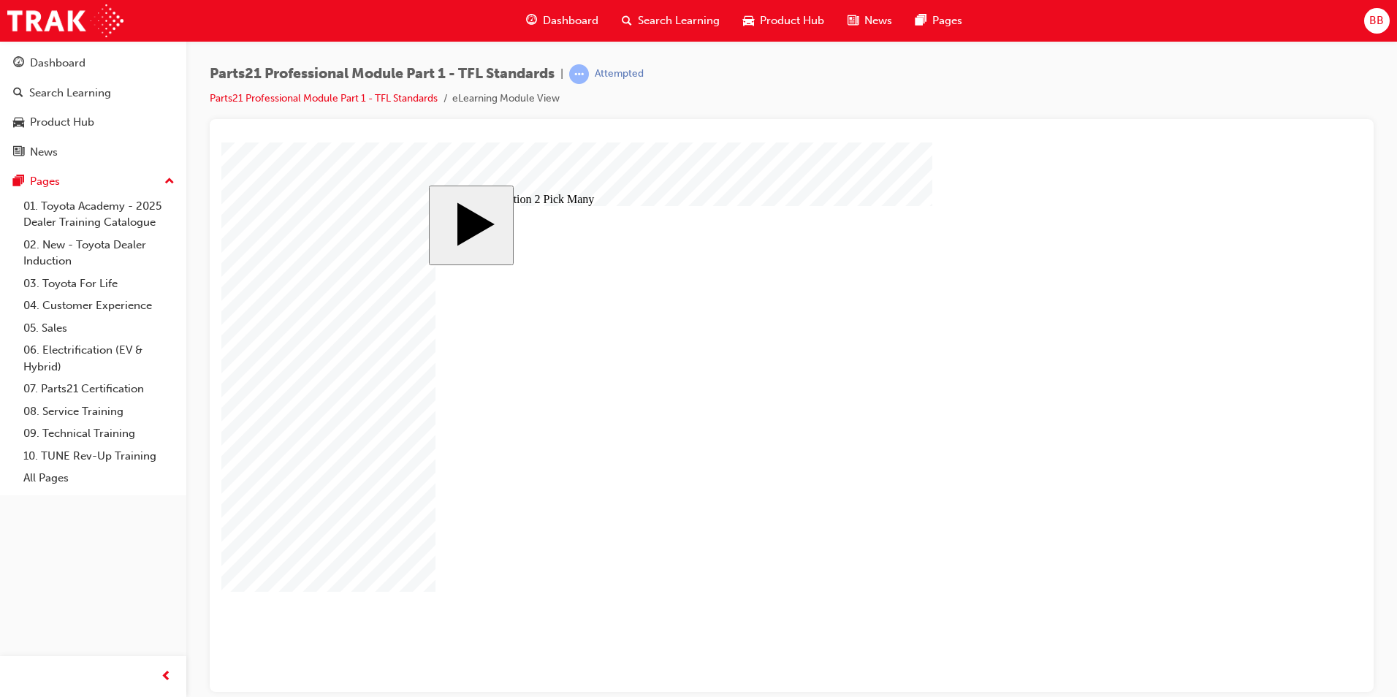
checkbox input "true"
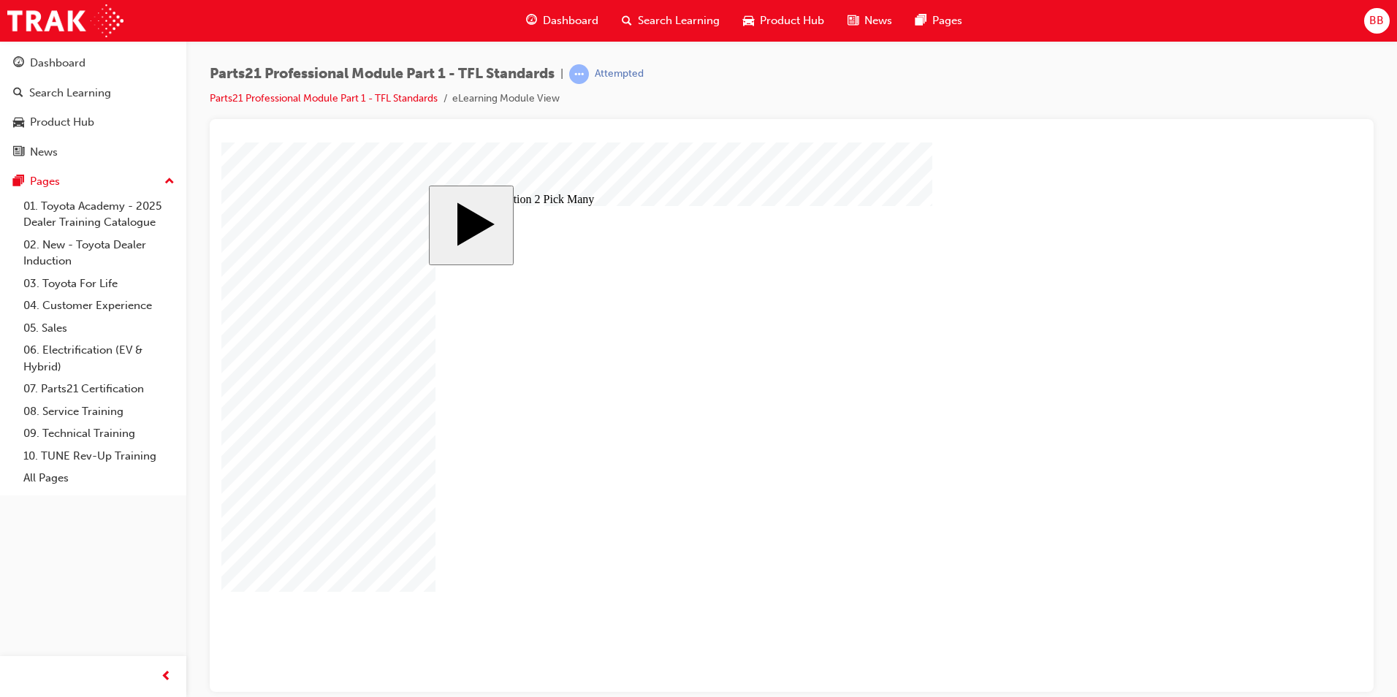
checkbox input "true"
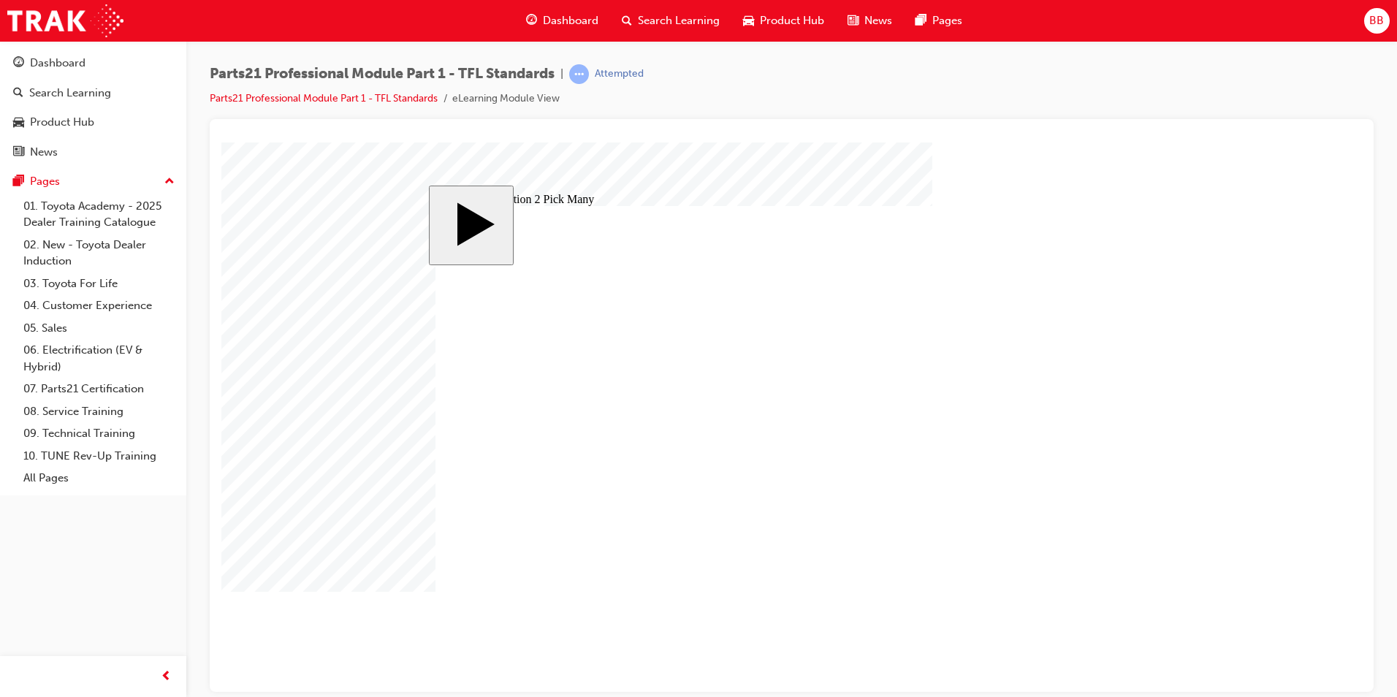
type input "2"
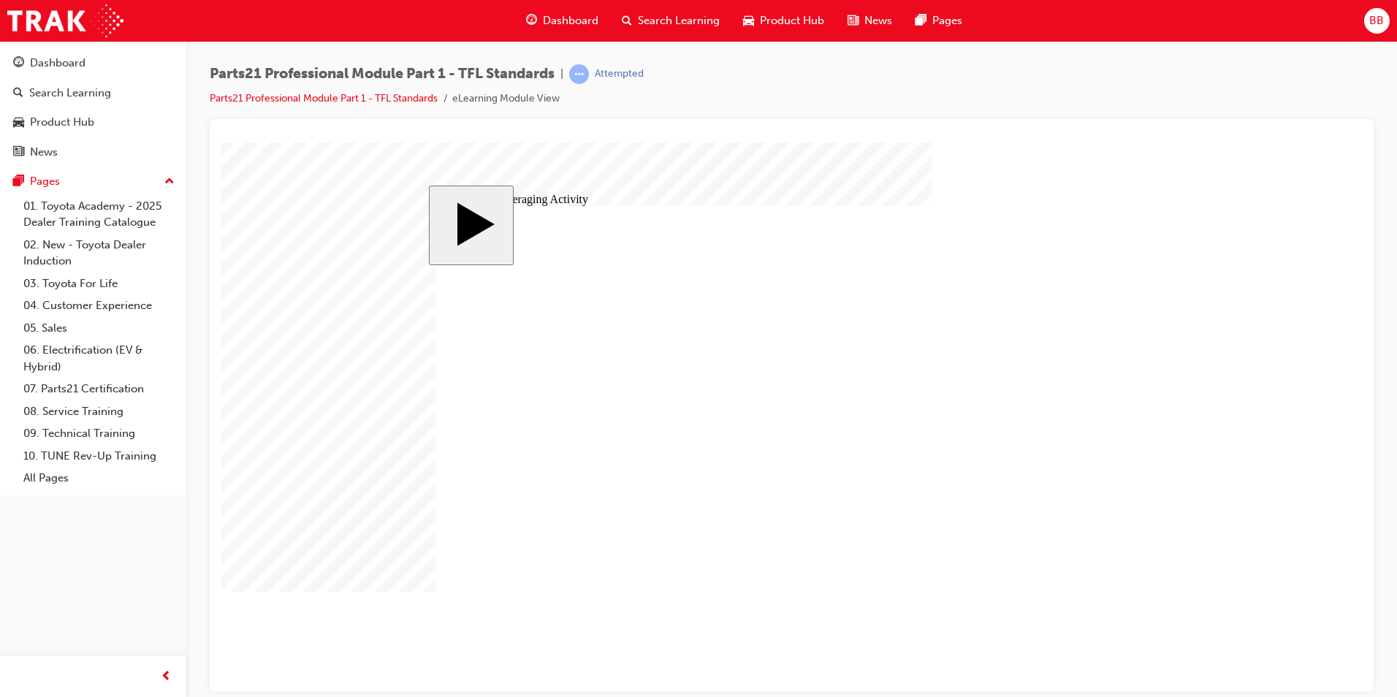
type input "2"
type input "26"
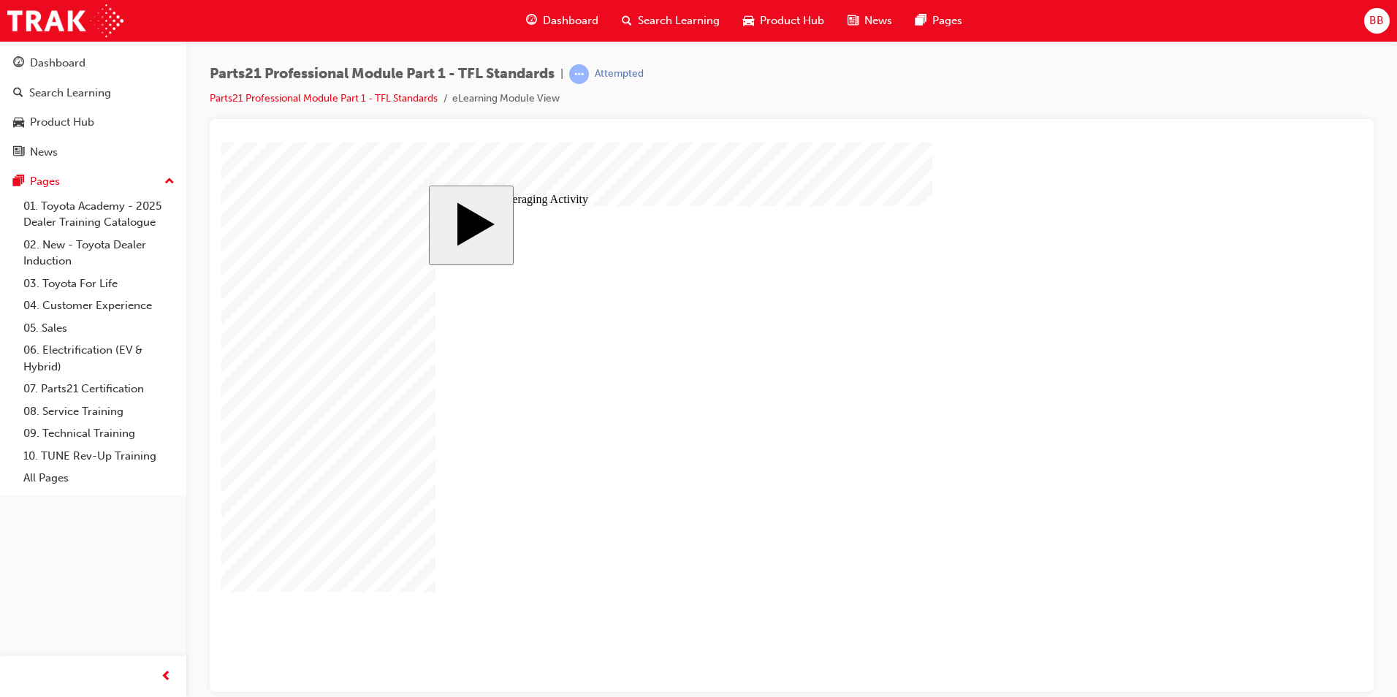
drag, startPoint x: 537, startPoint y: 430, endPoint x: 497, endPoint y: 434, distance: 40.4
type input "3"
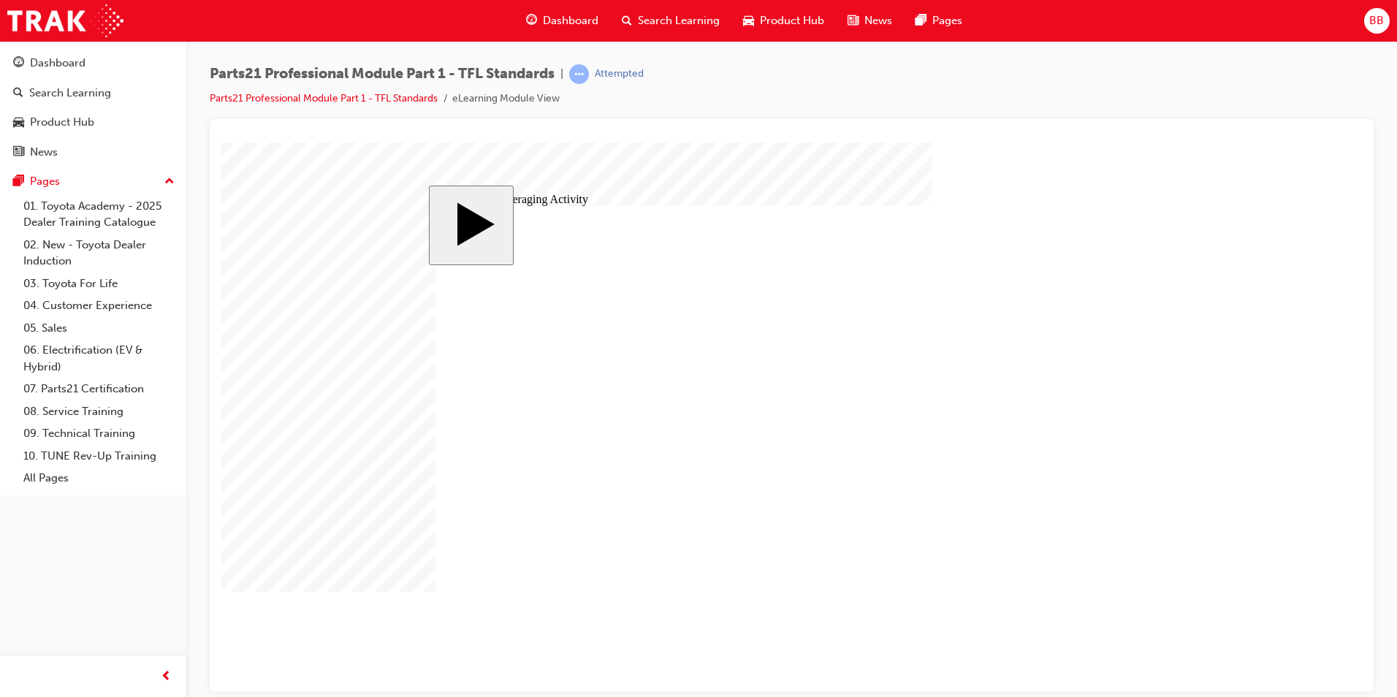
type input "3"
type input "34"
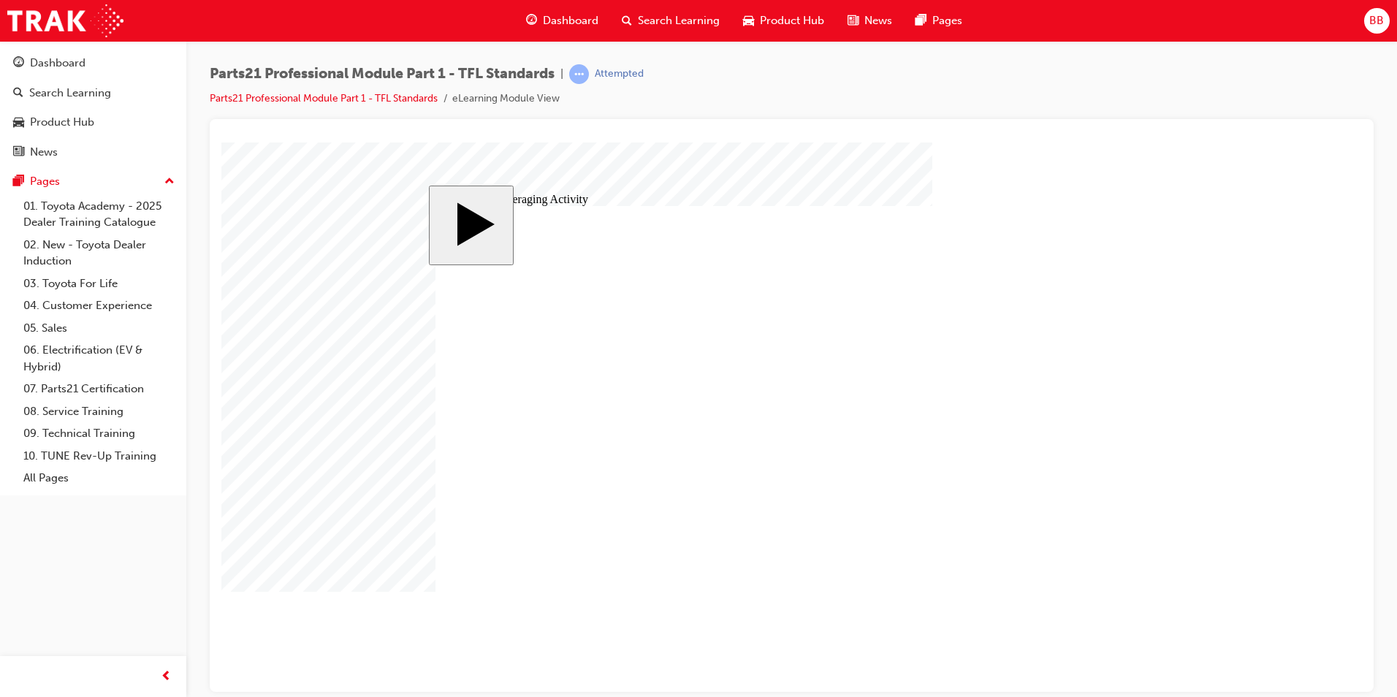
type input "34"
radio input "true"
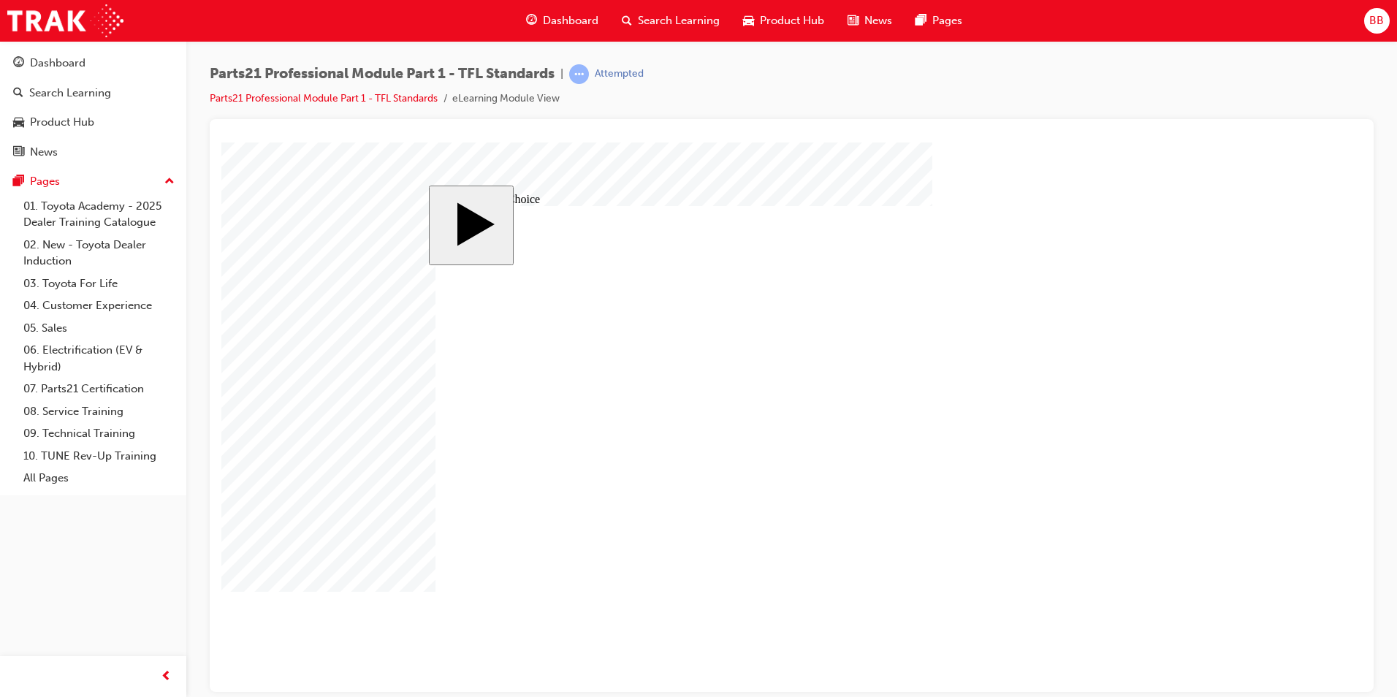
radio input "false"
radio input "true"
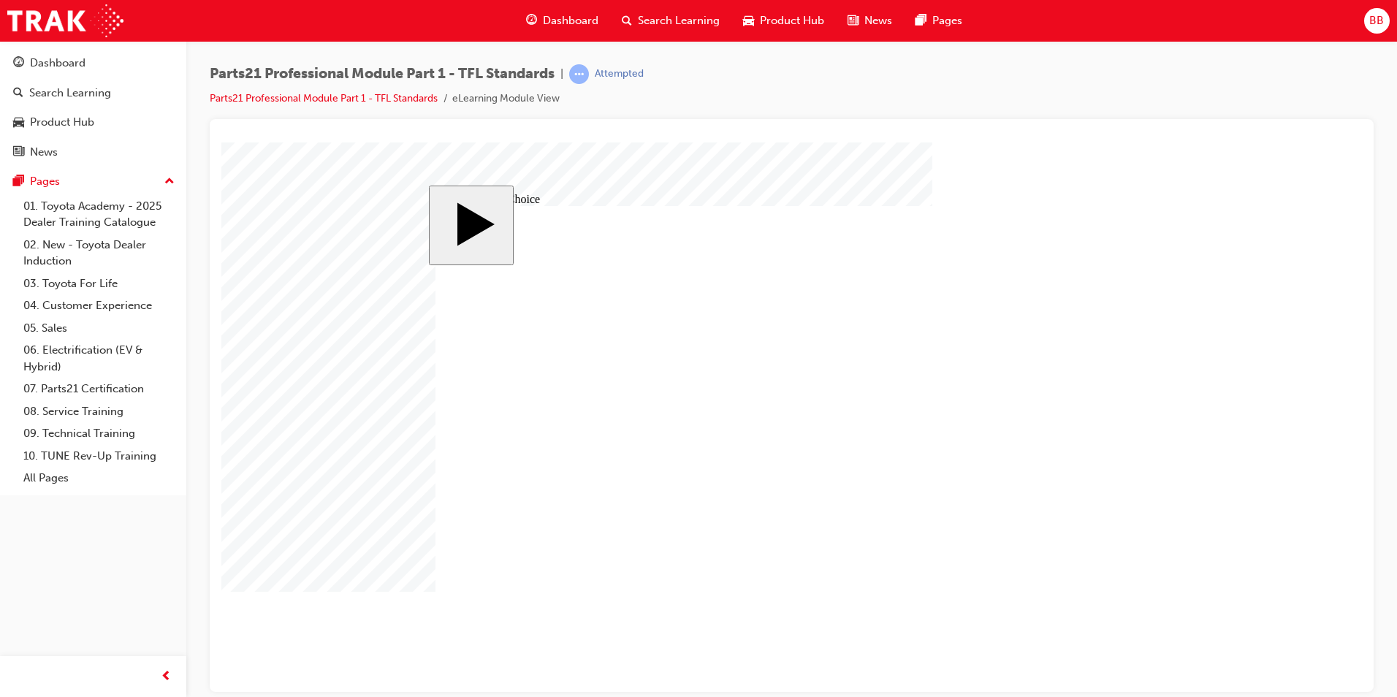
radio input "false"
radio input "true"
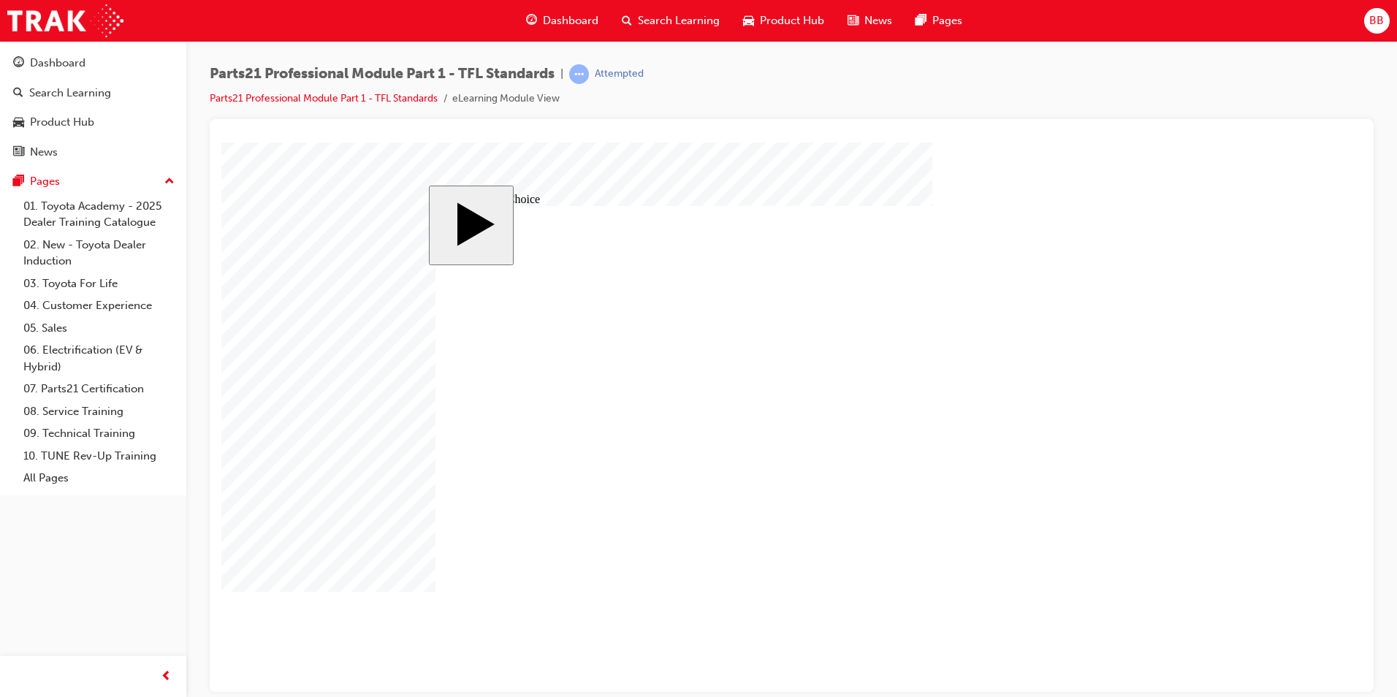
radio input "true"
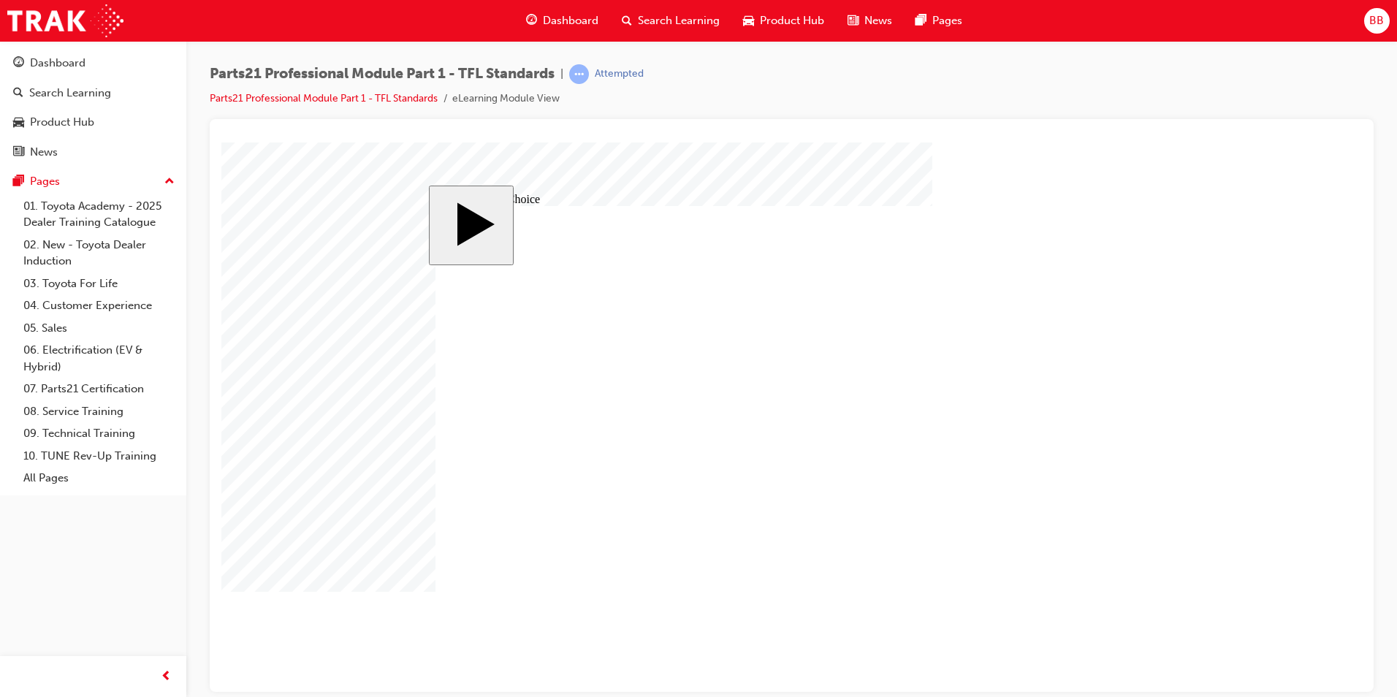
radio input "true"
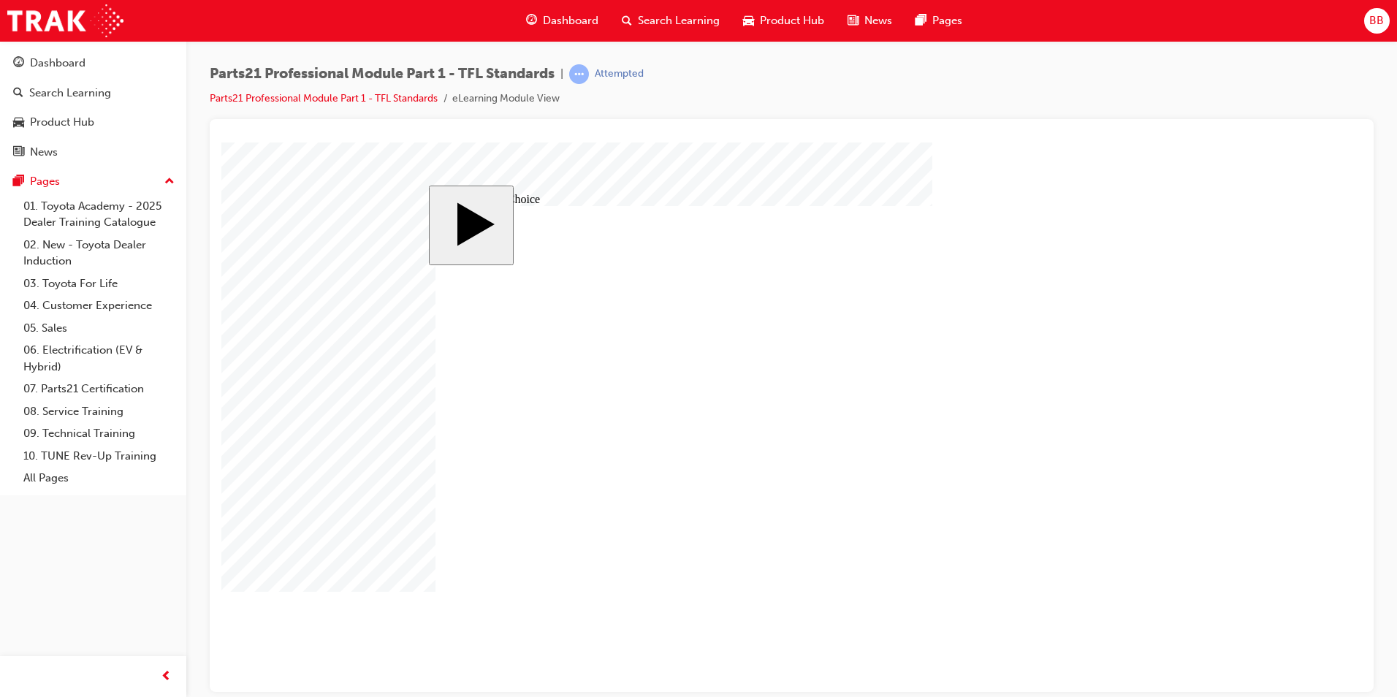
radio input "false"
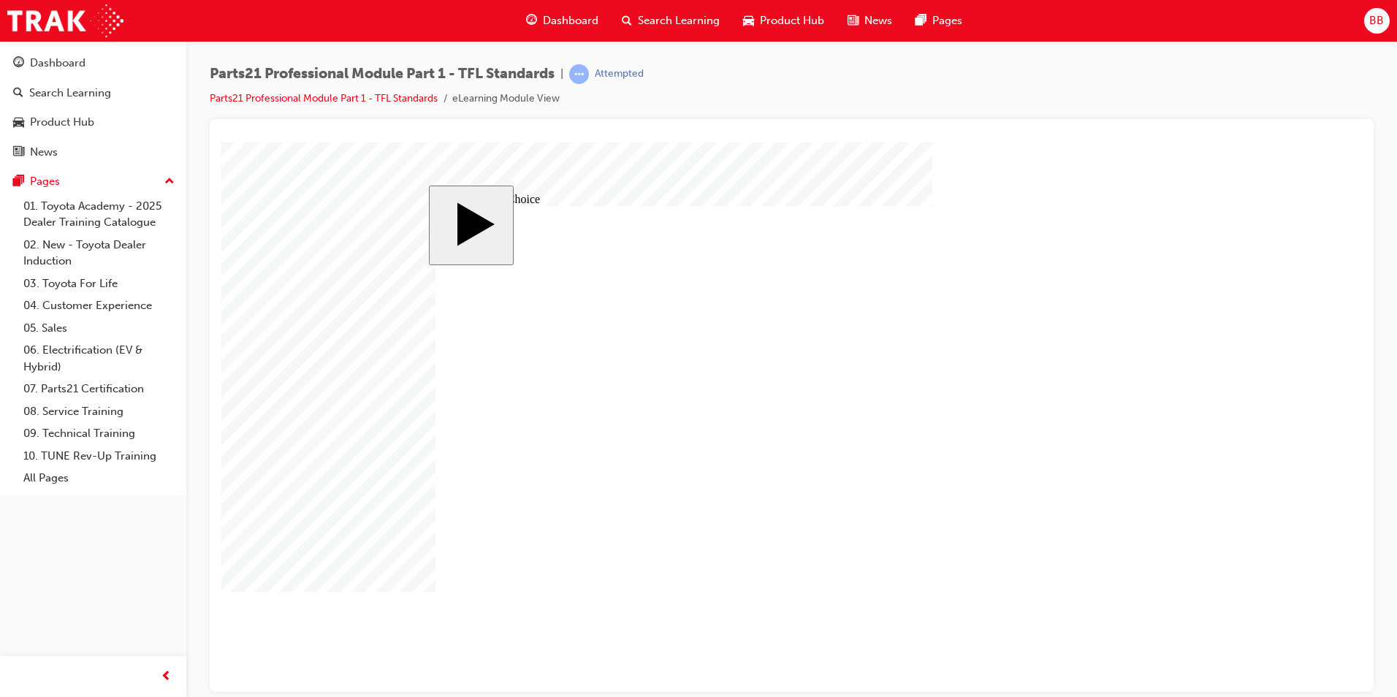
radio input "false"
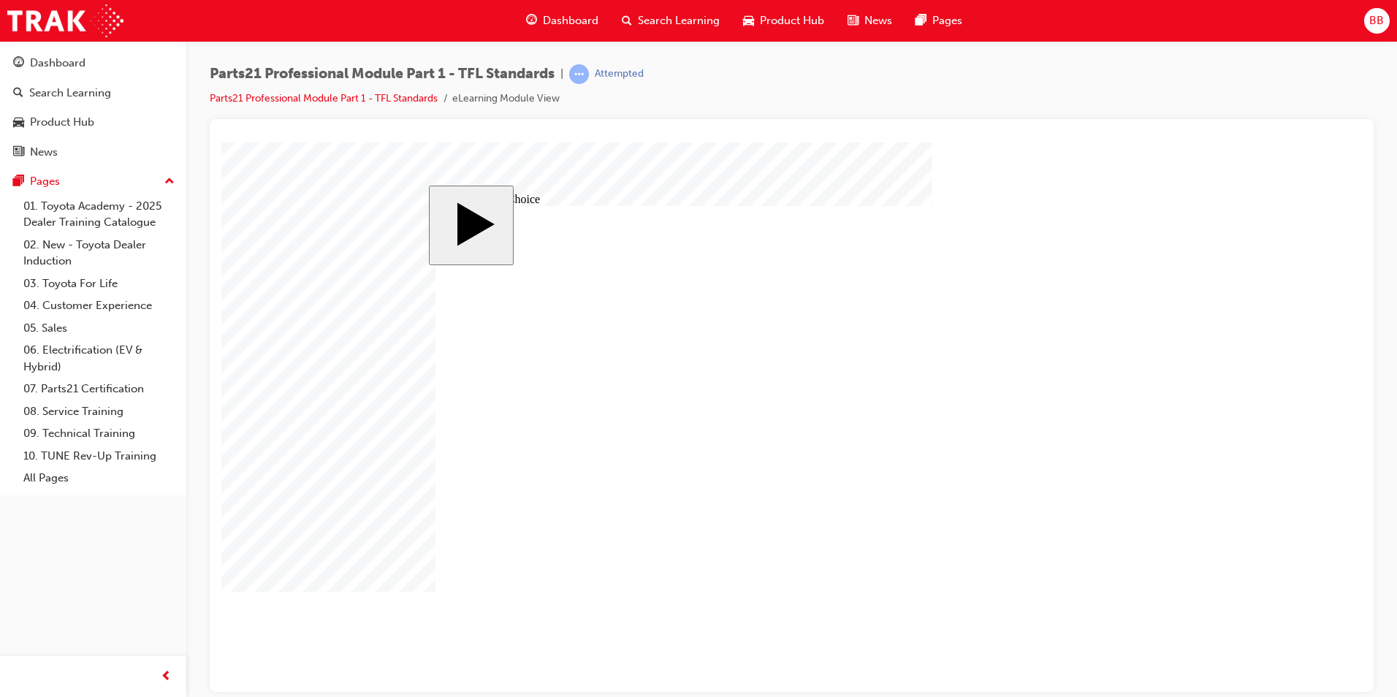
radio input "false"
radio input "true"
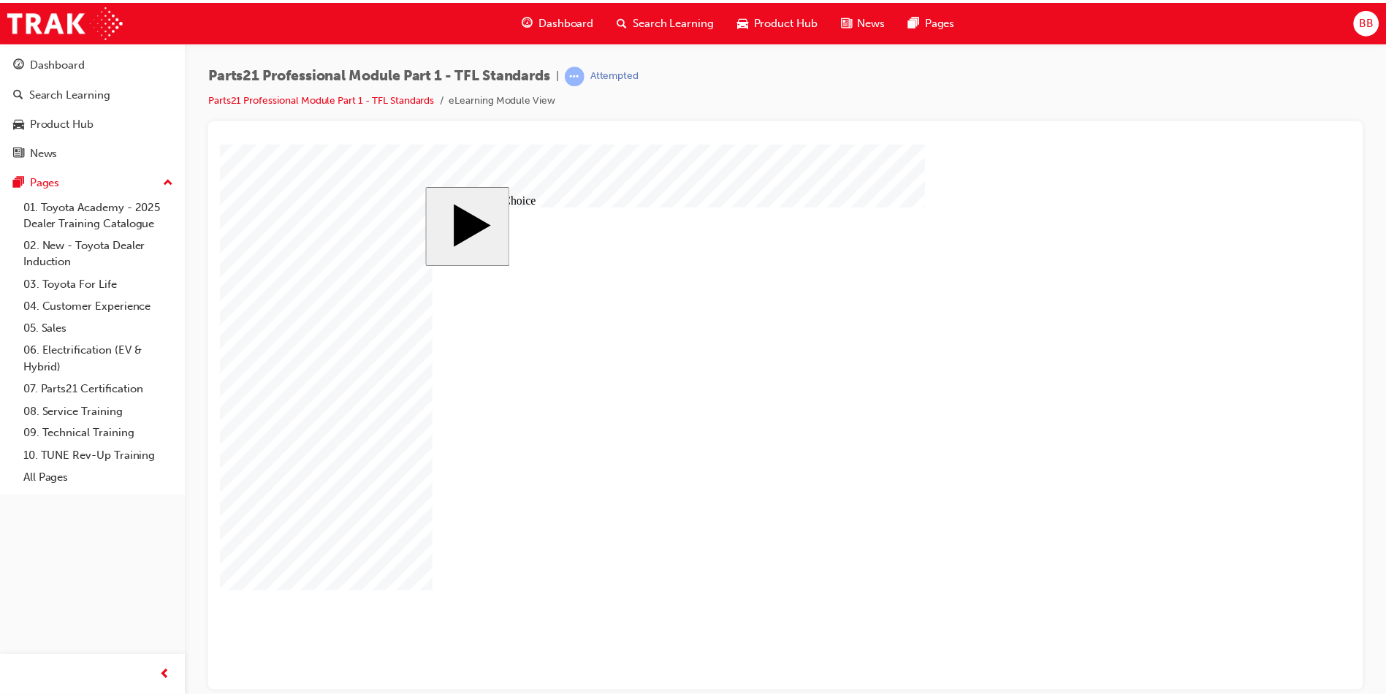
scroll to position [1, 0]
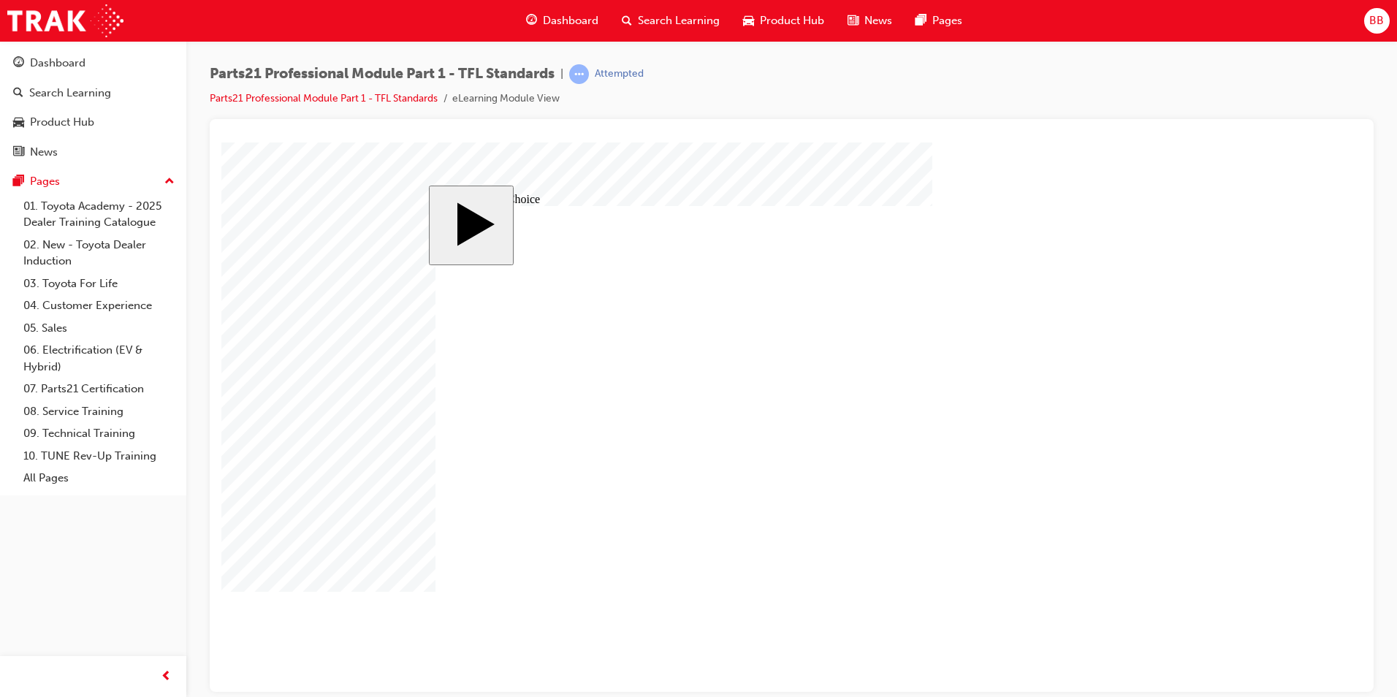
drag, startPoint x: 1035, startPoint y: 460, endPoint x: 760, endPoint y: 456, distance: 274.8
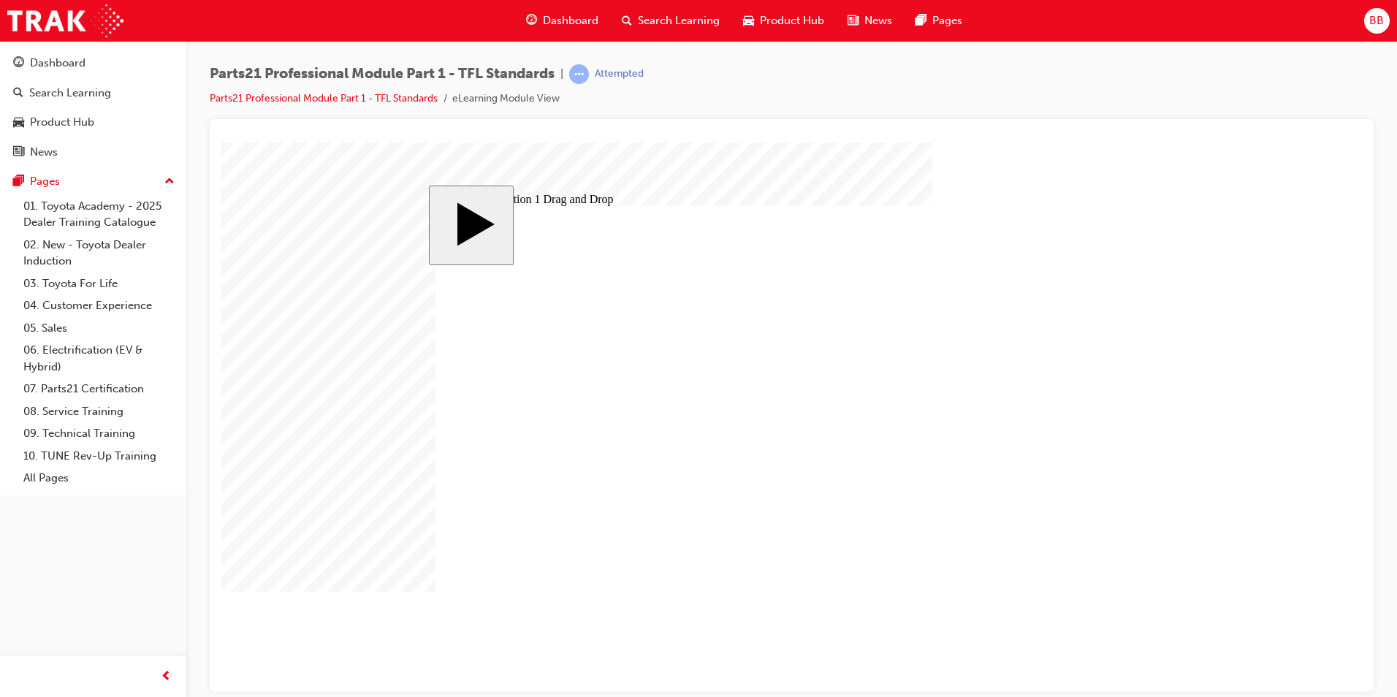
drag, startPoint x: 998, startPoint y: 502, endPoint x: 754, endPoint y: 504, distance: 244.8
drag, startPoint x: 1031, startPoint y: 410, endPoint x: 960, endPoint y: 539, distance: 147.5
drag, startPoint x: 1051, startPoint y: 374, endPoint x: 597, endPoint y: 424, distance: 456.6
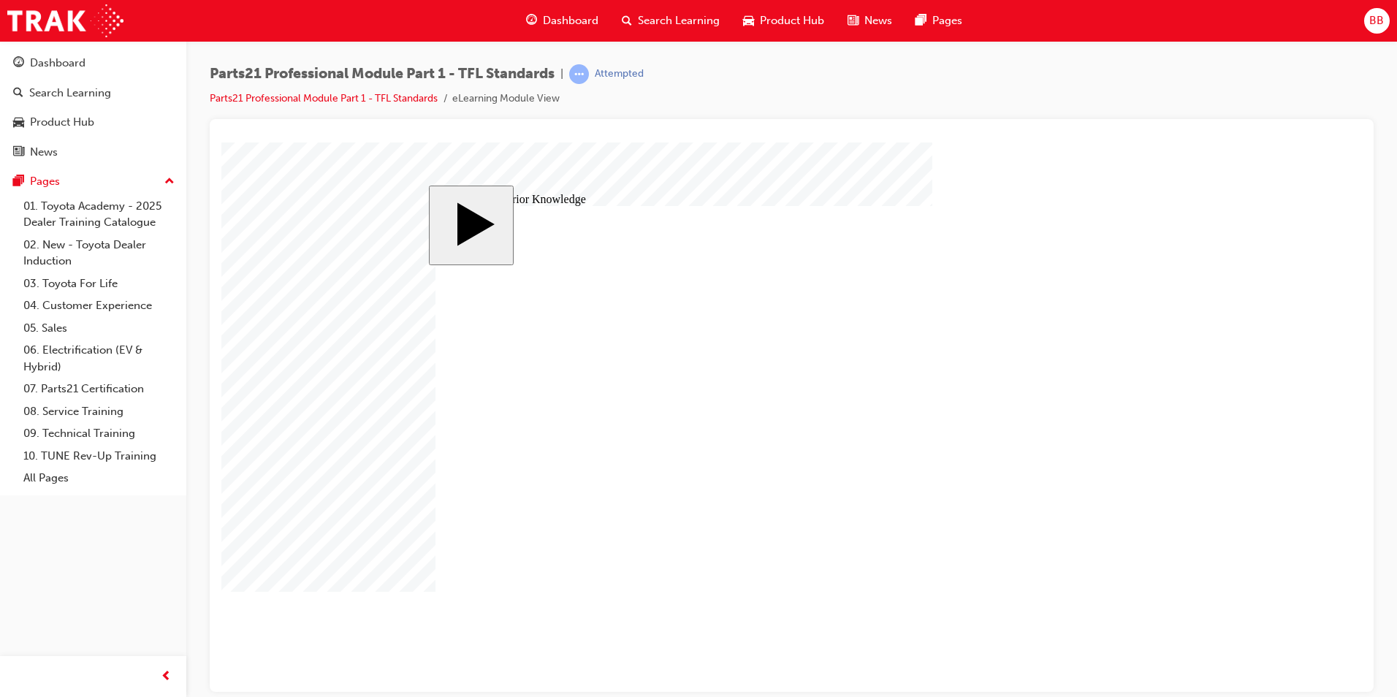
type input "0"
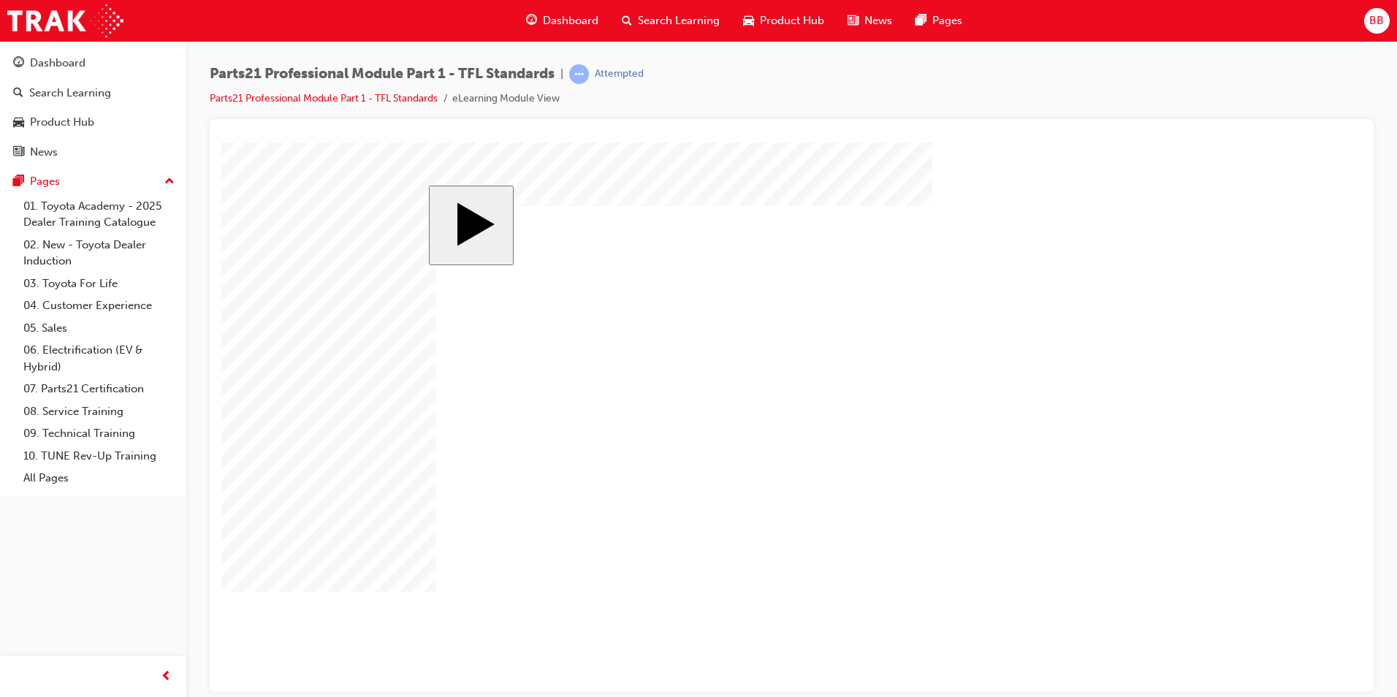
drag, startPoint x: 598, startPoint y: 511, endPoint x: 1060, endPoint y: 319, distance: 500.7
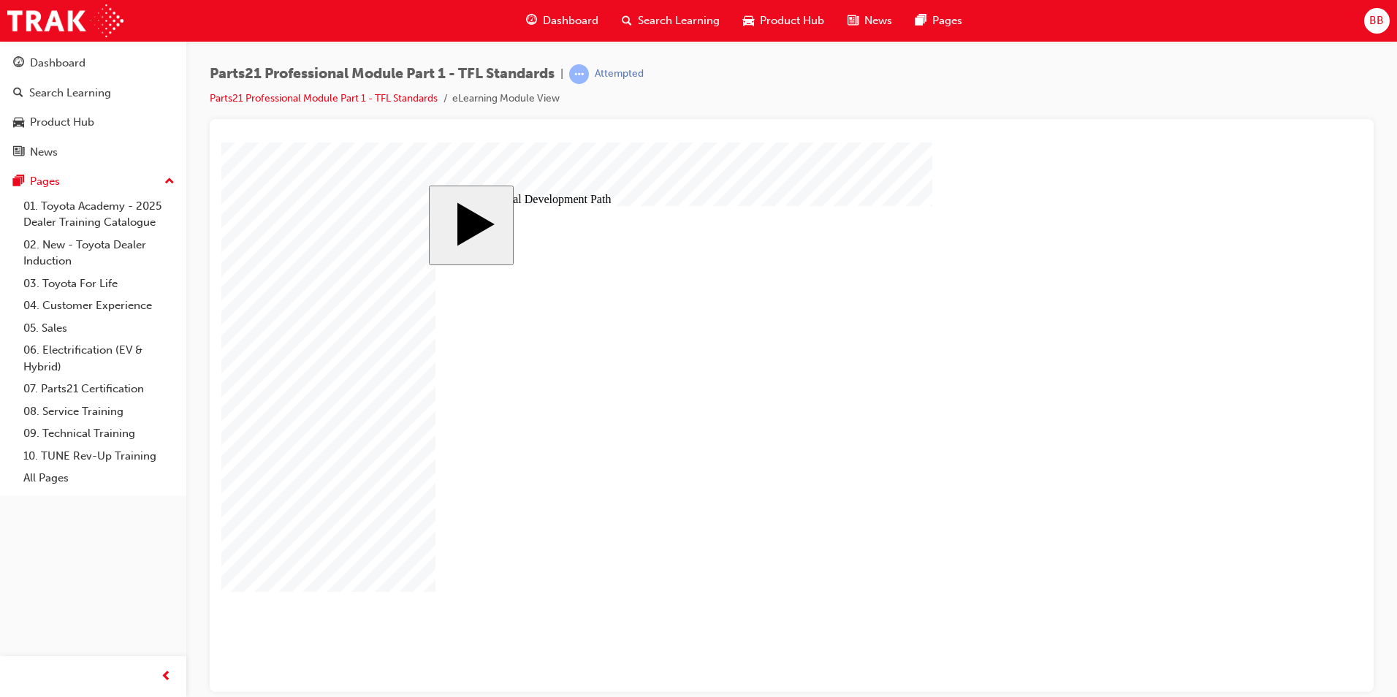
drag, startPoint x: 579, startPoint y: 474, endPoint x: 572, endPoint y: 472, distance: 7.5
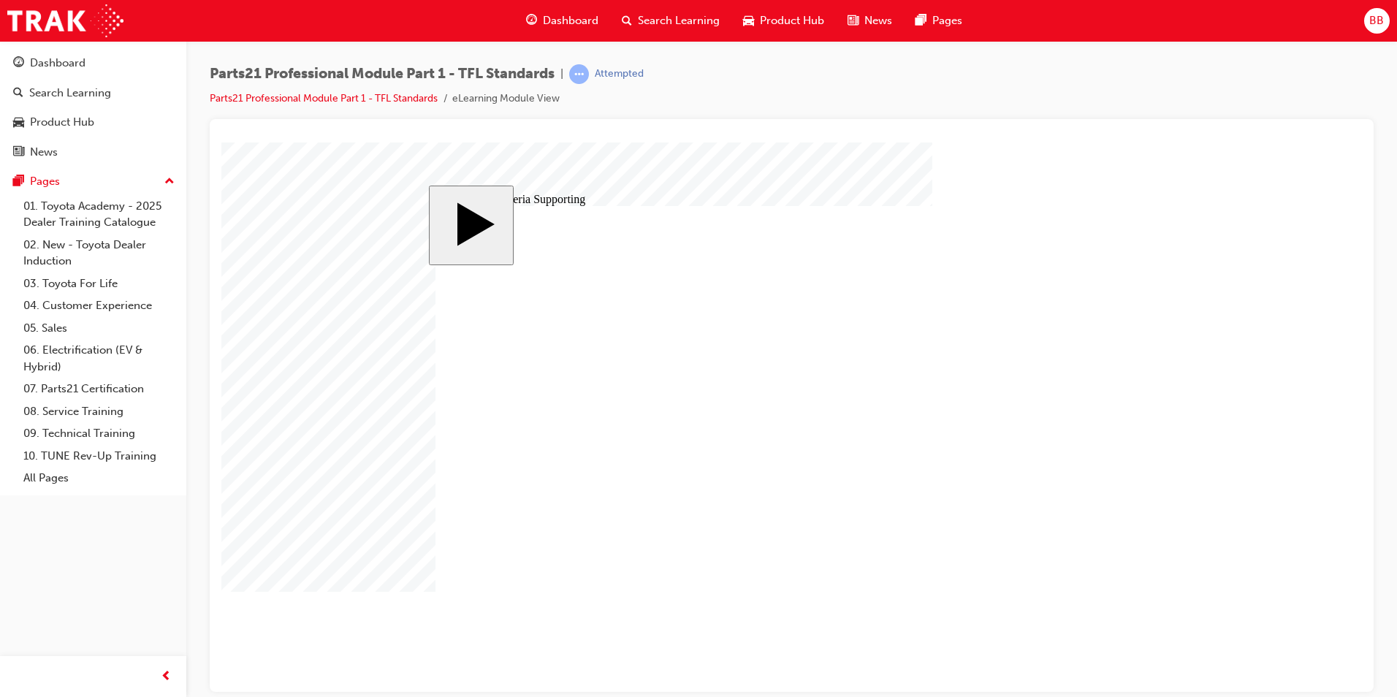
type input "12"
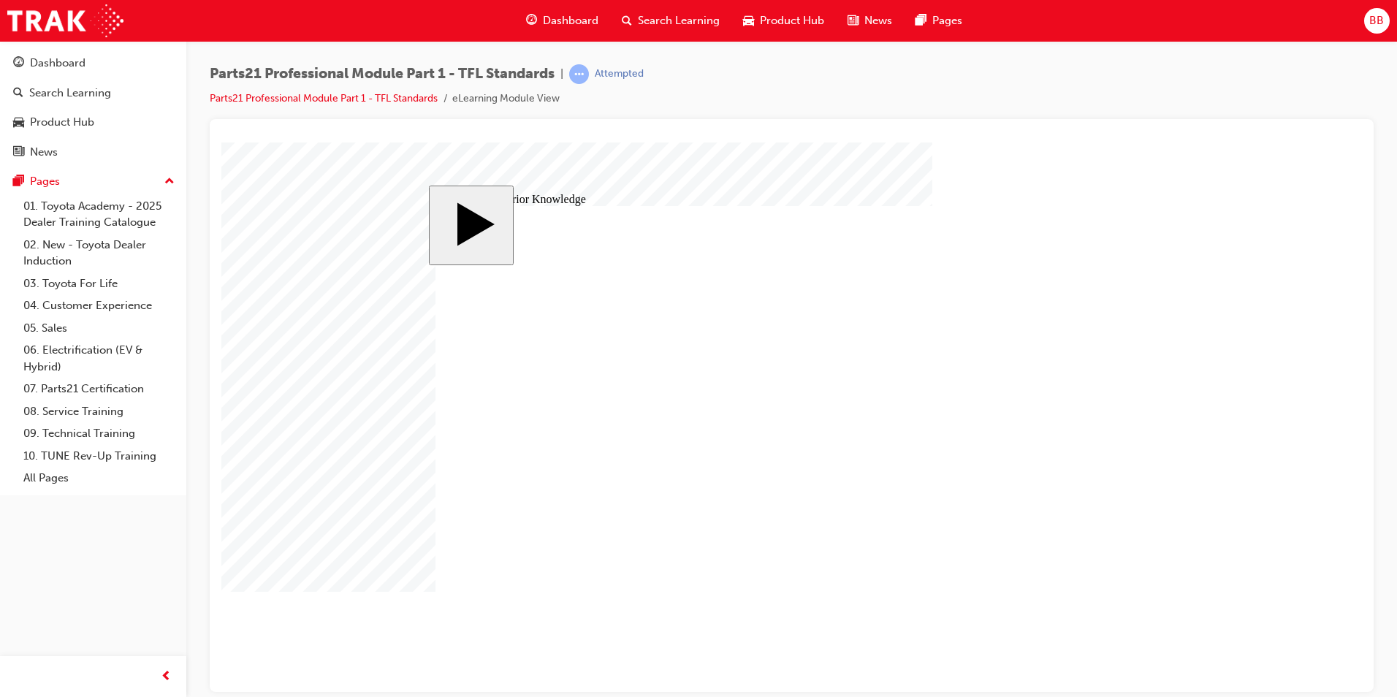
type input "2"
drag, startPoint x: 699, startPoint y: 547, endPoint x: 683, endPoint y: 574, distance: 32.1
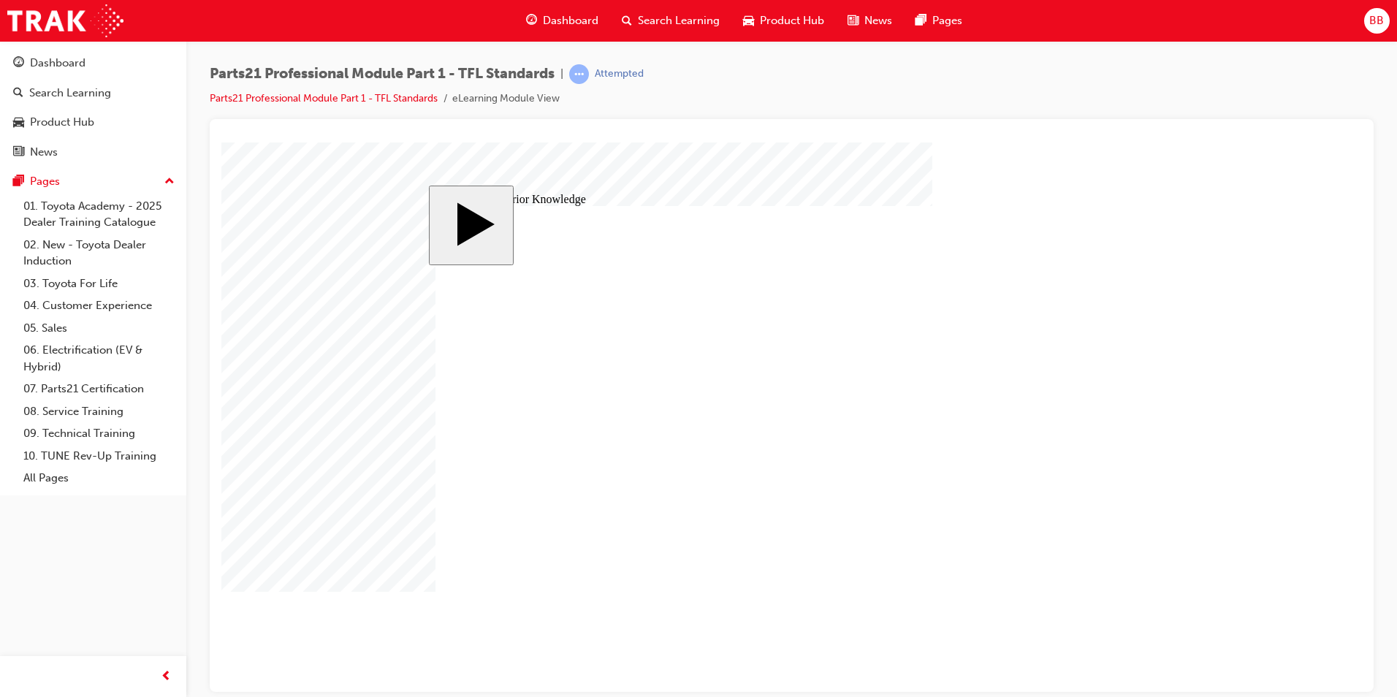
type input "3"
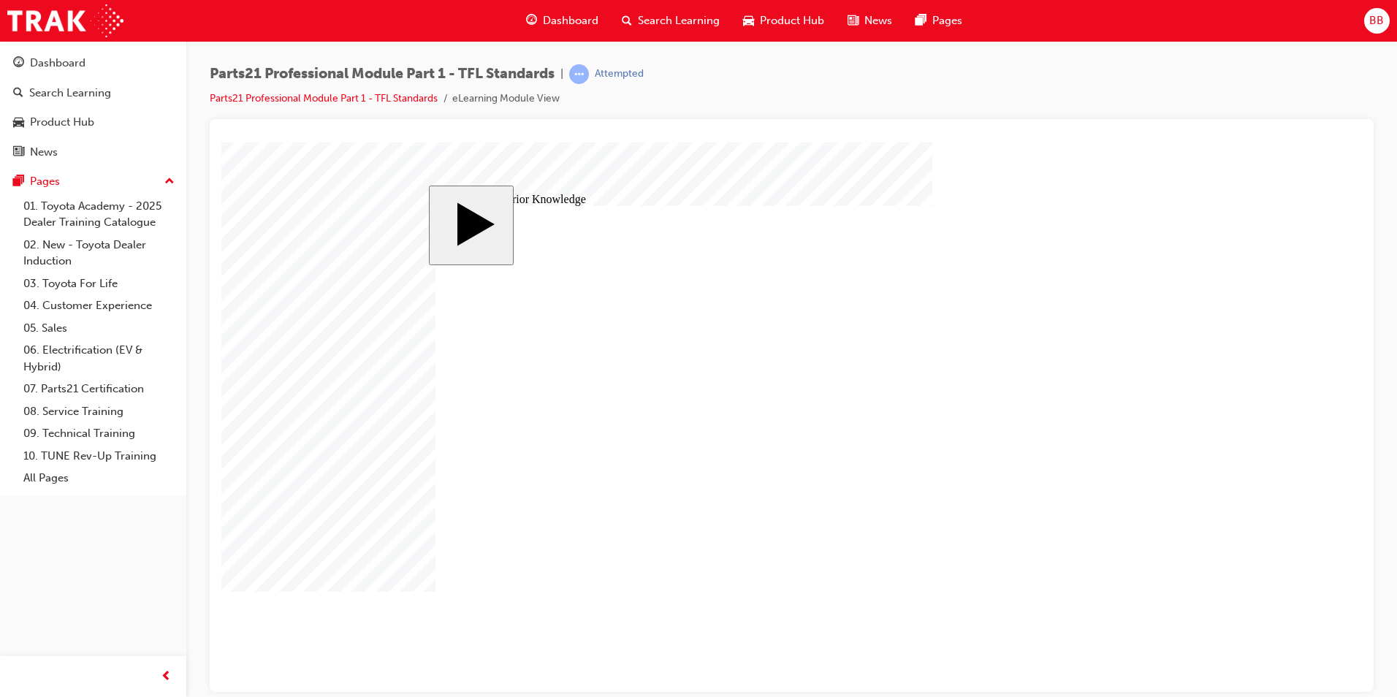
type input "9"
checkbox input "true"
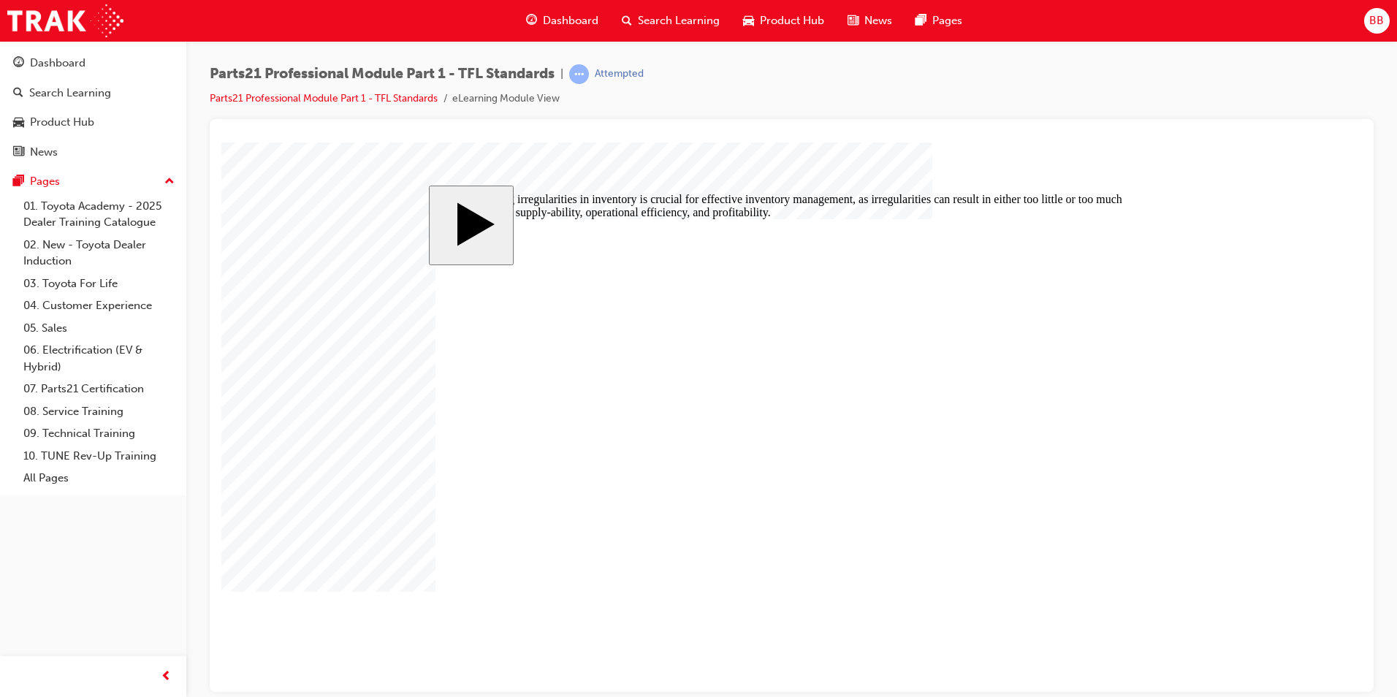
radio input "true"
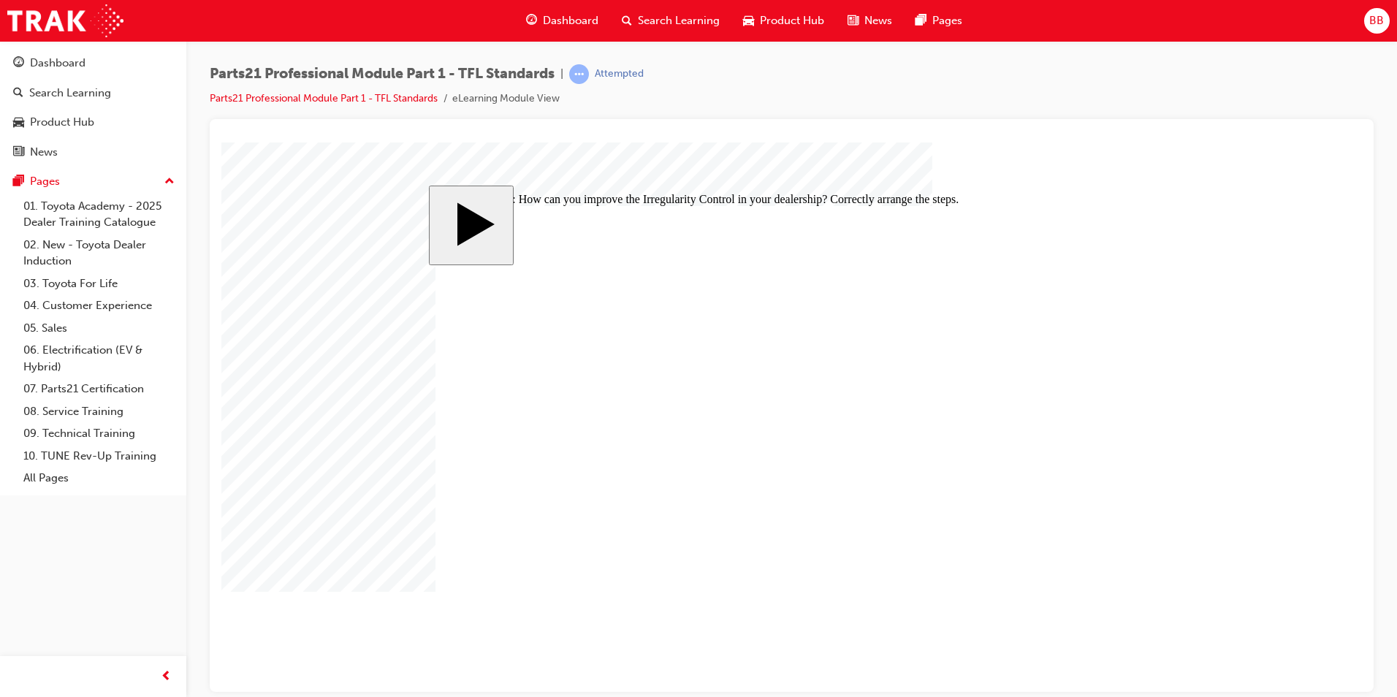
drag, startPoint x: 607, startPoint y: 395, endPoint x: 606, endPoint y: 352, distance: 43.9
drag, startPoint x: 634, startPoint y: 443, endPoint x: 640, endPoint y: 417, distance: 26.4
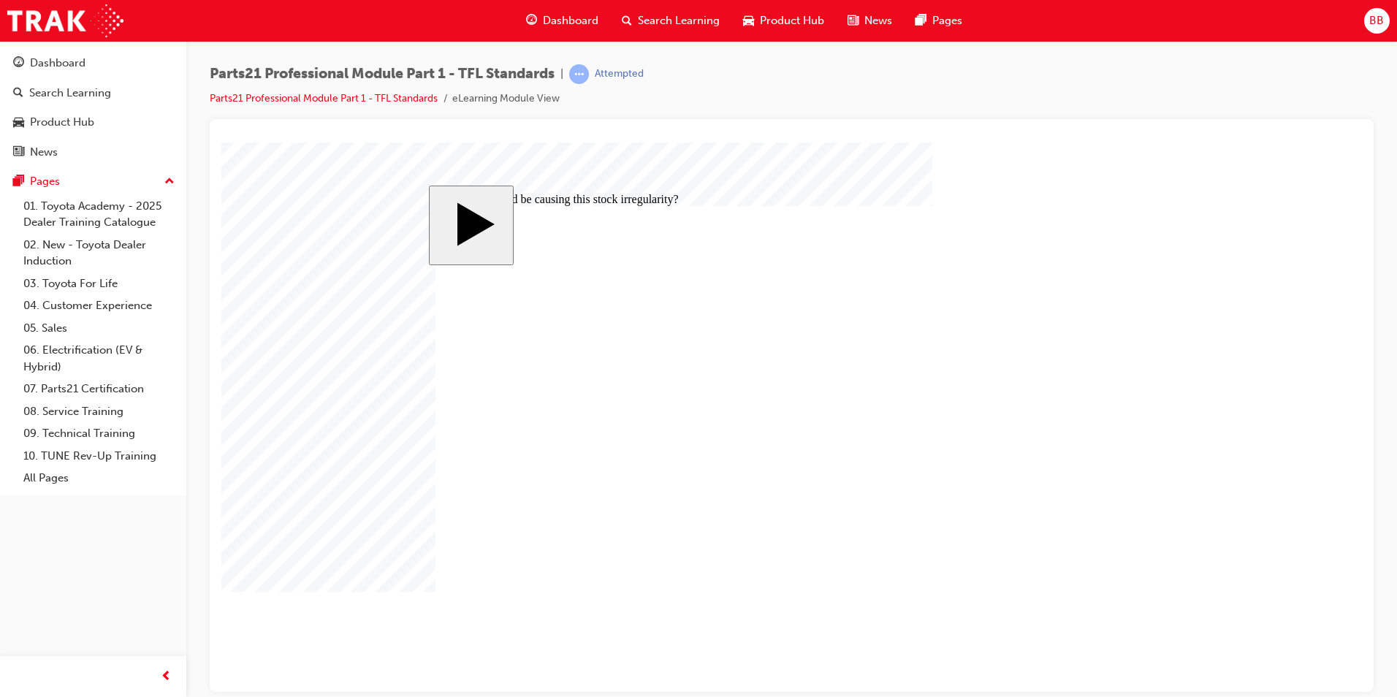
radio input "true"
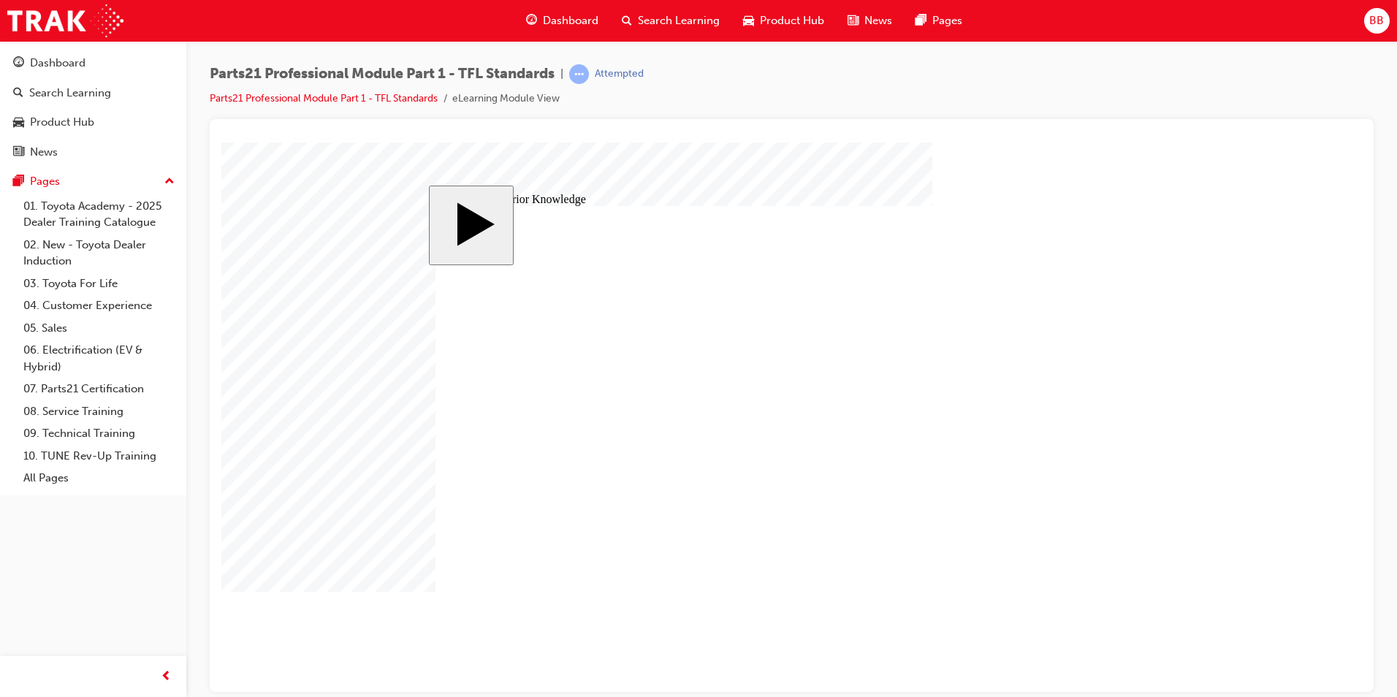
drag, startPoint x: 993, startPoint y: 322, endPoint x: 1095, endPoint y: 434, distance: 151.1
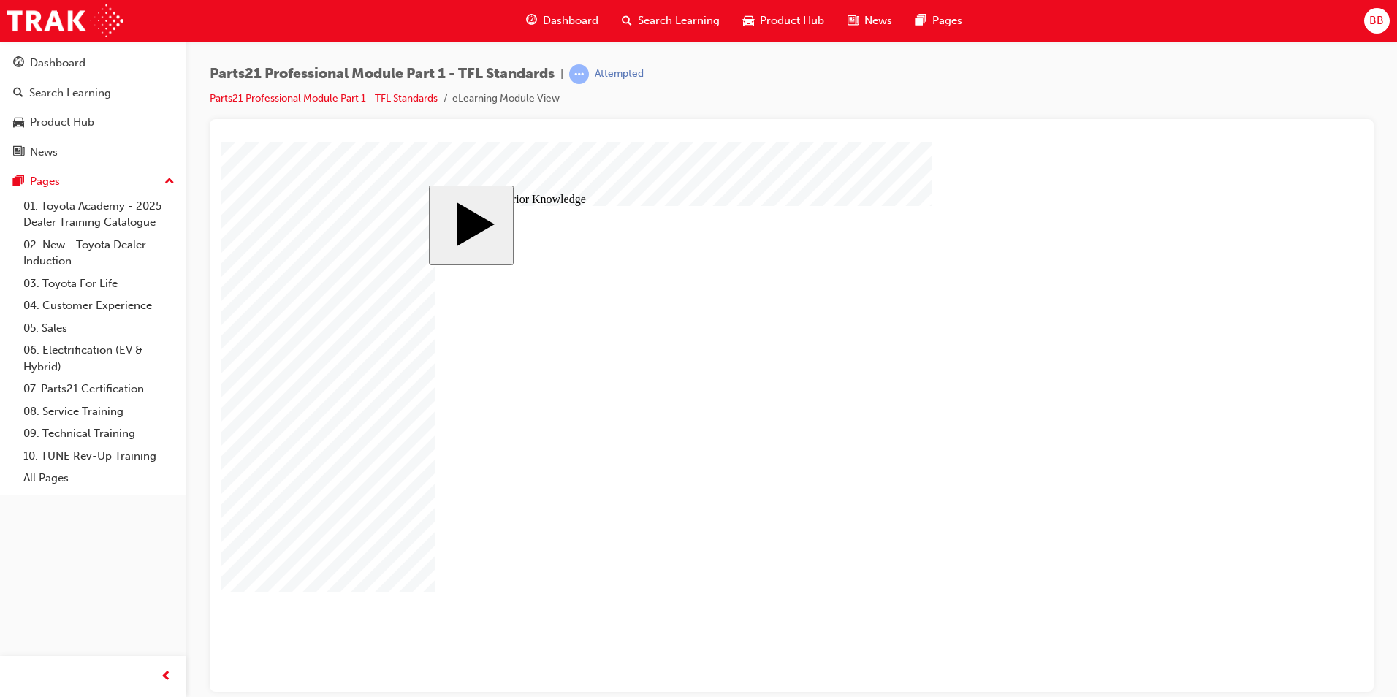
drag, startPoint x: 1047, startPoint y: 466, endPoint x: 1053, endPoint y: 471, distance: 8.8
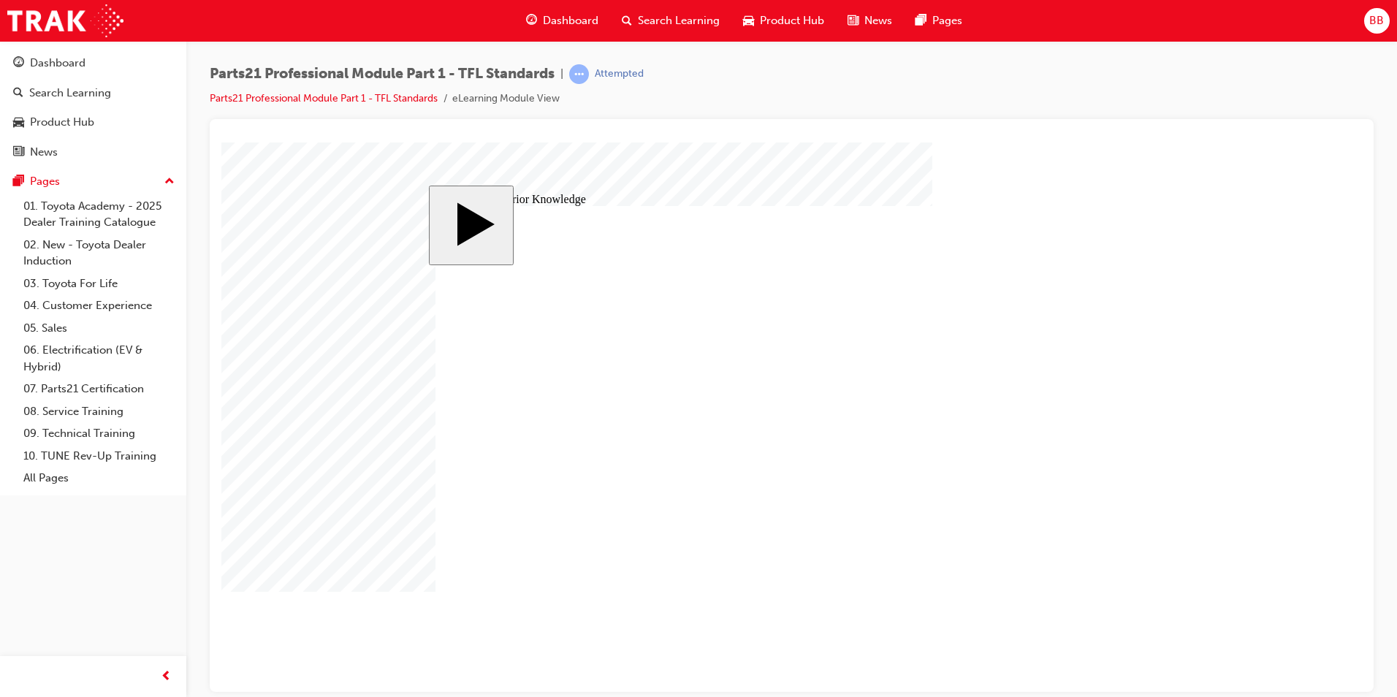
click at [1360, 550] on body "slide: Activate Prior Knowledge MENU Rectangle 6 HELP Rectangle 6 EXIT Rectangl…" at bounding box center [791, 417] width 1141 height 550
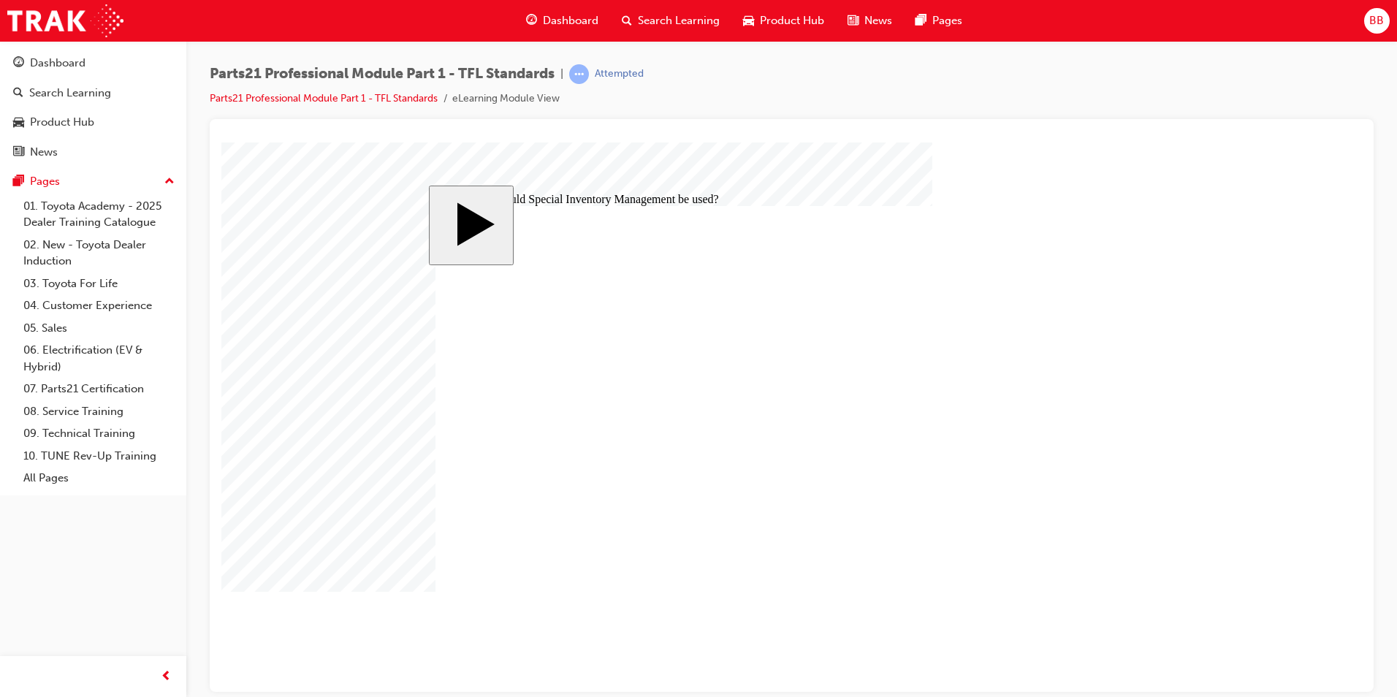
radio input "false"
radio input "true"
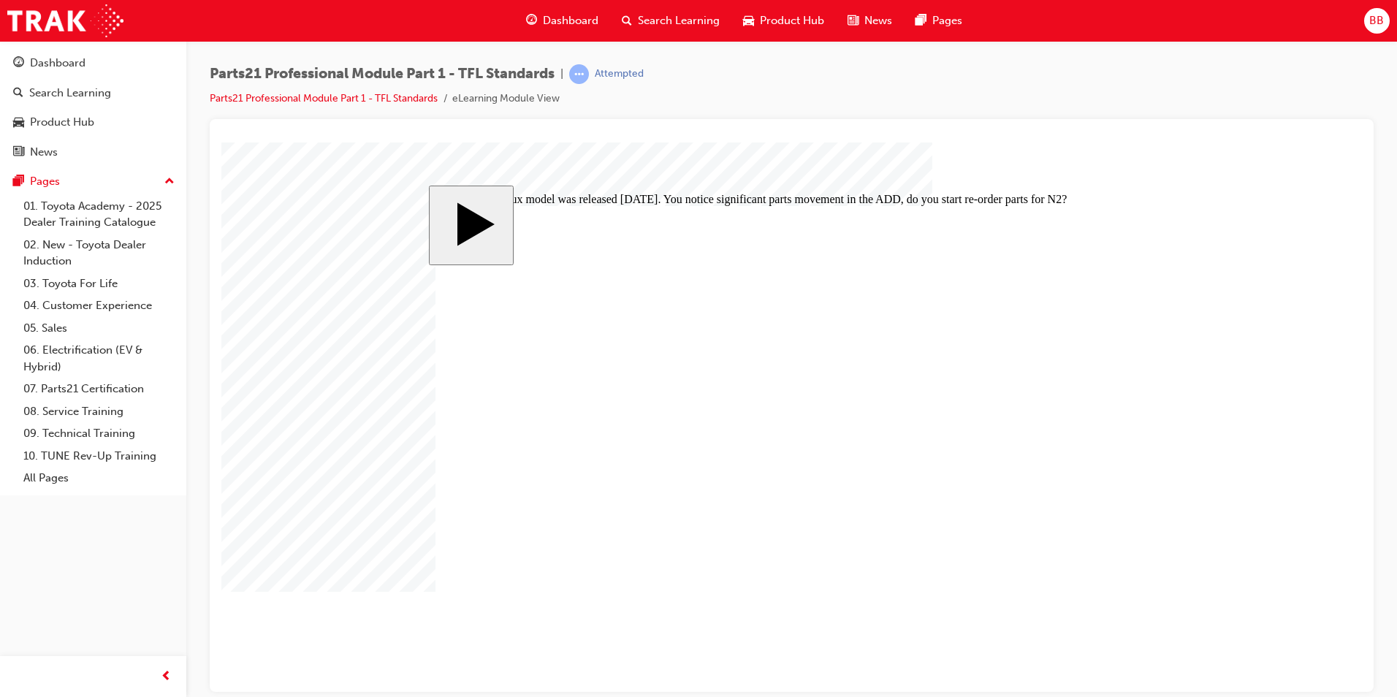
radio input "true"
drag, startPoint x: 870, startPoint y: 375, endPoint x: 838, endPoint y: 423, distance: 57.6
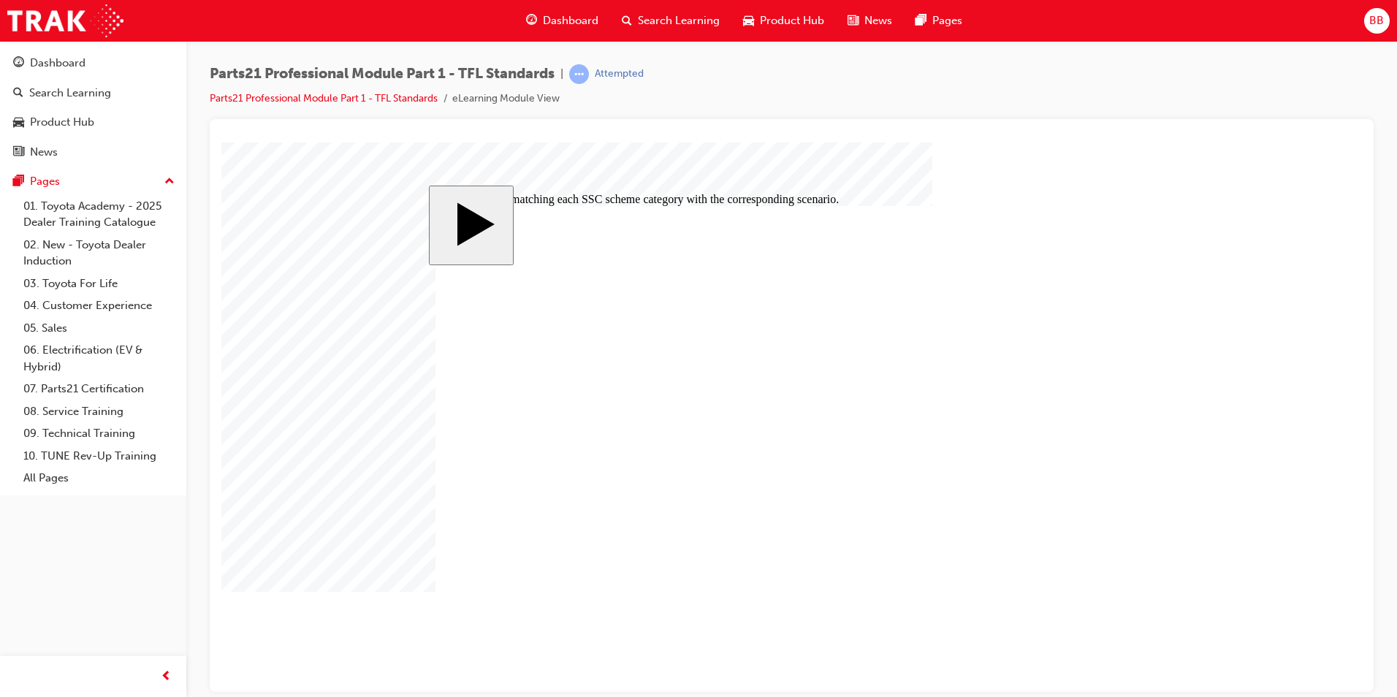
drag, startPoint x: 862, startPoint y: 383, endPoint x: 832, endPoint y: 381, distance: 30.8
drag, startPoint x: 870, startPoint y: 471, endPoint x: 837, endPoint y: 469, distance: 33.7
drag, startPoint x: 850, startPoint y: 469, endPoint x: 836, endPoint y: 380, distance: 90.2
drag, startPoint x: 856, startPoint y: 474, endPoint x: 843, endPoint y: 474, distance: 12.4
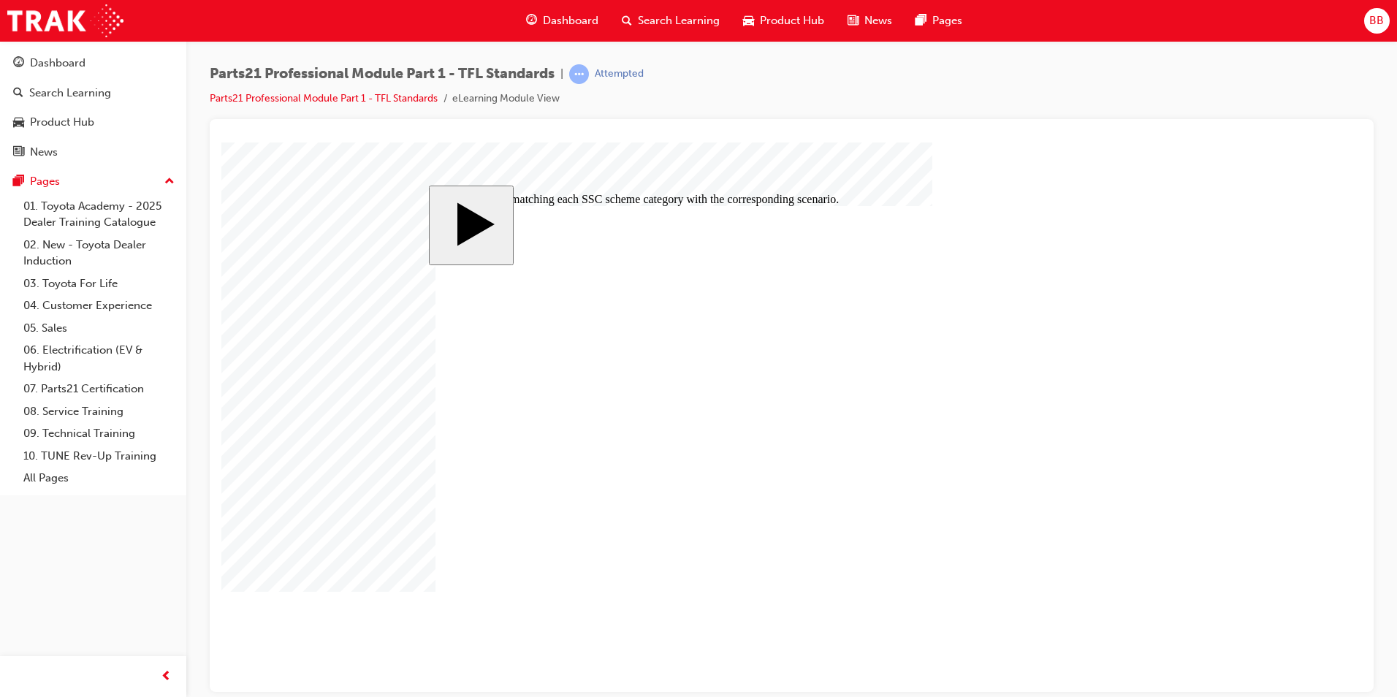
drag, startPoint x: 849, startPoint y: 466, endPoint x: 841, endPoint y: 378, distance: 88.9
drag, startPoint x: 873, startPoint y: 467, endPoint x: 849, endPoint y: 464, distance: 23.6
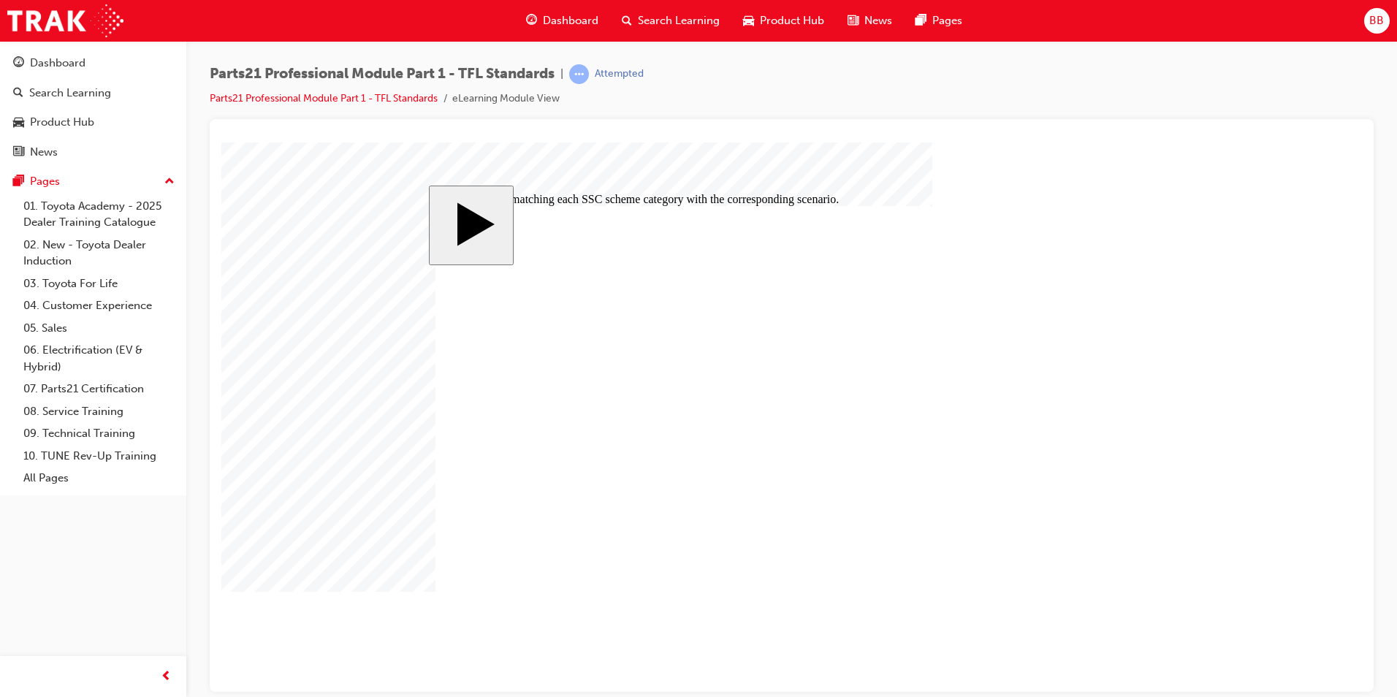
drag, startPoint x: 819, startPoint y: 420, endPoint x: 811, endPoint y: 463, distance: 43.9
drag, startPoint x: 842, startPoint y: 415, endPoint x: 789, endPoint y: 417, distance: 52.6
drag, startPoint x: 823, startPoint y: 420, endPoint x: 813, endPoint y: 383, distance: 37.9
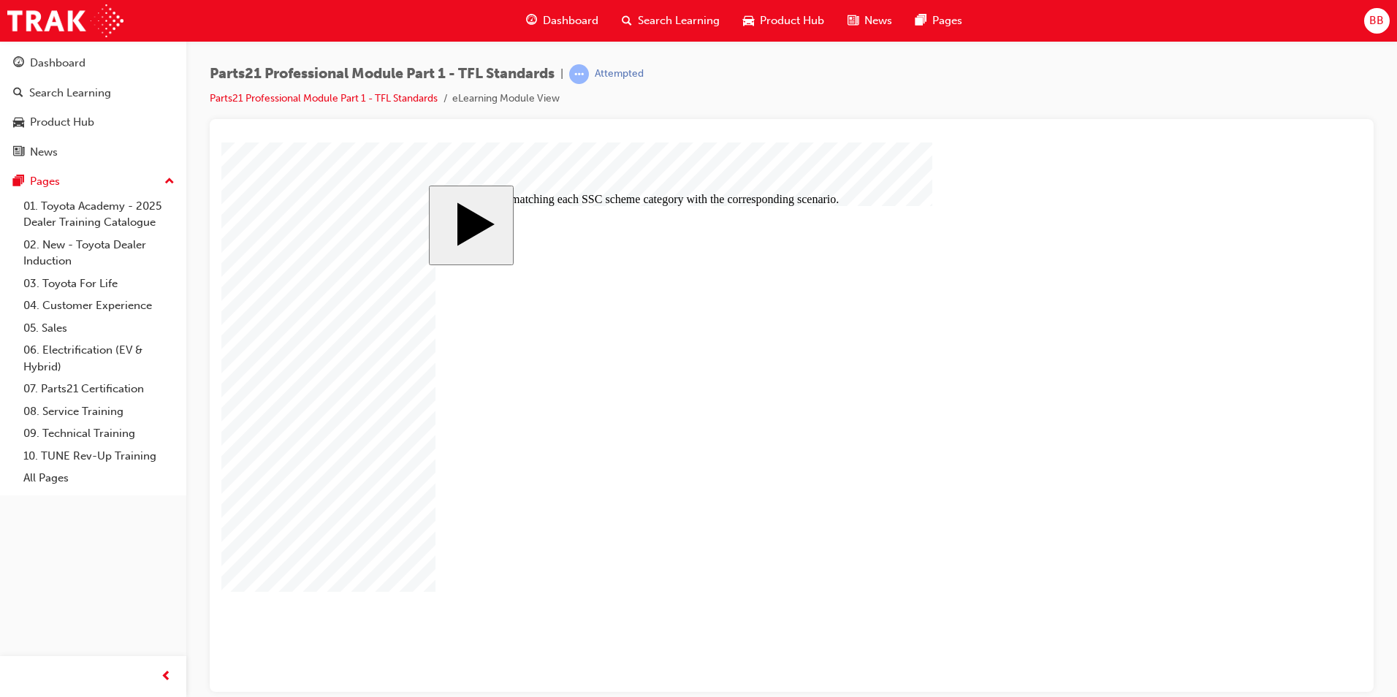
drag, startPoint x: 842, startPoint y: 413, endPoint x: 794, endPoint y: 420, distance: 48.0
drag, startPoint x: 817, startPoint y: 458, endPoint x: 822, endPoint y: 376, distance: 82.7
drag, startPoint x: 851, startPoint y: 463, endPoint x: 828, endPoint y: 462, distance: 22.7
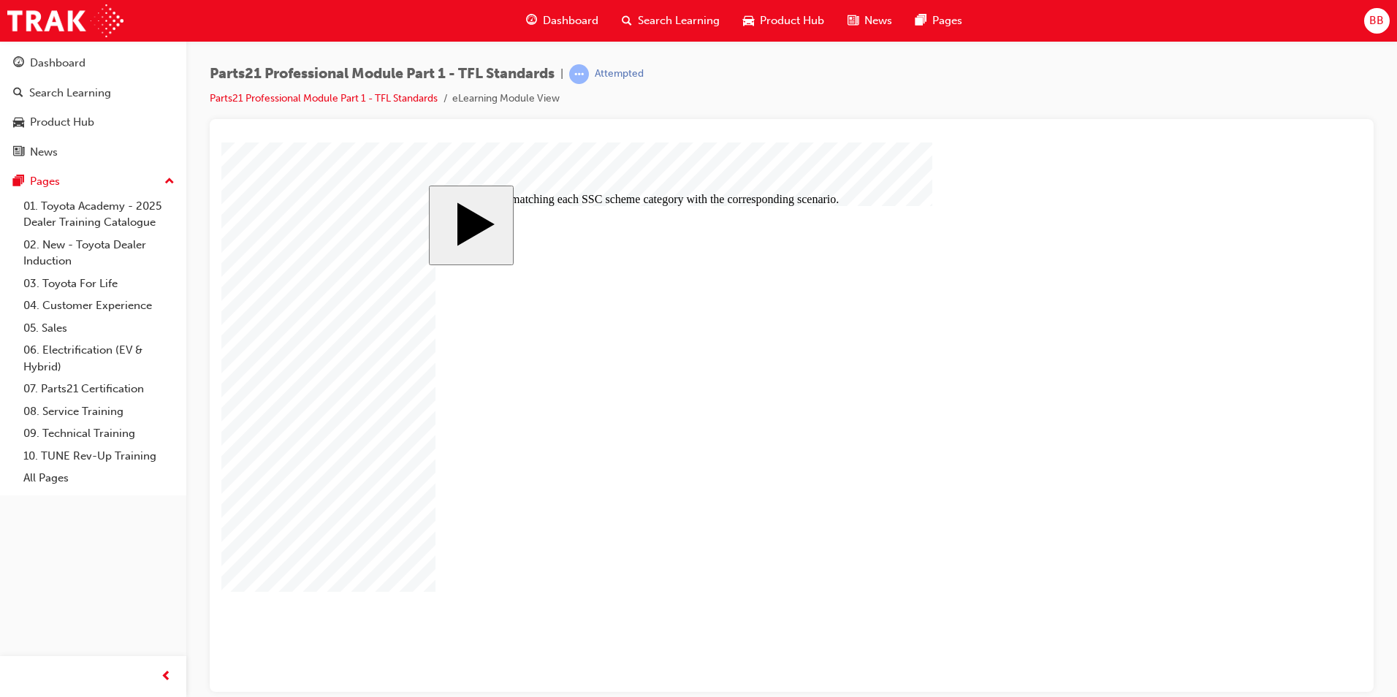
radio input "true"
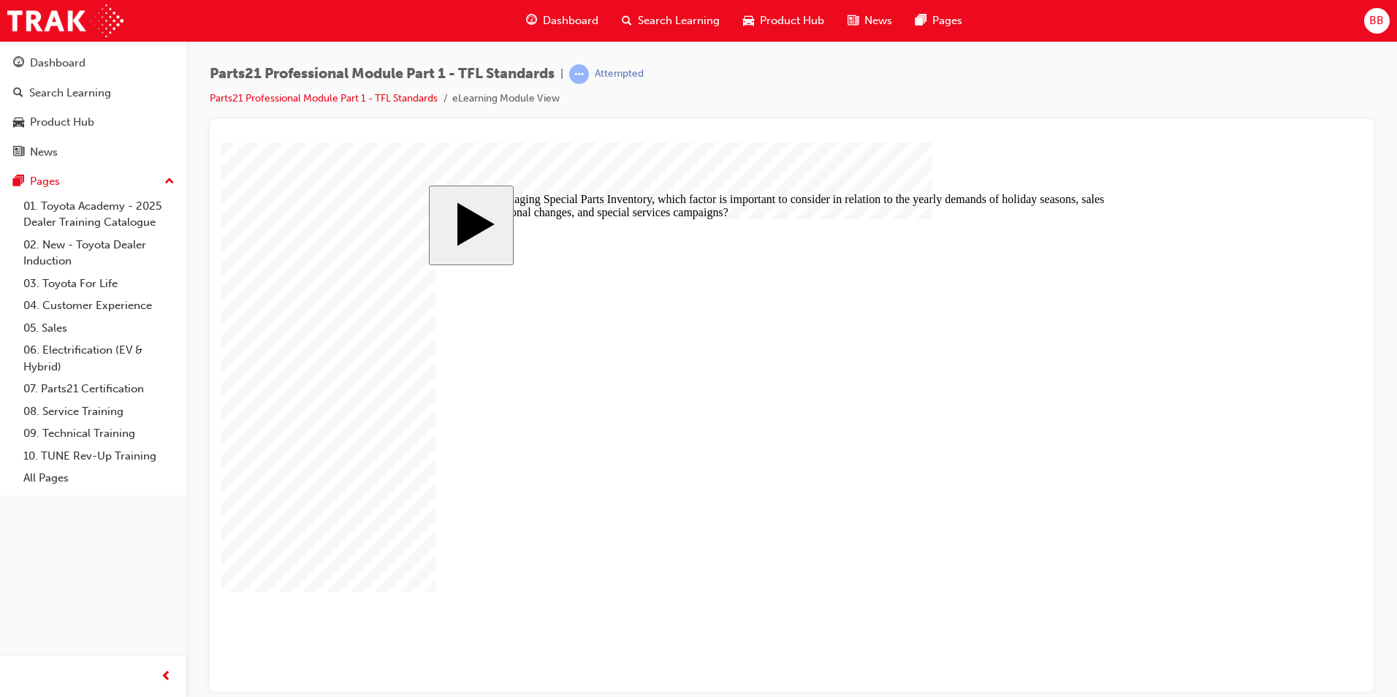
radio input "true"
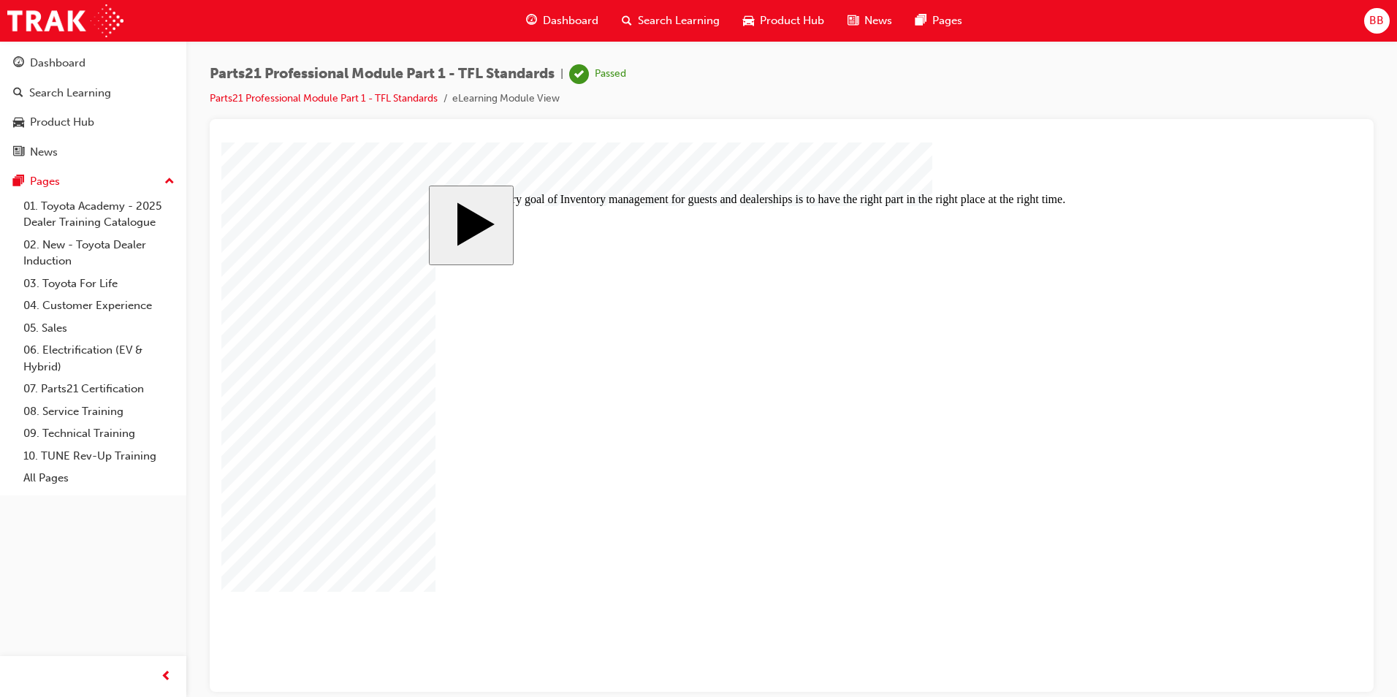
radio input "true"
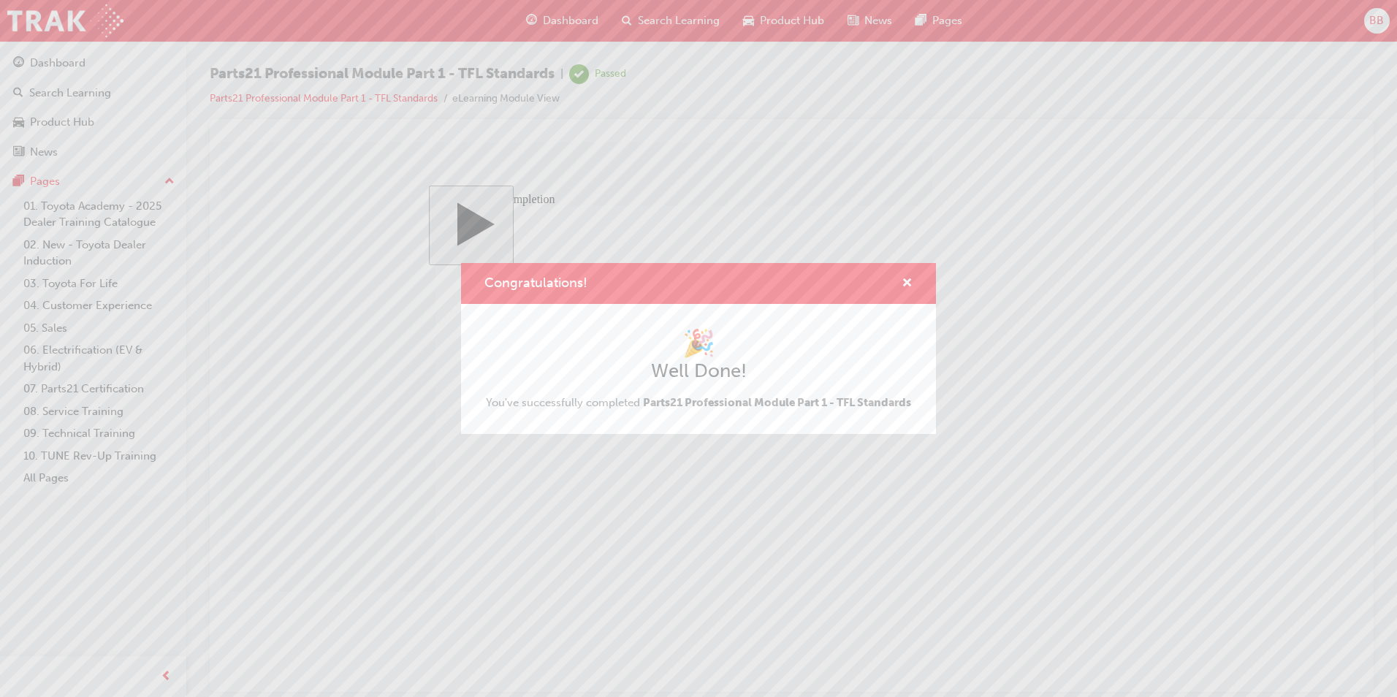
click at [914, 274] on div "Congratulations!" at bounding box center [698, 284] width 475 height 42
click at [906, 278] on span "cross-icon" at bounding box center [907, 284] width 11 height 13
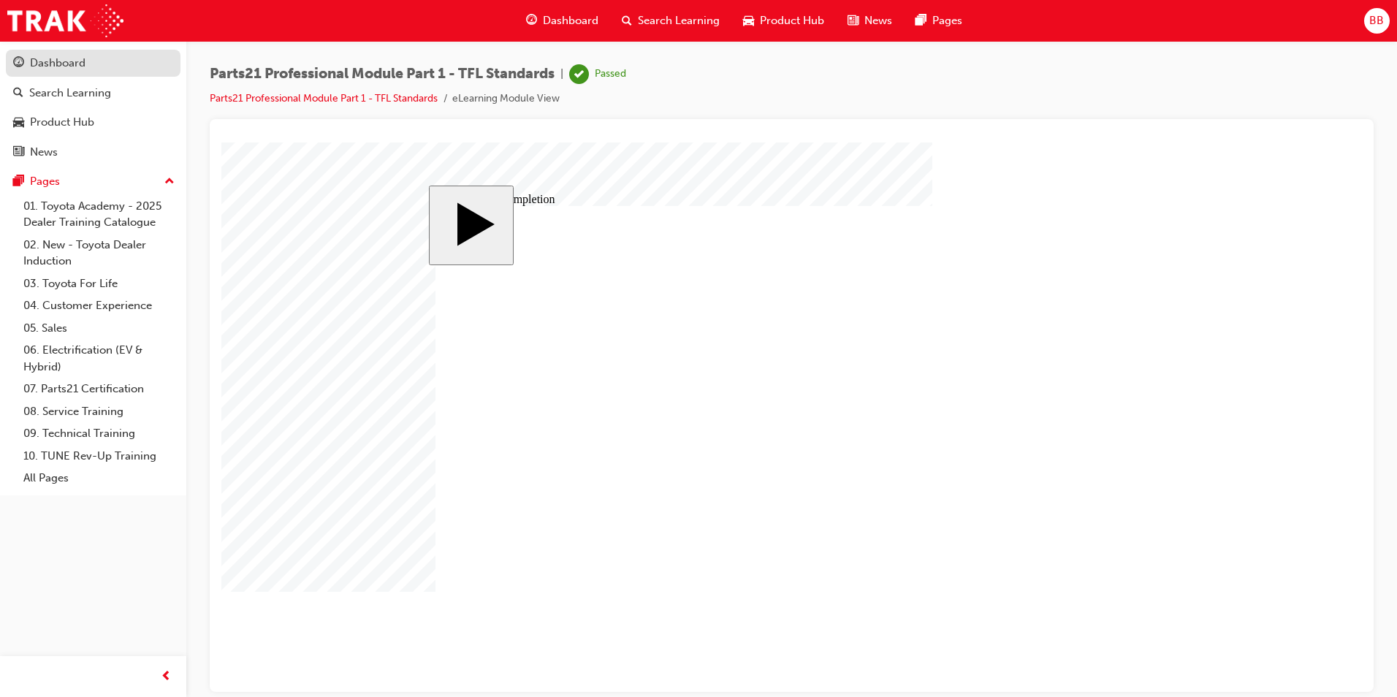
click at [68, 66] on div "Dashboard" at bounding box center [58, 63] width 56 height 17
